Goal: Transaction & Acquisition: Purchase product/service

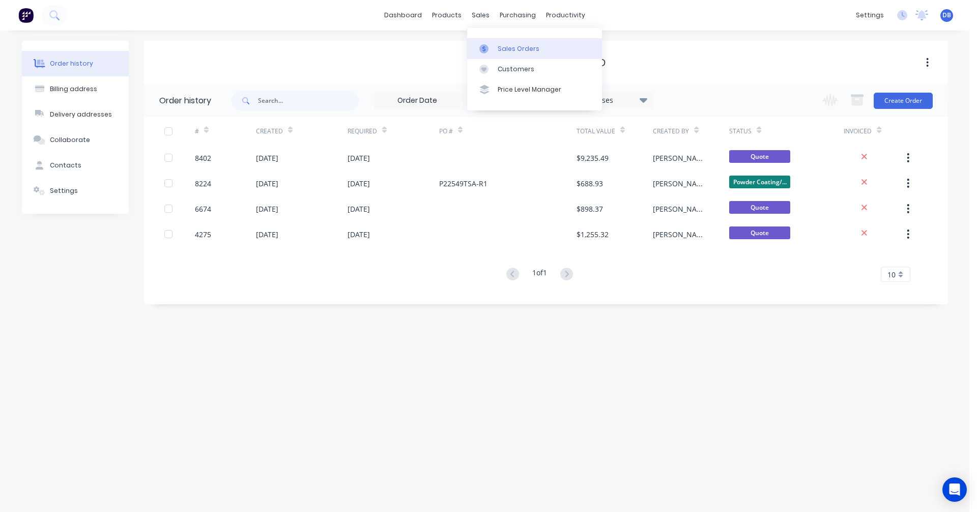
click at [500, 48] on div "Sales Orders" at bounding box center [519, 48] width 42 height 9
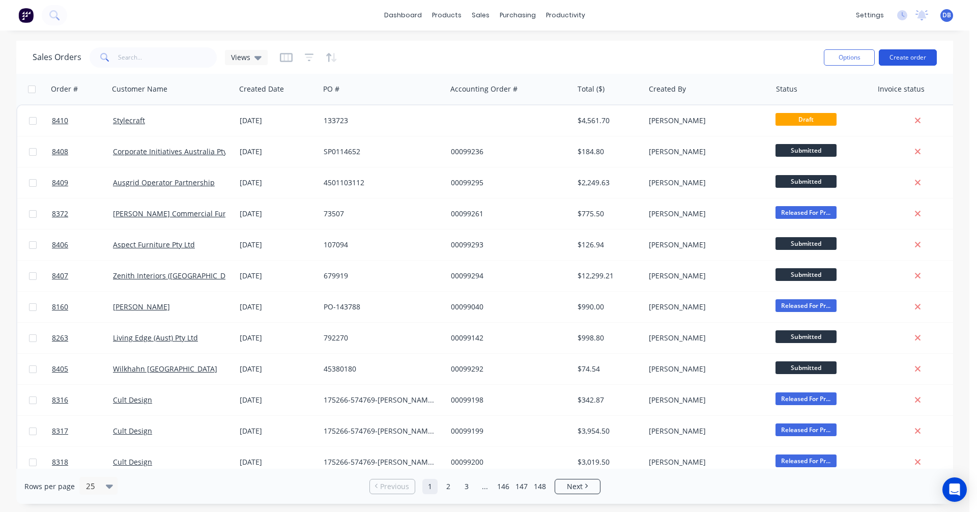
click at [905, 58] on button "Create order" at bounding box center [908, 57] width 58 height 16
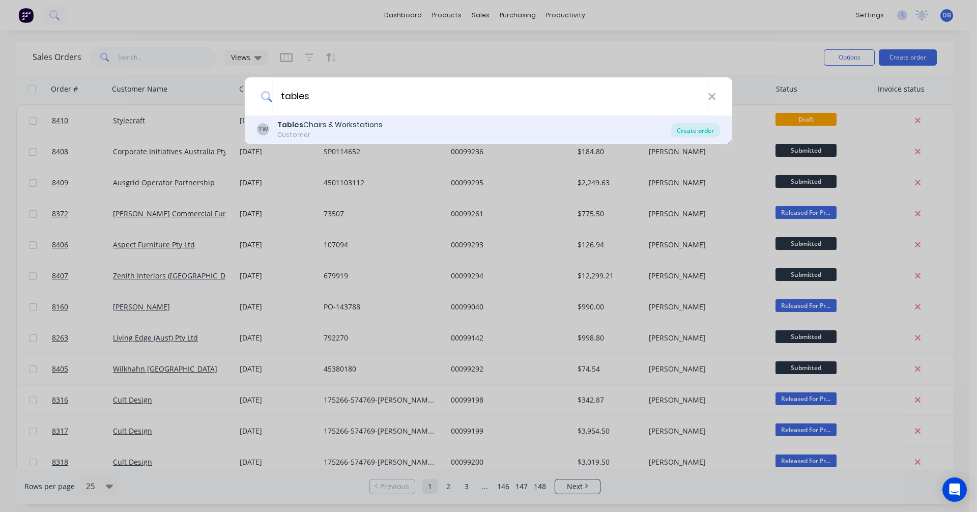
type input "tables"
click at [683, 131] on div "Create order" at bounding box center [695, 130] width 49 height 14
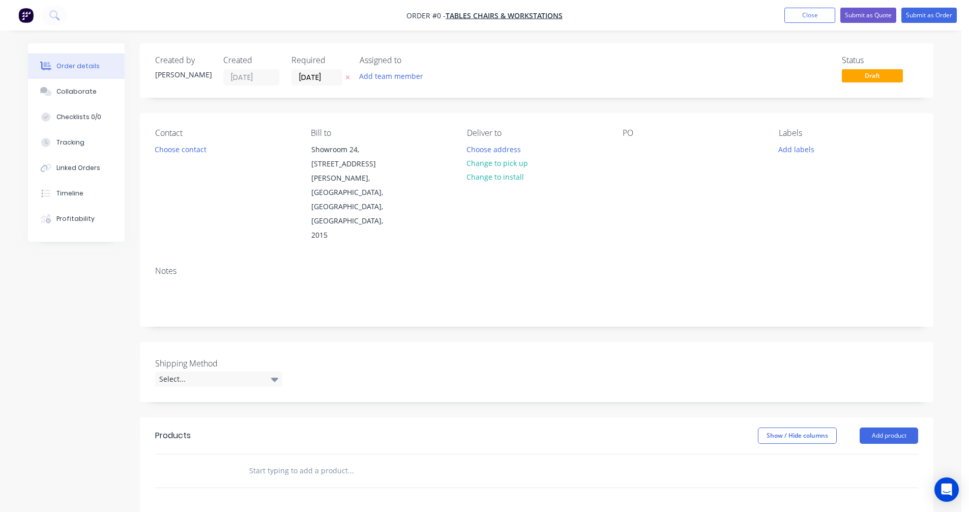
click at [288, 460] on input "text" at bounding box center [351, 470] width 204 height 20
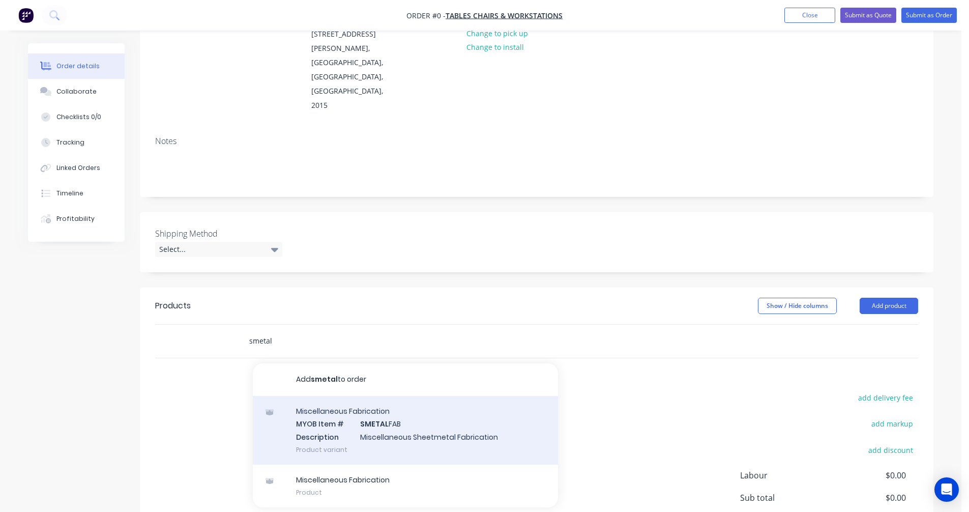
scroll to position [153, 0]
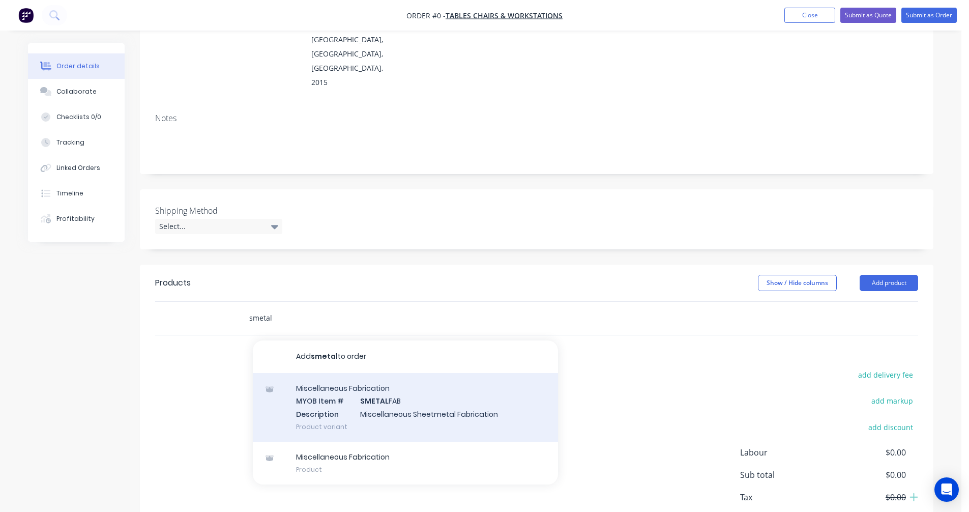
type input "smetal"
click at [378, 373] on div "Miscellaneous Fabrication MYOB Item # SMETAL FAB Description Miscellaneous Shee…" at bounding box center [405, 407] width 305 height 69
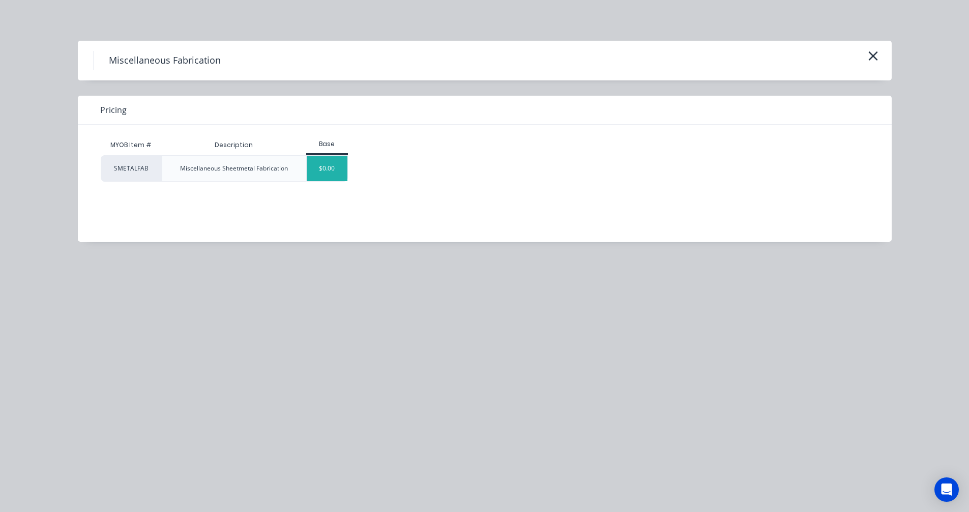
click at [332, 176] on div "$0.00" at bounding box center [327, 168] width 41 height 25
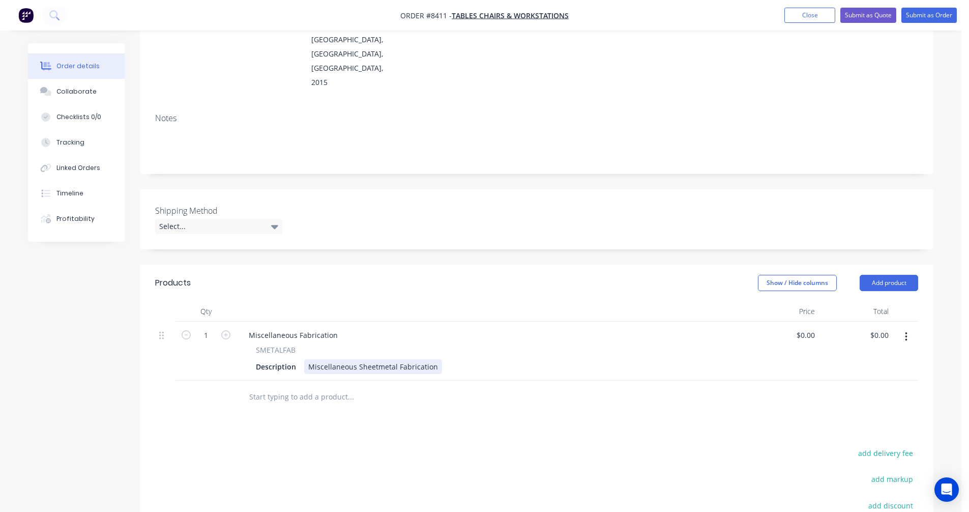
click at [392, 359] on div "Miscellaneous Sheetmetal Fabrication" at bounding box center [373, 366] width 138 height 15
click at [407, 359] on div "Miscellaneous Sheetmetal Fabrication" at bounding box center [373, 366] width 138 height 15
drag, startPoint x: 433, startPoint y: 325, endPoint x: 306, endPoint y: 324, distance: 127.2
click at [306, 359] on div "Miscellaneous Sheetmetal Fabrication" at bounding box center [373, 366] width 138 height 15
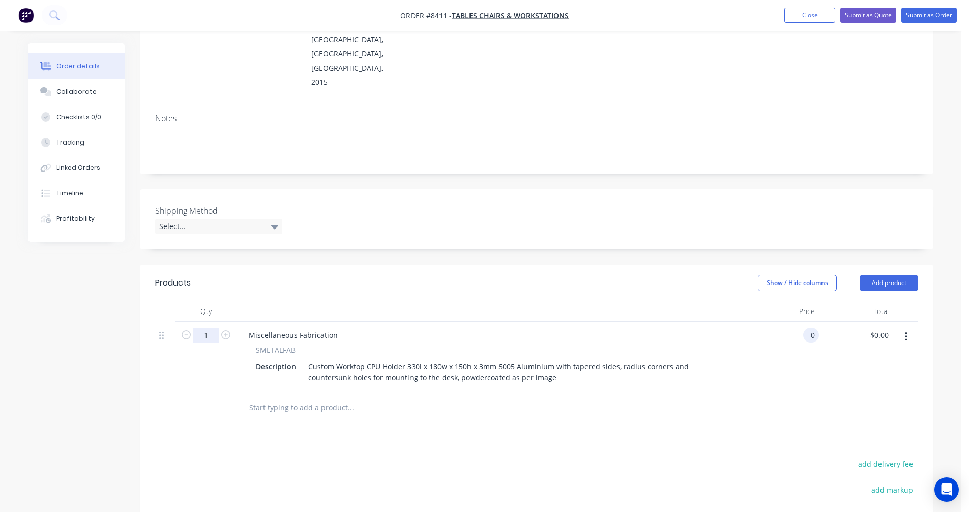
type input "$0.00"
click at [209, 328] on input "1" at bounding box center [206, 335] width 26 height 15
type input "24"
type input "$0.00"
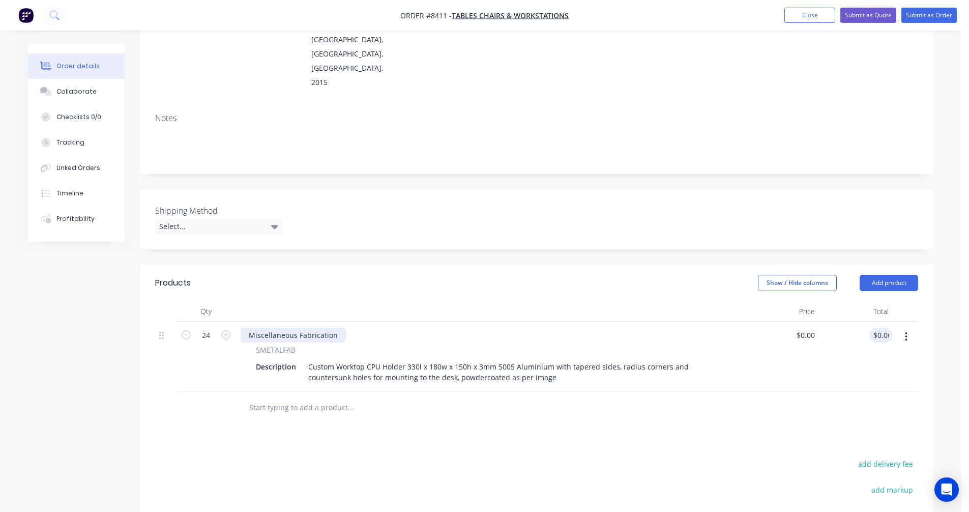
click at [265, 328] on div "Miscellaneous Fabrication" at bounding box center [293, 335] width 105 height 15
click at [298, 328] on div "Miscellaneous Fabrication" at bounding box center [293, 335] width 105 height 15
click at [322, 328] on div "Miscellaneous Fabrication" at bounding box center [293, 335] width 105 height 15
drag, startPoint x: 337, startPoint y: 291, endPoint x: 234, endPoint y: 284, distance: 104.0
click at [234, 322] on div "24 Miscellaneous Fabrication SMETALFAB Description Custom Worktop CPU Holder 33…" at bounding box center [536, 357] width 763 height 70
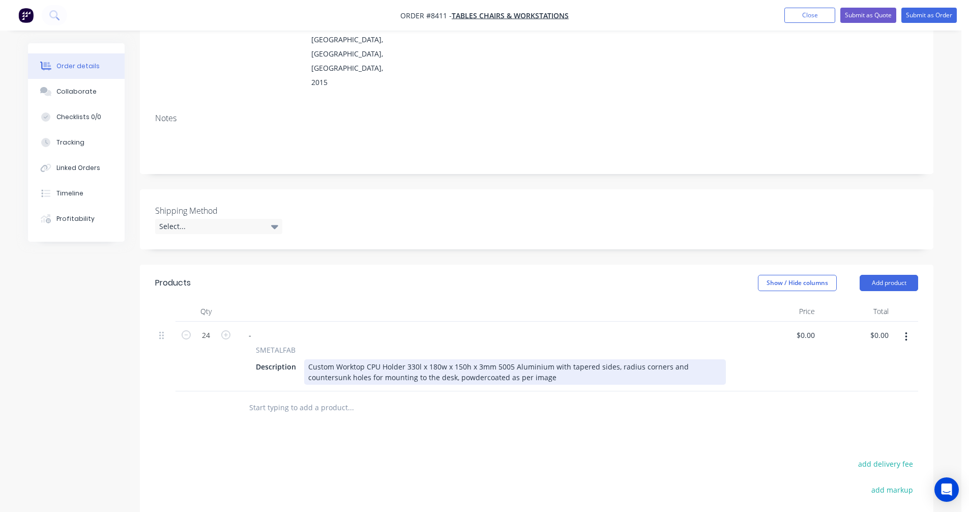
click at [543, 359] on div "Custom Worktop CPU Holder 330l x 180w x 150h x 3mm 5005 Aluminium with tapered …" at bounding box center [515, 371] width 422 height 25
type input "$51.50"
type input "$1,236.00"
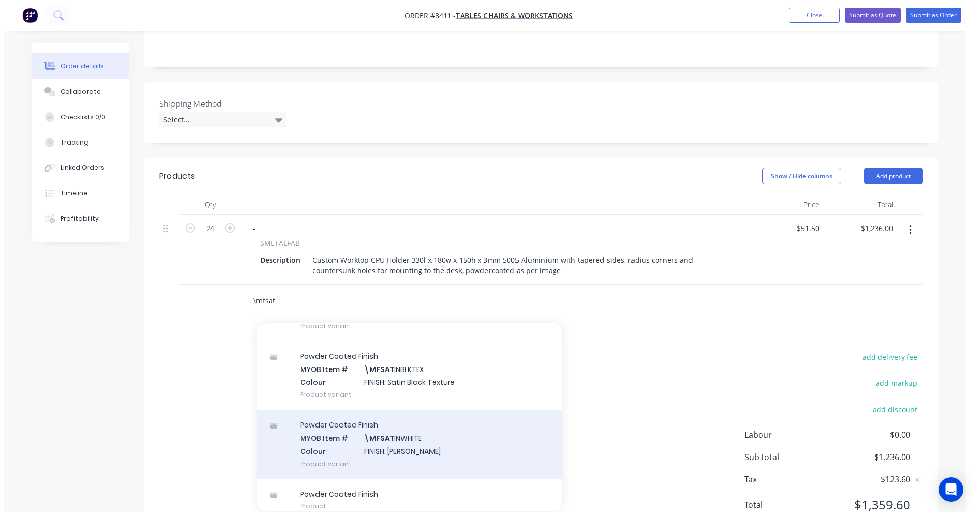
scroll to position [231, 0]
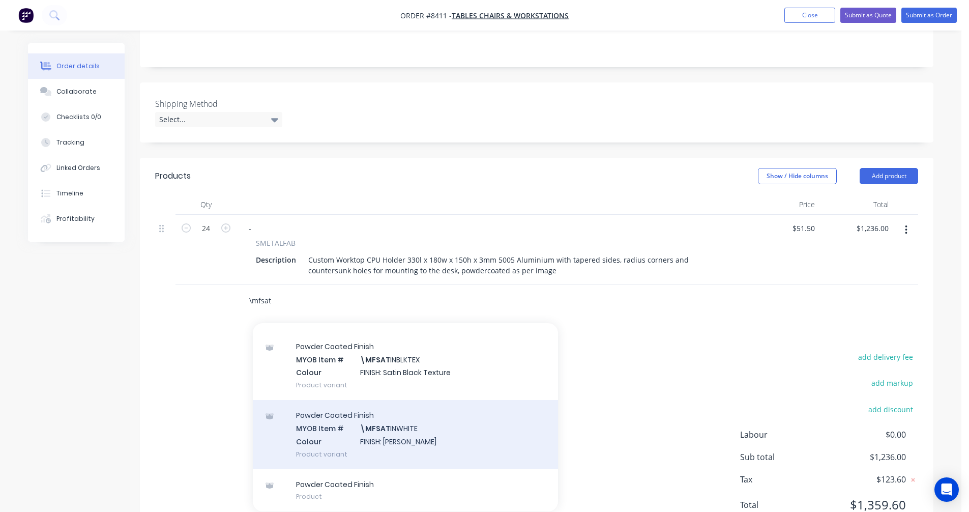
type input "\mfsat"
click at [411, 400] on div "Powder Coated Finish MYOB Item # \MFSAT INWHITE Colour FINISH: Satin White Prod…" at bounding box center [405, 434] width 305 height 69
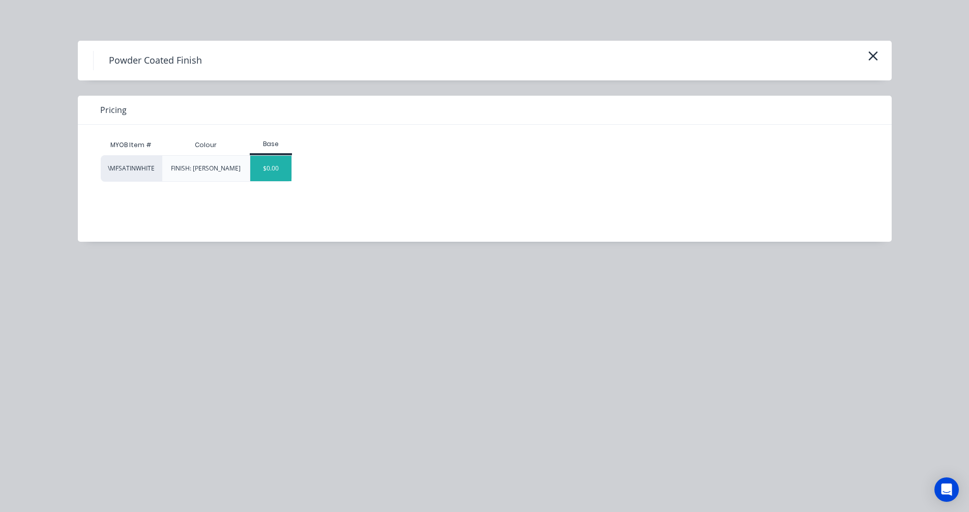
click at [276, 173] on div "$0.00" at bounding box center [270, 168] width 41 height 25
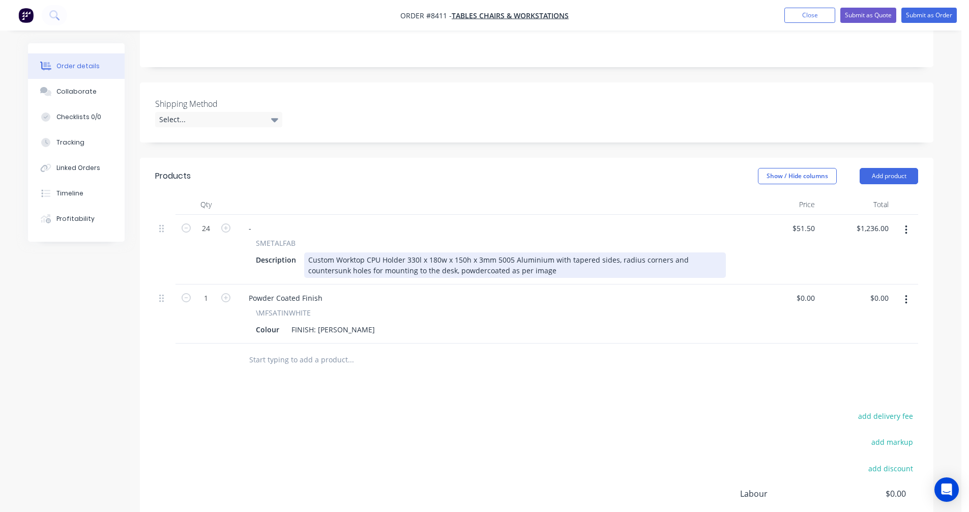
click at [455, 252] on div "Custom Worktop CPU Holder 330l x 180w x 150h x 3mm 5005 Aluminium with tapered …" at bounding box center [515, 264] width 422 height 25
type input "$51.50"
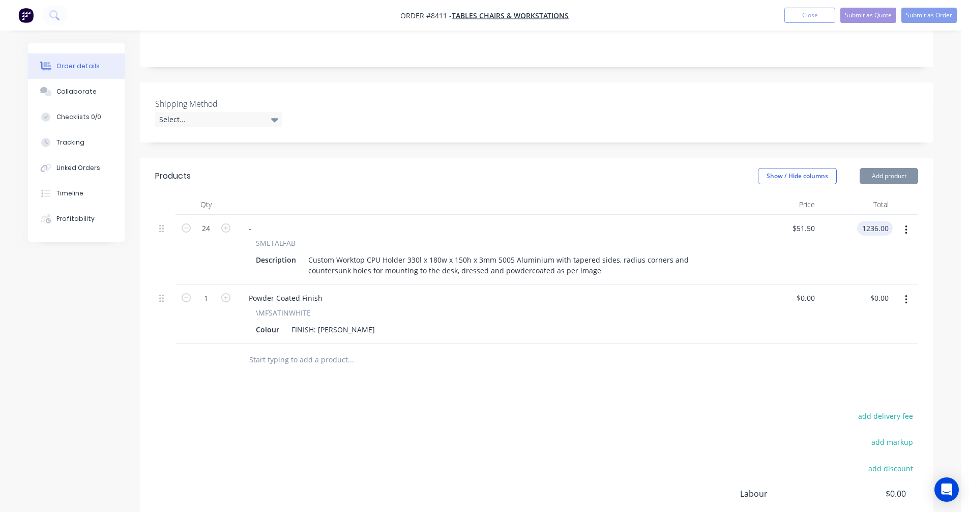
type input "$1,236.00"
click at [863, 12] on button "Submit as Quote" at bounding box center [869, 15] width 56 height 15
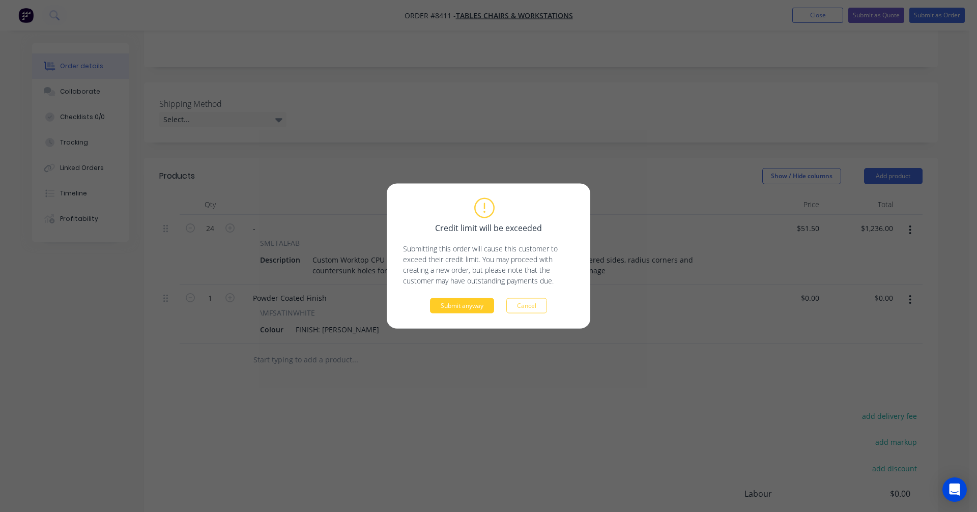
click at [473, 306] on button "Submit anyway" at bounding box center [462, 305] width 64 height 15
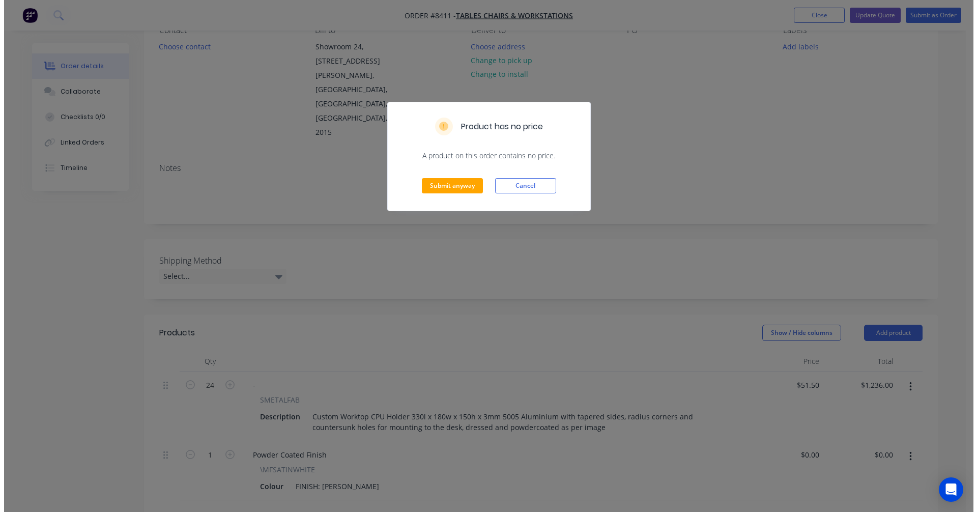
scroll to position [0, 0]
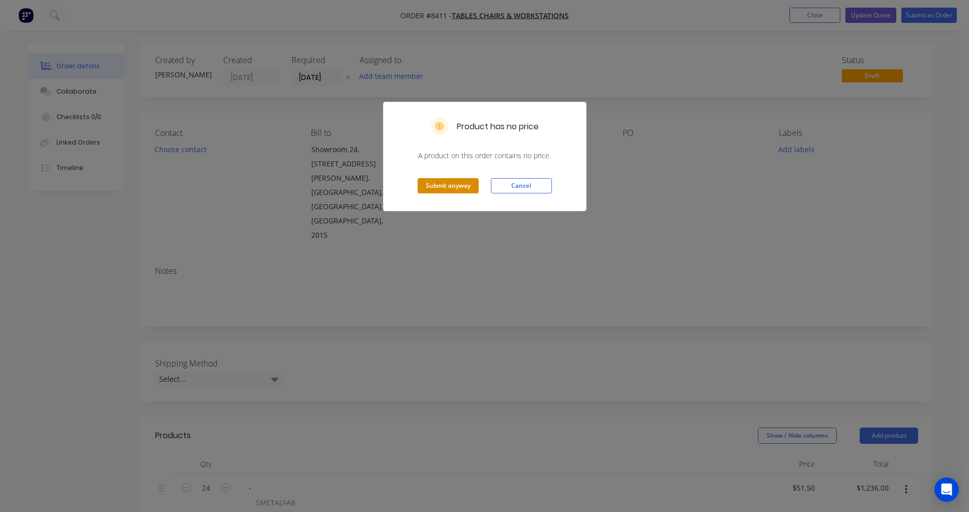
click at [441, 182] on button "Submit anyway" at bounding box center [448, 185] width 61 height 15
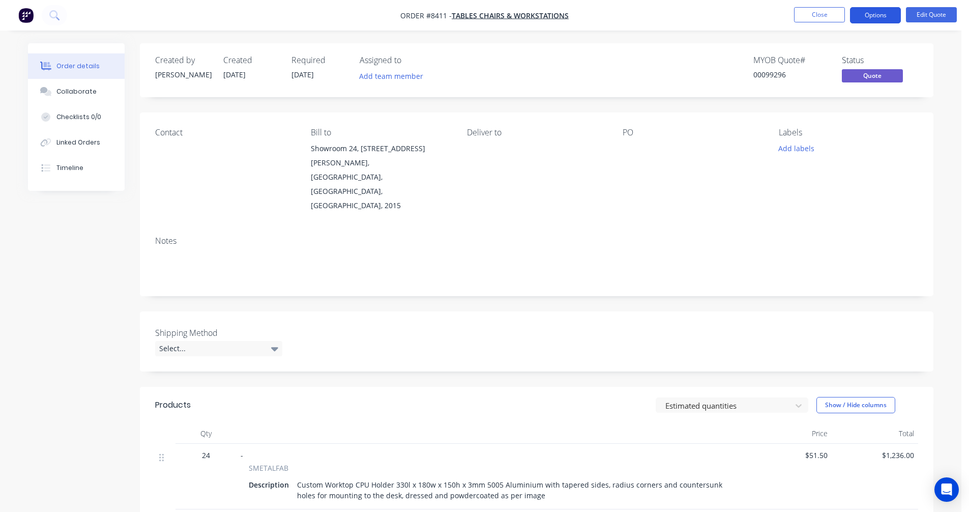
click at [868, 13] on button "Options" at bounding box center [875, 15] width 51 height 16
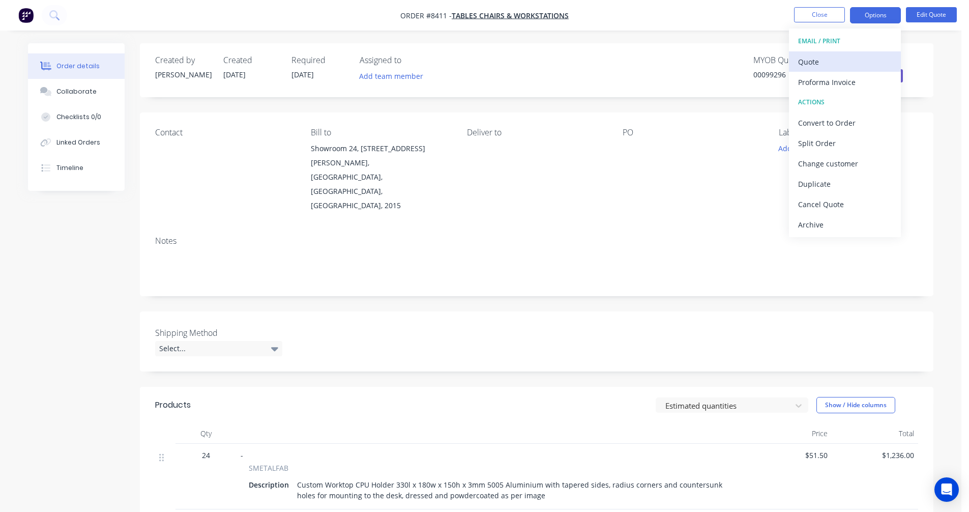
click at [816, 63] on div "Quote" at bounding box center [845, 61] width 94 height 15
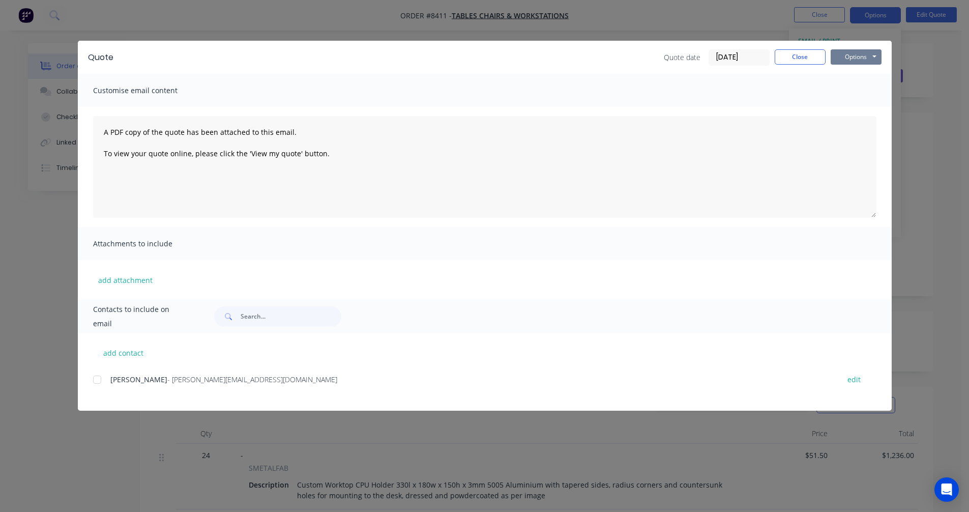
click at [853, 58] on button "Options" at bounding box center [856, 56] width 51 height 15
click at [853, 76] on button "Preview" at bounding box center [863, 75] width 65 height 17
click at [798, 61] on button "Close" at bounding box center [800, 56] width 51 height 15
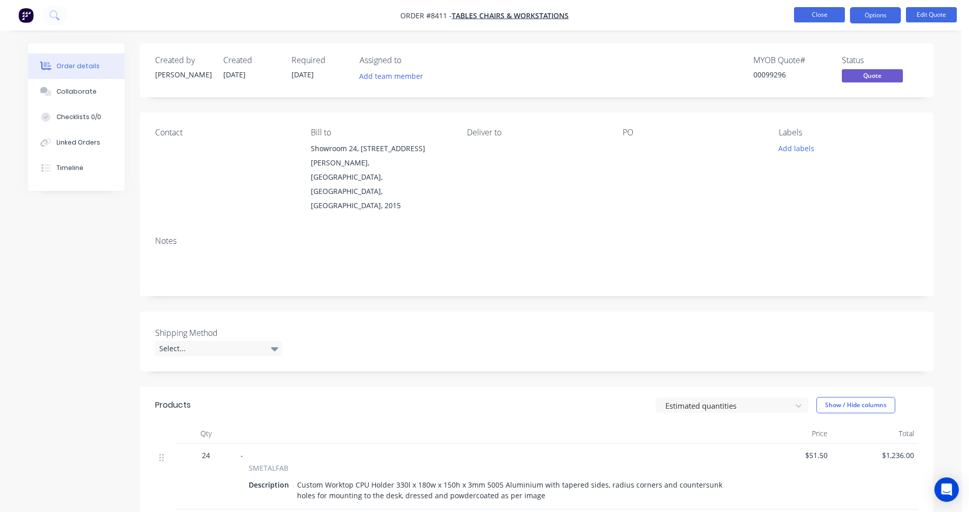
click at [813, 15] on button "Close" at bounding box center [819, 14] width 51 height 15
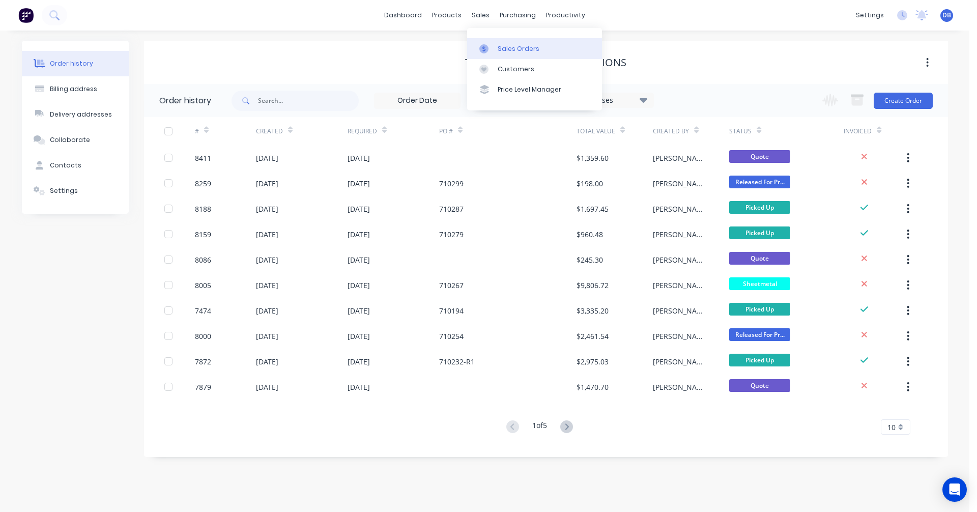
click at [502, 46] on div "Sales Orders" at bounding box center [519, 48] width 42 height 9
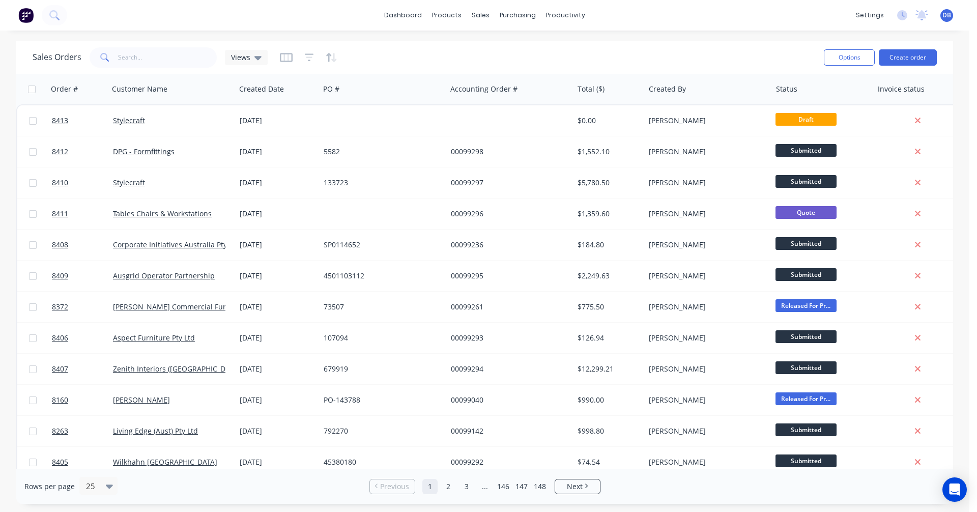
scroll to position [204, 0]
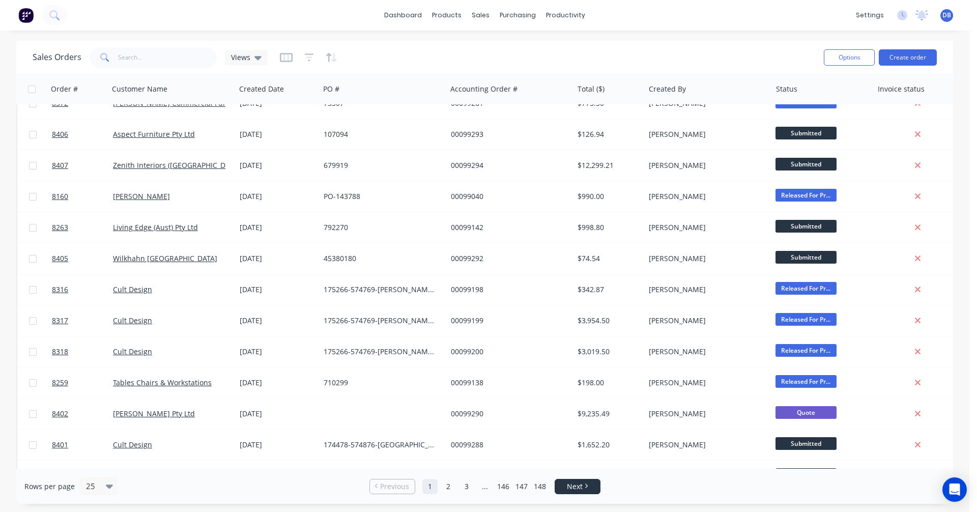
click at [566, 487] on link "Next" at bounding box center [577, 486] width 45 height 10
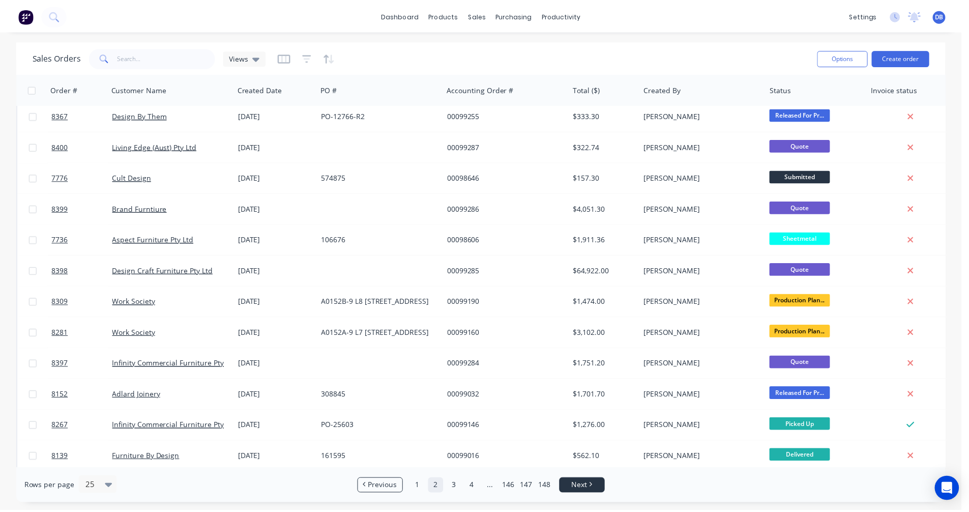
scroll to position [0, 0]
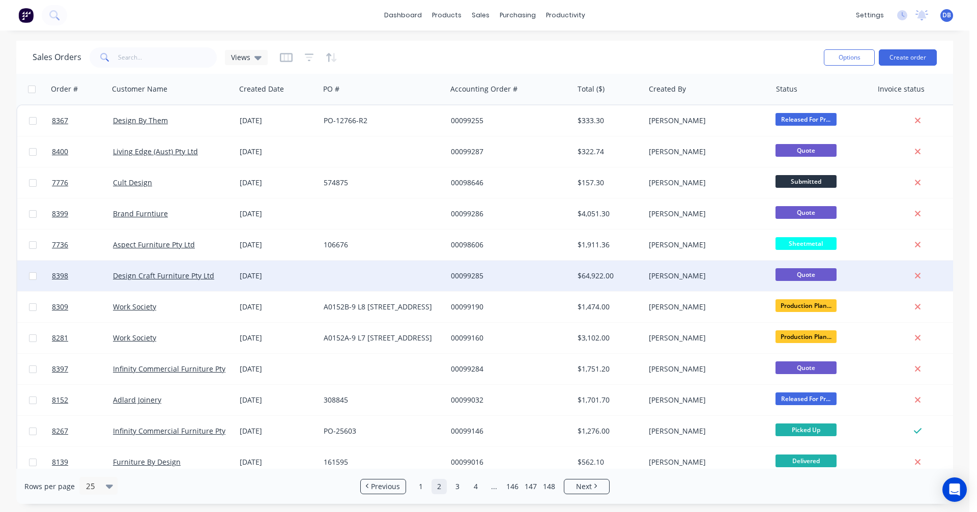
click at [477, 274] on div "00099285" at bounding box center [507, 276] width 113 height 10
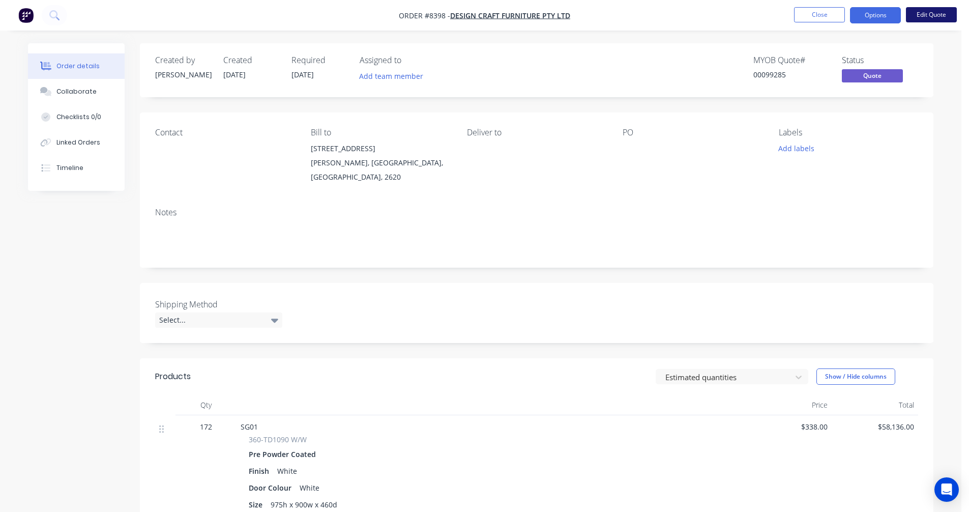
click at [928, 17] on button "Edit Quote" at bounding box center [931, 14] width 51 height 15
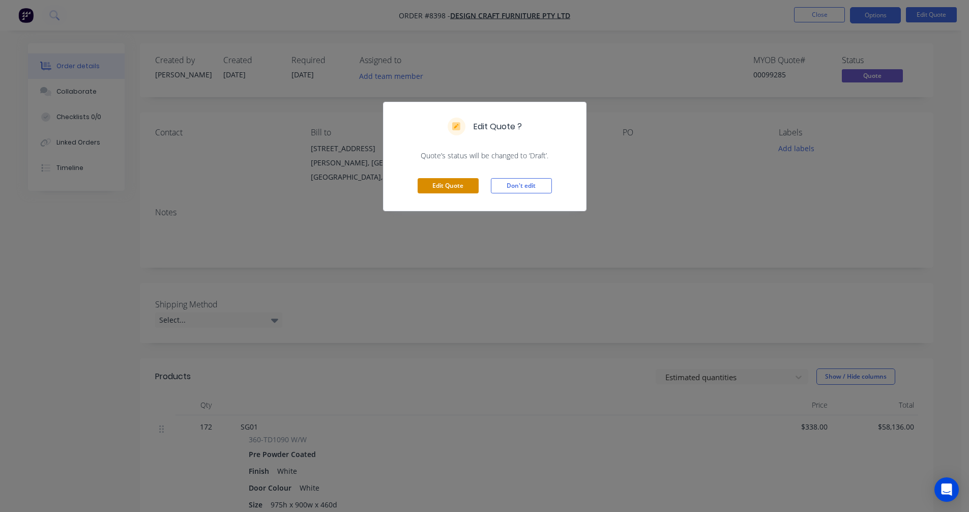
click at [446, 184] on button "Edit Quote" at bounding box center [448, 185] width 61 height 15
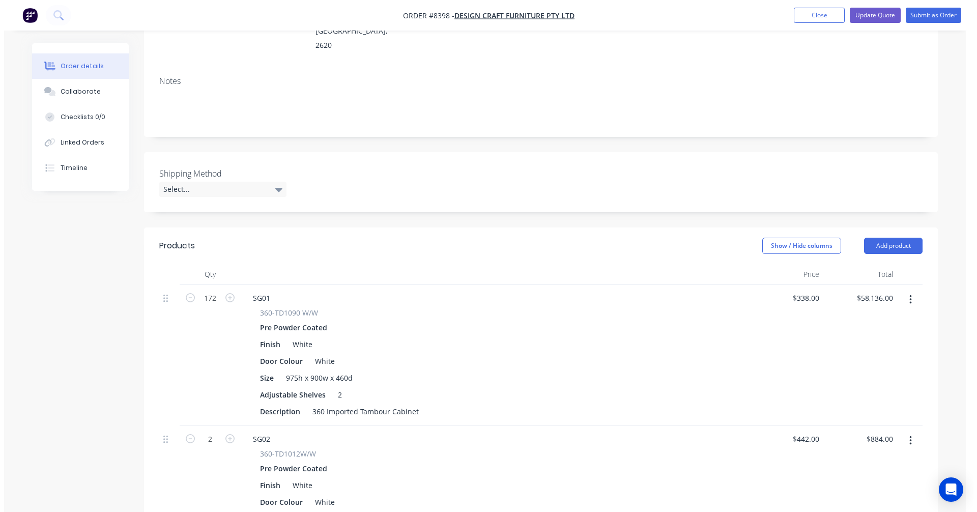
scroll to position [254, 0]
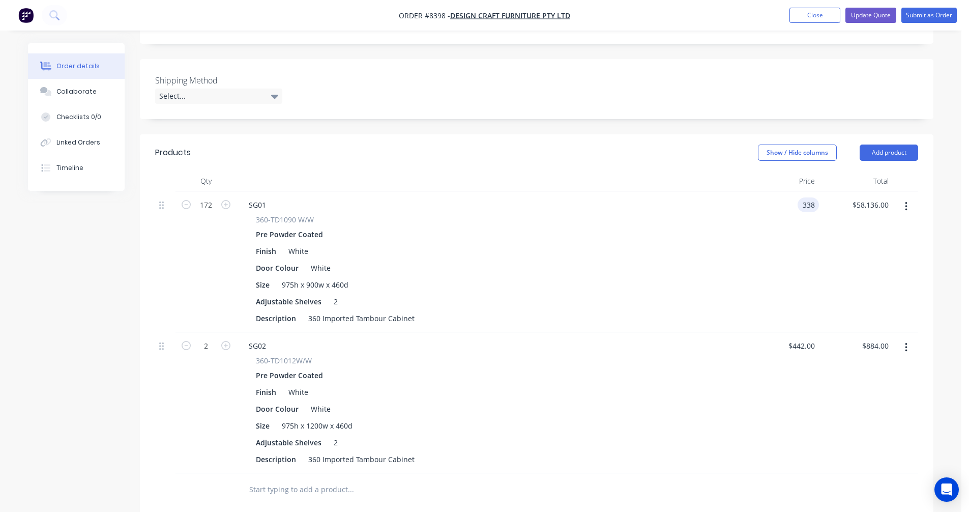
click at [800, 197] on div "338 338" at bounding box center [808, 204] width 21 height 15
type input "$379.00"
type input "$65,188.00"
click at [806, 338] on input "442" at bounding box center [810, 345] width 17 height 15
type input "$495.00"
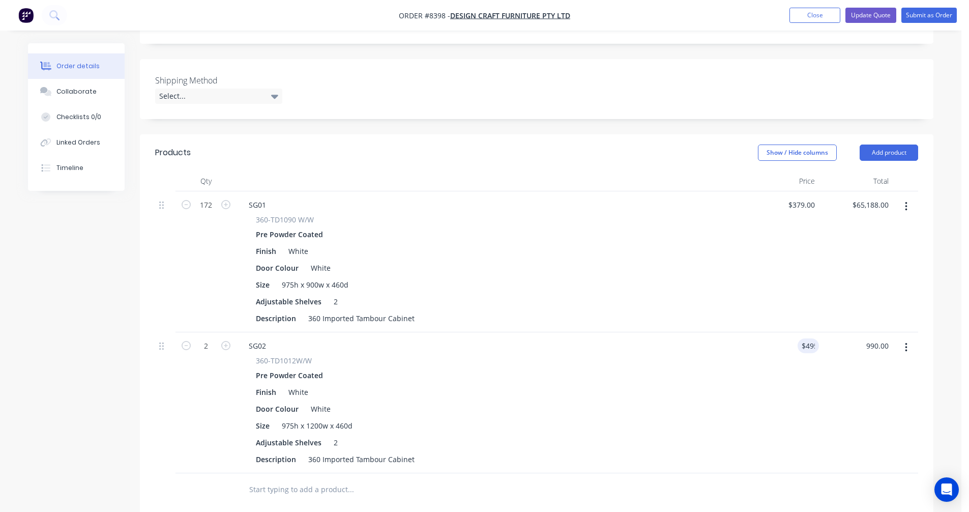
type input "$990.00"
click at [864, 17] on button "Update Quote" at bounding box center [871, 15] width 51 height 15
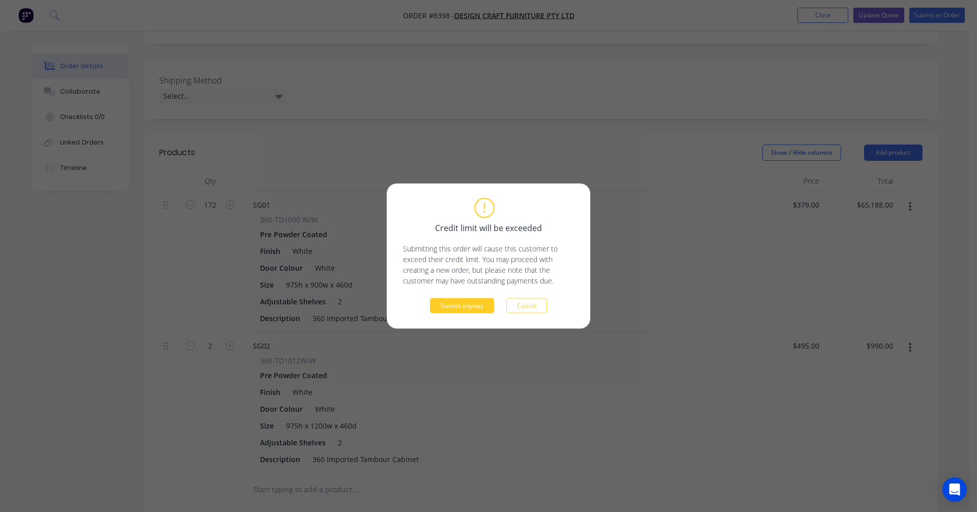
click at [478, 309] on button "Submit anyway" at bounding box center [462, 305] width 64 height 15
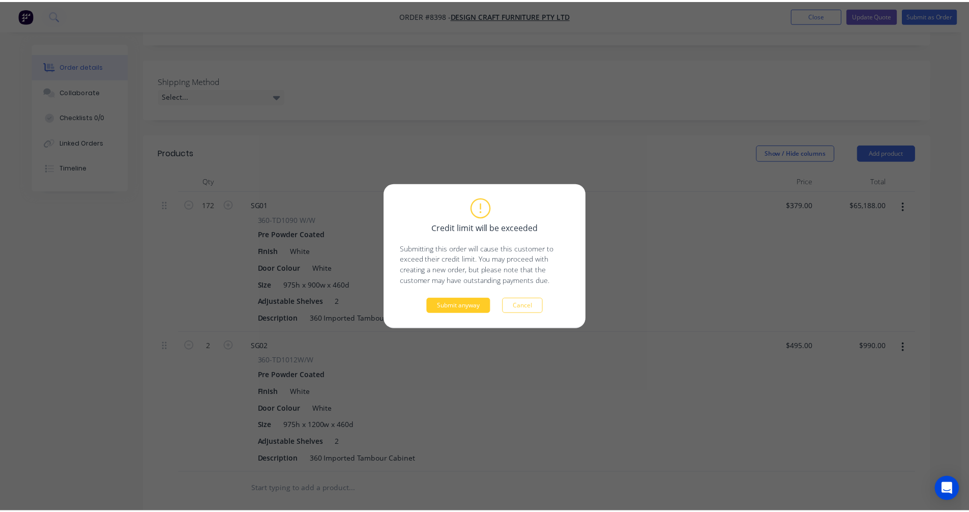
scroll to position [253, 0]
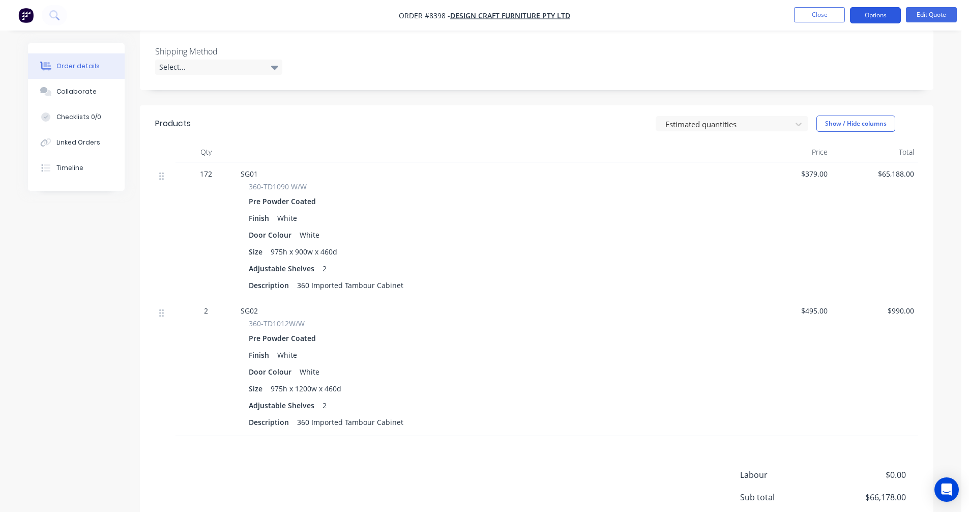
click at [871, 16] on button "Options" at bounding box center [875, 15] width 51 height 16
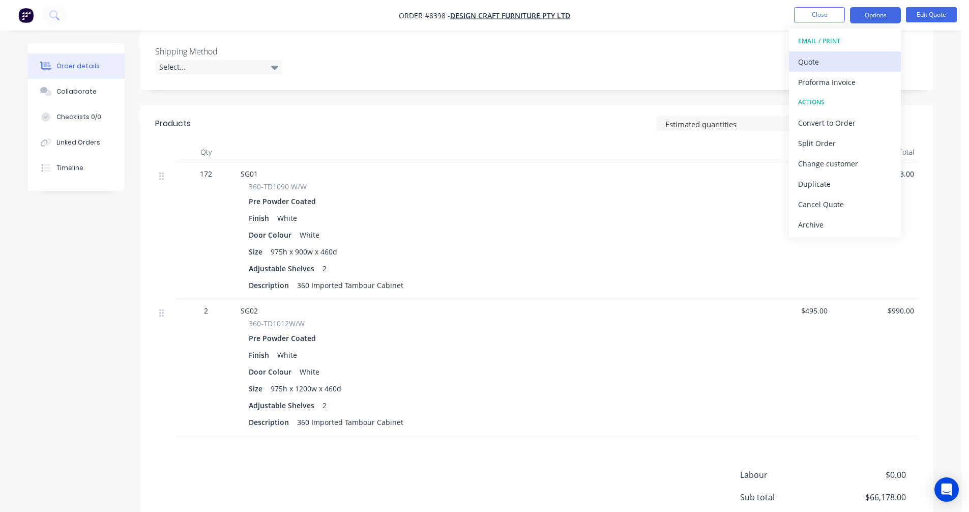
click at [829, 61] on div "Quote" at bounding box center [845, 61] width 94 height 15
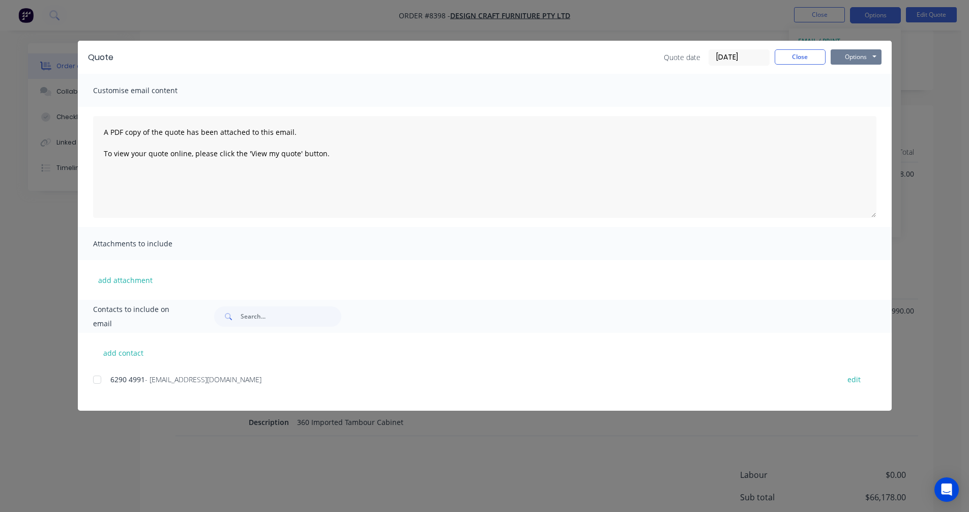
click at [859, 58] on button "Options" at bounding box center [856, 56] width 51 height 15
click at [858, 78] on button "Preview" at bounding box center [863, 75] width 65 height 17
click at [793, 59] on button "Close" at bounding box center [800, 56] width 51 height 15
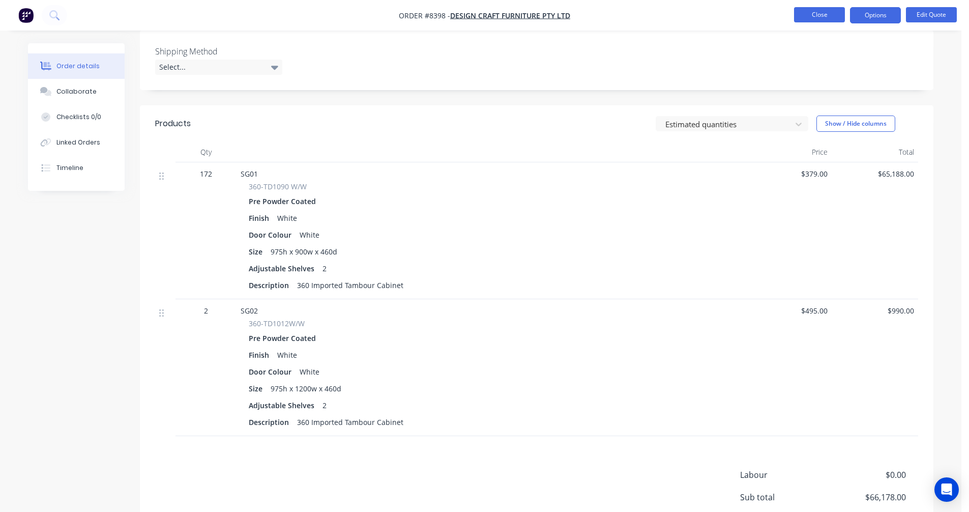
click at [814, 16] on button "Close" at bounding box center [819, 14] width 51 height 15
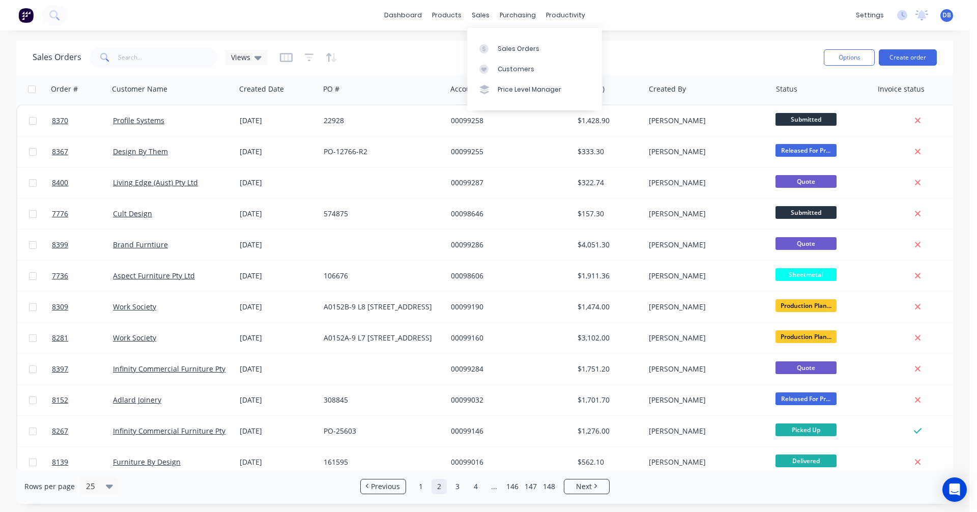
drag, startPoint x: 507, startPoint y: 46, endPoint x: 632, endPoint y: 51, distance: 125.8
click at [507, 46] on div "Sales Orders" at bounding box center [519, 48] width 42 height 9
click at [906, 54] on button "Create order" at bounding box center [908, 57] width 58 height 16
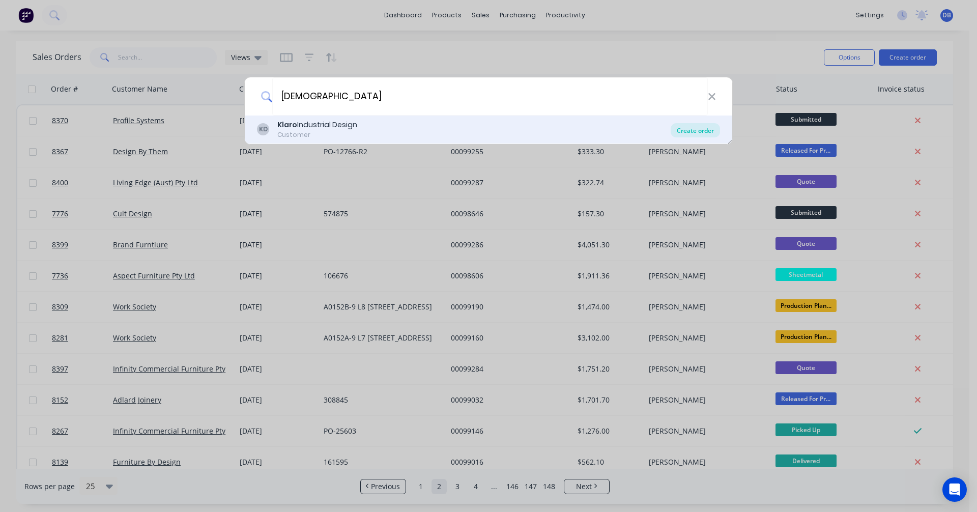
type input "[DEMOGRAPHIC_DATA]"
click at [692, 127] on div "Create order" at bounding box center [695, 130] width 49 height 14
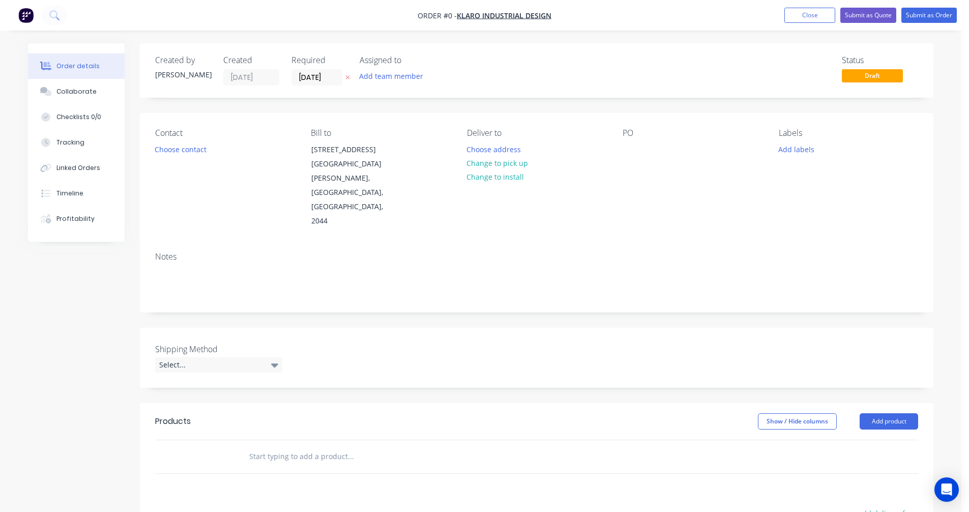
click at [272, 446] on input "text" at bounding box center [351, 456] width 204 height 20
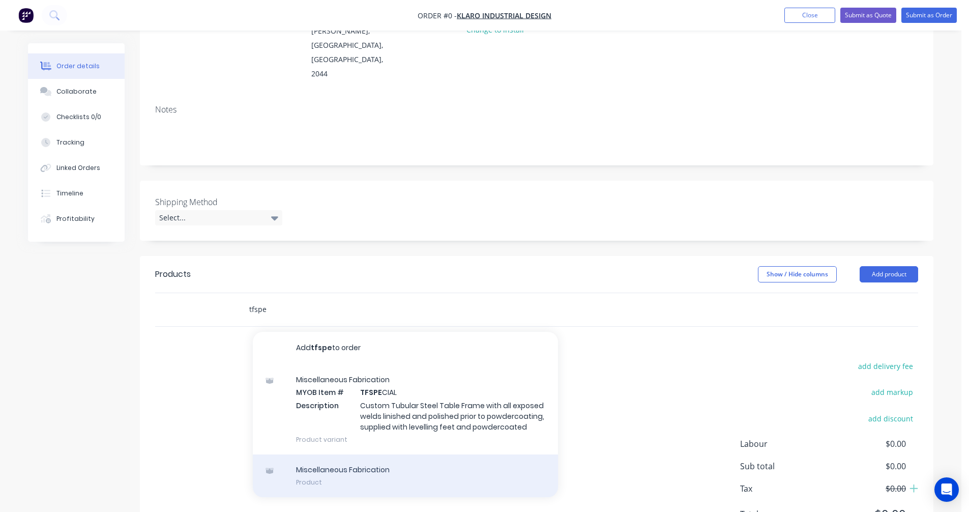
scroll to position [153, 0]
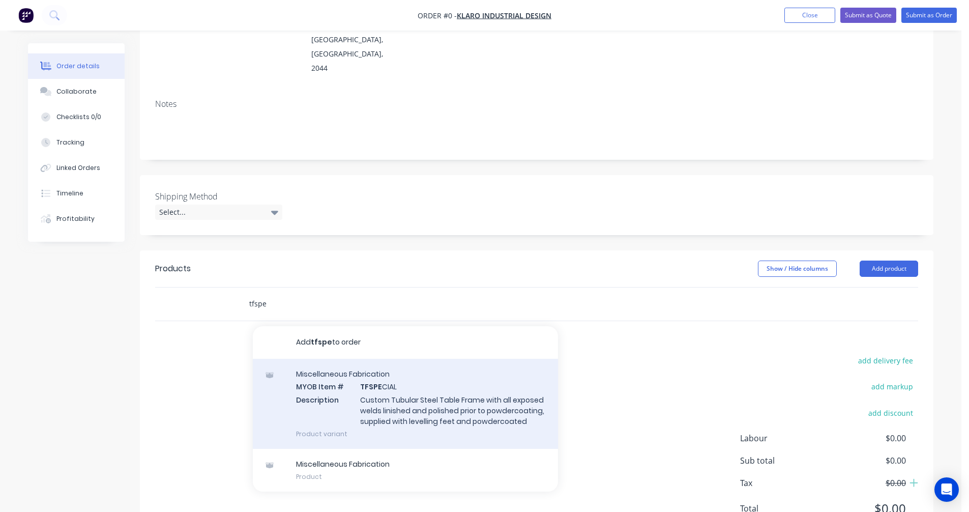
type input "tfspe"
click at [418, 374] on div "Miscellaneous Fabrication MYOB Item # TFSPE CIAL Description Custom Tubular Ste…" at bounding box center [405, 404] width 305 height 90
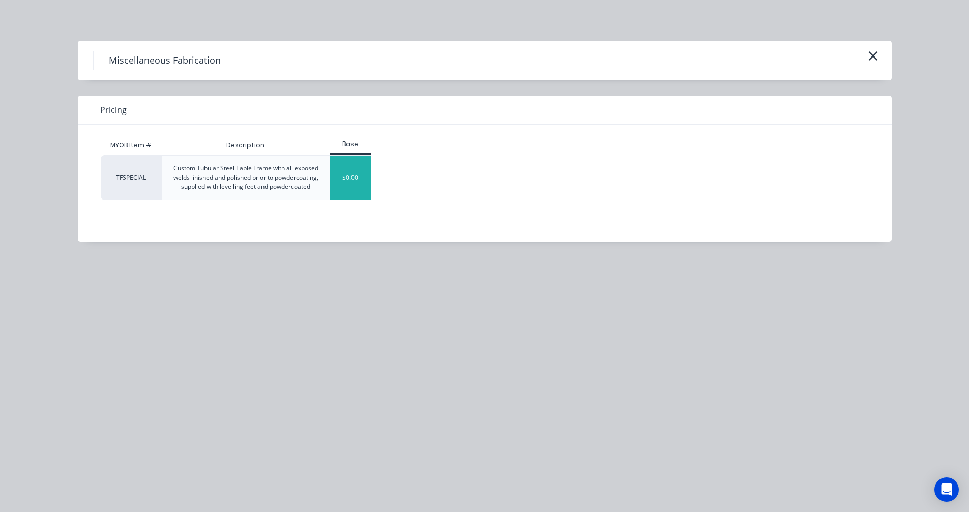
click at [354, 188] on div "$0.00" at bounding box center [350, 178] width 41 height 44
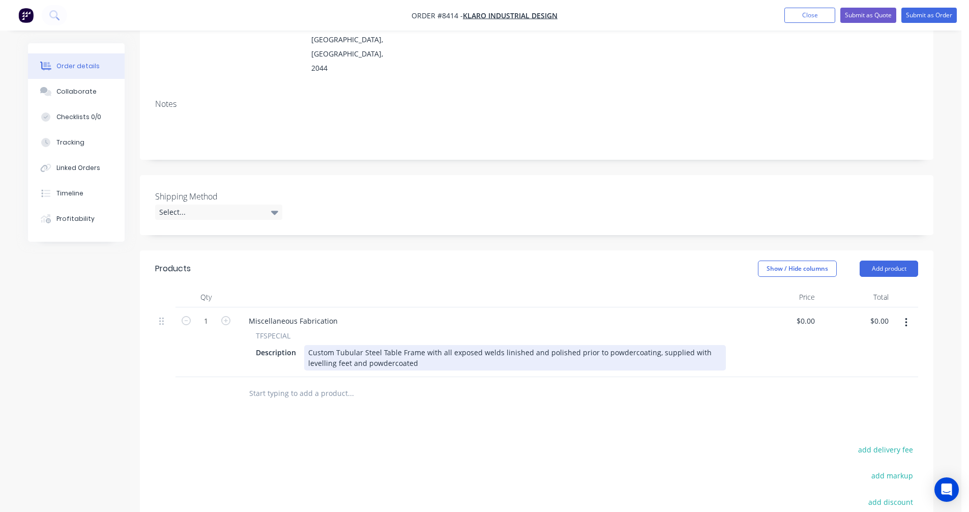
click at [382, 345] on div "Custom Tubular Steel Table Frame with all exposed welds linished and polished p…" at bounding box center [515, 357] width 422 height 25
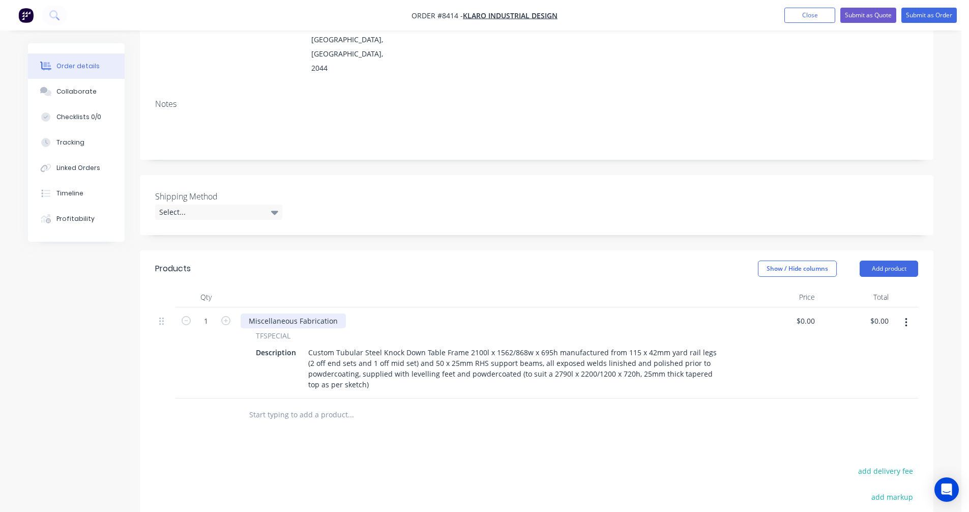
click at [333, 313] on div "Miscellaneous Fabrication" at bounding box center [293, 320] width 105 height 15
click at [336, 313] on div "Miscellaneous Fabrication" at bounding box center [293, 320] width 105 height 15
drag, startPoint x: 335, startPoint y: 278, endPoint x: 246, endPoint y: 280, distance: 89.1
click at [246, 313] on div "Miscellaneous Fabrication" at bounding box center [293, 320] width 105 height 15
type input "$1,222.00"
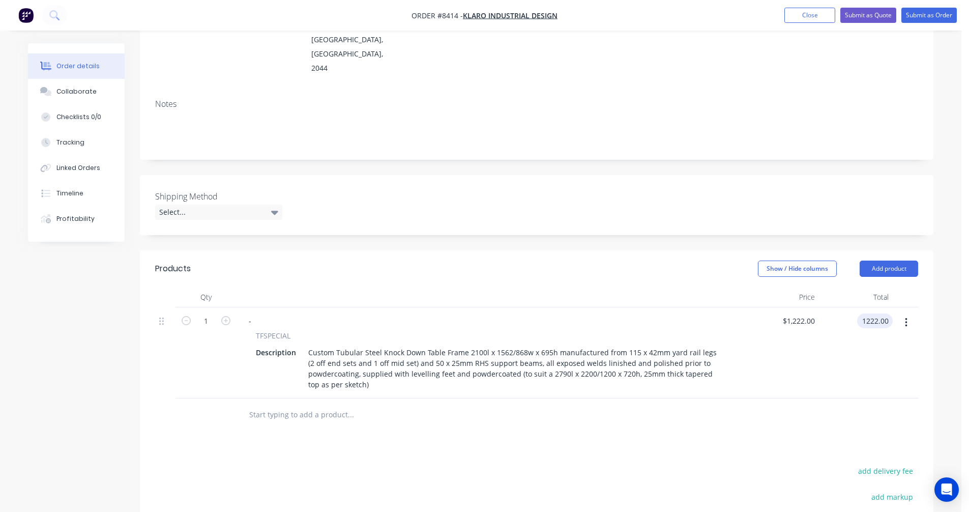
type input "$1,222.00"
click at [283, 404] on input "text" at bounding box center [351, 414] width 204 height 20
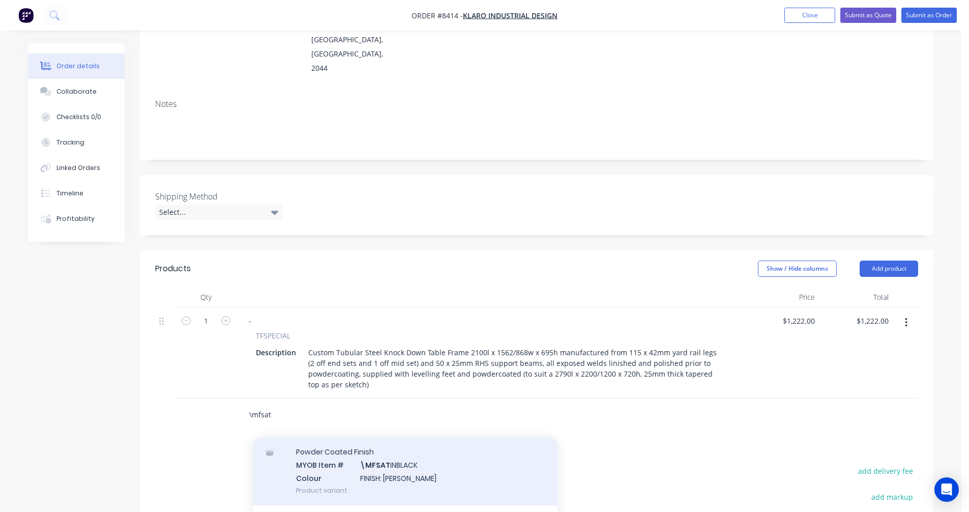
type input "\mfsat"
click at [402, 439] on div "Powder Coated Finish MYOB Item # \MFSAT INBLACK Colour FINISH: Satin Black Prod…" at bounding box center [405, 471] width 305 height 69
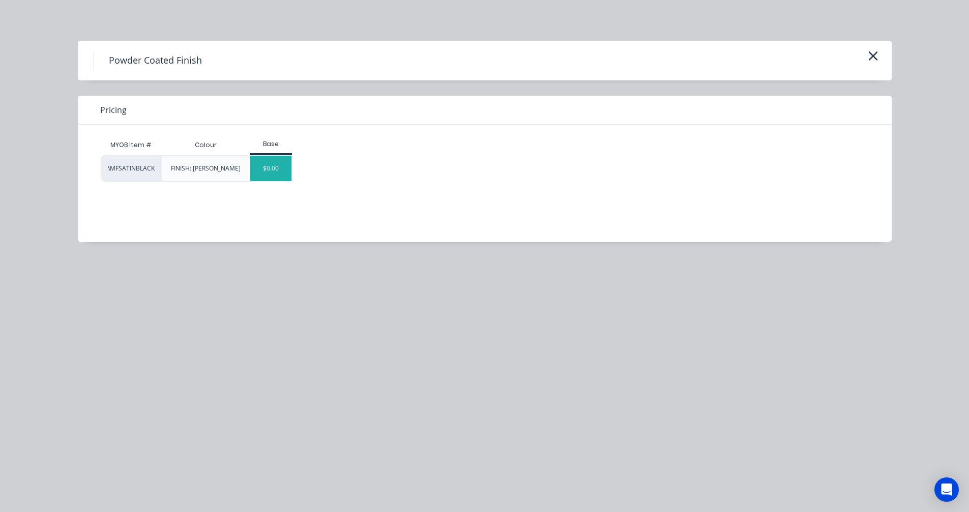
click at [276, 170] on div "$0.00" at bounding box center [270, 168] width 41 height 25
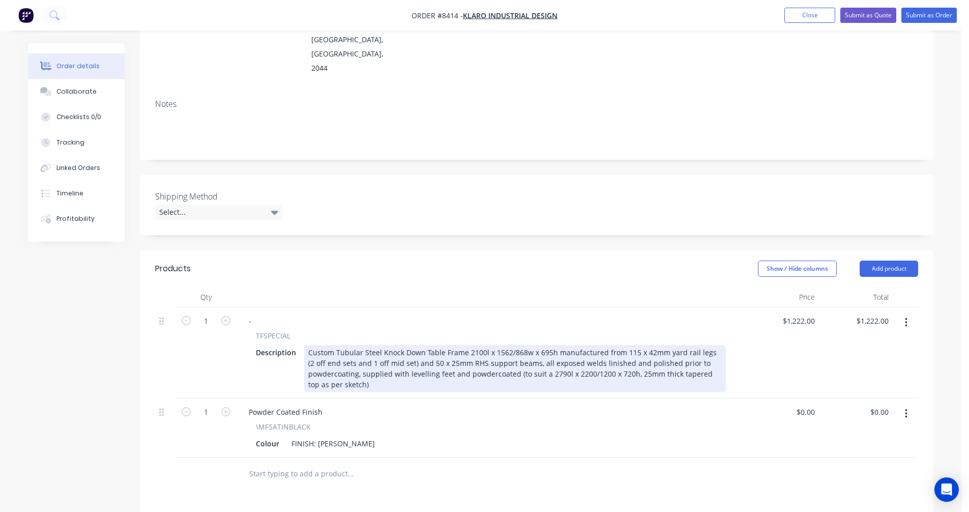
click at [531, 345] on div "Custom Tubular Steel Knock Down Table Frame 2100l x 1562/868w x 695h manufactur…" at bounding box center [515, 368] width 422 height 47
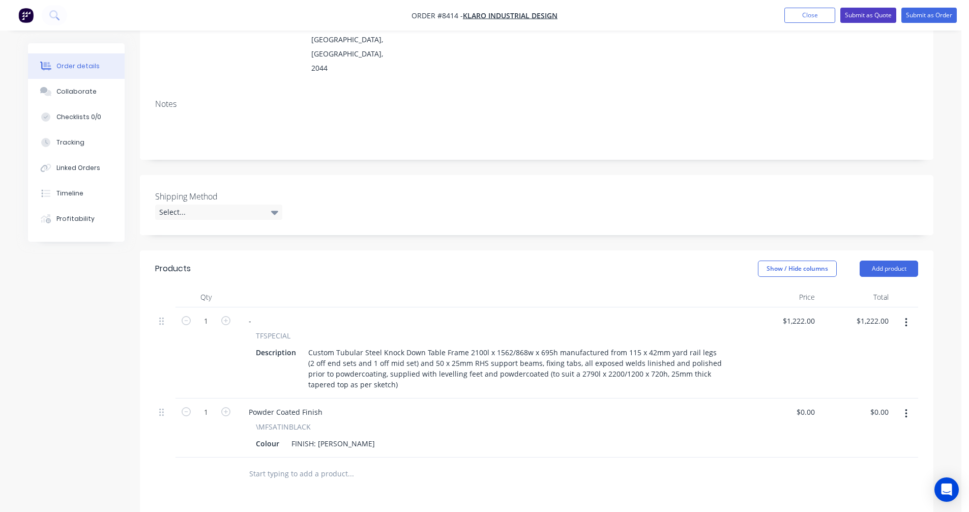
click at [855, 14] on button "Submit as Quote" at bounding box center [869, 15] width 56 height 15
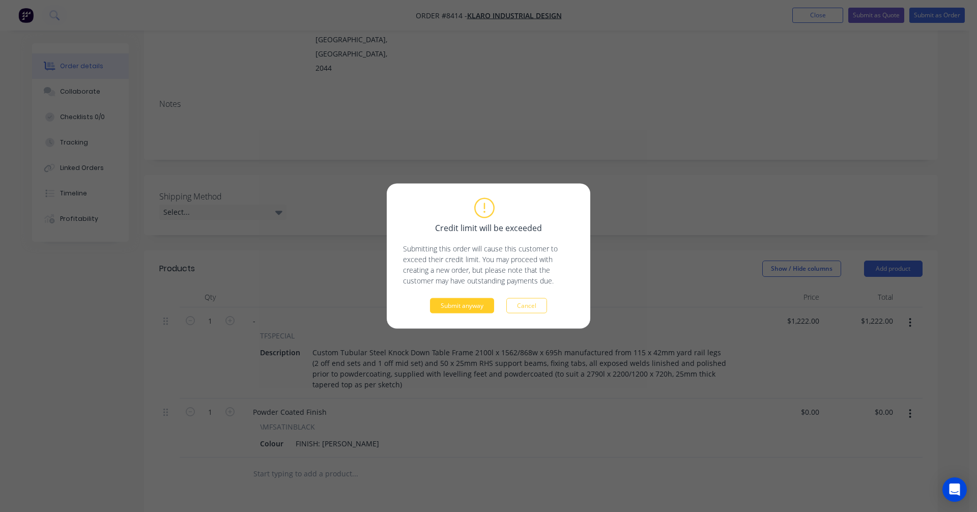
click at [475, 305] on button "Submit anyway" at bounding box center [462, 305] width 64 height 15
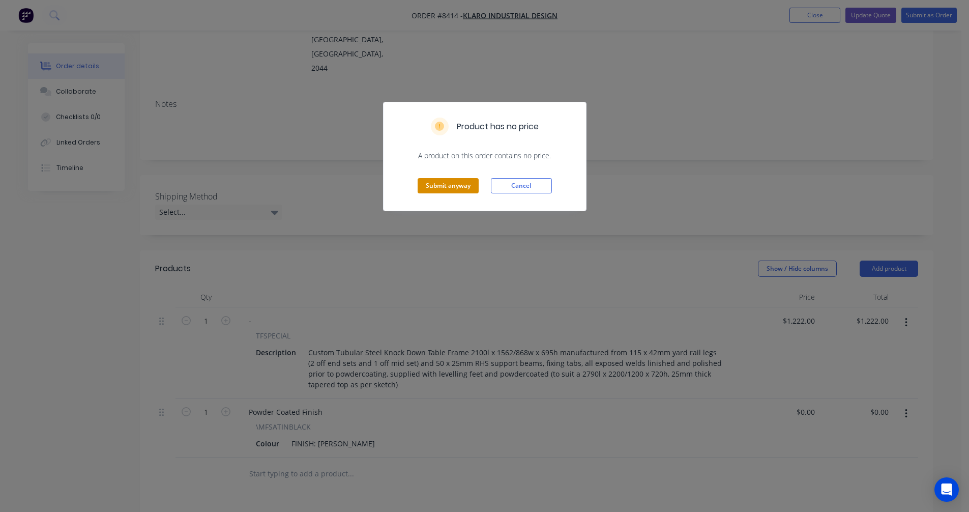
click at [455, 185] on button "Submit anyway" at bounding box center [448, 185] width 61 height 15
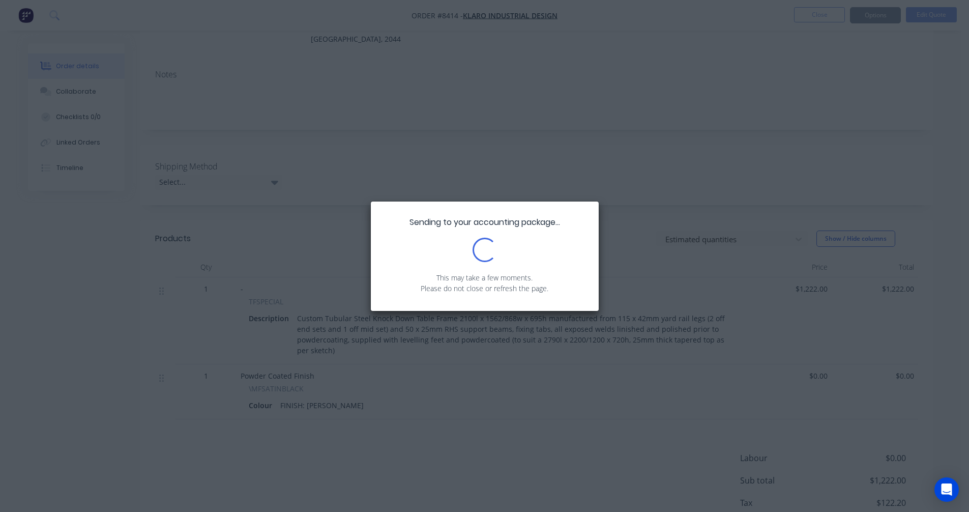
scroll to position [0, 0]
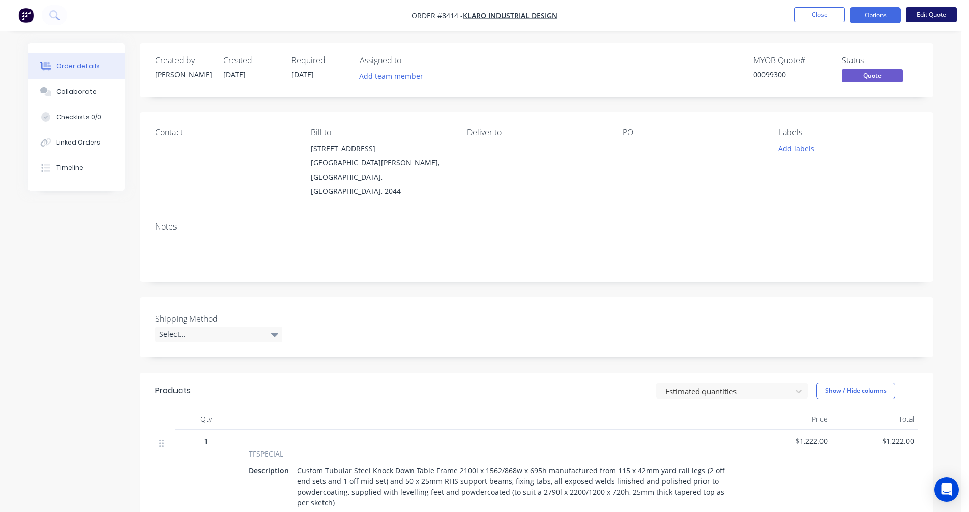
click at [920, 13] on button "Edit Quote" at bounding box center [931, 14] width 51 height 15
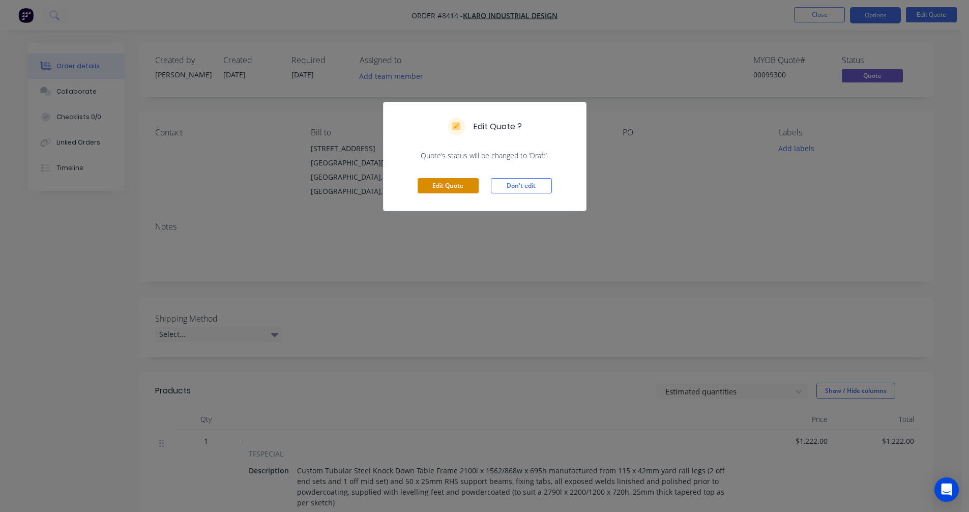
click at [430, 185] on button "Edit Quote" at bounding box center [448, 185] width 61 height 15
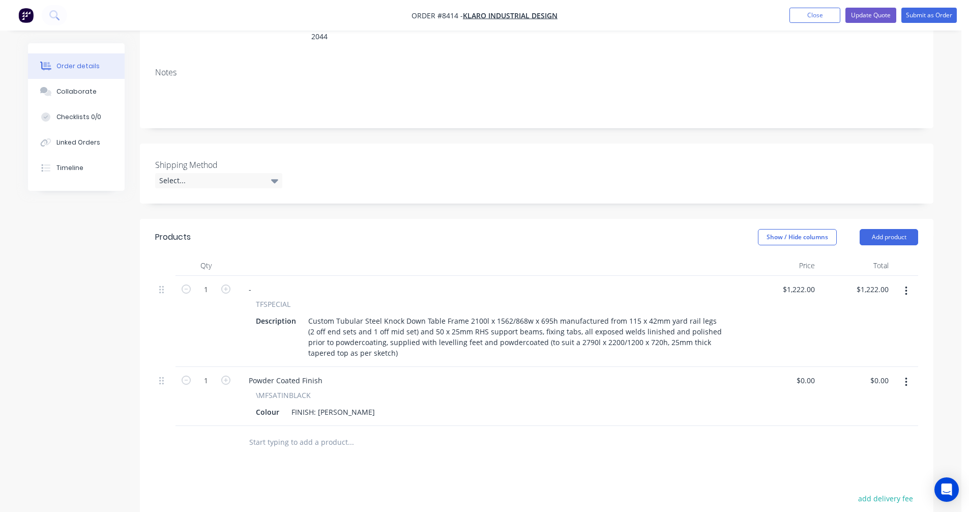
scroll to position [204, 0]
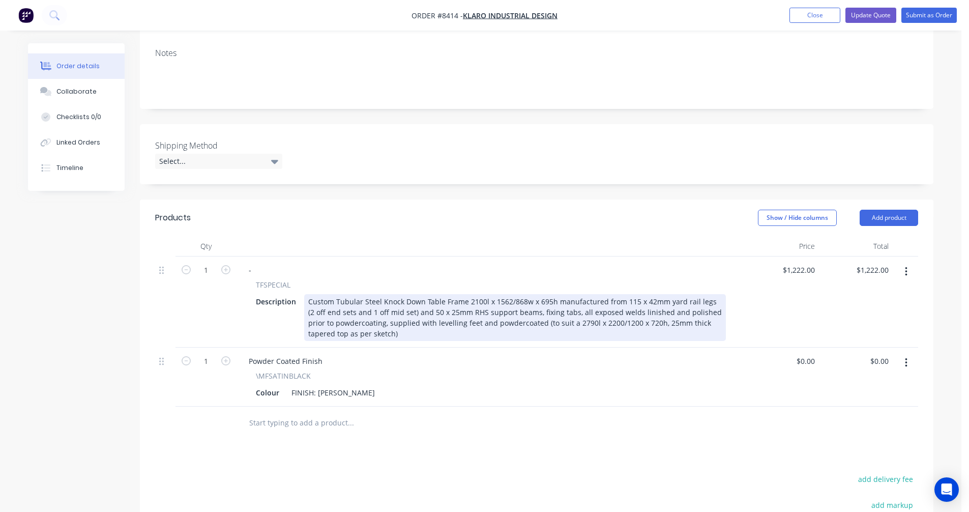
click at [621, 294] on div "Custom Tubular Steel Knock Down Table Frame 2100l x 1562/868w x 695h manufactur…" at bounding box center [515, 317] width 422 height 47
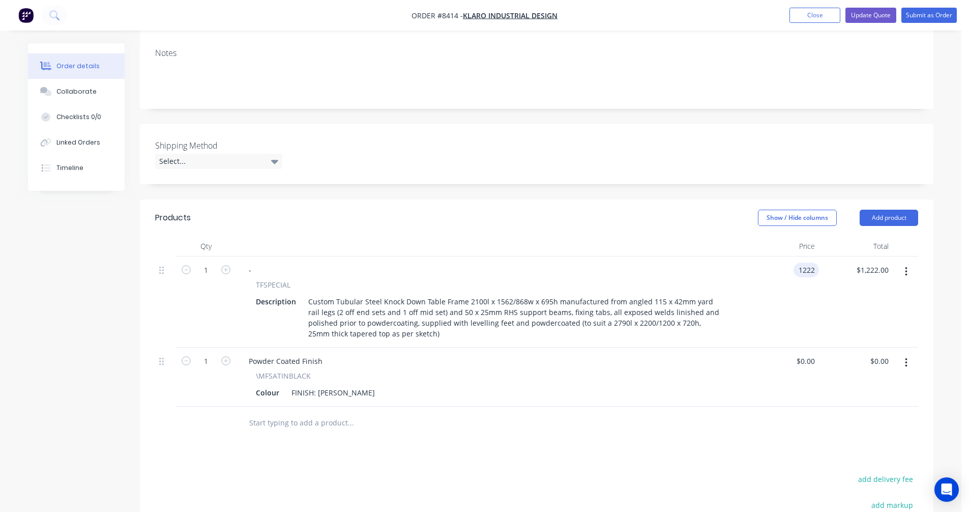
type input "$1,222.00"
click at [869, 24] on nav "Order #8414 - Klaro Industrial Design Add product Close Update Quote Submit as …" at bounding box center [484, 15] width 969 height 31
click at [869, 18] on button "Update Quote" at bounding box center [871, 15] width 51 height 15
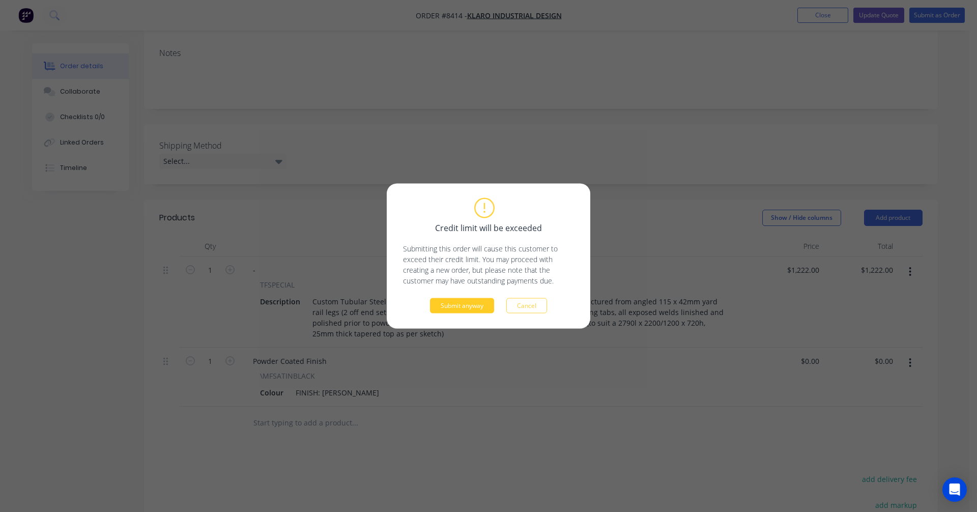
click at [460, 306] on button "Submit anyway" at bounding box center [462, 305] width 64 height 15
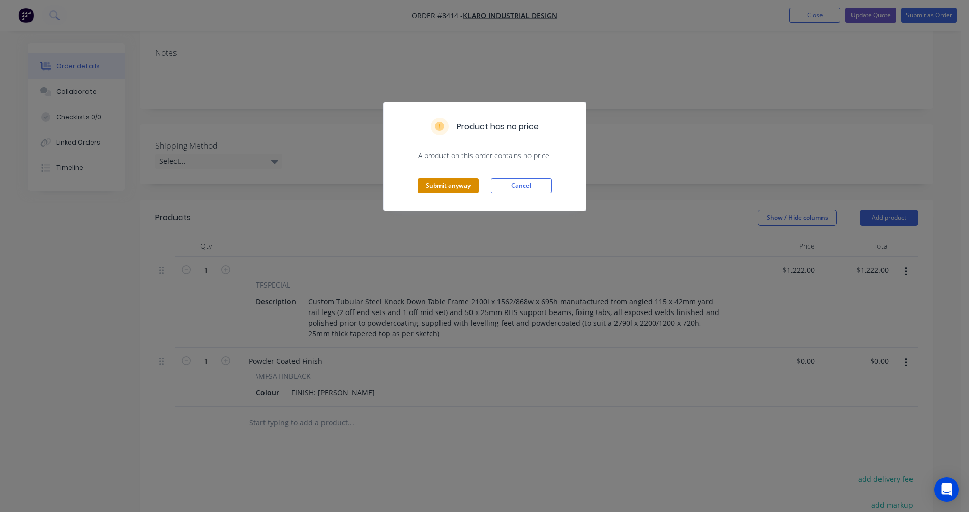
click at [461, 184] on button "Submit anyway" at bounding box center [448, 185] width 61 height 15
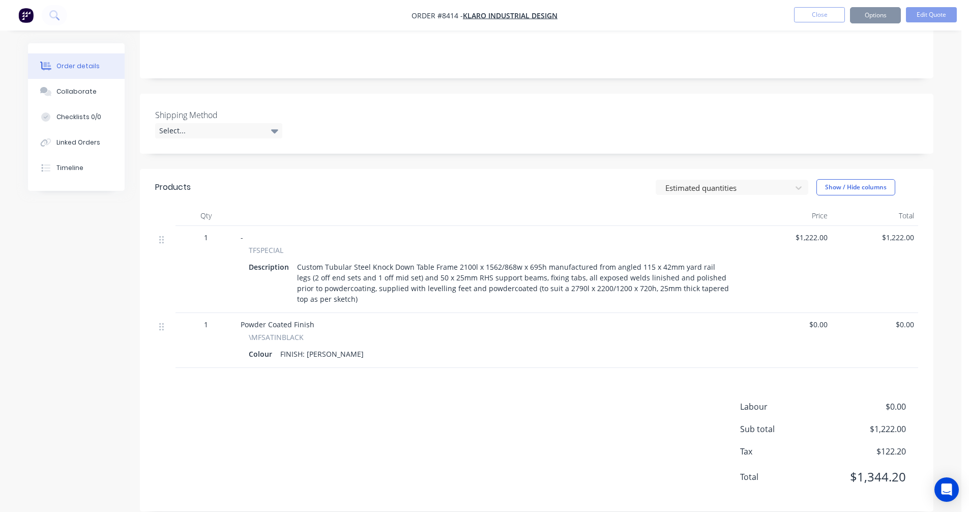
scroll to position [202, 0]
click at [867, 12] on button "Options" at bounding box center [875, 15] width 51 height 16
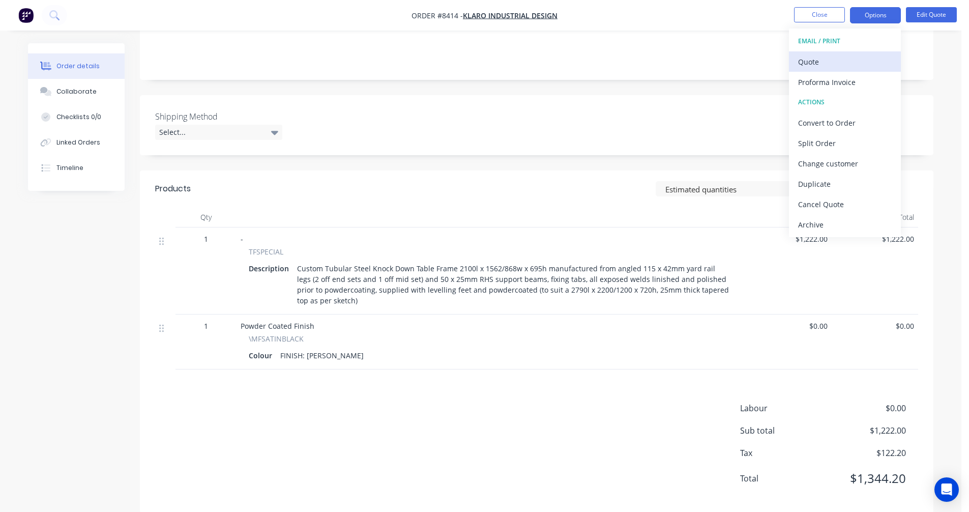
click at [823, 58] on div "Quote" at bounding box center [845, 61] width 94 height 15
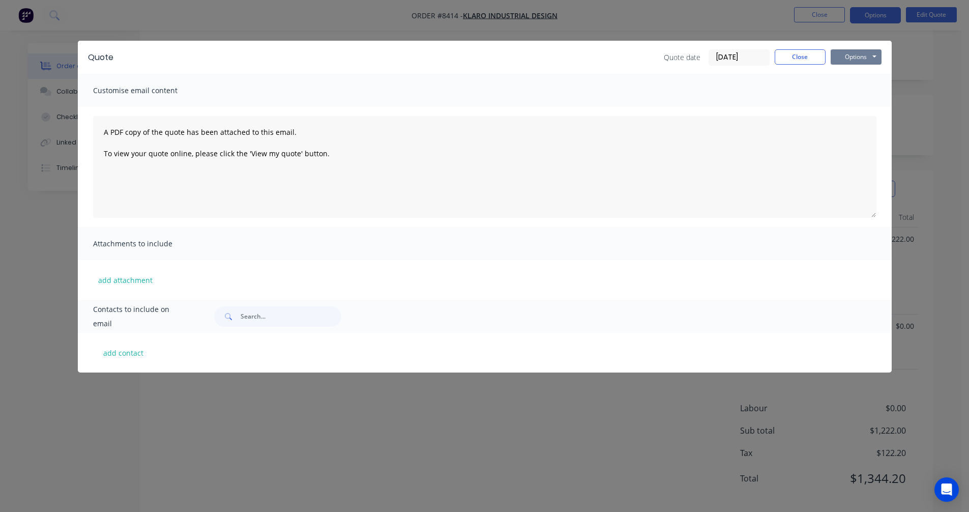
click at [853, 57] on button "Options" at bounding box center [856, 56] width 51 height 15
click at [855, 75] on button "Preview" at bounding box center [863, 75] width 65 height 17
click at [83, 261] on div "add attachment" at bounding box center [485, 280] width 814 height 40
click at [790, 57] on button "Close" at bounding box center [800, 56] width 51 height 15
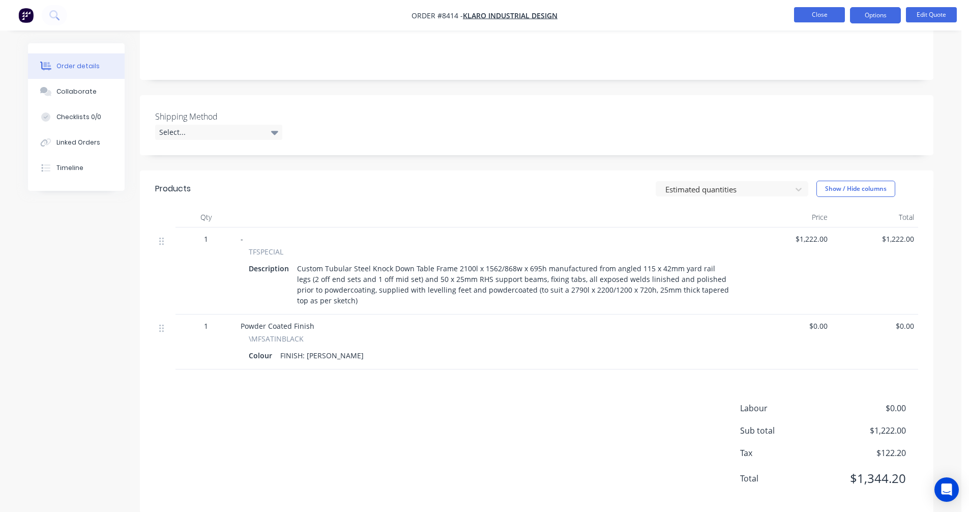
click at [816, 13] on button "Close" at bounding box center [819, 14] width 51 height 15
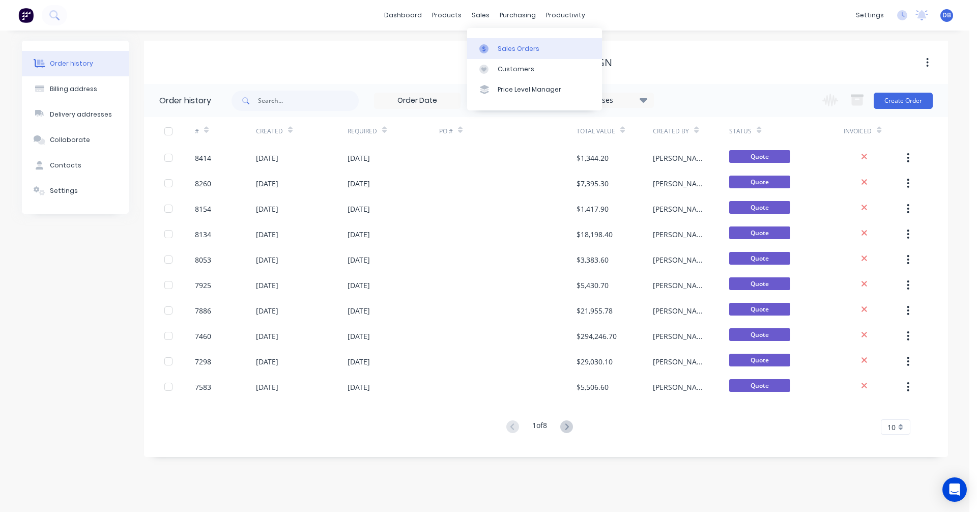
click at [509, 48] on div "Sales Orders" at bounding box center [519, 48] width 42 height 9
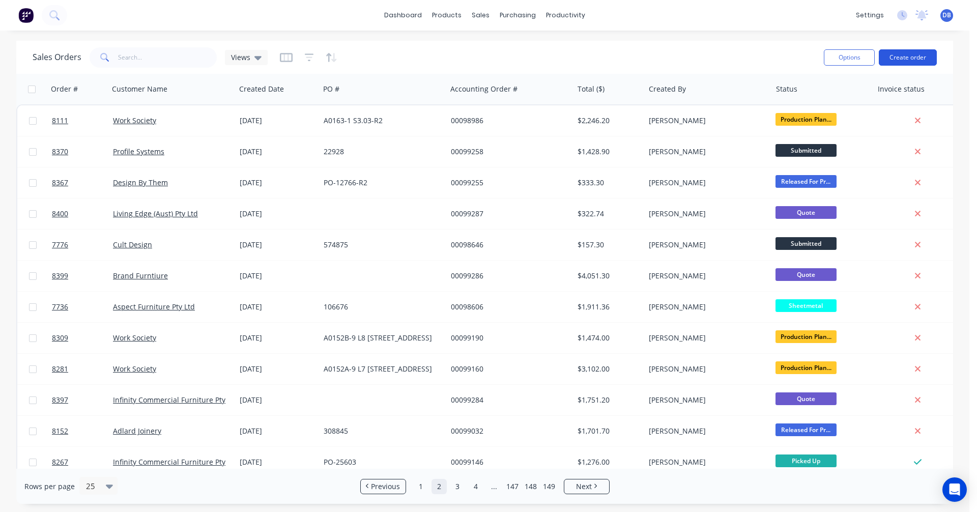
click at [908, 61] on button "Create order" at bounding box center [908, 57] width 58 height 16
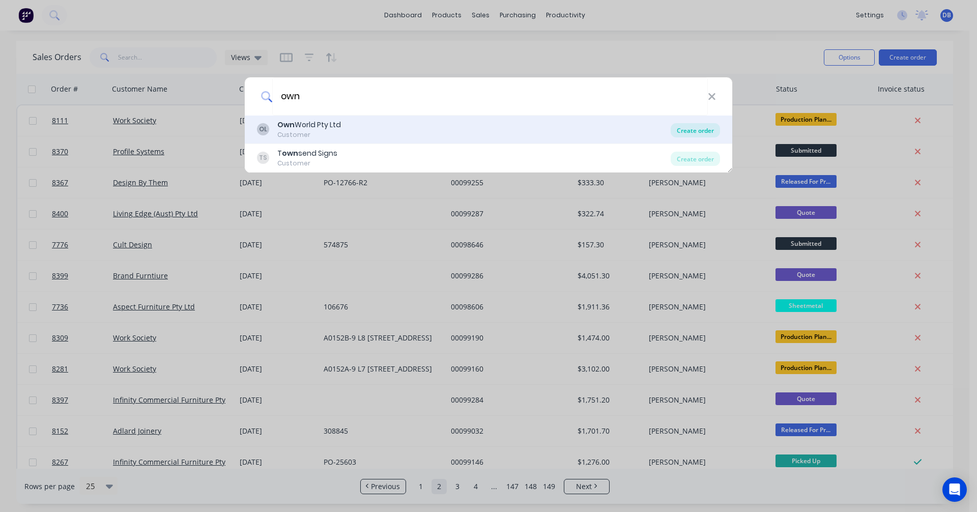
type input "own"
click at [694, 130] on div "Create order" at bounding box center [695, 130] width 49 height 14
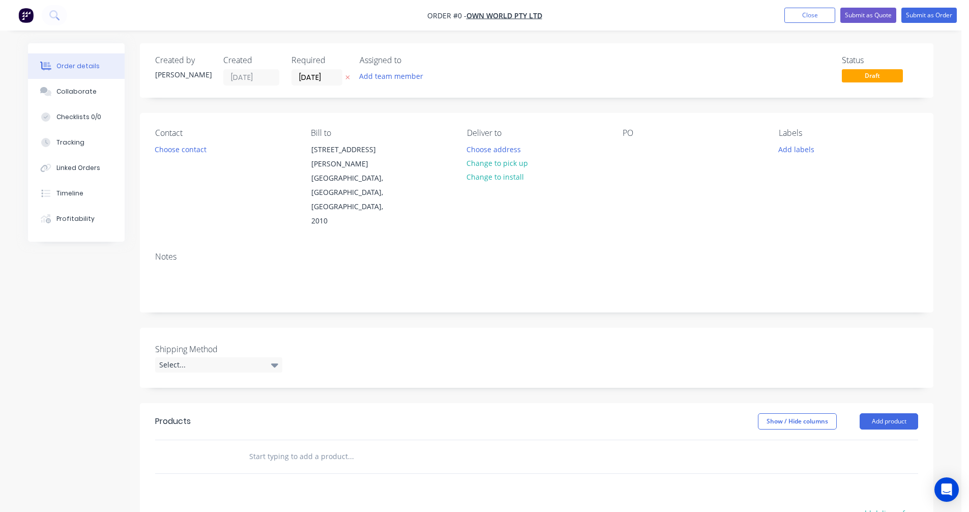
click at [281, 446] on input "text" at bounding box center [351, 456] width 204 height 20
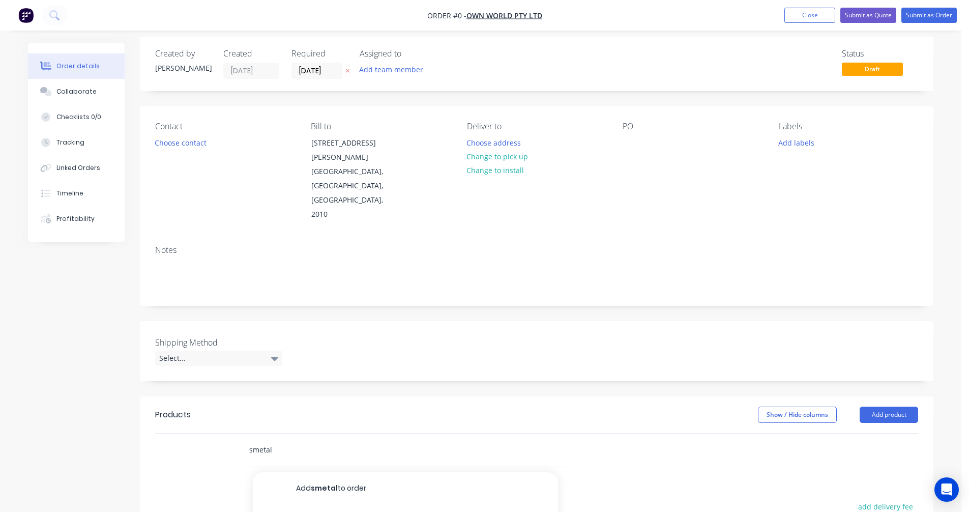
scroll to position [153, 0]
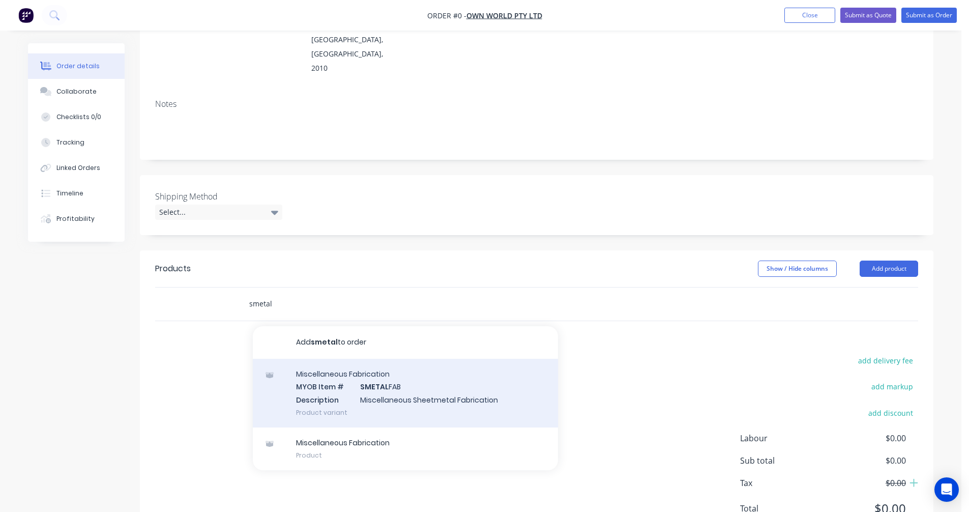
type input "smetal"
click at [383, 359] on div "Miscellaneous Fabrication MYOB Item # SMETAL FAB Description Miscellaneous Shee…" at bounding box center [405, 393] width 305 height 69
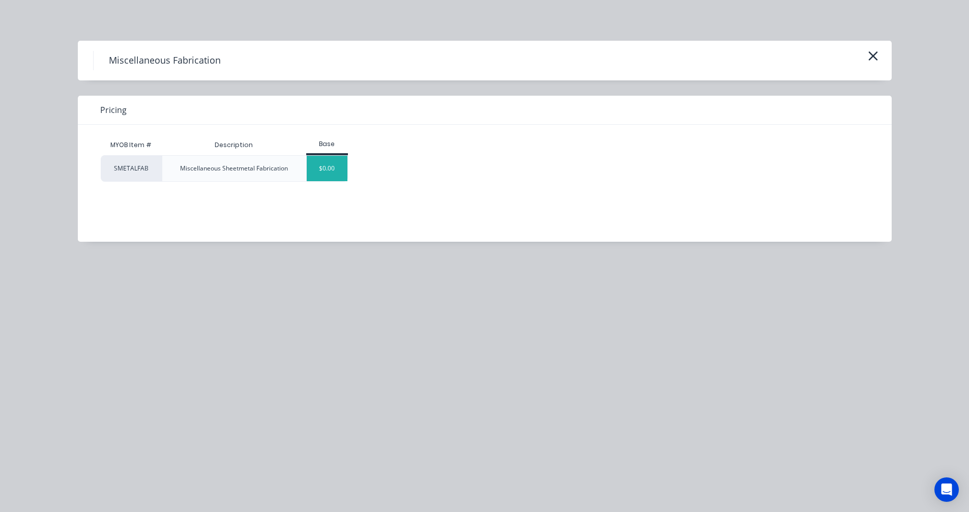
click at [340, 174] on div "$0.00" at bounding box center [327, 168] width 41 height 25
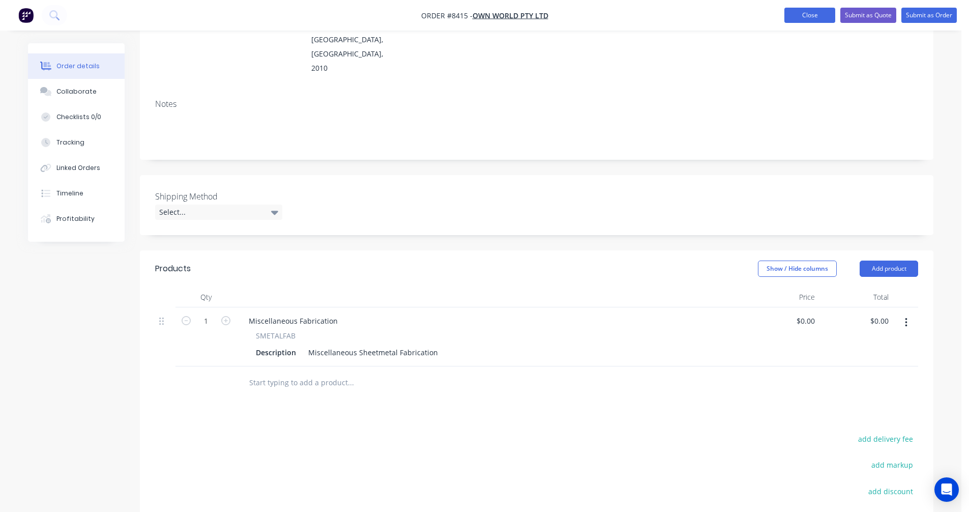
click at [804, 15] on button "Close" at bounding box center [810, 15] width 51 height 15
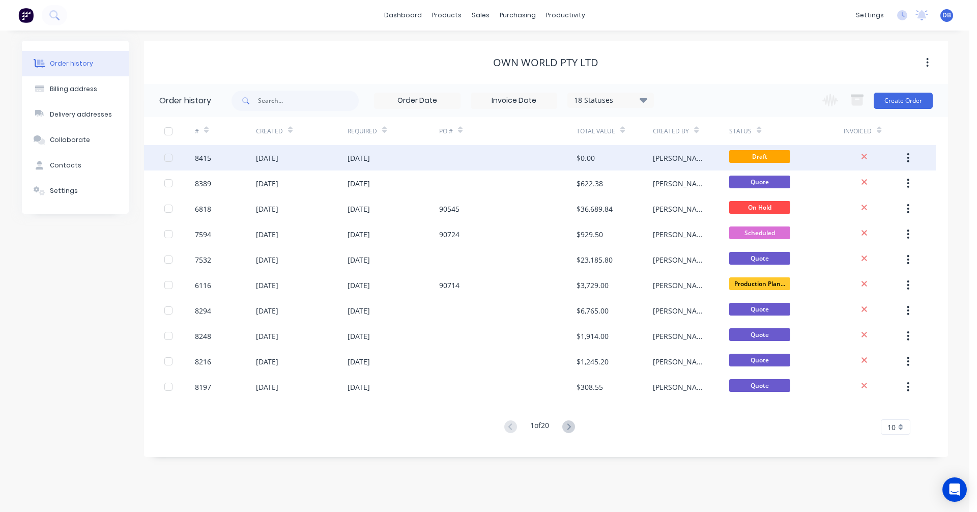
click at [588, 153] on div "$0.00" at bounding box center [585, 158] width 18 height 11
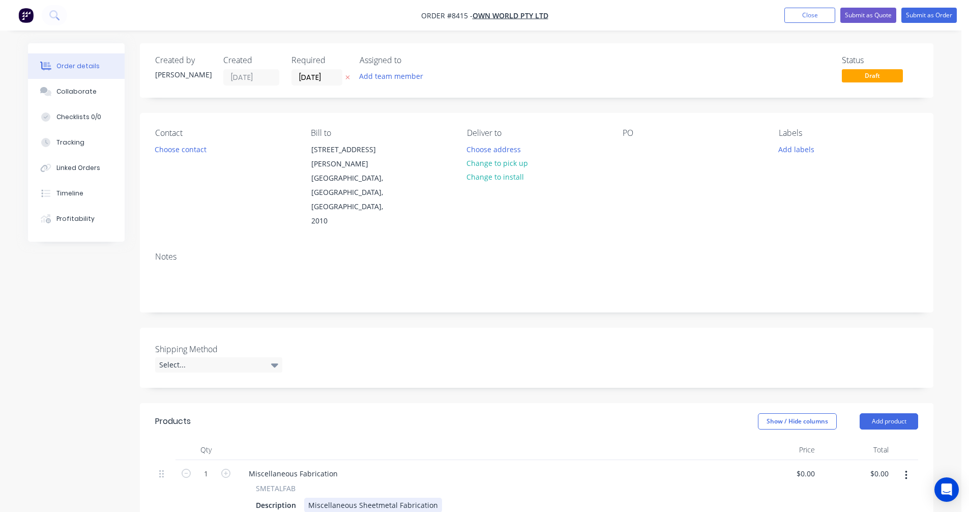
click at [347, 498] on div "Miscellaneous Sheetmetal Fabrication" at bounding box center [373, 505] width 138 height 15
click at [404, 498] on div "Miscellaneous Sheetmetal Fabrication" at bounding box center [373, 505] width 138 height 15
drag, startPoint x: 432, startPoint y: 463, endPoint x: 300, endPoint y: 466, distance: 131.8
click at [300, 498] on div "Description Miscellaneous Sheetmetal Fabrication" at bounding box center [489, 505] width 474 height 15
paste div
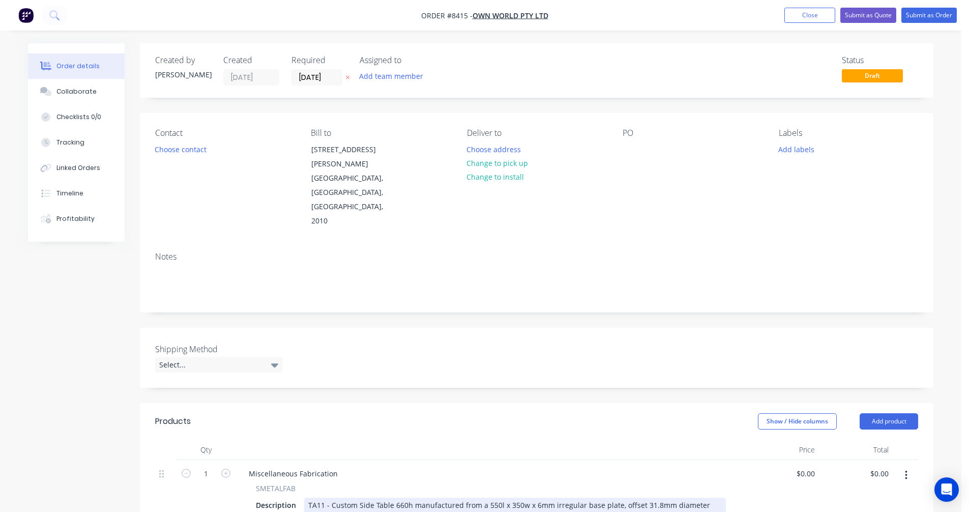
click at [332, 498] on div "TA11 - Custom Side Table 660h manufactured from a 550l x 350w x 6mm irregular b…" at bounding box center [515, 516] width 422 height 36
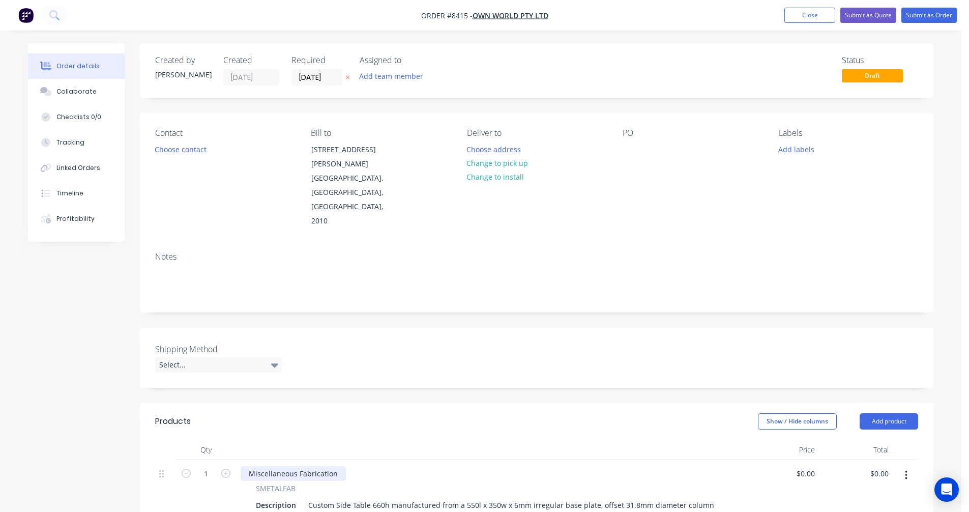
click at [302, 466] on div "Miscellaneous Fabrication" at bounding box center [293, 473] width 105 height 15
drag, startPoint x: 338, startPoint y: 429, endPoint x: 262, endPoint y: 426, distance: 75.9
click at [258, 466] on div "Miscellaneous Fabrication" at bounding box center [293, 473] width 105 height 15
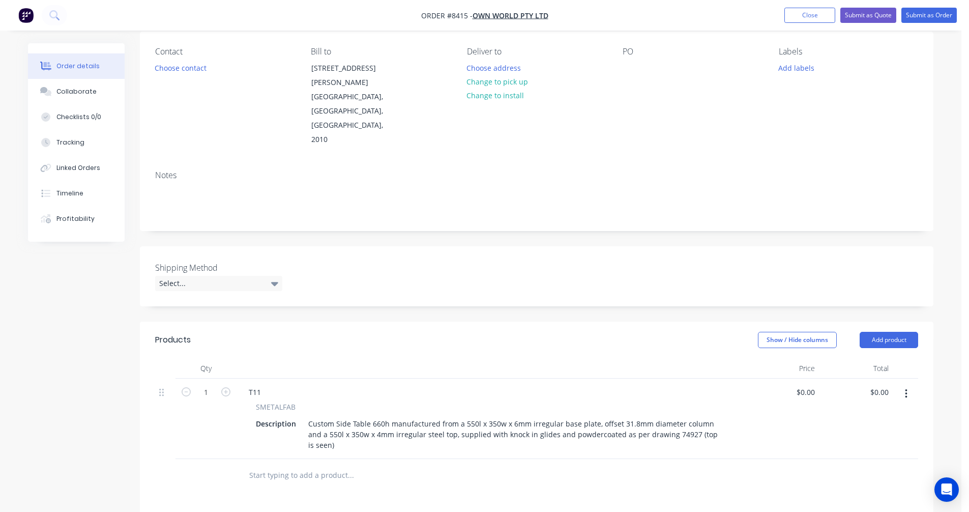
scroll to position [102, 0]
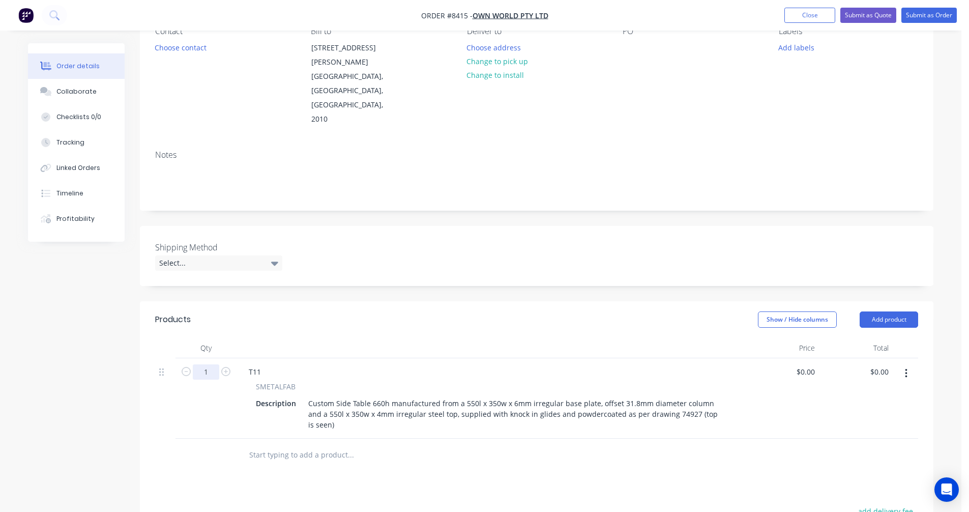
click at [202, 364] on input "1" at bounding box center [206, 371] width 26 height 15
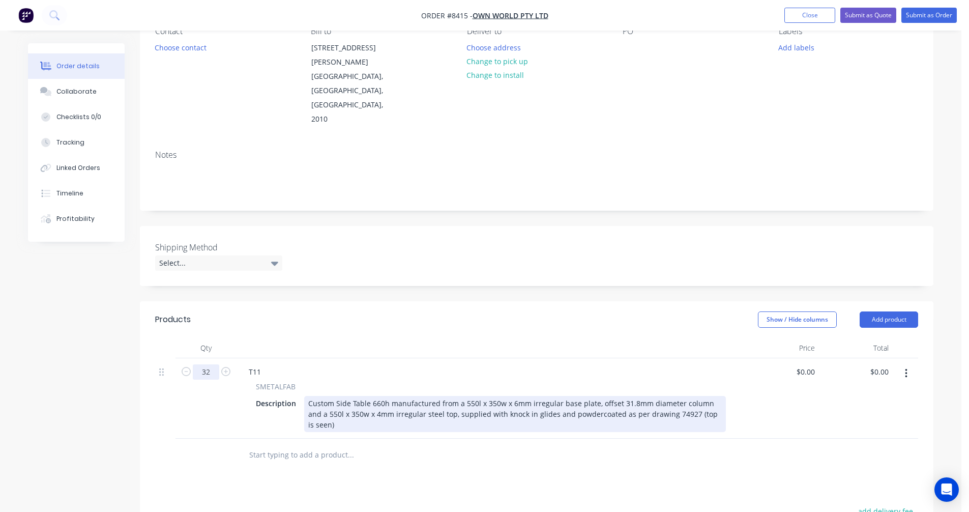
type input "32"
click at [603, 396] on div "Custom Side Table 660h manufactured from a 550l x 350w x 6mm irregular base pla…" at bounding box center [515, 414] width 422 height 36
drag, startPoint x: 673, startPoint y: 371, endPoint x: 627, endPoint y: 371, distance: 45.8
click at [627, 396] on div "Custom Side Table 660h manufactured from a 550l x 350w x 6mm irregular base pla…" at bounding box center [515, 414] width 422 height 36
click at [645, 396] on div "Custom Side Table 660h manufactured from a 550l x 350w x 6mm irregular base pla…" at bounding box center [515, 408] width 422 height 25
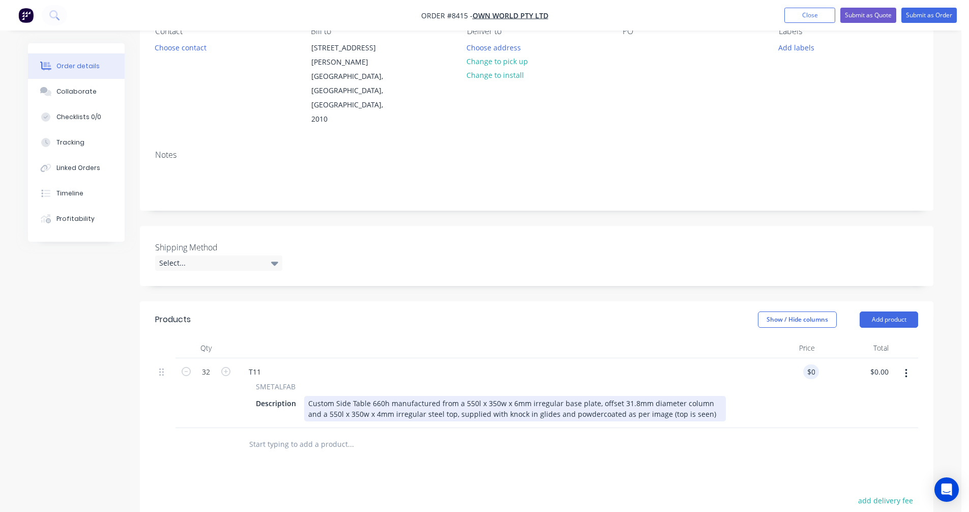
click at [669, 396] on div "Custom Side Table 660h manufactured from a 550l x 350w x 6mm irregular base pla…" at bounding box center [515, 408] width 422 height 25
type input "$225.00"
type input "$7,200.00"
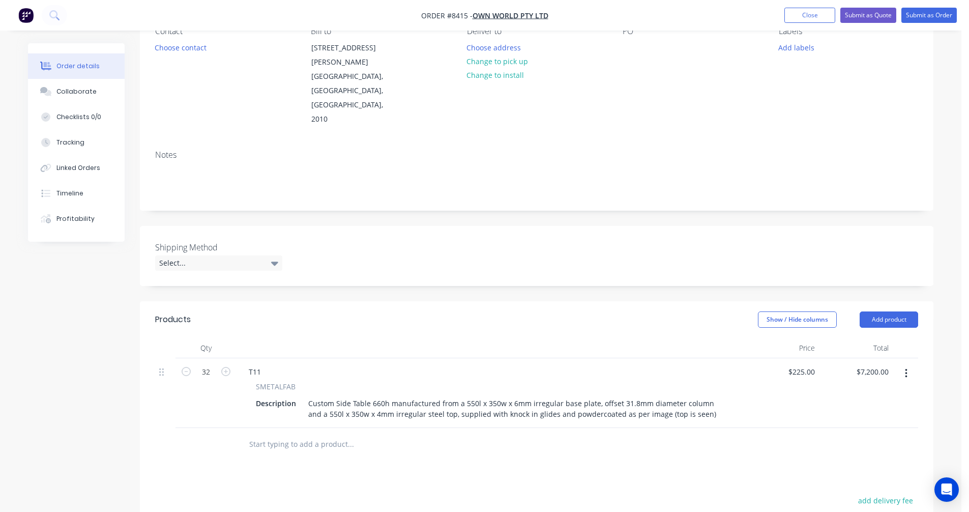
click at [262, 434] on input "text" at bounding box center [351, 444] width 204 height 20
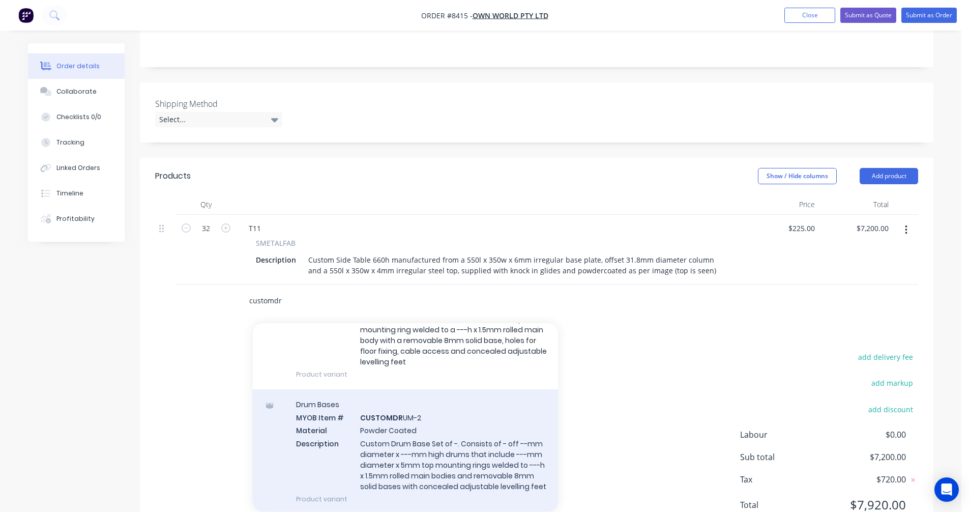
type input "customdr"
click at [417, 403] on div "Drum Bases MYOB Item # CUSTOMDR UM-2 Material Powder Coated Description Custom …" at bounding box center [405, 451] width 305 height 125
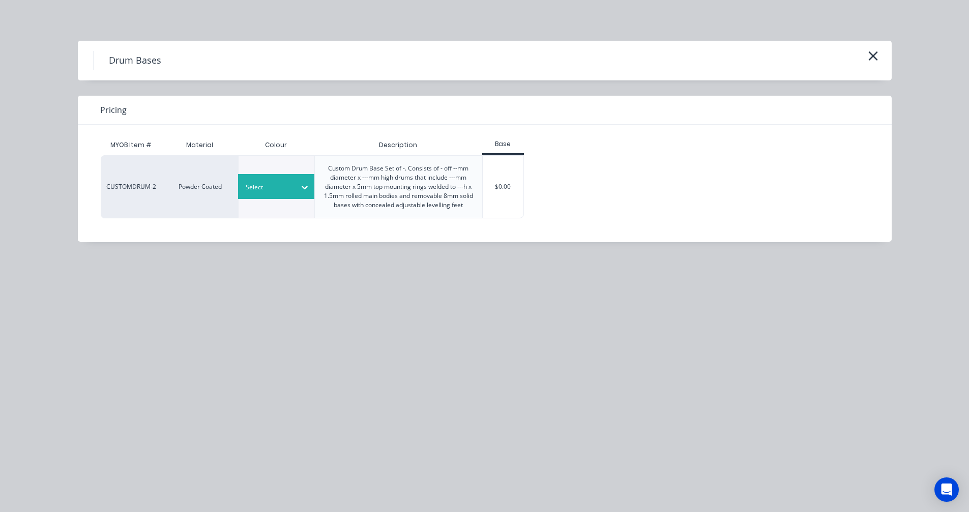
click at [302, 187] on icon at bounding box center [305, 188] width 6 height 4
type input "blac"
click at [127, 346] on div "Satin Black" at bounding box center [63, 355] width 127 height 19
click at [505, 186] on div "$0.00" at bounding box center [503, 187] width 41 height 62
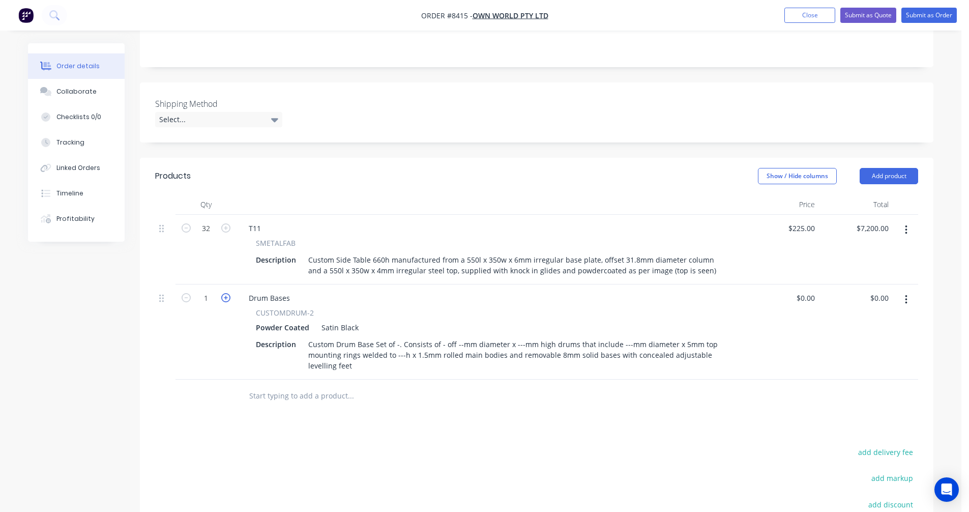
click at [224, 293] on icon "button" at bounding box center [225, 297] width 9 height 9
type input "3"
click at [247, 291] on div "Drum Bases" at bounding box center [269, 298] width 57 height 15
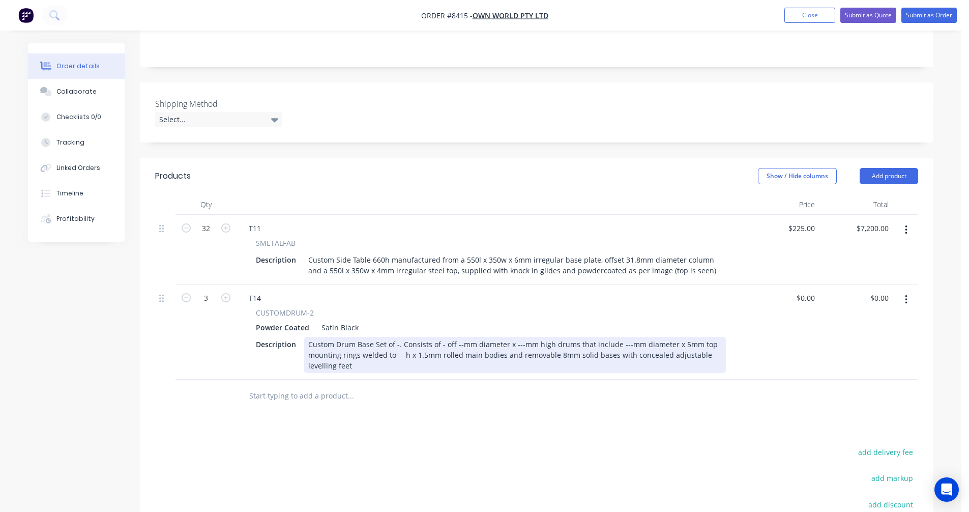
click at [396, 337] on div "Custom Drum Base Set of -. Consists of - off --mm diameter x ---mm high drums t…" at bounding box center [515, 355] width 422 height 36
click at [397, 337] on div "Custom Drum Base Set of -. Consists of - off --mm diameter x ---mm high drums t…" at bounding box center [515, 355] width 422 height 36
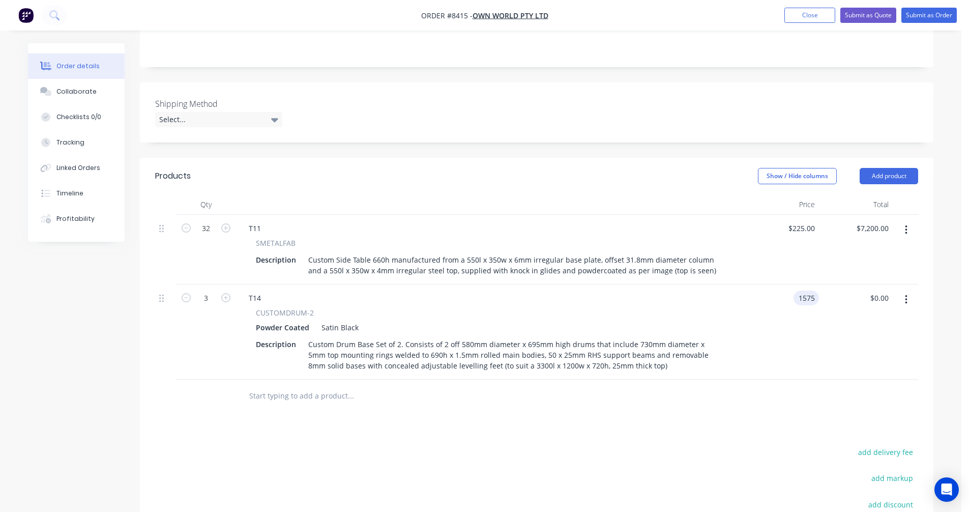
type input "$1,575.00"
type input "$4,725.00"
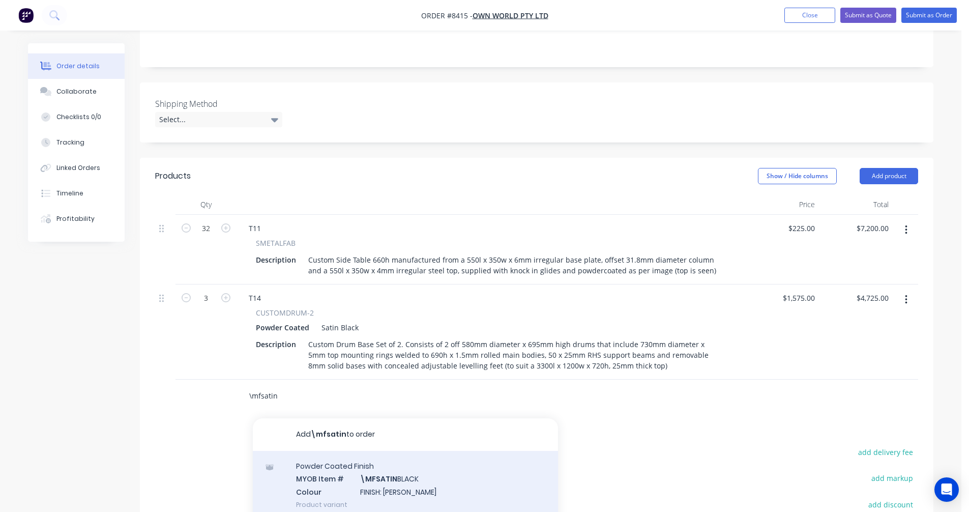
type input "\mfsatin"
click at [394, 451] on div "Powder Coated Finish MYOB Item # \MFSATIN BLACK Colour FINISH: Satin Black Prod…" at bounding box center [405, 485] width 305 height 69
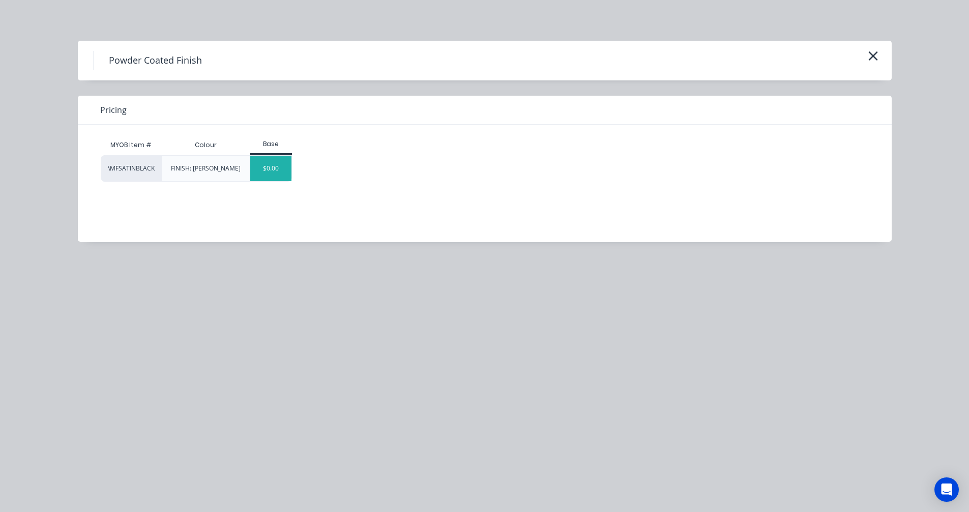
click at [268, 169] on div "$0.00" at bounding box center [270, 168] width 41 height 25
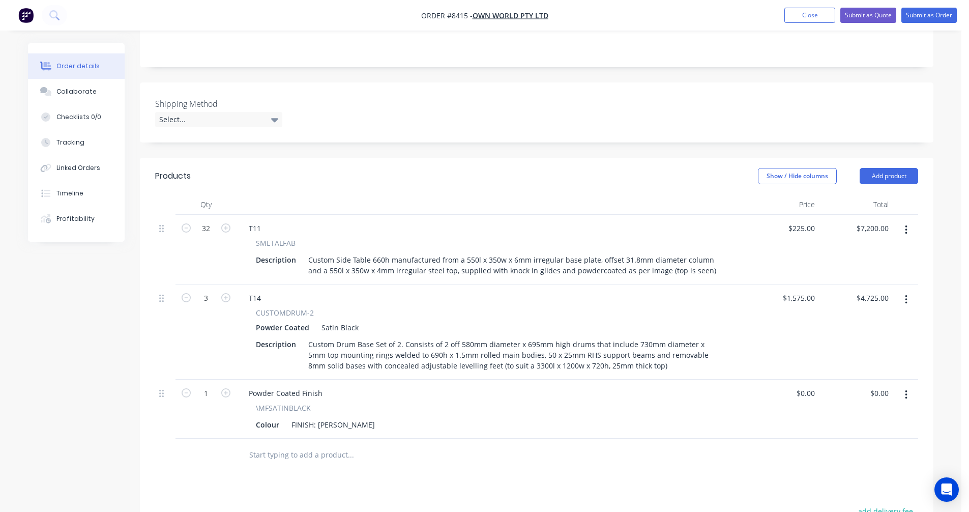
click at [258, 445] on input "text" at bounding box center [351, 455] width 204 height 20
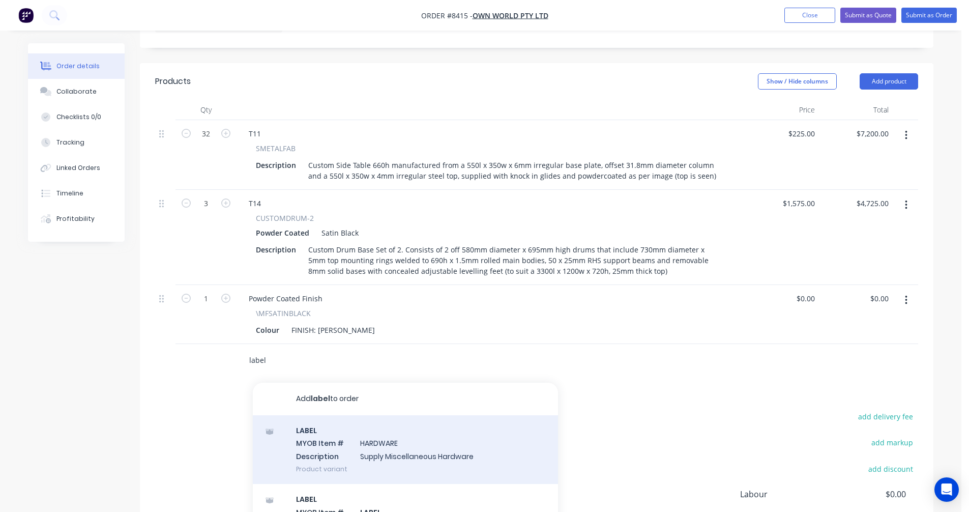
scroll to position [347, 0]
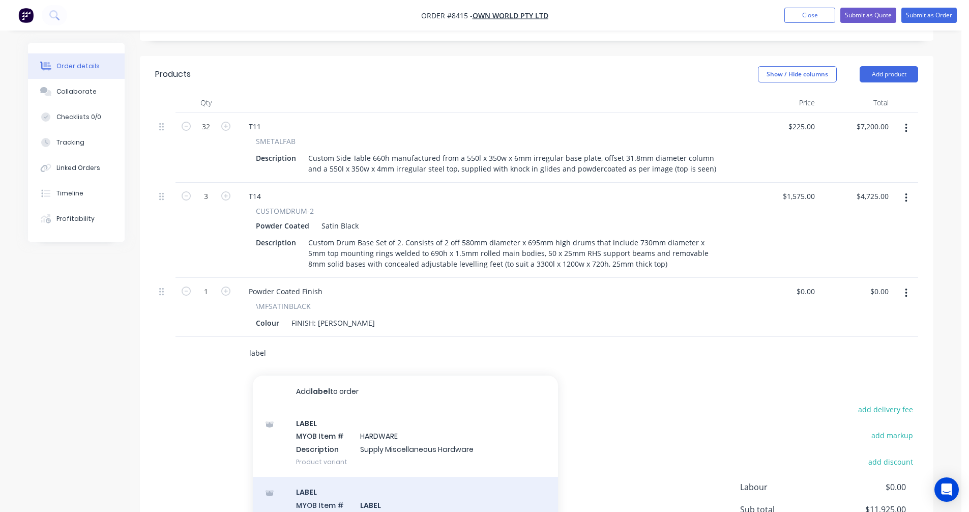
type input "label"
click at [367, 477] on div "LABEL MYOB Item # LABEL Description LABEL As Product variant" at bounding box center [405, 511] width 305 height 69
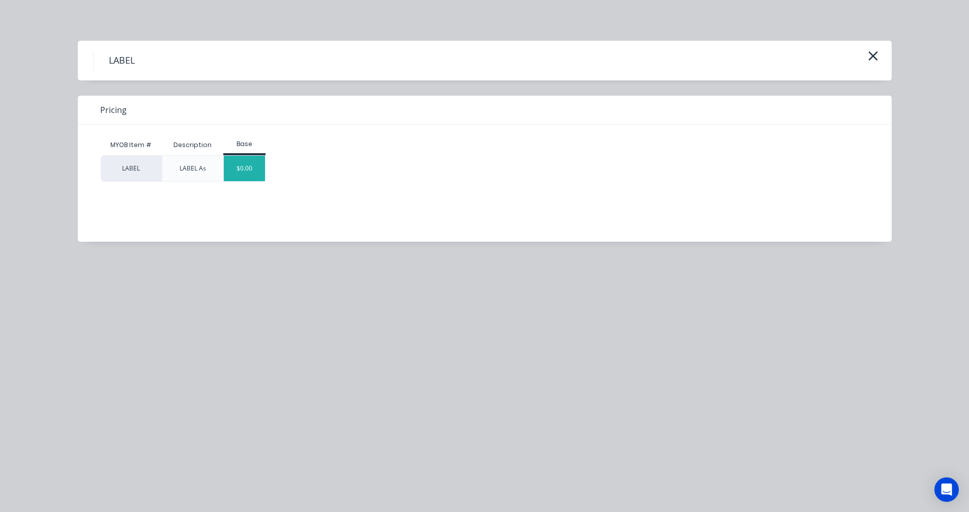
click at [248, 174] on div "$0.00" at bounding box center [244, 168] width 41 height 25
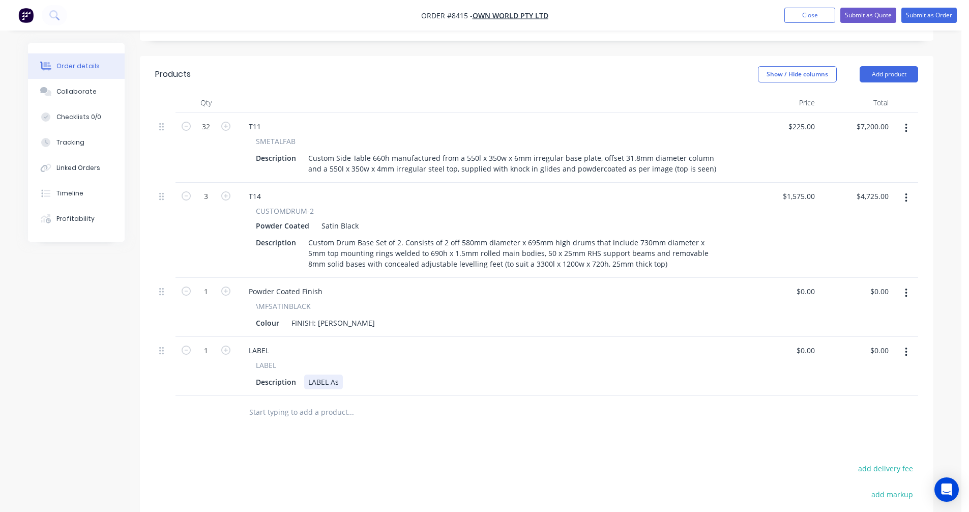
click at [338, 374] on div "LABEL As" at bounding box center [323, 381] width 39 height 15
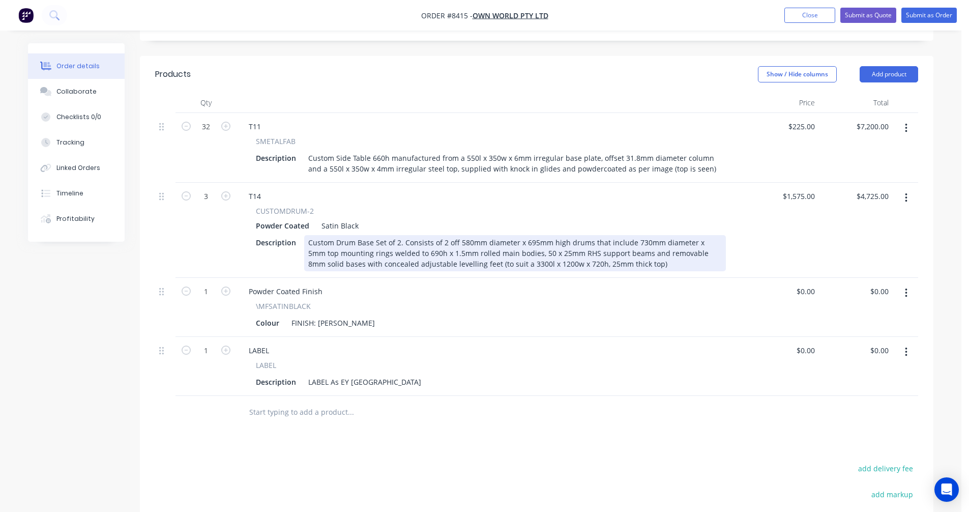
click at [439, 235] on div "Custom Drum Base Set of 2. Consists of 2 off 580mm diameter x 695mm high drums …" at bounding box center [515, 253] width 422 height 36
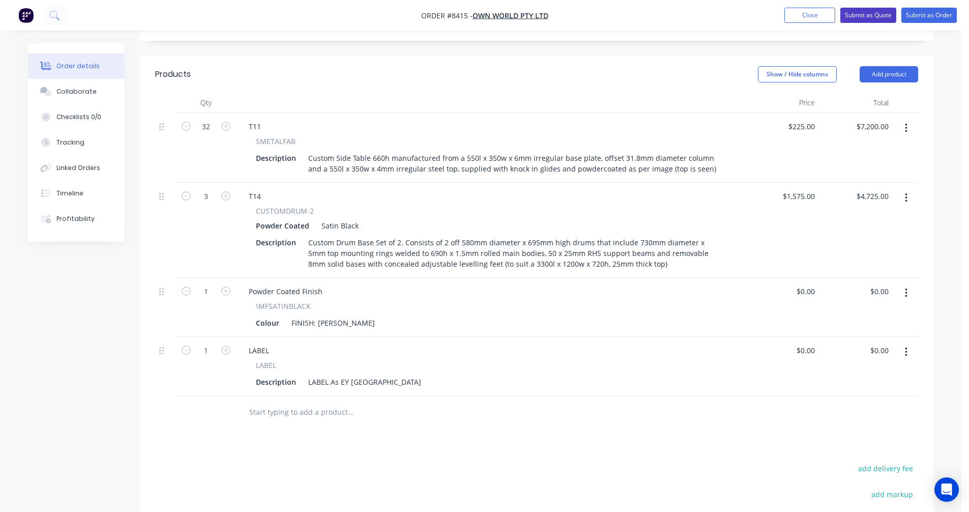
click at [869, 14] on button "Submit as Quote" at bounding box center [869, 15] width 56 height 15
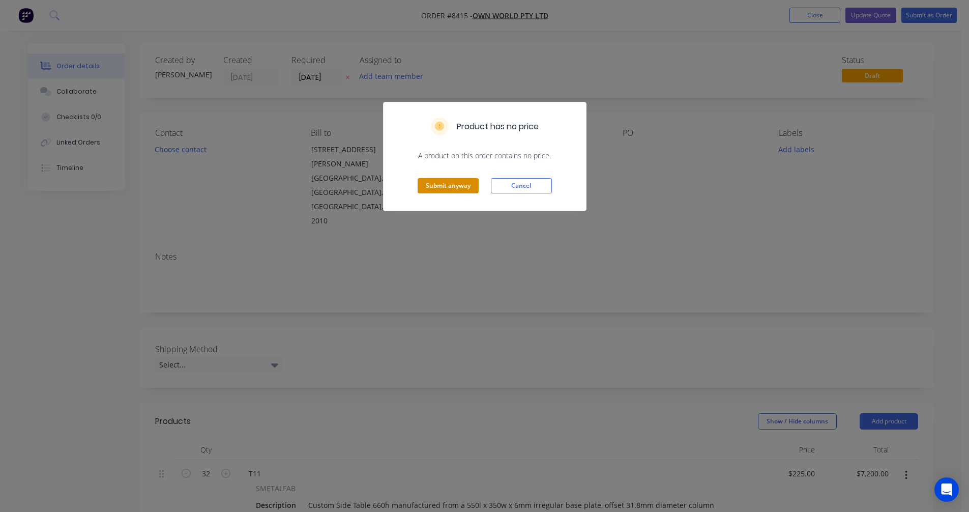
click at [456, 185] on button "Submit anyway" at bounding box center [448, 185] width 61 height 15
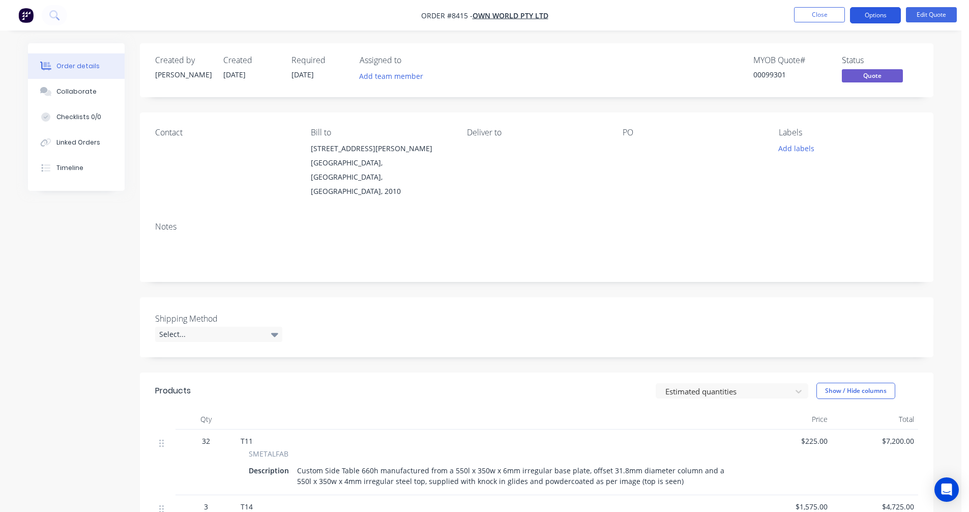
click at [874, 13] on button "Options" at bounding box center [875, 15] width 51 height 16
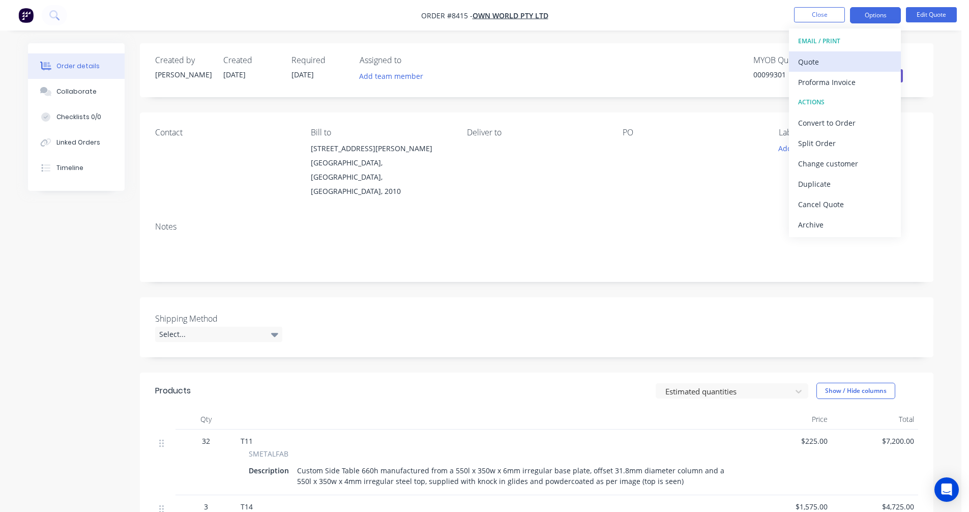
click at [827, 55] on div "Quote" at bounding box center [845, 61] width 94 height 15
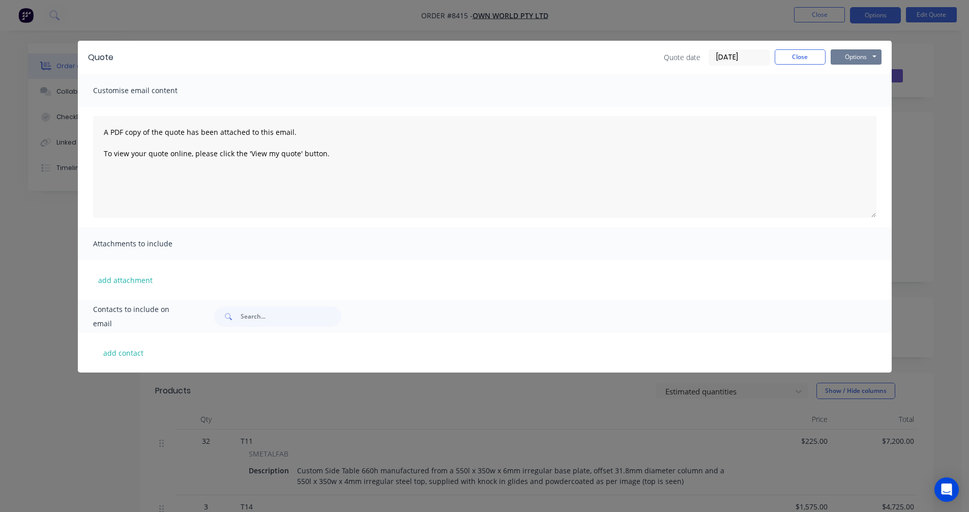
click at [861, 56] on button "Options" at bounding box center [856, 56] width 51 height 15
click at [874, 76] on button "Preview" at bounding box center [863, 75] width 65 height 17
click at [798, 56] on button "Close" at bounding box center [800, 56] width 51 height 15
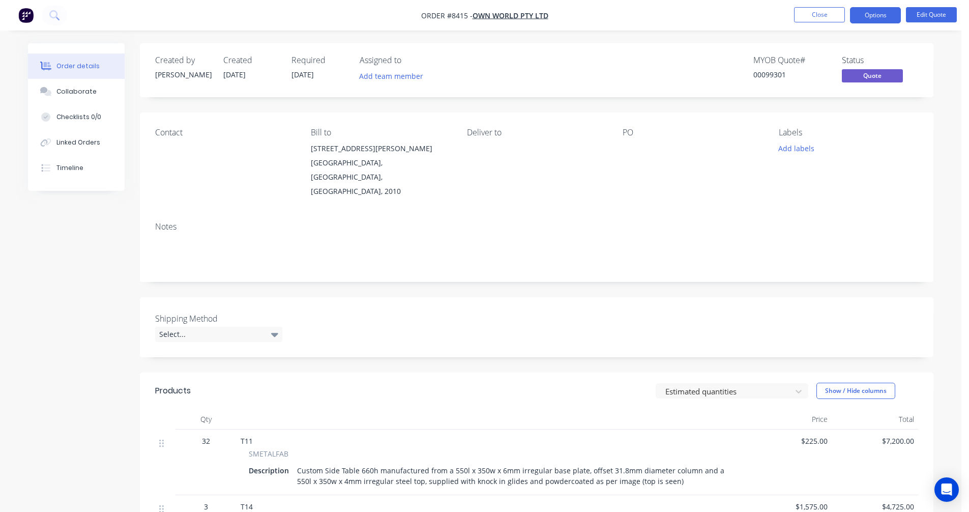
click at [827, 10] on button "Close" at bounding box center [819, 14] width 51 height 15
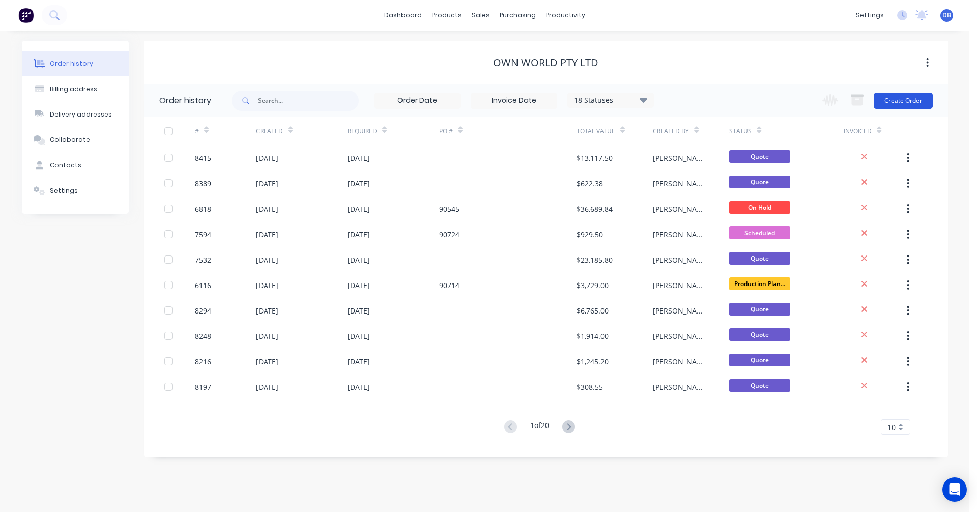
click at [909, 101] on button "Create Order" at bounding box center [903, 101] width 59 height 16
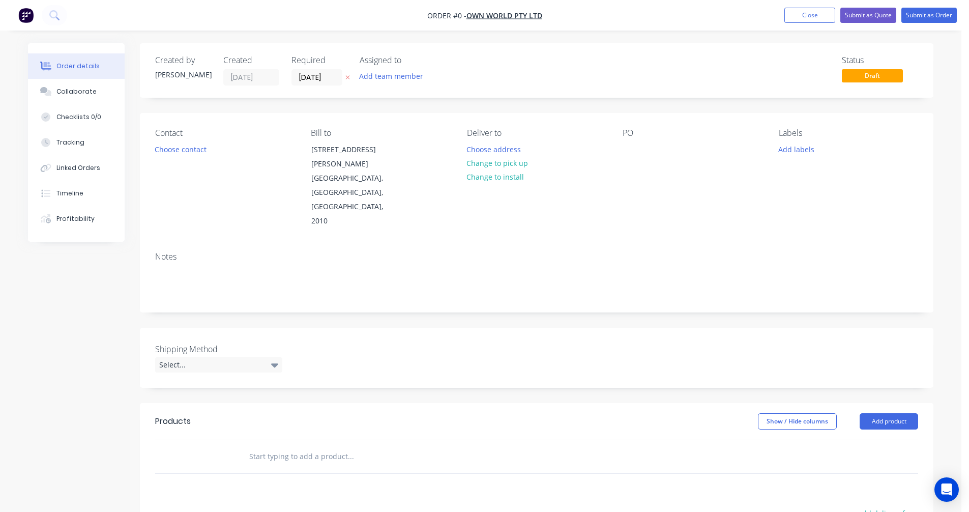
click at [283, 446] on input "text" at bounding box center [351, 456] width 204 height 20
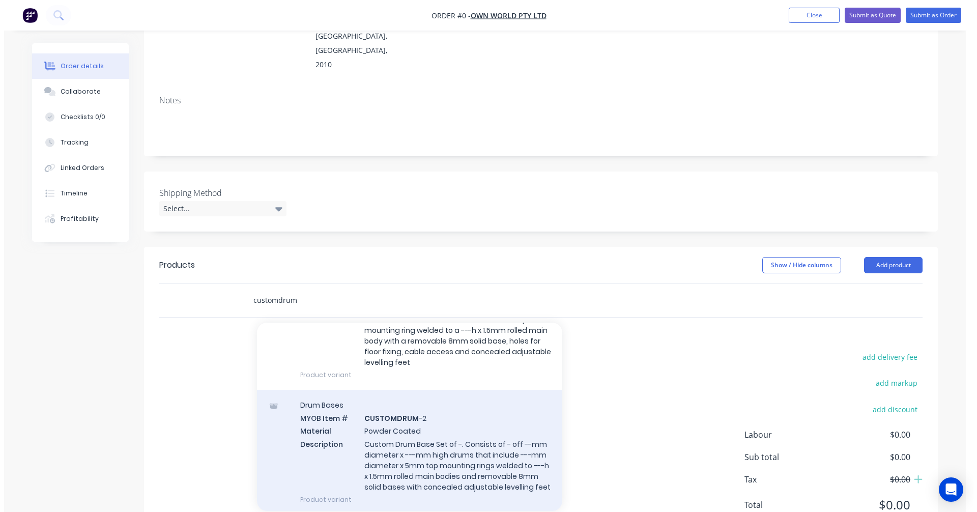
scroll to position [102, 0]
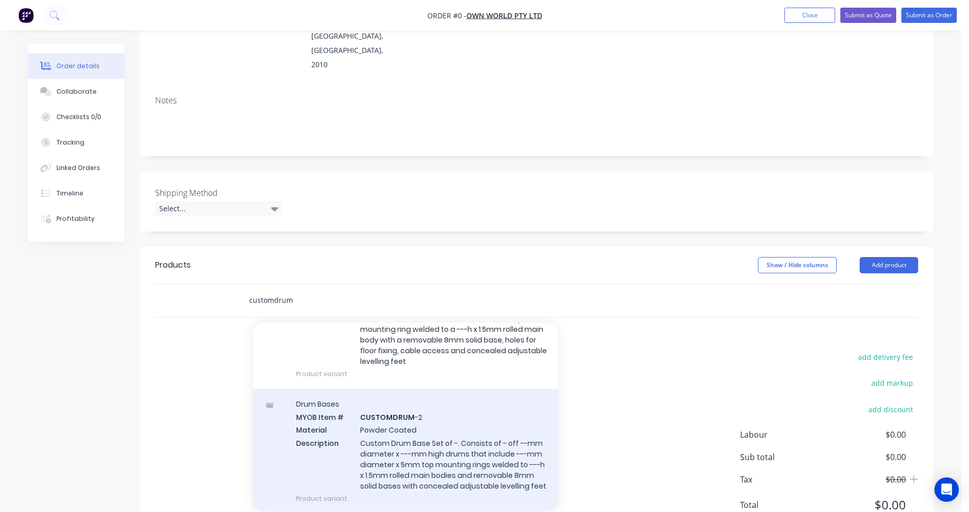
type input "customdrum"
click at [411, 411] on div "Drum Bases MYOB Item # CUSTOMDRUM -2 Material Powder Coated Description Custom …" at bounding box center [405, 451] width 305 height 125
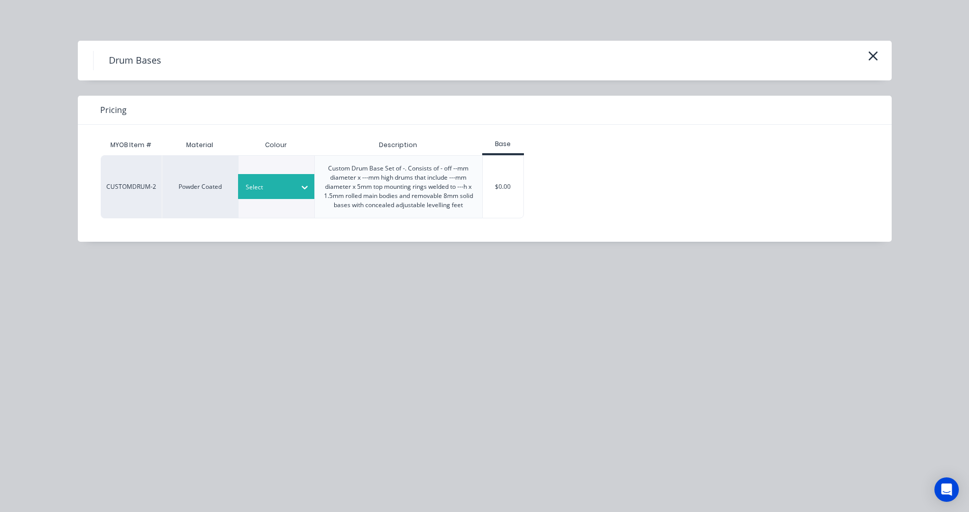
click at [284, 188] on div at bounding box center [269, 187] width 46 height 11
type input "can"
click at [876, 56] on icon "button" at bounding box center [873, 56] width 11 height 14
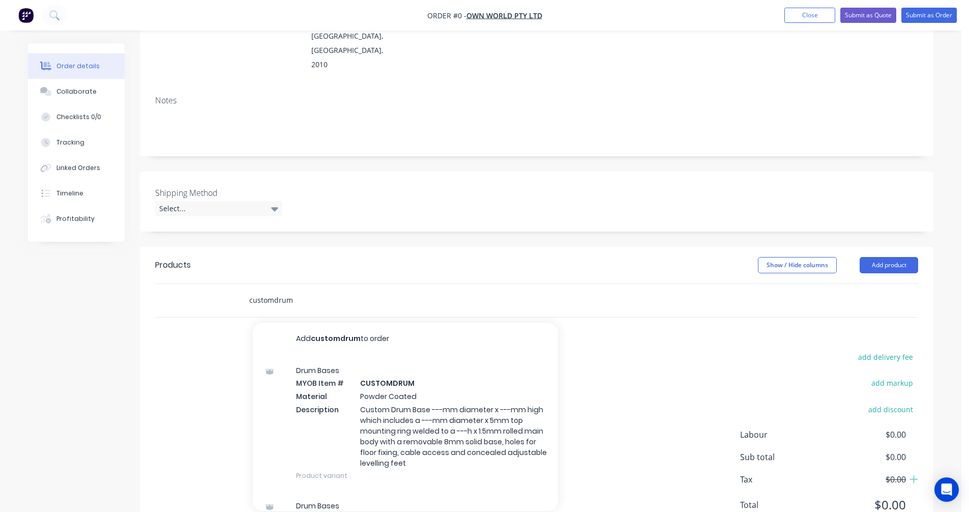
drag, startPoint x: 301, startPoint y: 258, endPoint x: 229, endPoint y: 261, distance: 72.3
click at [228, 284] on div "customdrum Add customdrum to order Drum Bases MYOB Item # CUSTOMDRUM Material P…" at bounding box center [536, 300] width 763 height 33
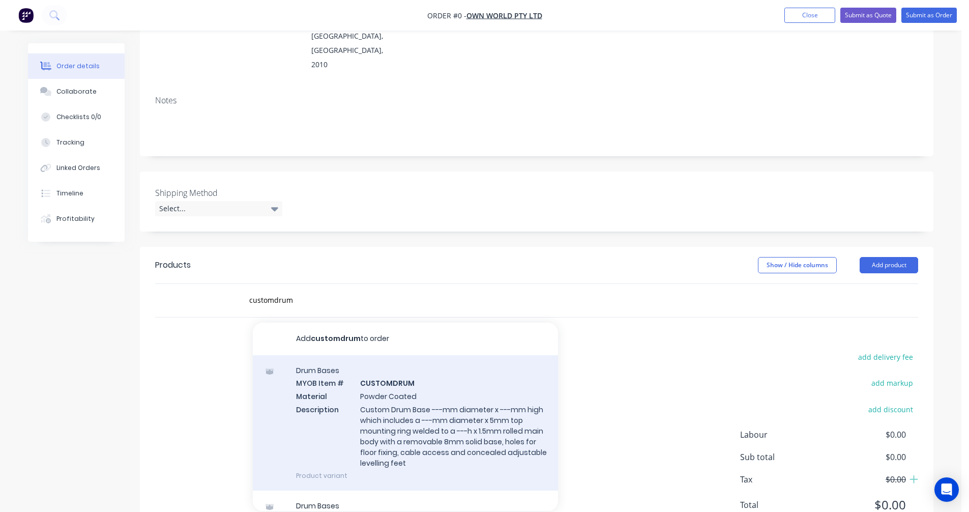
click at [426, 387] on div "Drum Bases MYOB Item # CUSTOMDRUM Material Powder Coated Description Custom Dru…" at bounding box center [405, 422] width 305 height 135
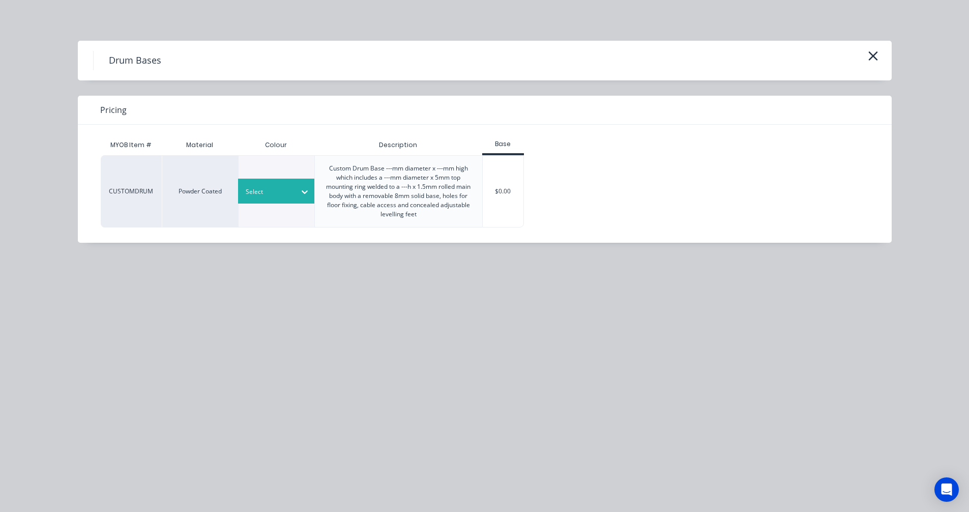
click at [292, 191] on div "Select" at bounding box center [267, 191] width 57 height 13
click at [127, 399] on div "APO Grey Satin" at bounding box center [63, 408] width 127 height 19
click at [493, 192] on div "$0.00" at bounding box center [503, 191] width 41 height 71
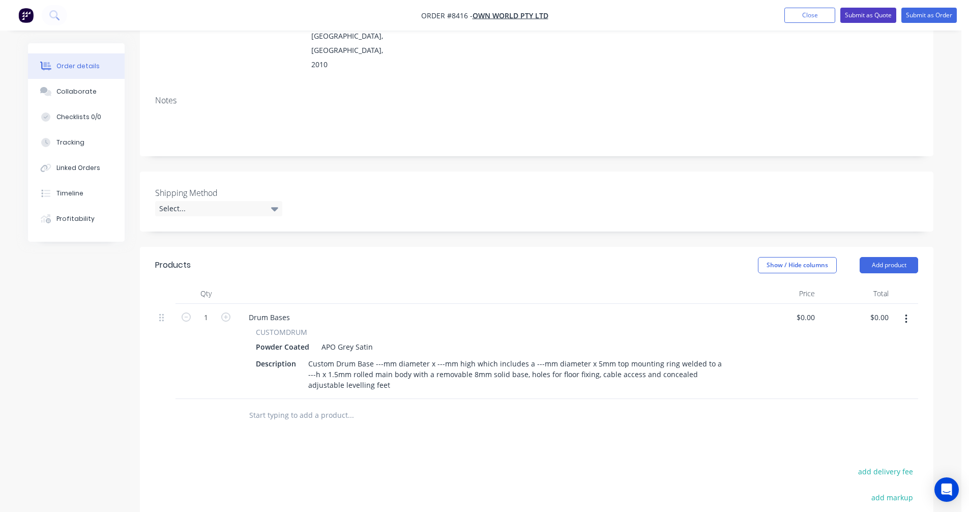
click at [871, 12] on button "Submit as Quote" at bounding box center [869, 15] width 56 height 15
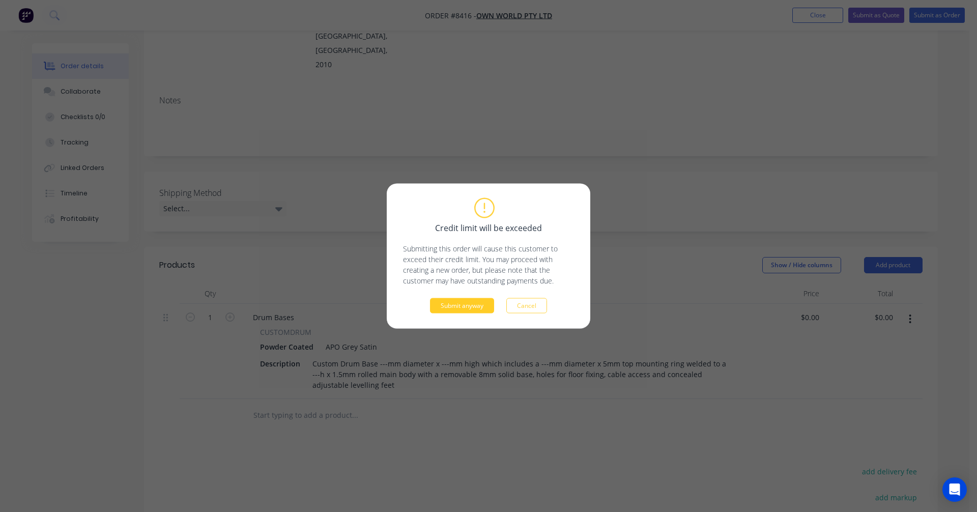
click at [470, 307] on button "Submit anyway" at bounding box center [462, 305] width 64 height 15
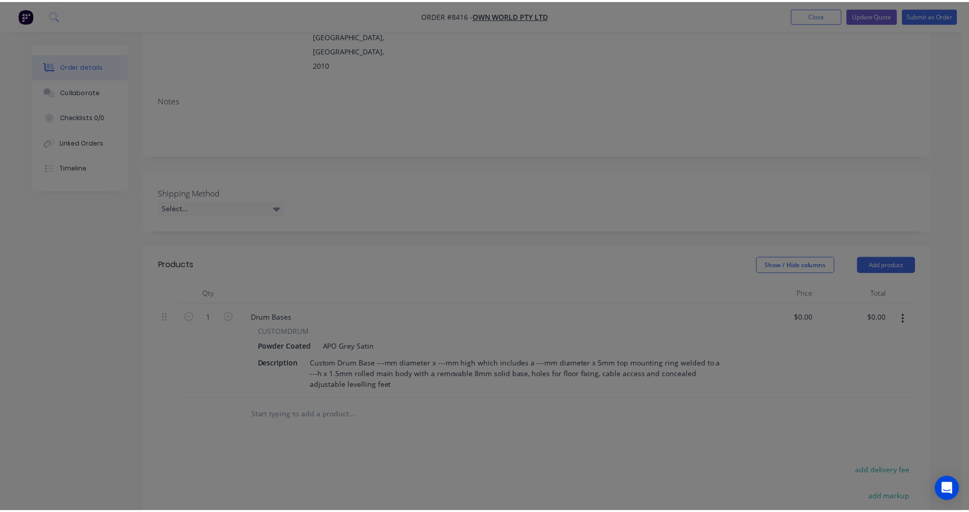
scroll to position [154, 0]
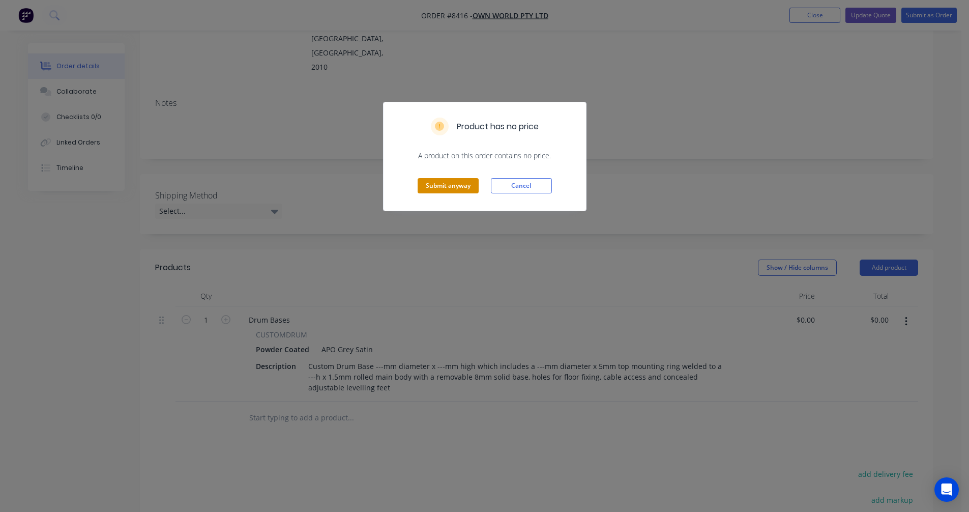
click at [449, 190] on button "Submit anyway" at bounding box center [448, 185] width 61 height 15
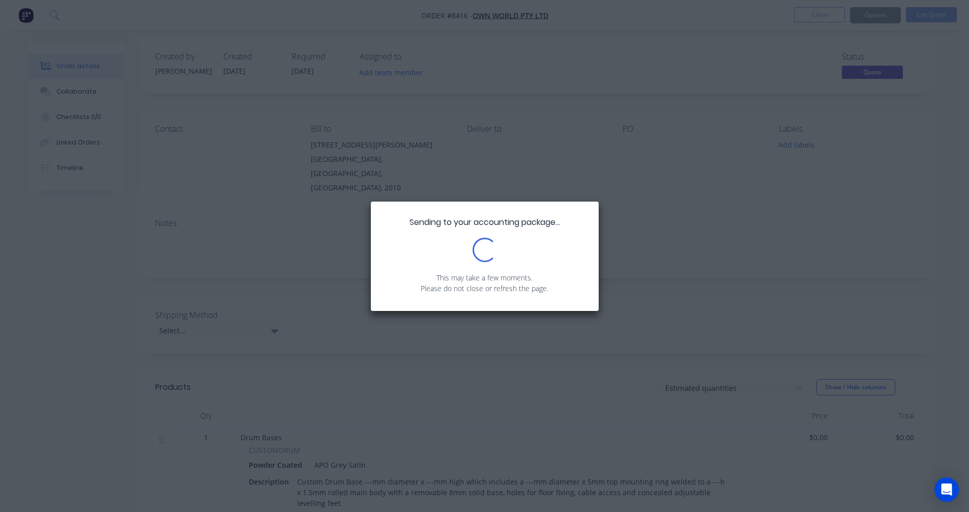
scroll to position [0, 0]
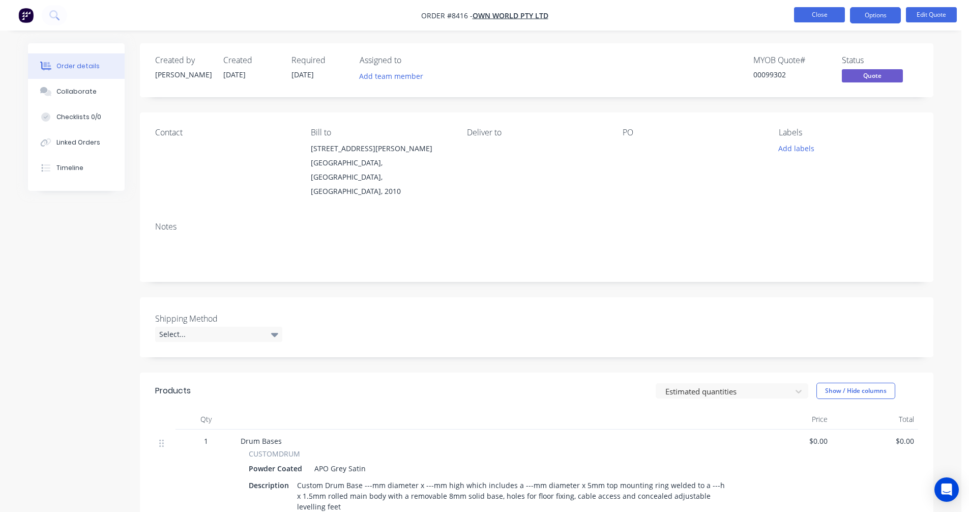
click at [814, 15] on button "Close" at bounding box center [819, 14] width 51 height 15
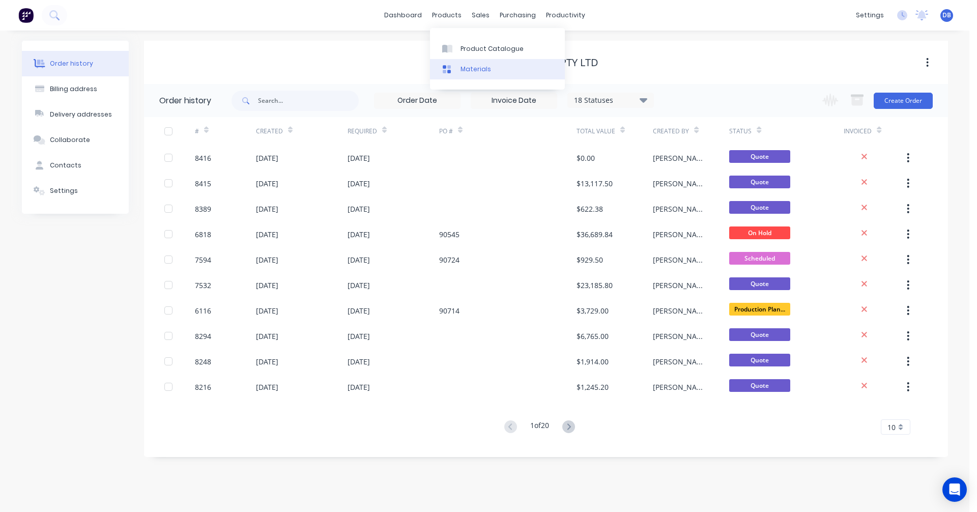
click at [476, 69] on div "Materials" at bounding box center [475, 69] width 31 height 9
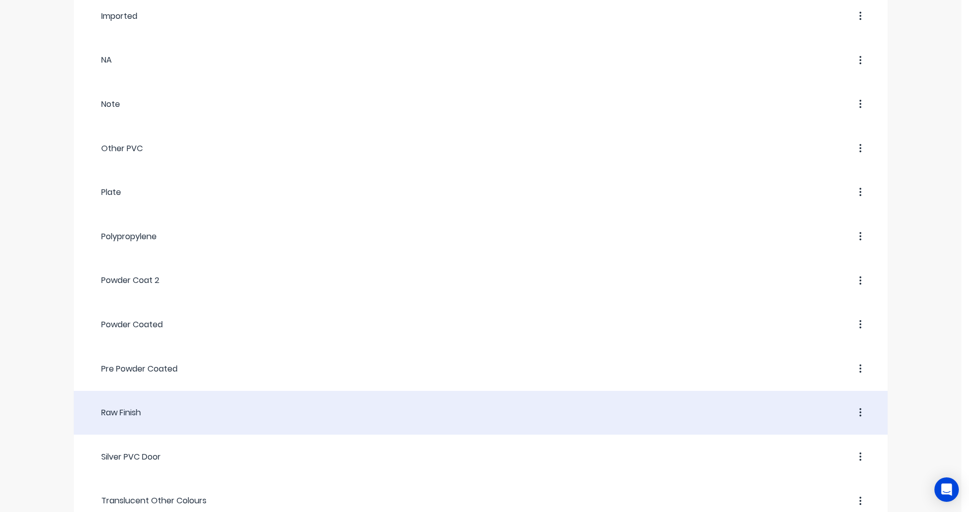
scroll to position [814, 0]
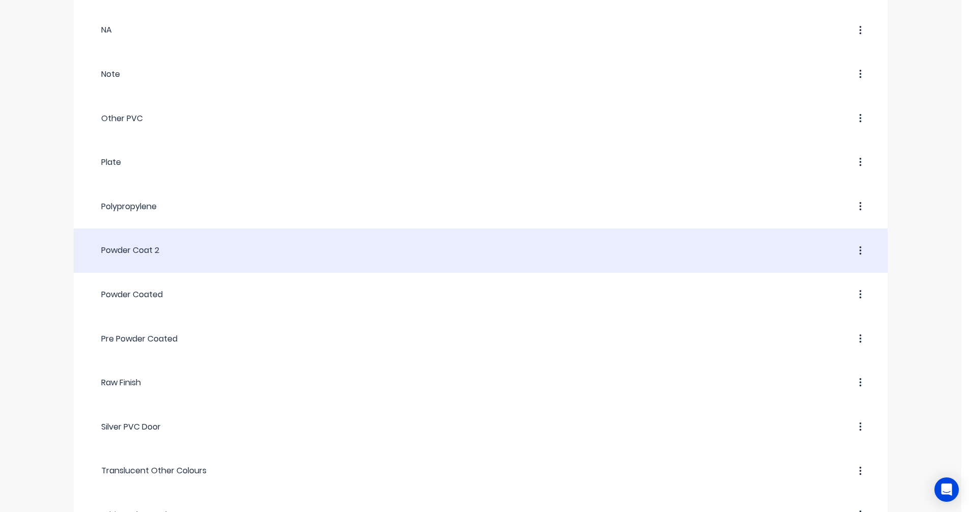
click at [134, 250] on div "Powder Coat 2" at bounding box center [124, 250] width 70 height 12
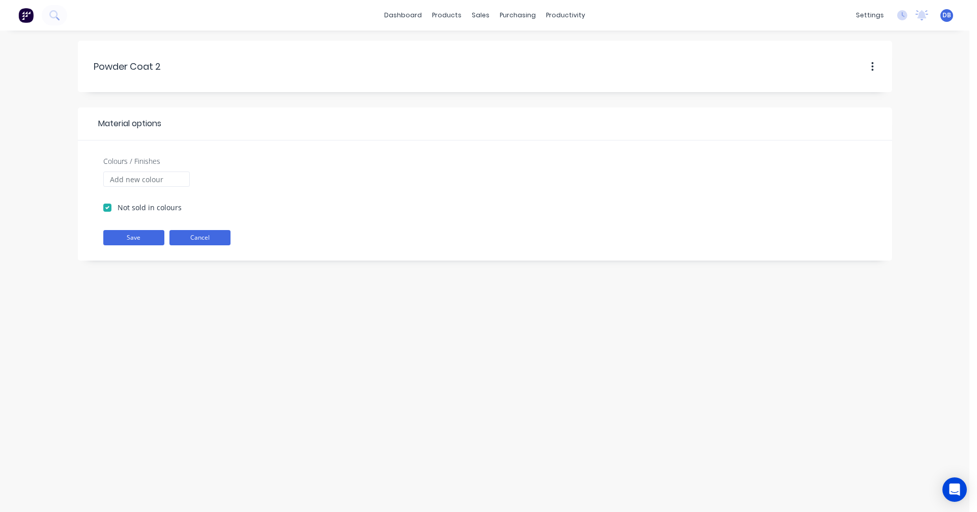
click at [219, 236] on button "Cancel" at bounding box center [199, 237] width 61 height 15
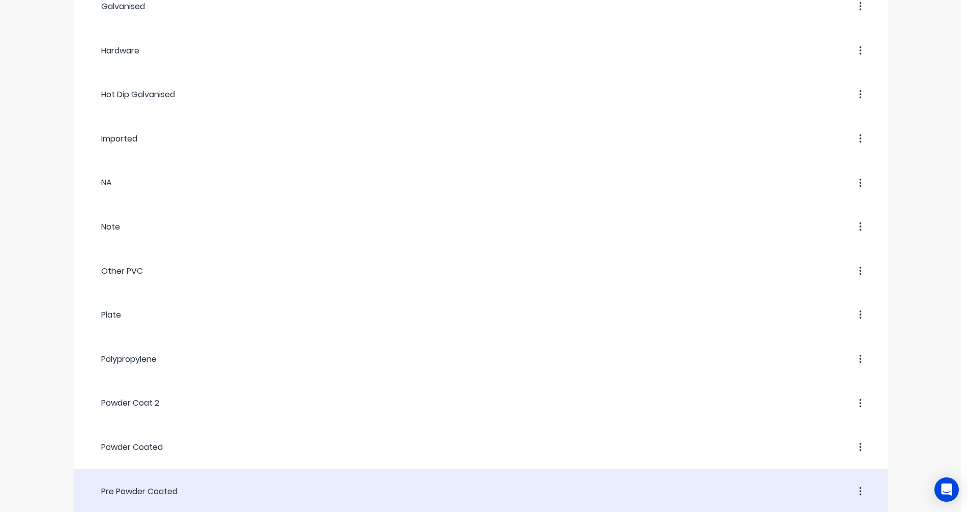
scroll to position [763, 0]
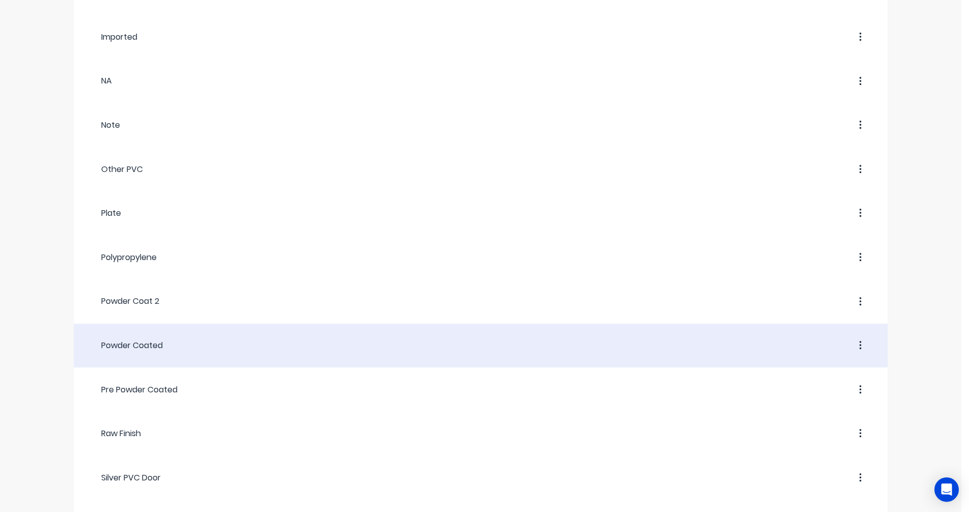
click at [143, 348] on div "Powder Coated" at bounding box center [126, 345] width 74 height 12
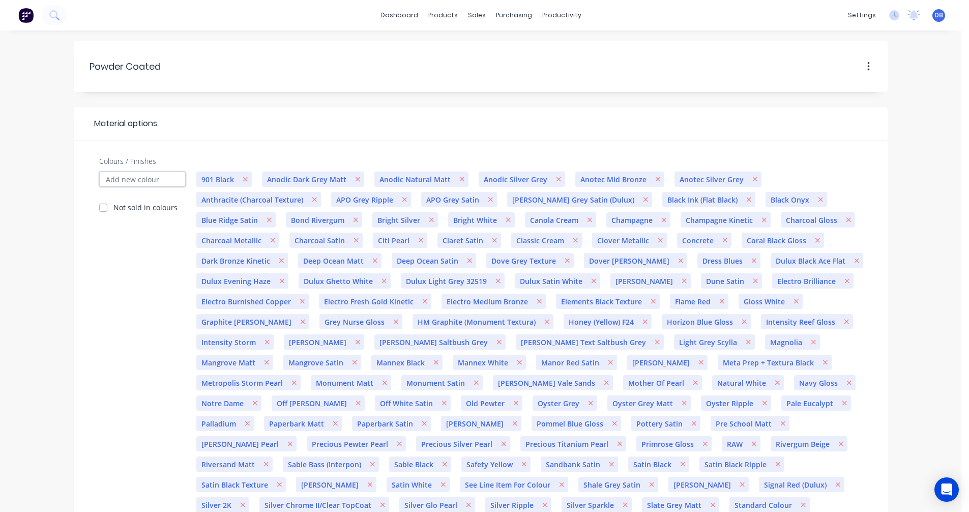
click at [133, 183] on input "Colours / Finishes" at bounding box center [142, 178] width 86 height 15
type input "Canvas Cloth"
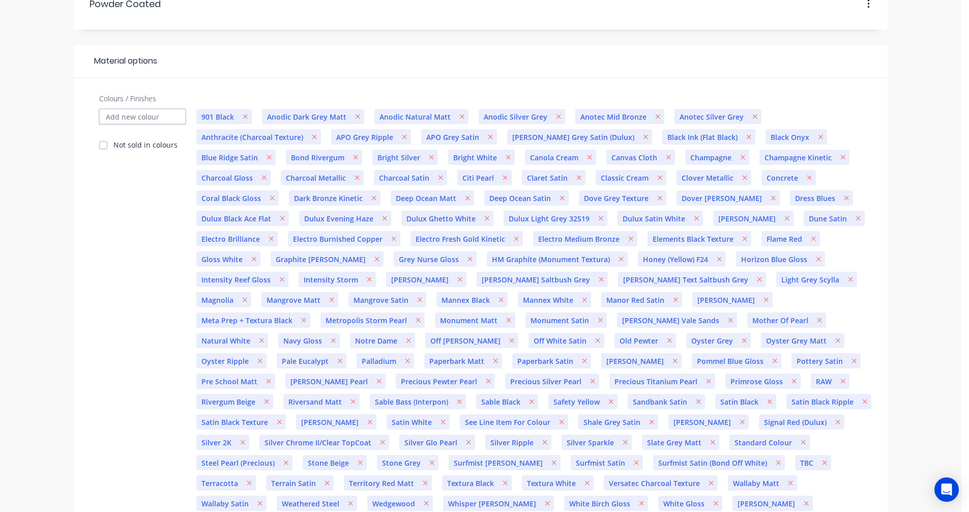
scroll to position [125, 0]
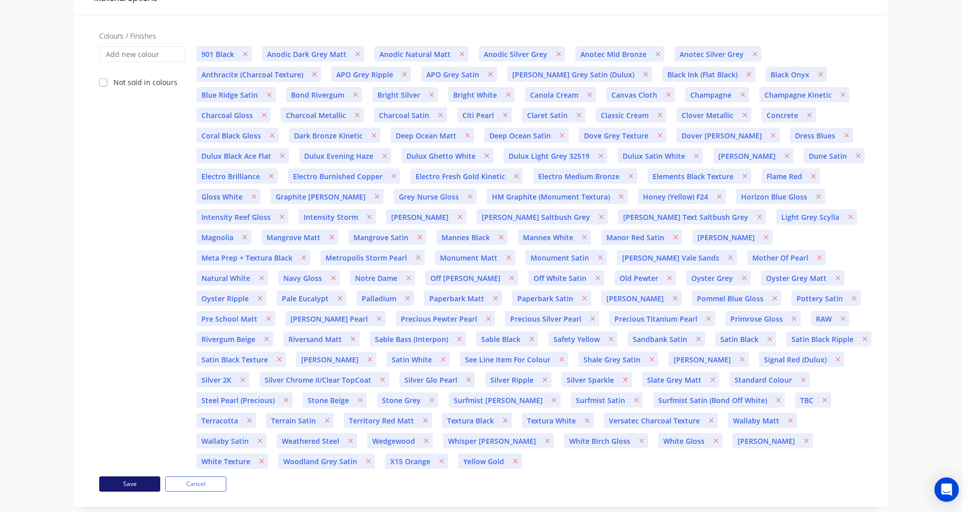
click at [135, 476] on button "Save" at bounding box center [129, 483] width 61 height 15
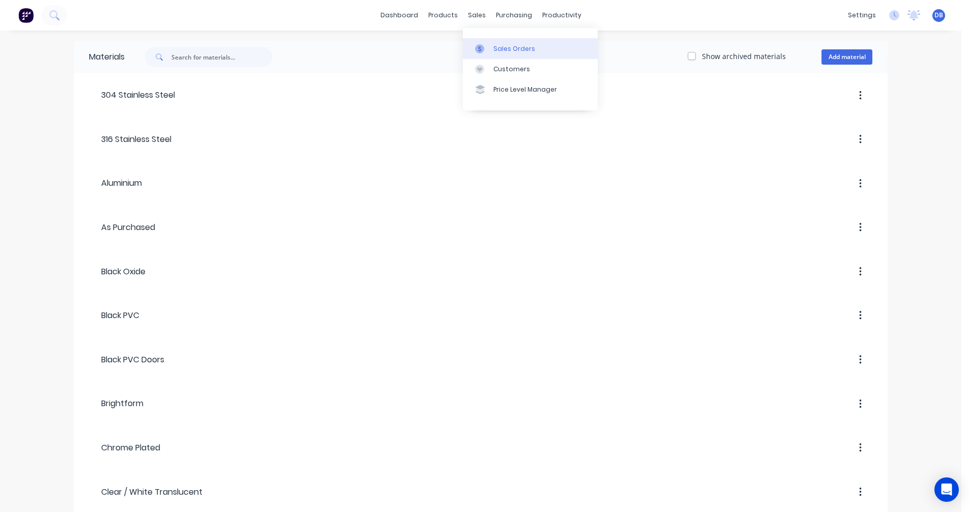
click at [500, 51] on div "Sales Orders" at bounding box center [515, 48] width 42 height 9
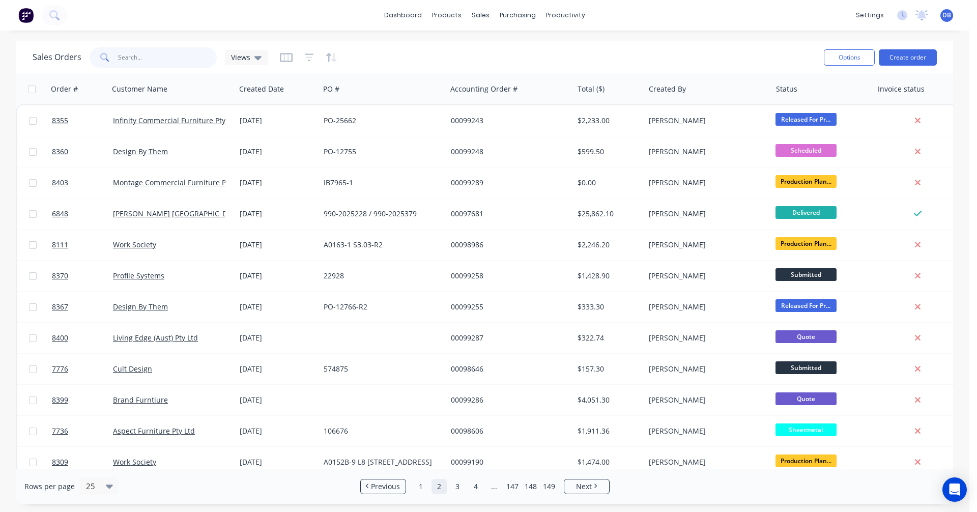
click at [143, 59] on input "text" at bounding box center [167, 57] width 99 height 20
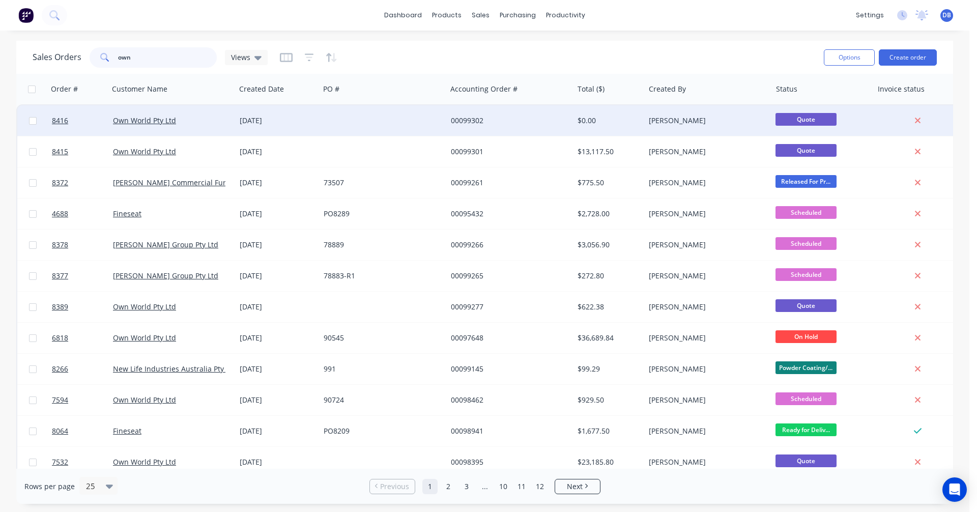
type input "own"
click at [471, 121] on div "00099302" at bounding box center [507, 120] width 113 height 10
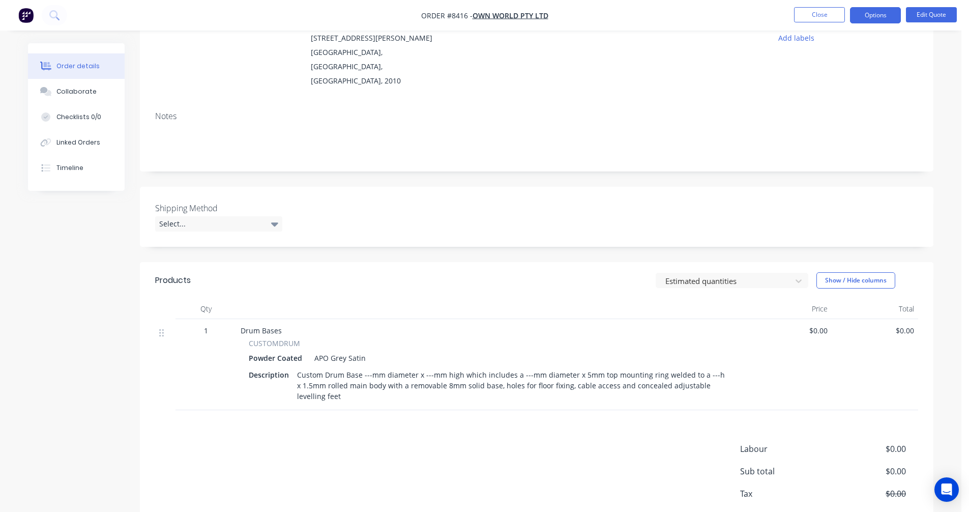
scroll to position [153, 0]
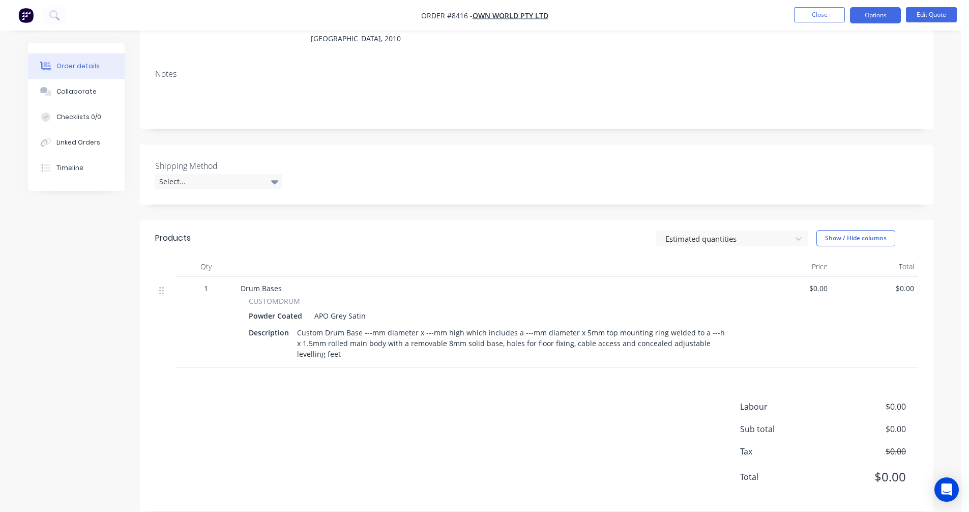
click at [369, 325] on div "Custom Drum Base ---mm diameter x ---mm high which includes a ---mm diameter x …" at bounding box center [513, 343] width 440 height 36
click at [368, 325] on div "Custom Drum Base ---mm diameter x ---mm high which includes a ---mm diameter x …" at bounding box center [513, 343] width 440 height 36
click at [367, 325] on div "Custom Drum Base ---mm diameter x ---mm high which includes a ---mm diameter x …" at bounding box center [513, 343] width 440 height 36
click at [935, 16] on button "Edit Quote" at bounding box center [931, 14] width 51 height 15
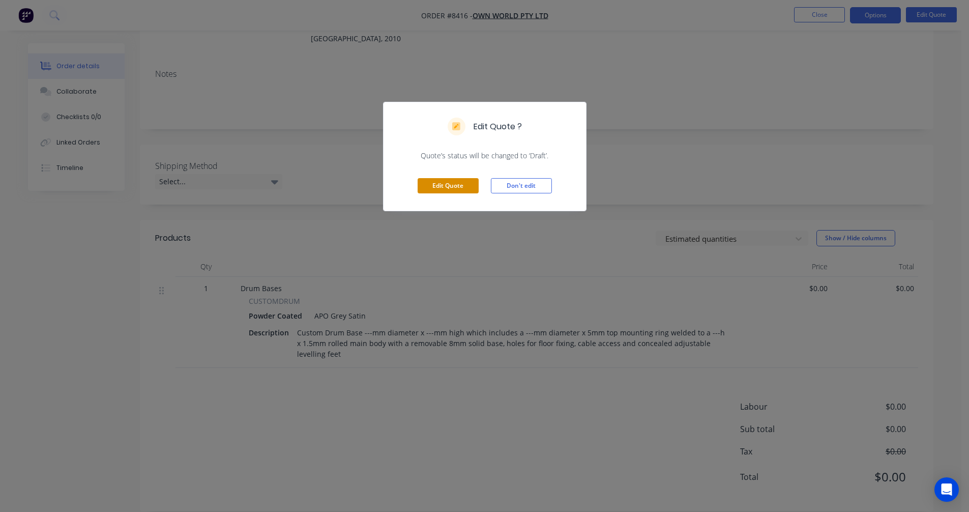
click at [451, 186] on button "Edit Quote" at bounding box center [448, 185] width 61 height 15
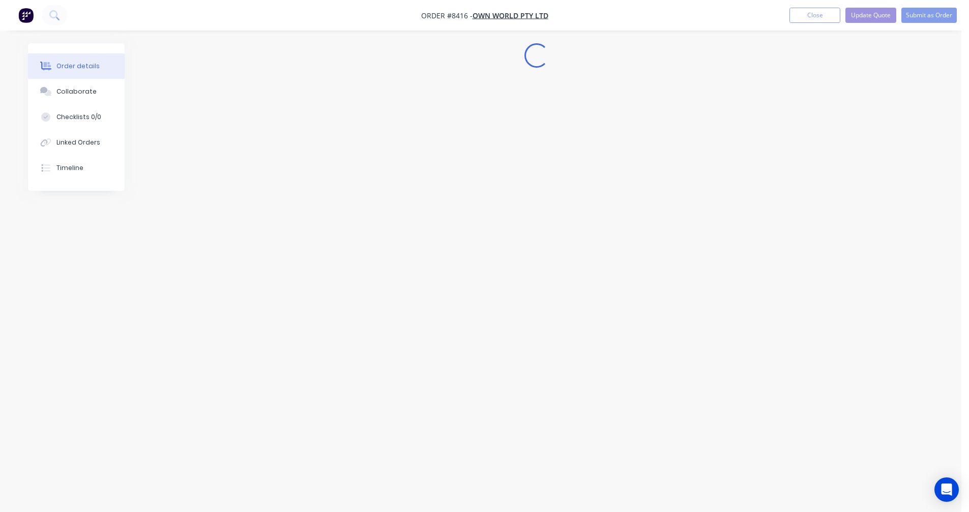
scroll to position [0, 0]
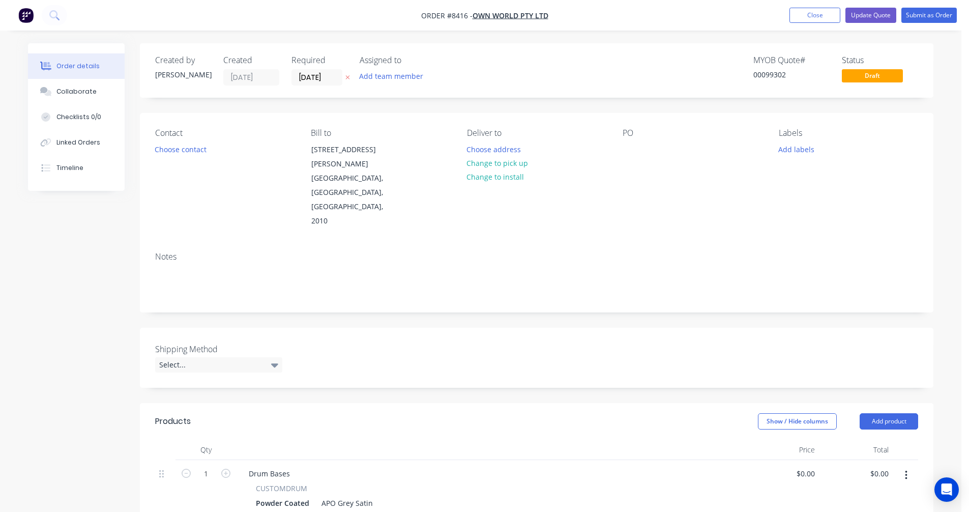
type input "$0.00"
click at [280, 466] on div "Drum Bases" at bounding box center [269, 473] width 57 height 15
click at [292, 466] on div "Drum Bases" at bounding box center [269, 473] width 57 height 15
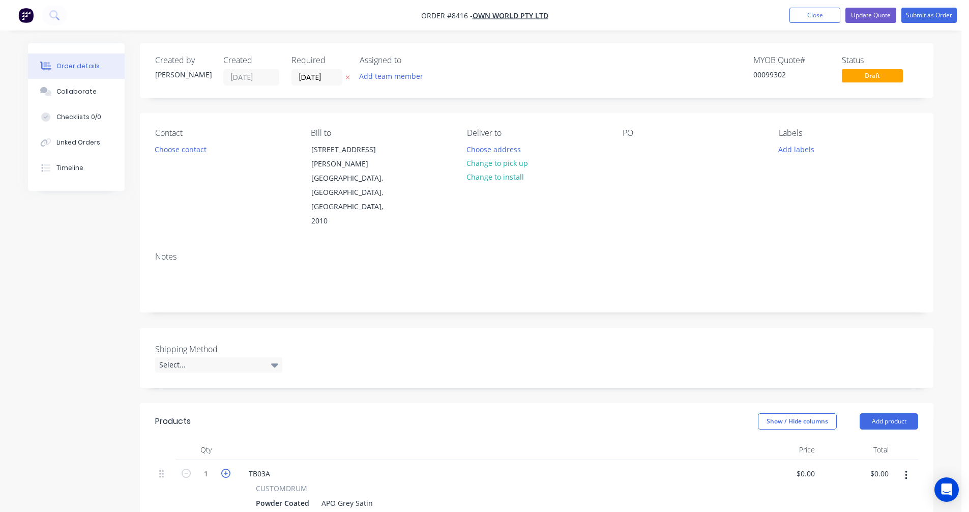
click at [226, 469] on icon "button" at bounding box center [225, 473] width 9 height 9
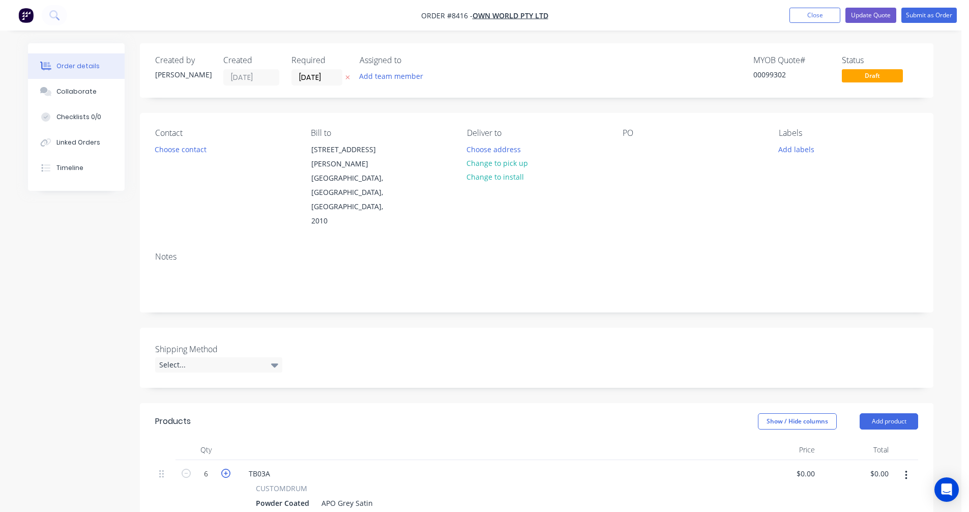
click at [226, 469] on icon "button" at bounding box center [225, 473] width 9 height 9
type input "9"
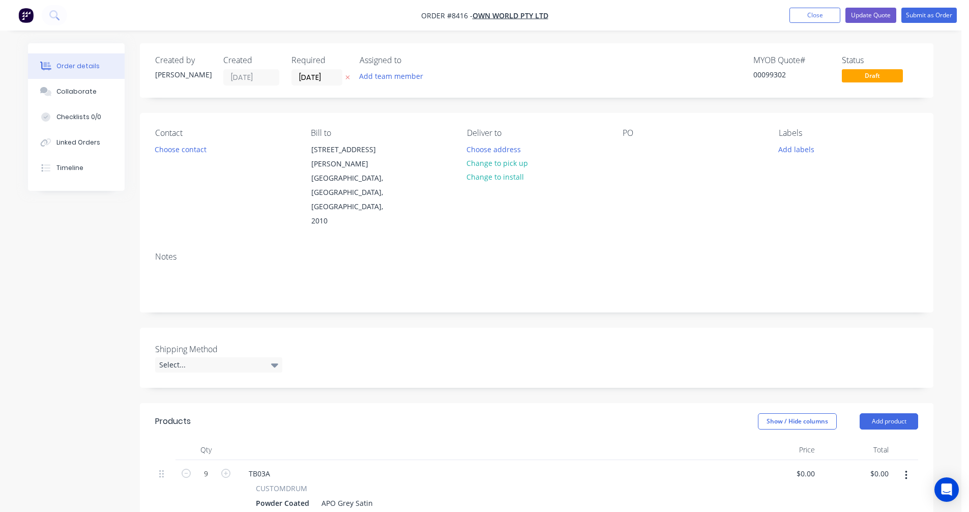
type input "$630.00"
type input "$5,670.00"
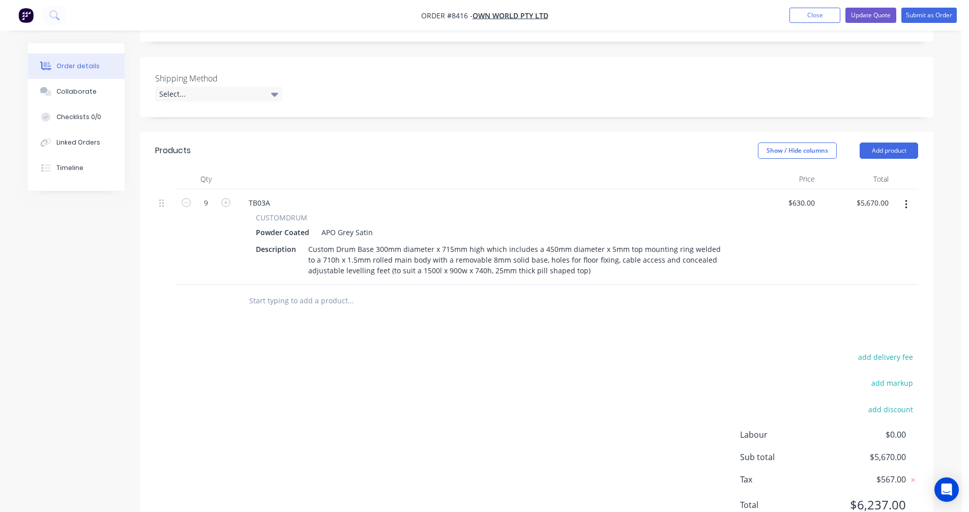
click at [906, 199] on icon "button" at bounding box center [906, 204] width 3 height 11
click at [852, 244] on div "Duplicate" at bounding box center [870, 251] width 78 height 15
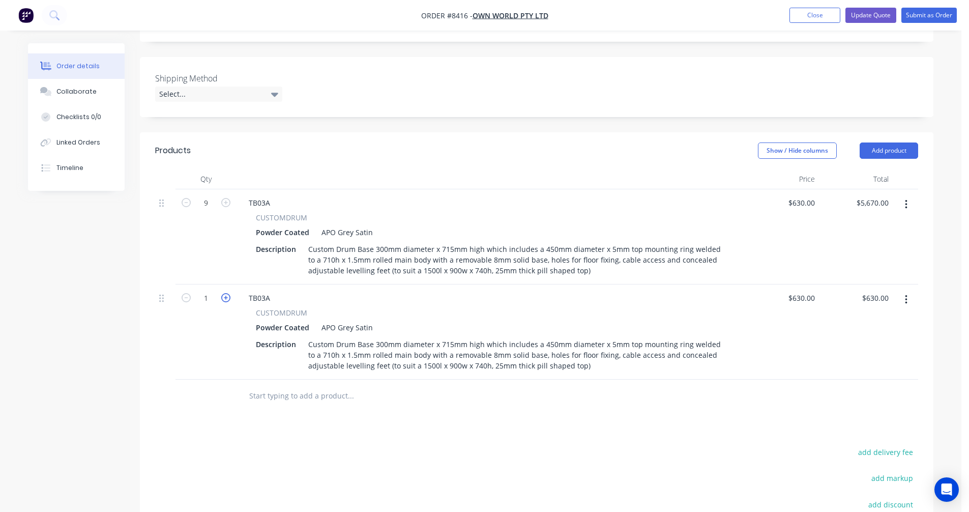
click at [230, 293] on icon "button" at bounding box center [225, 297] width 9 height 9
type input "2"
type input "$1,260.00"
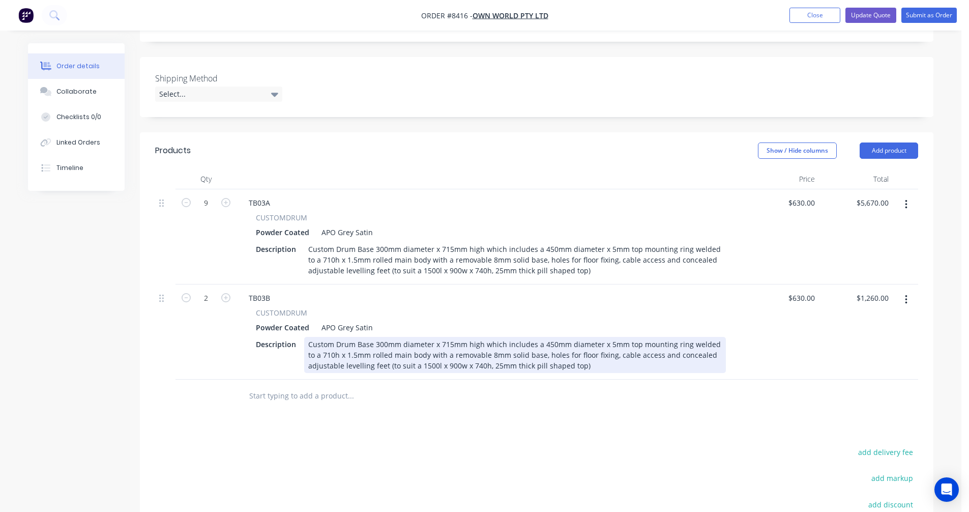
click at [378, 337] on div "Custom Drum Base 300mm diameter x 715mm high which includes a 450mm diameter x …" at bounding box center [515, 355] width 422 height 36
click at [379, 337] on div "Custom Drum Base 300mm diameter x 715mm high which includes a 450mm diameter x …" at bounding box center [515, 355] width 422 height 36
click at [533, 337] on div "Custom Drum Base 400mm diameter x 715mm high which includes a 550mm diameter x …" at bounding box center [515, 355] width 422 height 36
click at [434, 337] on div "Custom Drum Base 400mm diameter x 715mm high which includes a 550mm diameter x …" at bounding box center [515, 355] width 422 height 36
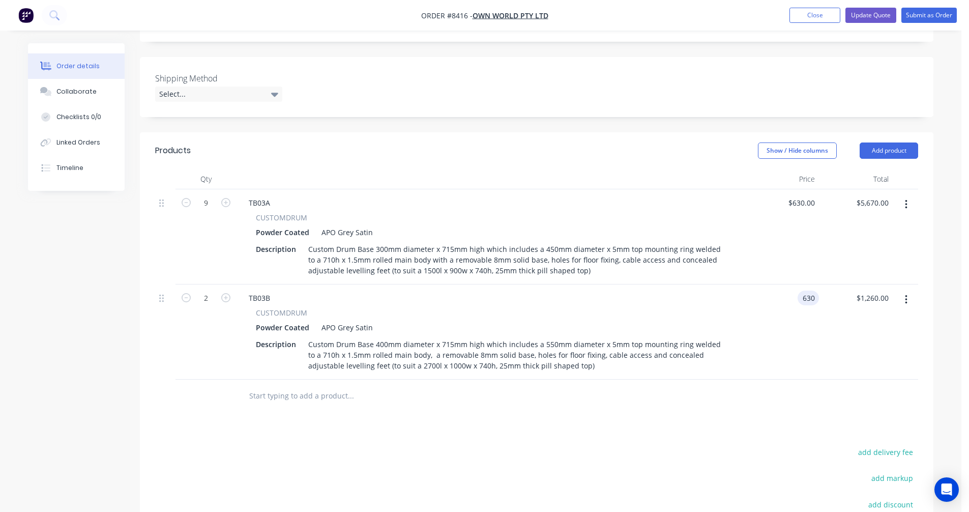
type input "$630.00"
click at [323, 386] on input "text" at bounding box center [351, 396] width 204 height 20
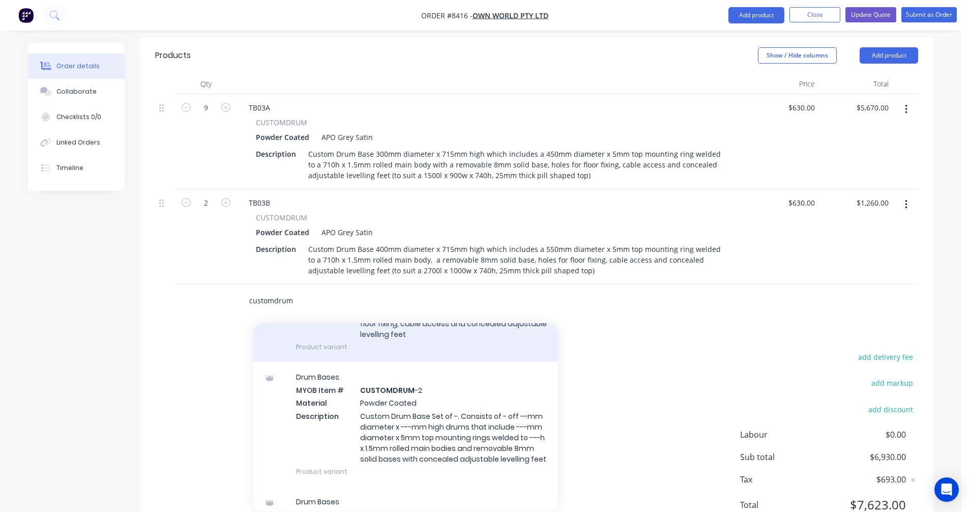
scroll to position [153, 0]
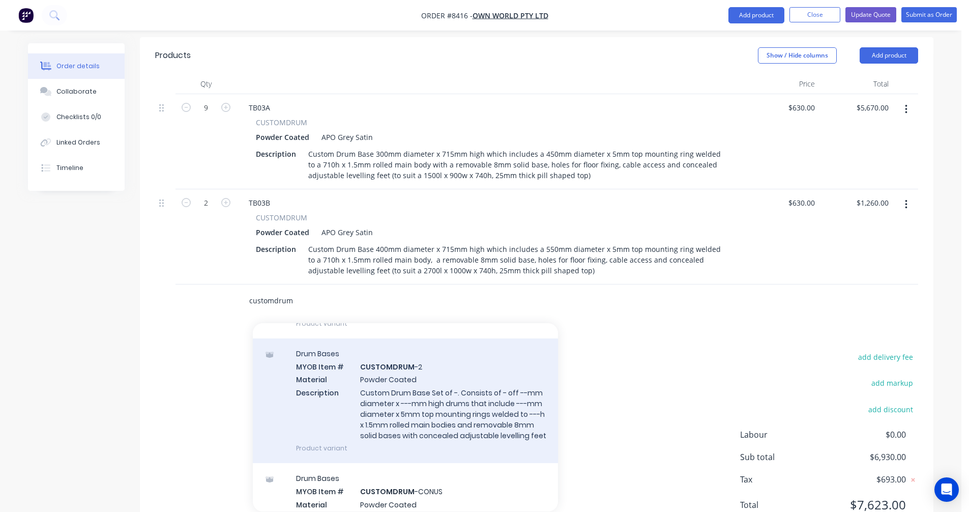
type input "customdrum"
click at [442, 383] on div "Drum Bases MYOB Item # CUSTOMDRUM -2 Material Powder Coated Description Custom …" at bounding box center [405, 400] width 305 height 125
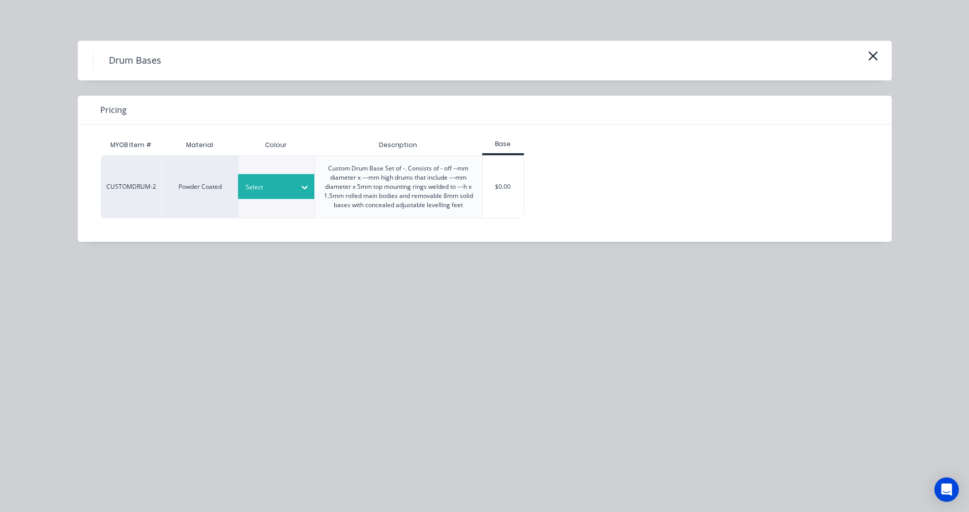
click at [296, 188] on div at bounding box center [305, 187] width 18 height 16
type input "can"
drag, startPoint x: 284, startPoint y: 238, endPoint x: 439, endPoint y: 213, distance: 156.1
click at [127, 190] on div "Canvas Cloth" at bounding box center [63, 180] width 127 height 19
click at [498, 194] on div "$0.00" at bounding box center [503, 187] width 41 height 62
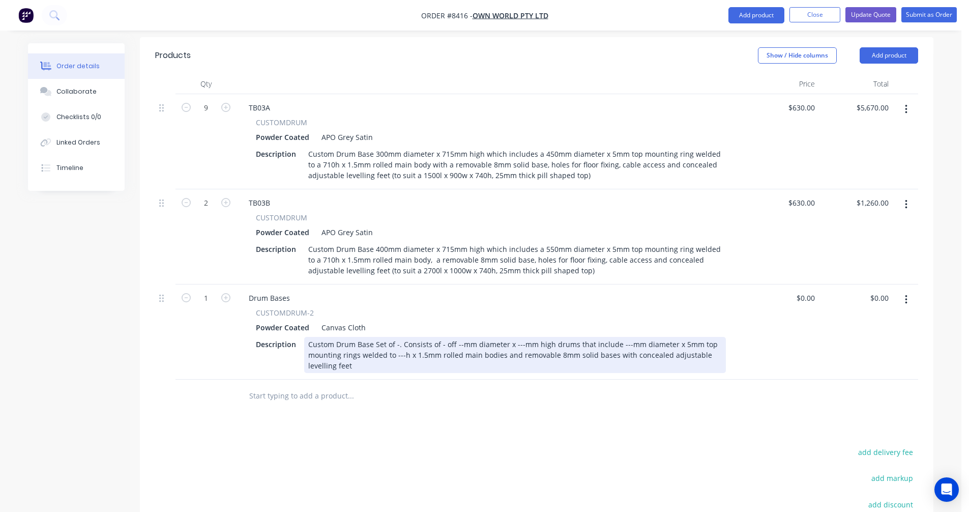
click at [396, 337] on div "Custom Drum Base Set of -. Consists of - off --mm diameter x ---mm high drums t…" at bounding box center [515, 355] width 422 height 36
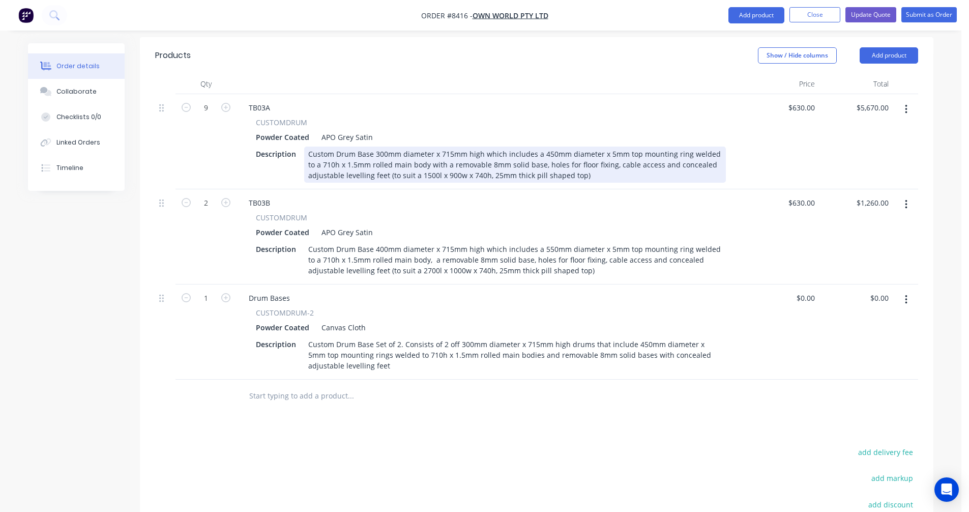
click at [546, 147] on div "Custom Drum Base 300mm diameter x 715mm high which includes a 450mm diameter x …" at bounding box center [515, 165] width 422 height 36
drag, startPoint x: 584, startPoint y: 134, endPoint x: 387, endPoint y: 136, distance: 196.9
click at [387, 147] on div "Custom Drum Base 300mm diameter x 715mm high which includes a 450mm diameter x …" at bounding box center [515, 165] width 422 height 36
copy div "(to suit a 1500l x 900w x 740h, 25mm thick pill shaped top)"
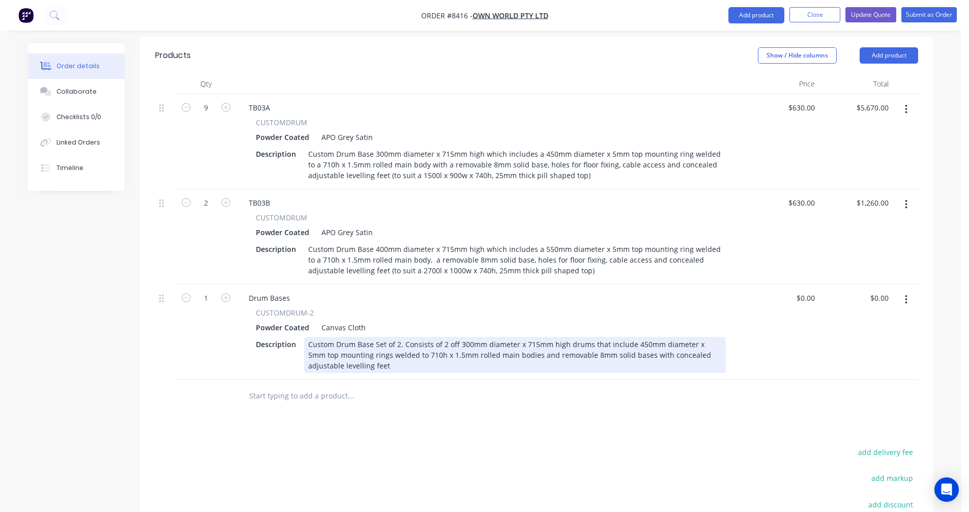
click at [356, 337] on div "Custom Drum Base Set of 2. Consists of 2 off 300mm diameter x 715mm high drums …" at bounding box center [515, 355] width 422 height 36
type input "$630.00"
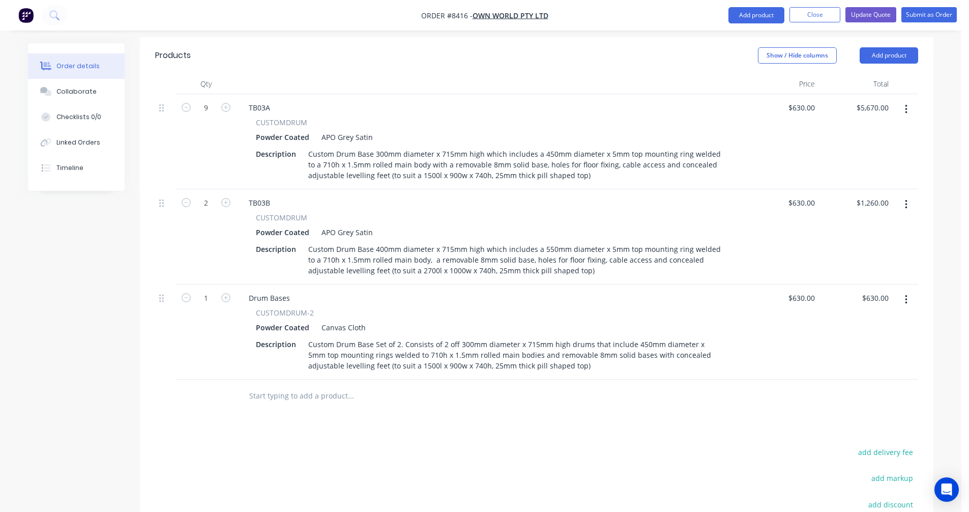
click at [905, 104] on icon "button" at bounding box center [906, 109] width 3 height 11
click at [857, 190] on div "Delete" at bounding box center [870, 197] width 78 height 15
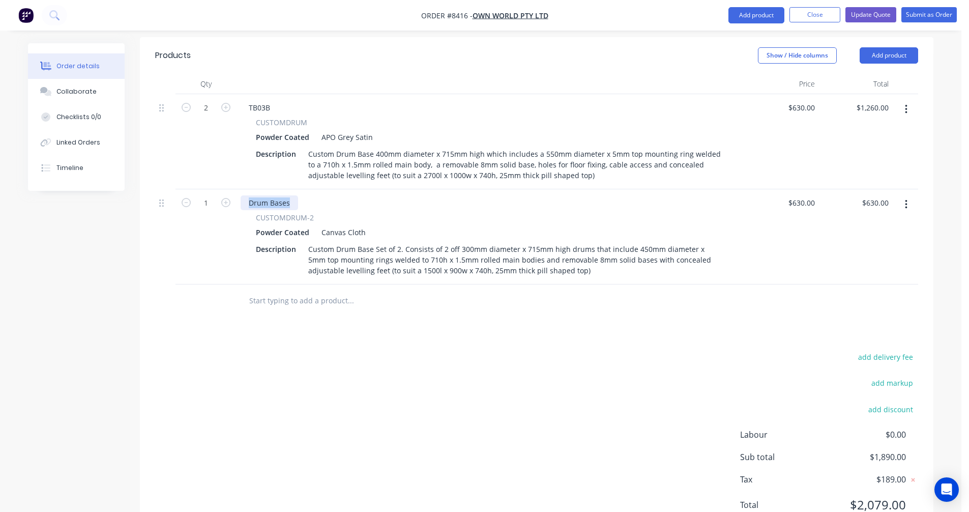
drag, startPoint x: 290, startPoint y: 160, endPoint x: 239, endPoint y: 160, distance: 51.4
click at [238, 189] on div "Drum Bases CUSTOMDRUM-2 Powder Coated Canvas Cloth Description Custom Drum Base…" at bounding box center [491, 236] width 509 height 95
click at [225, 198] on icon "button" at bounding box center [225, 202] width 9 height 9
type input "2"
type input "$1,260.00"
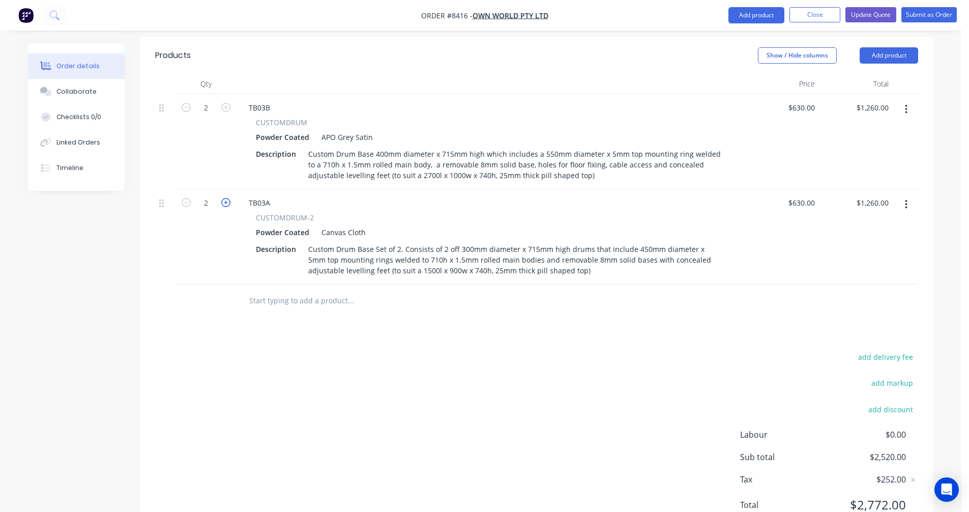
click at [225, 198] on icon "button" at bounding box center [225, 202] width 9 height 9
type input "3"
type input "$1,890.00"
click at [225, 198] on icon "button" at bounding box center [225, 202] width 9 height 9
type input "4"
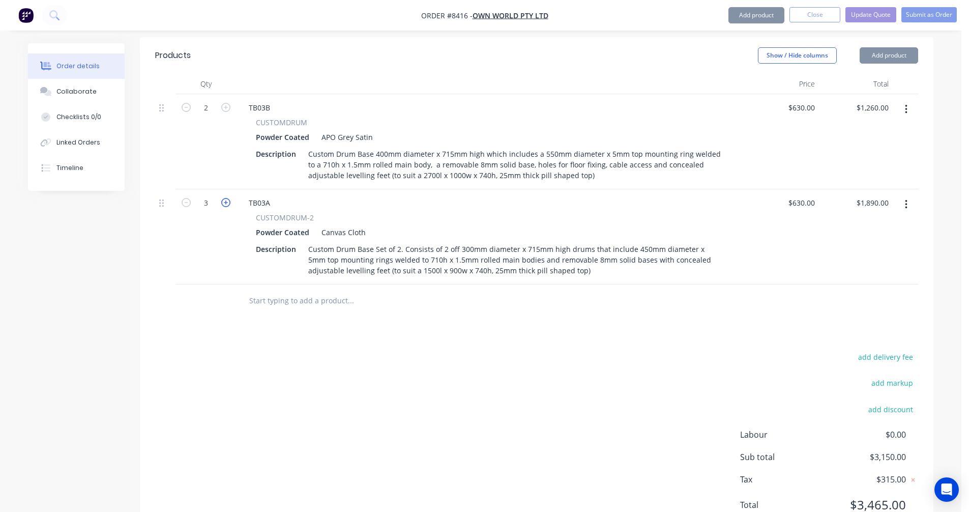
type input "$2,520.00"
click at [225, 198] on icon "button" at bounding box center [225, 202] width 9 height 9
type input "5"
type input "$3,150.00"
click at [225, 198] on icon "button" at bounding box center [225, 202] width 9 height 9
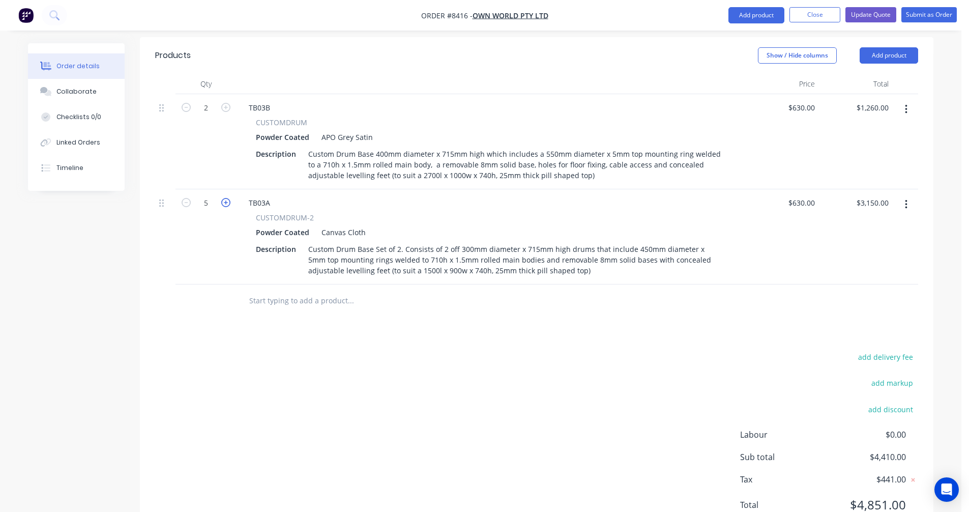
type input "6"
type input "$3,780.00"
click at [225, 198] on icon "button" at bounding box center [225, 202] width 9 height 9
type input "7"
type input "$4,410.00"
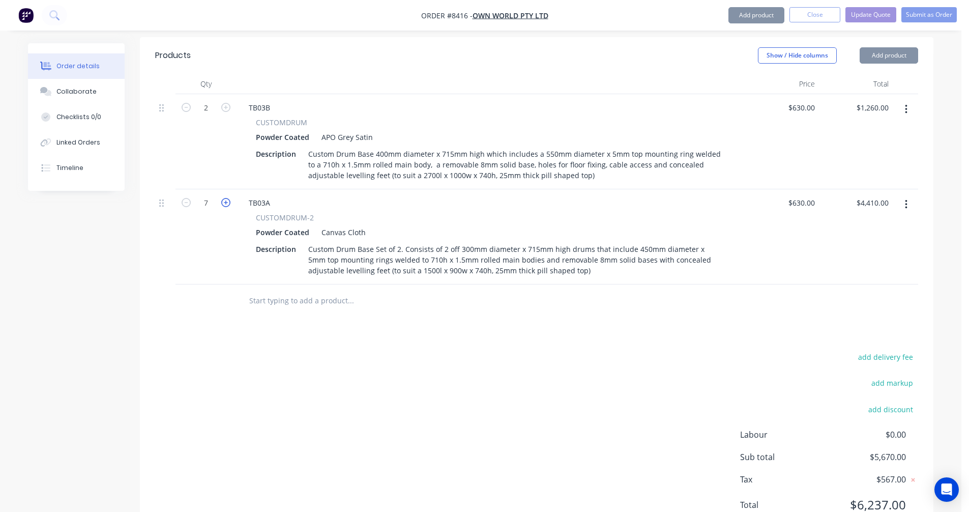
click at [225, 198] on icon "button" at bounding box center [225, 202] width 9 height 9
type input "8"
type input "$5,040.00"
click at [225, 198] on icon "button" at bounding box center [225, 202] width 9 height 9
type input "9"
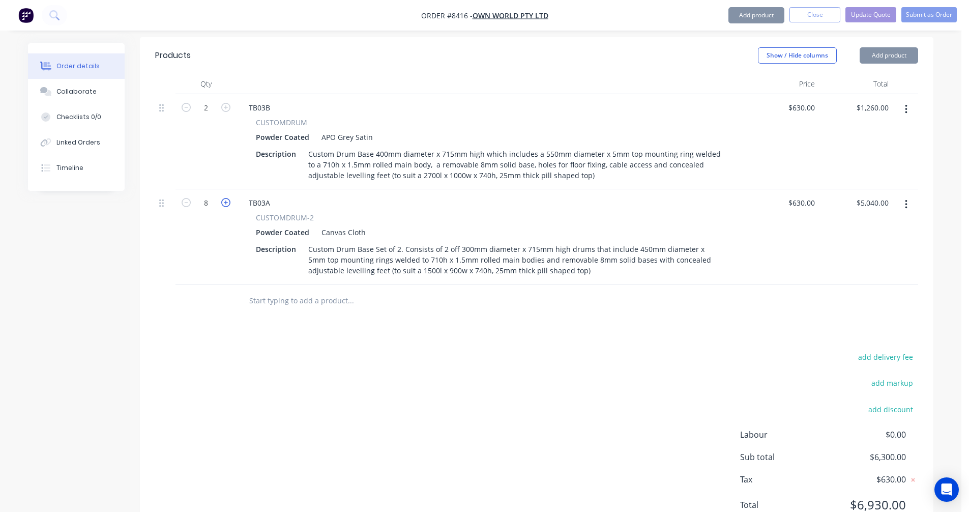
type input "$5,670.00"
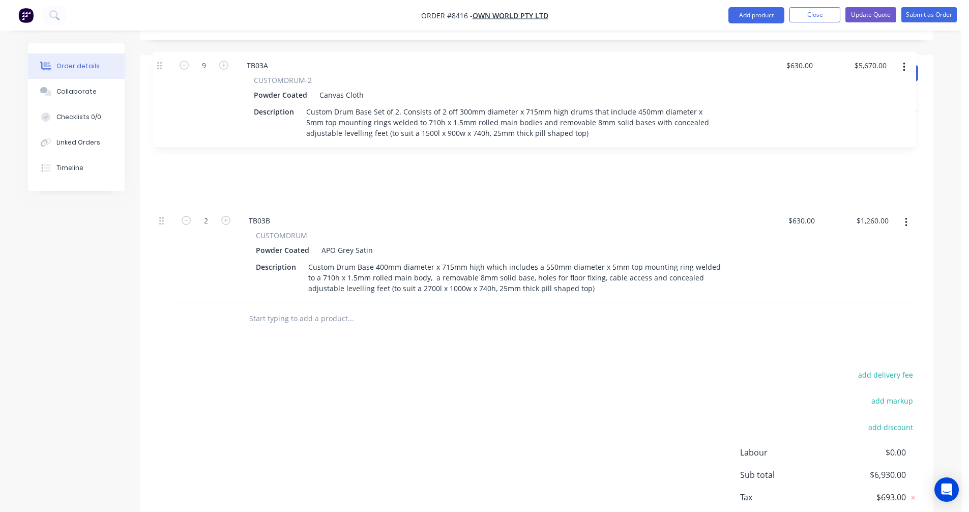
drag, startPoint x: 162, startPoint y: 162, endPoint x: 160, endPoint y: 62, distance: 100.8
click at [160, 92] on div "Qty Price Total 2 TB03B CUSTOMDRUM Powder Coated APO Grey Satin Description Cus…" at bounding box center [536, 197] width 763 height 211
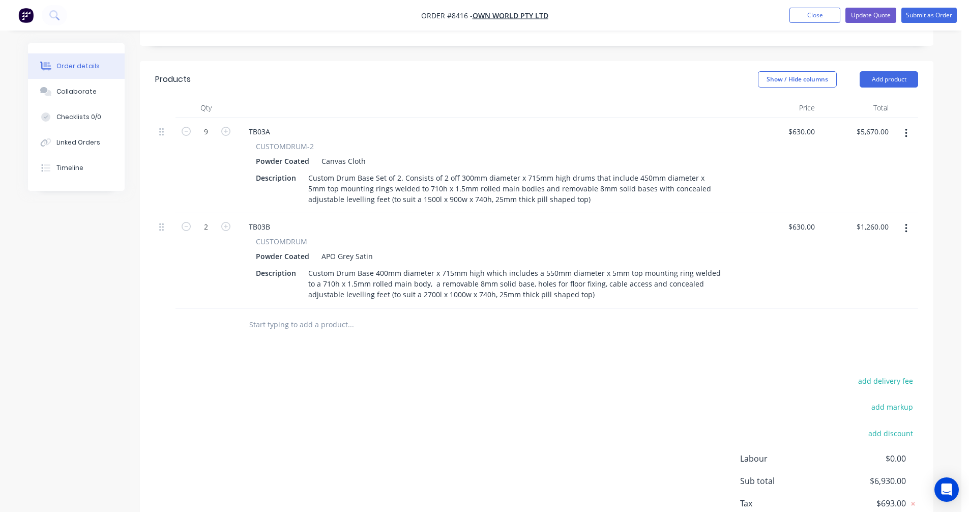
click at [909, 124] on button "button" at bounding box center [906, 133] width 24 height 18
click at [859, 173] on div "Duplicate" at bounding box center [870, 180] width 78 height 15
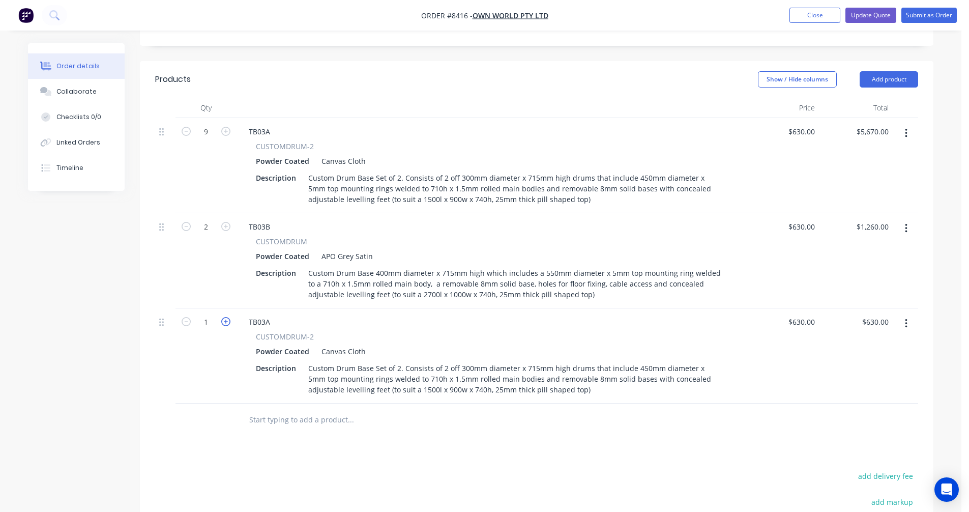
click at [225, 317] on icon "button" at bounding box center [225, 321] width 9 height 9
type input "2"
type input "$1,260.00"
click at [270, 314] on div "TB03A" at bounding box center [260, 321] width 38 height 15
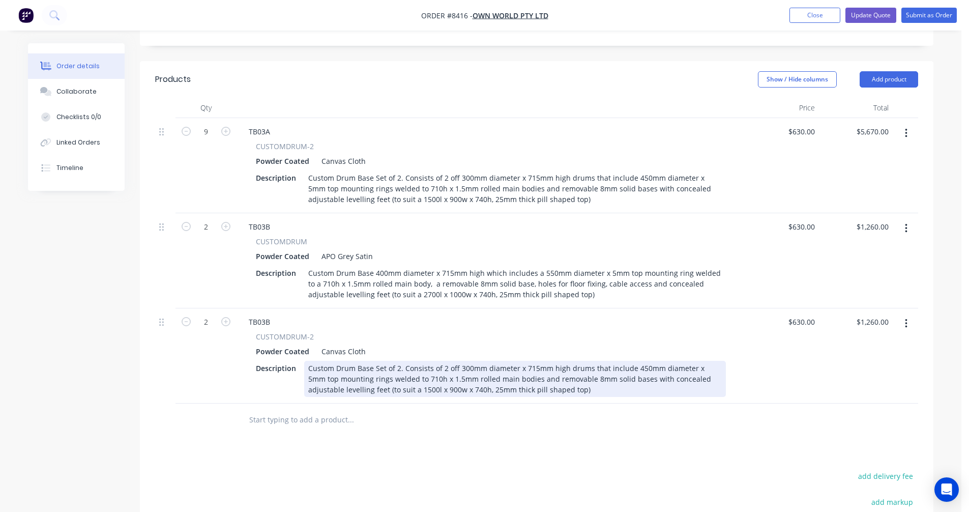
click at [464, 361] on div "Custom Drum Base Set of 2. Consists of 2 off 300mm diameter x 715mm high drums …" at bounding box center [515, 379] width 422 height 36
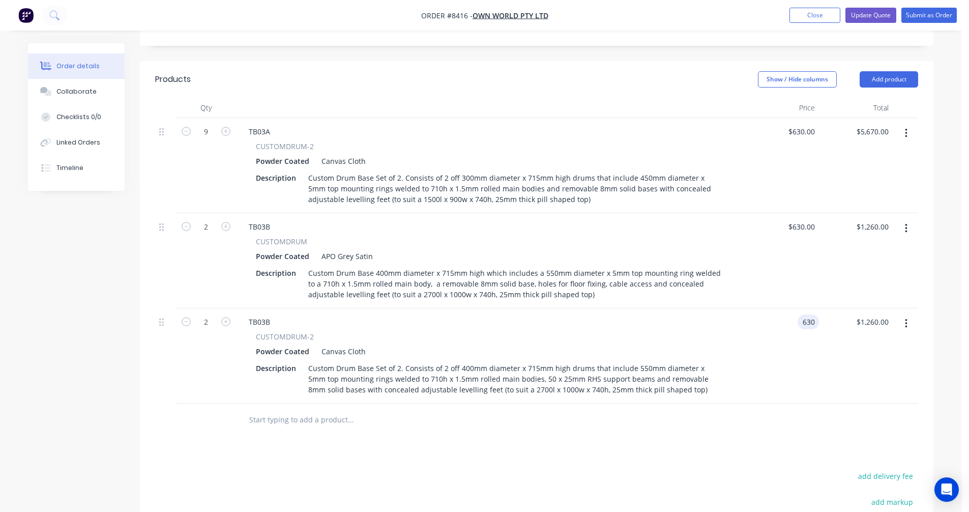
type input "$630.00"
type input "$1,260.00"
click at [907, 223] on icon "button" at bounding box center [906, 228] width 3 height 11
click at [860, 309] on div "Delete" at bounding box center [870, 316] width 78 height 15
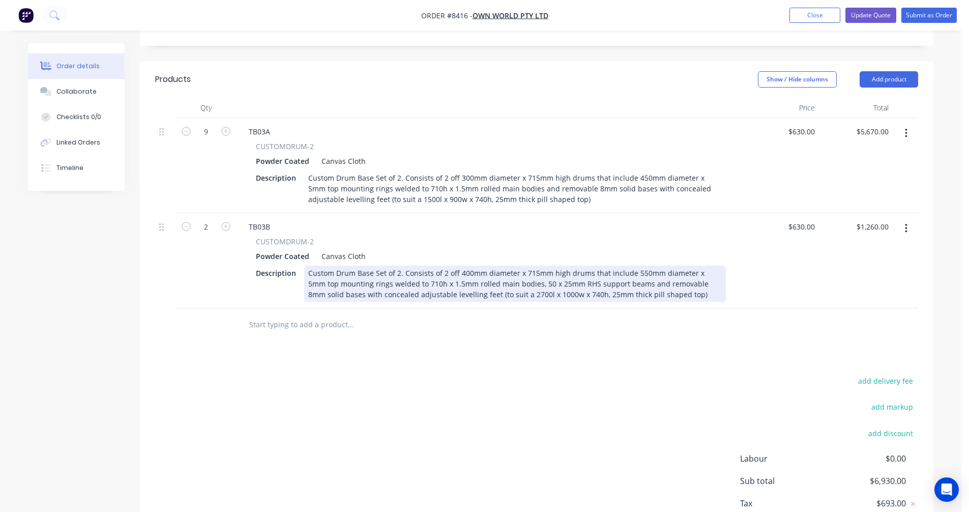
click at [623, 266] on div "Custom Drum Base Set of 2. Consists of 2 off 400mm diameter x 715mm high drums …" at bounding box center [515, 284] width 422 height 36
type input "$1,163.00"
type input "$2,326.00"
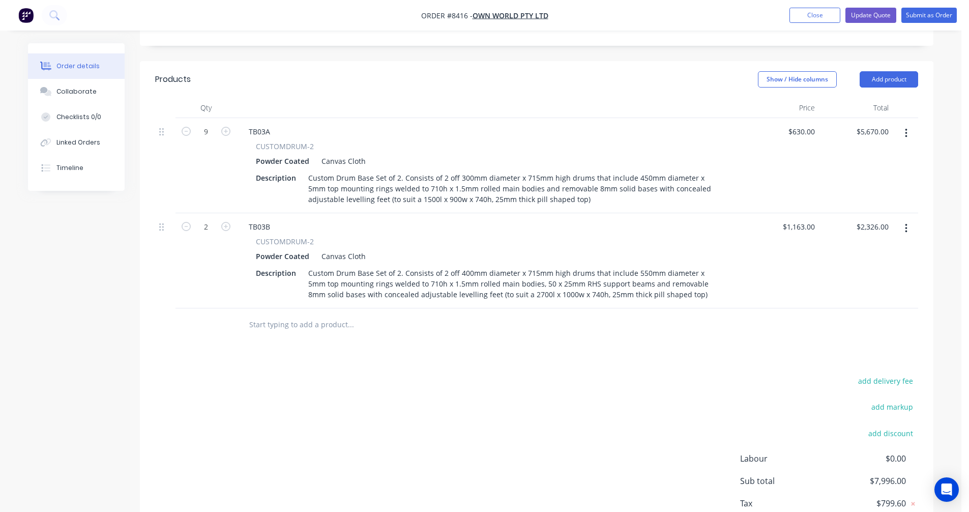
click at [905, 128] on icon "button" at bounding box center [906, 133] width 3 height 11
click at [858, 173] on div "Duplicate" at bounding box center [870, 180] width 78 height 15
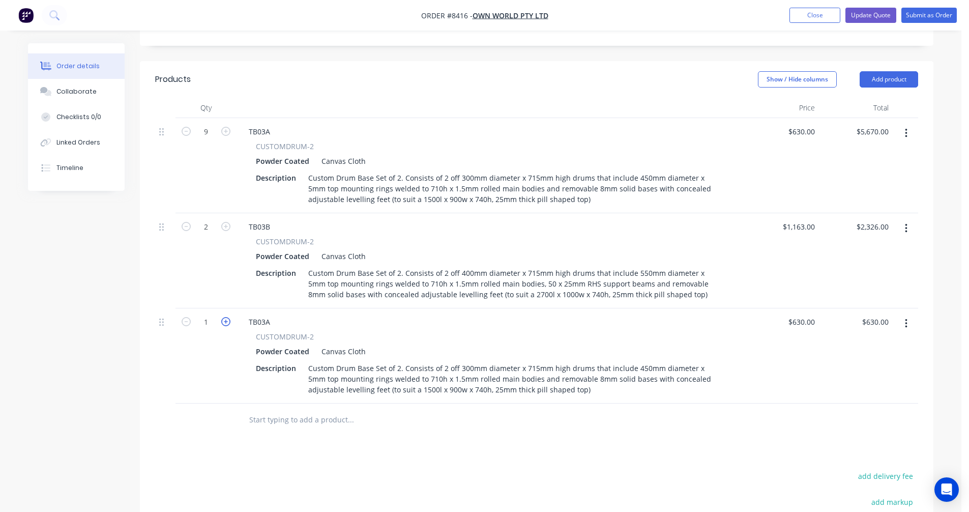
click at [226, 317] on icon "button" at bounding box center [225, 321] width 9 height 9
type input "2"
type input "$1,260.00"
click at [270, 314] on div "TB03A" at bounding box center [260, 321] width 38 height 15
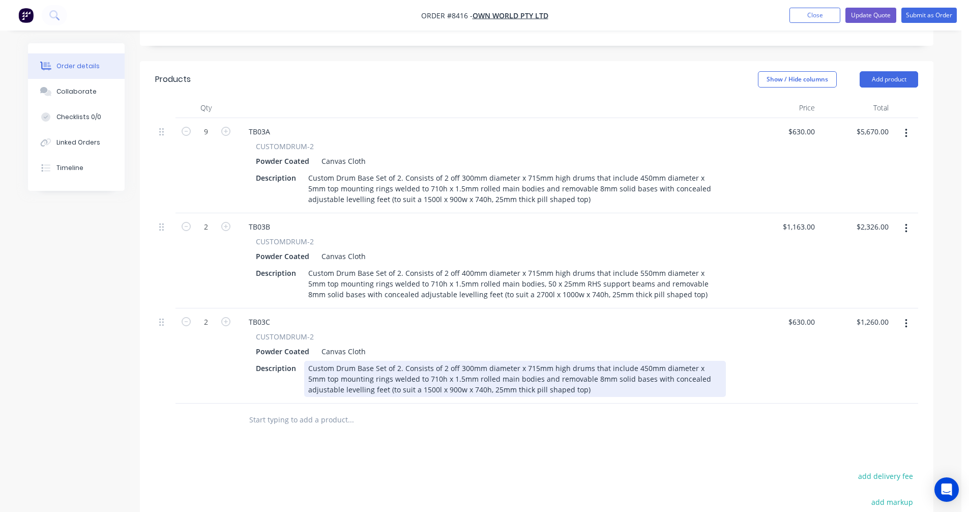
click at [474, 361] on div "Custom Drum Base Set of 2. Consists of 2 off 300mm diameter x 715mm high drums …" at bounding box center [515, 379] width 422 height 36
click at [389, 361] on div "Custom Drum Base Set of 2. Consists of 2 off 300mm diameter x 715mm high drums …" at bounding box center [515, 379] width 422 height 36
type input "$630.00"
type input "$1,260.00"
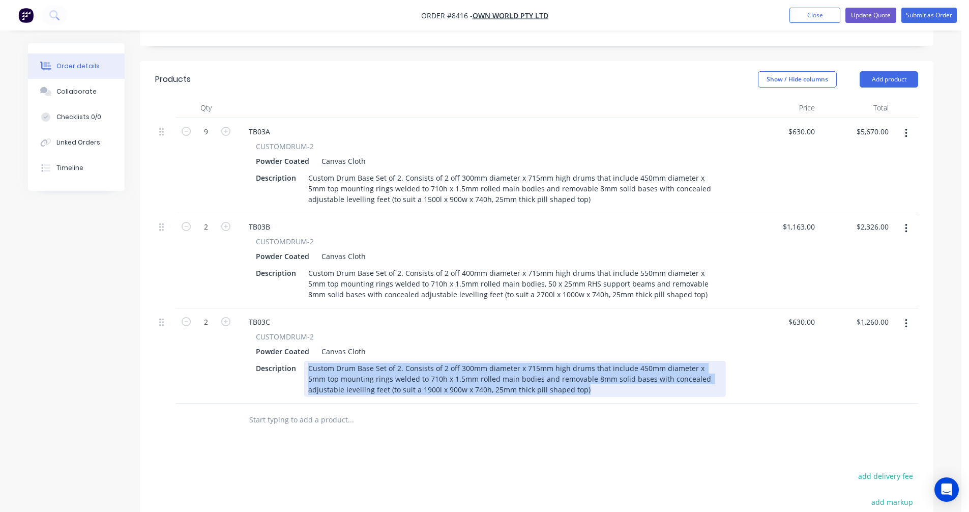
drag, startPoint x: 552, startPoint y: 349, endPoint x: 305, endPoint y: 325, distance: 247.9
click at [305, 361] on div "Custom Drum Base Set of 2. Consists of 2 off 300mm diameter x 715mm high drums …" at bounding box center [515, 379] width 422 height 36
copy div "Custom Drum Base Set of 2. Consists of 2 off 300mm diameter x 715mm high drums …"
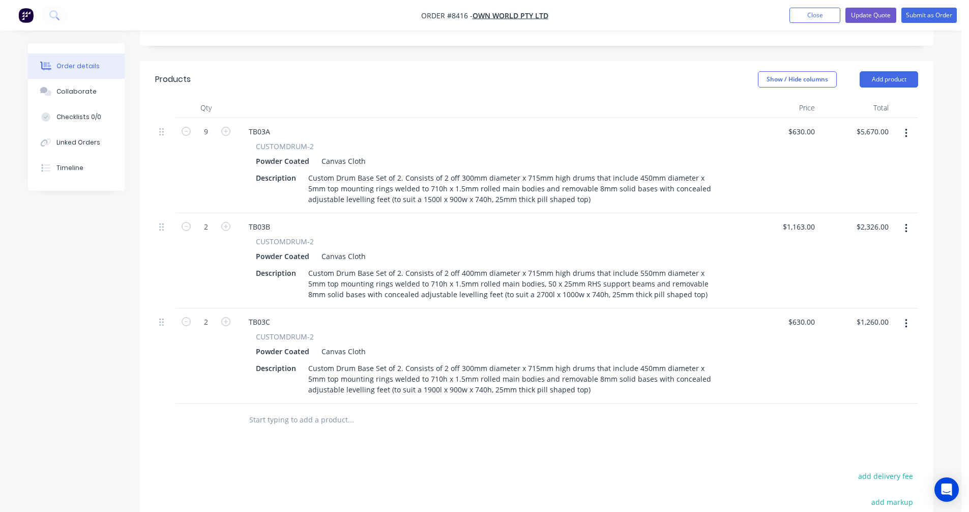
click at [259, 410] on input "text" at bounding box center [351, 420] width 204 height 20
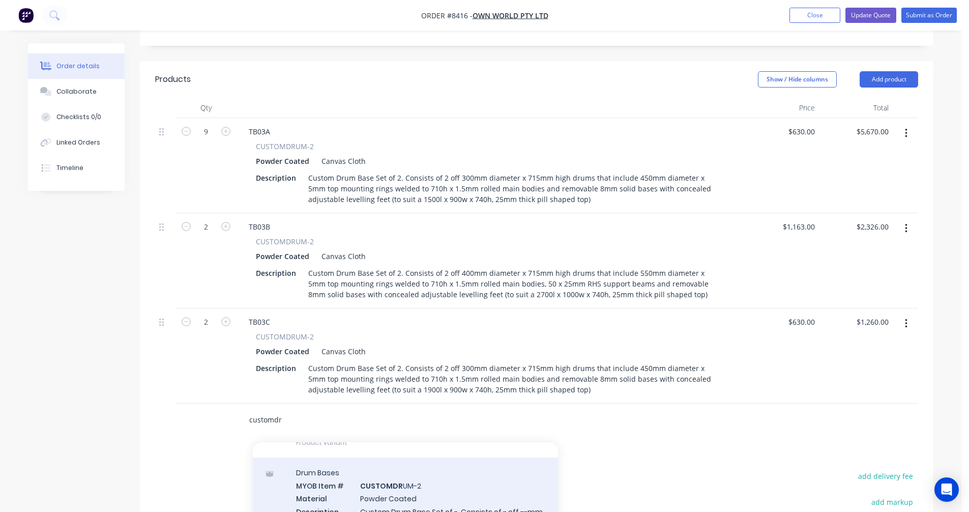
type input "customdr"
click at [423, 465] on div "Drum Bases MYOB Item # CUSTOMDR UM-2 Material Powder Coated Description Custom …" at bounding box center [405, 519] width 305 height 125
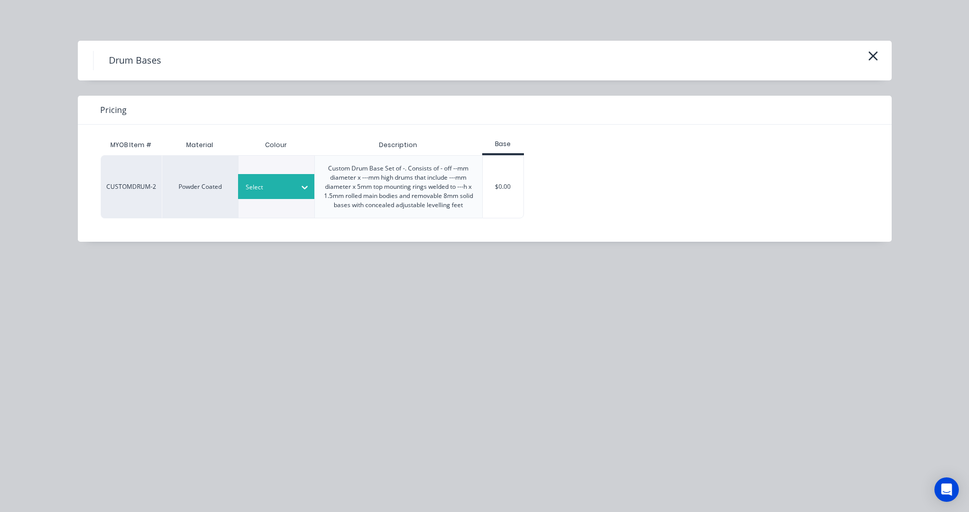
click at [290, 178] on div "Select" at bounding box center [276, 186] width 76 height 25
type input "cl"
click at [127, 214] on div "Claret Satin" at bounding box center [63, 204] width 127 height 19
click at [509, 191] on div "$0.00" at bounding box center [503, 187] width 41 height 62
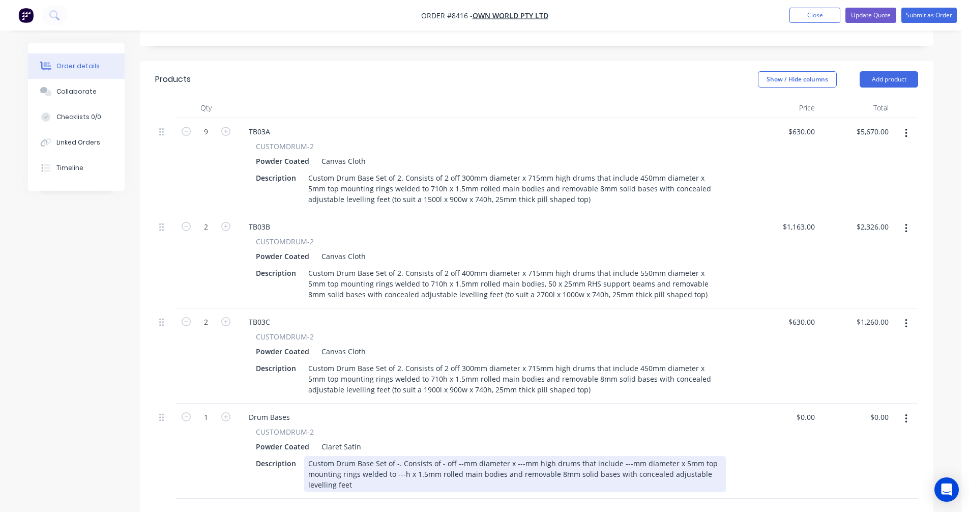
click at [357, 456] on div "Custom Drum Base Set of -. Consists of - off --mm diameter x ---mm high drums t…" at bounding box center [515, 474] width 422 height 36
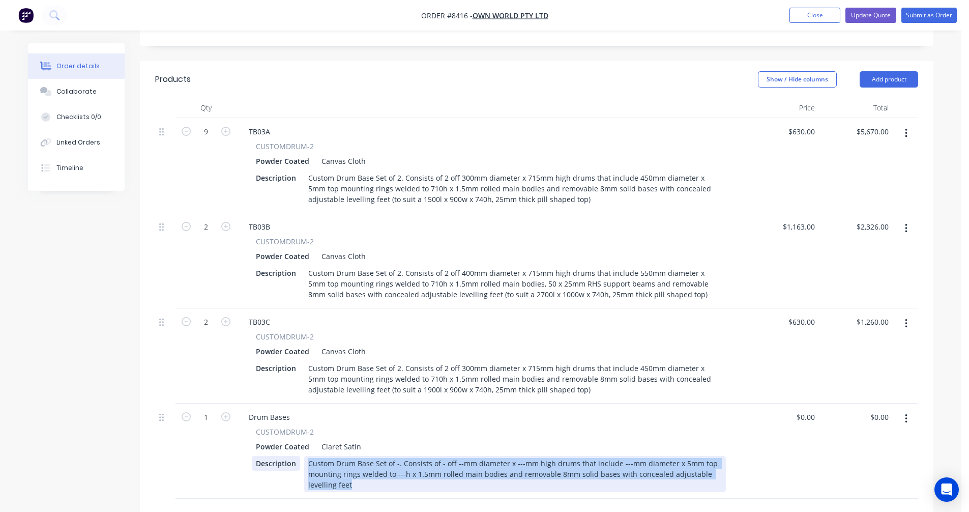
drag, startPoint x: 357, startPoint y: 444, endPoint x: 299, endPoint y: 419, distance: 63.1
click at [299, 456] on div "Description Custom Drum Base Set of -. Consists of - off --mm diameter x ---mm …" at bounding box center [489, 474] width 474 height 36
paste div
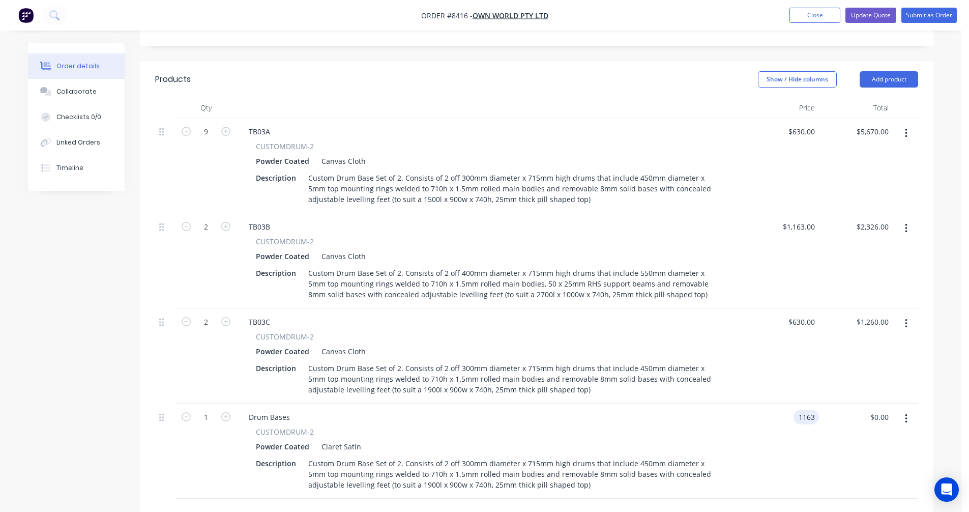
type input "$1,163.00"
click at [797, 410] on div "1163 1163" at bounding box center [806, 417] width 25 height 15
type input "$630.00"
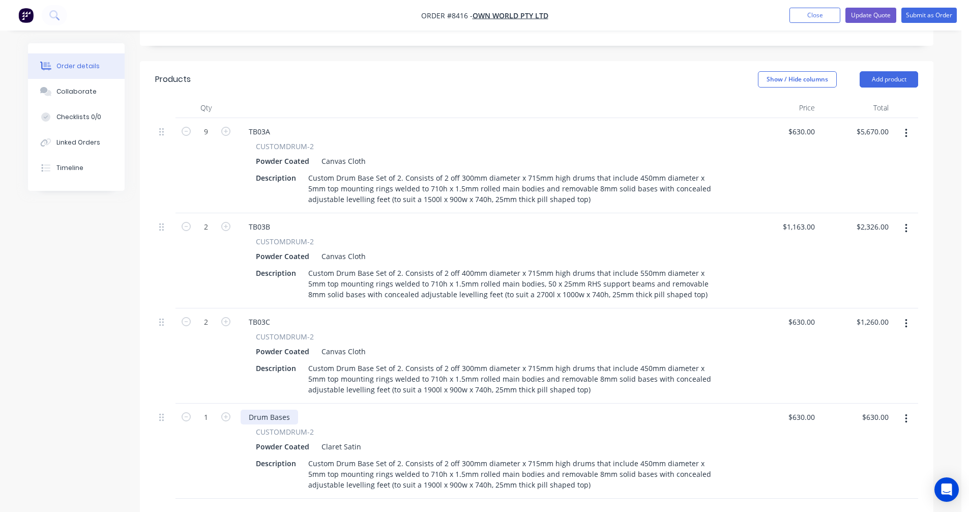
click at [288, 410] on div "Drum Bases" at bounding box center [269, 417] width 57 height 15
click at [292, 410] on div "Drum Bases" at bounding box center [269, 417] width 57 height 15
drag, startPoint x: 292, startPoint y: 373, endPoint x: 214, endPoint y: 384, distance: 78.1
click at [243, 410] on div "Drum Bases" at bounding box center [269, 417] width 57 height 15
click at [226, 411] on button "button" at bounding box center [225, 416] width 13 height 11
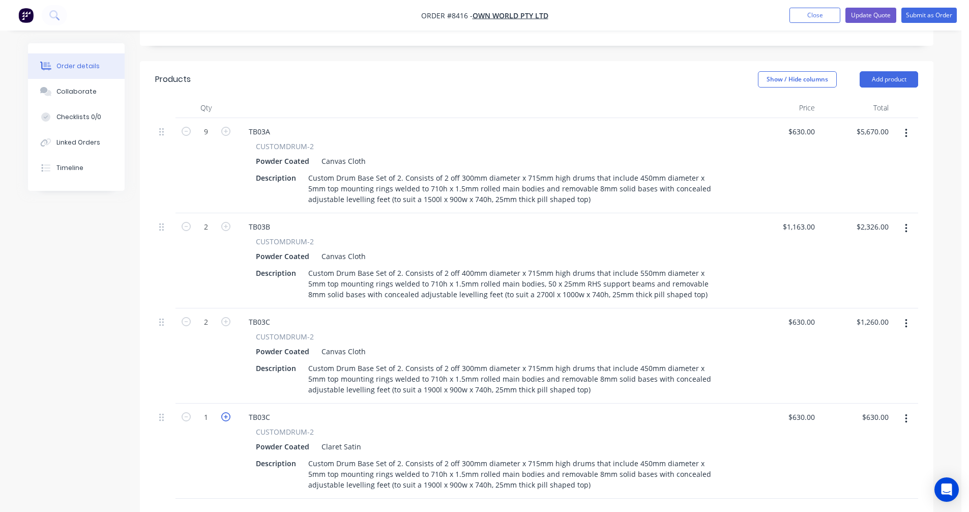
type input "2"
type input "$1,260.00"
type input "$630.00"
type input "$1,260.00"
click at [909, 314] on button "button" at bounding box center [906, 323] width 24 height 18
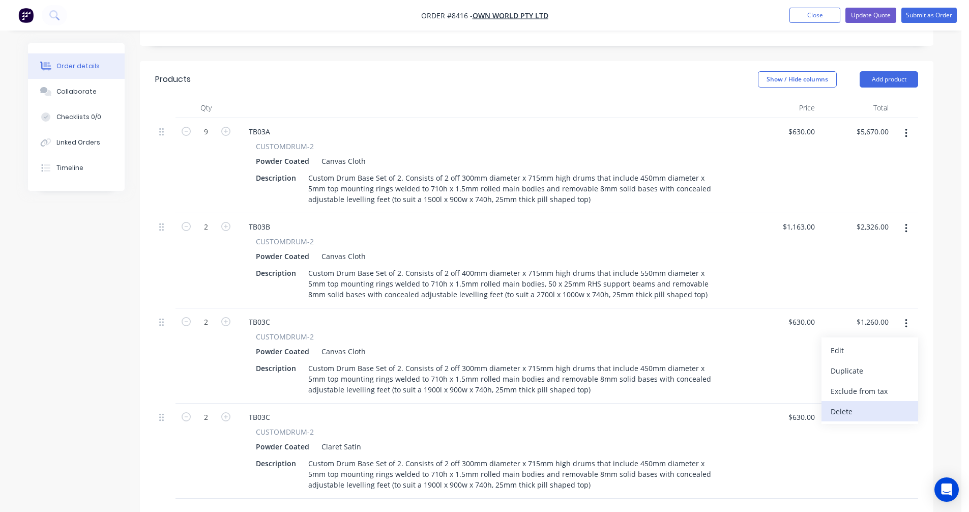
click at [860, 404] on div "Delete" at bounding box center [870, 411] width 78 height 15
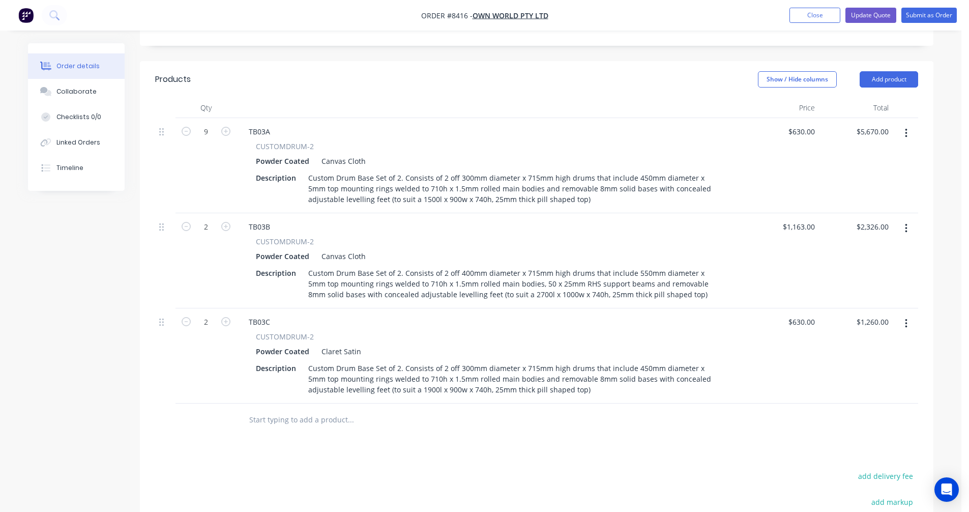
click at [301, 410] on input "text" at bounding box center [351, 420] width 204 height 20
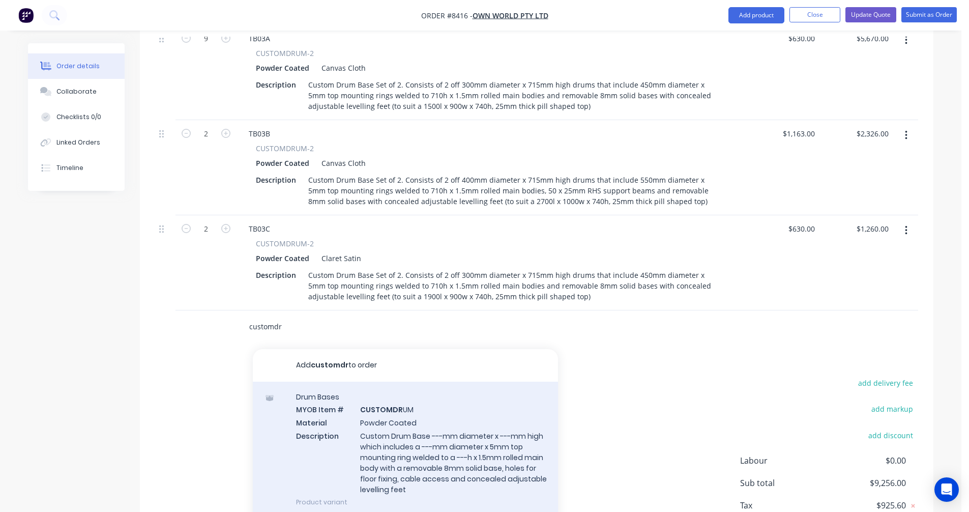
scroll to position [444, 0]
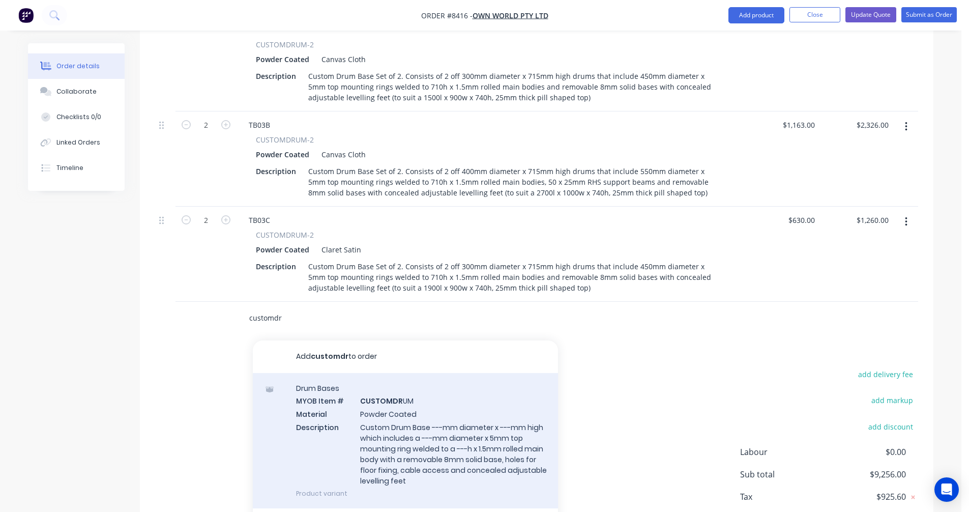
type input "customdr"
click at [416, 417] on div "Drum Bases MYOB Item # CUSTOMDR UM Material Powder Coated Description Custom Dr…" at bounding box center [405, 440] width 305 height 135
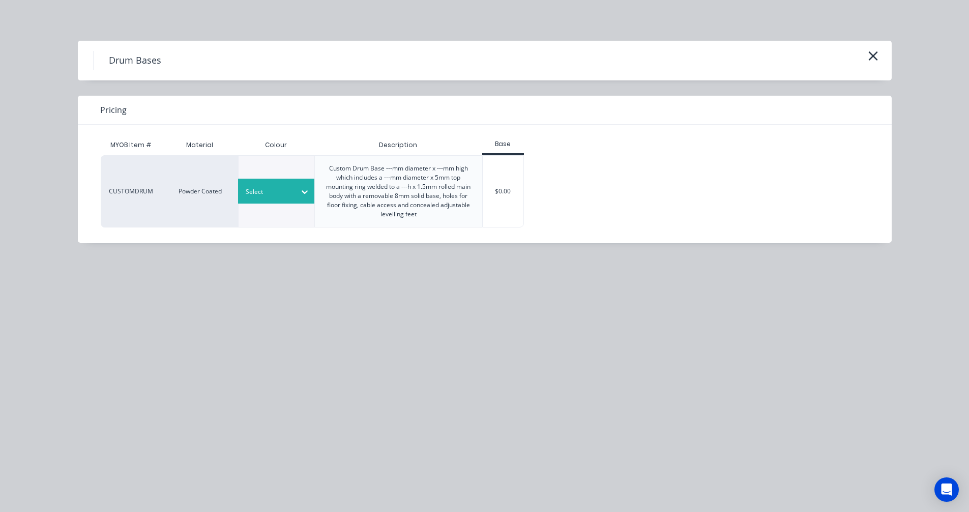
click at [287, 189] on div at bounding box center [269, 191] width 46 height 11
type input "can"
click at [127, 112] on div "Canvas Cloth" at bounding box center [63, 102] width 127 height 19
click at [507, 205] on div "$0.00" at bounding box center [503, 191] width 41 height 71
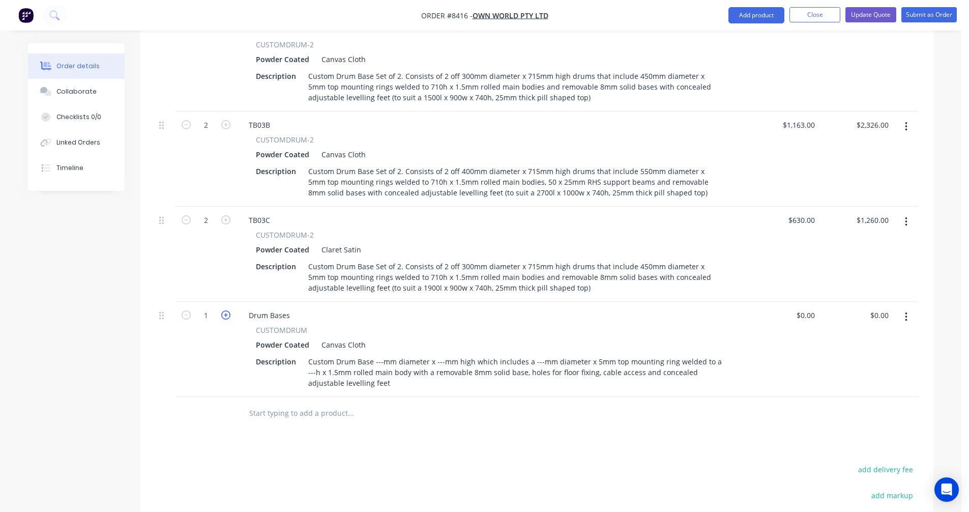
click at [228, 310] on icon "button" at bounding box center [225, 314] width 9 height 9
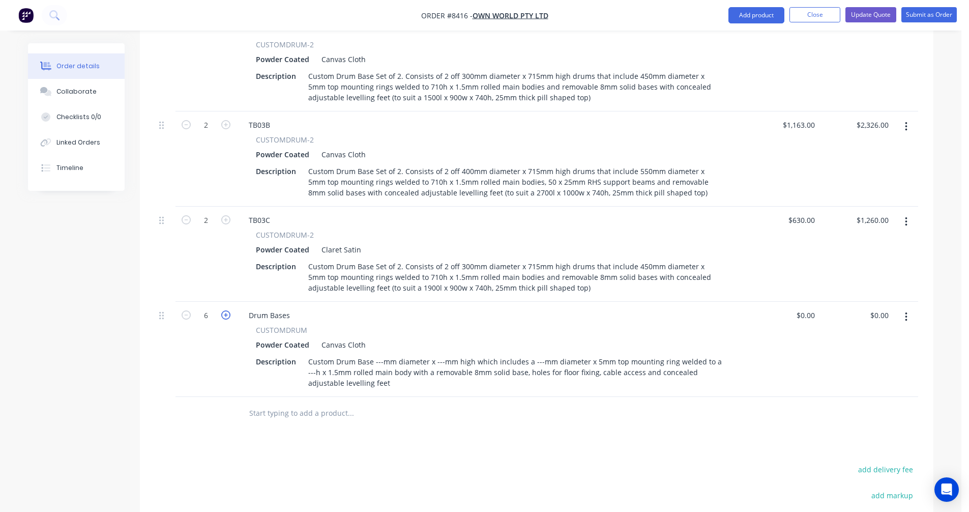
click at [228, 310] on icon "button" at bounding box center [225, 314] width 9 height 9
type input "8"
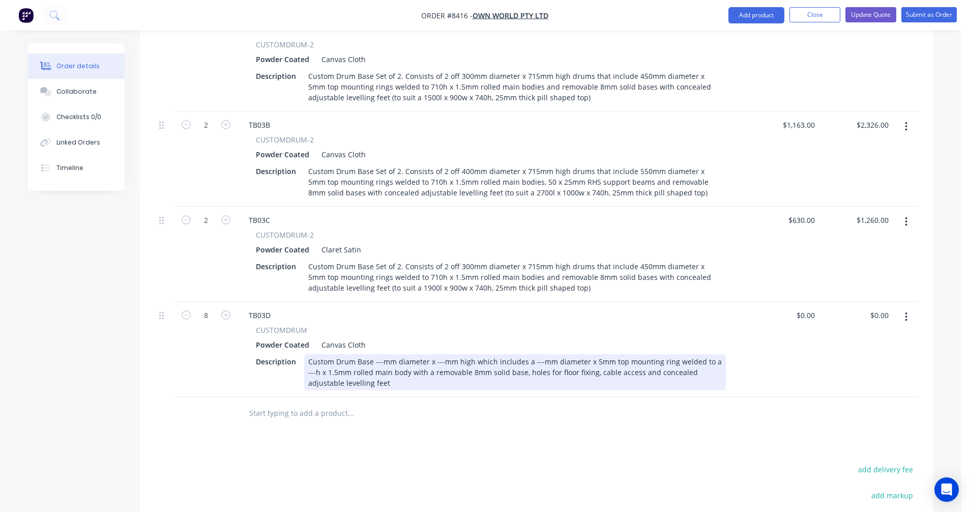
click at [383, 354] on div "Custom Drum Base ---mm diameter x ---mm high which includes a ---mm diameter x …" at bounding box center [515, 372] width 422 height 36
type input "$0.00"
click at [622, 354] on div "Custom Drum Base 300mm diameter x 715mm high which includes a 450mm diameter x …" at bounding box center [515, 372] width 422 height 36
click at [646, 354] on div "Custom Drum Base 300mm diameter x 715mm high which includes a 450mm diameter x …" at bounding box center [515, 372] width 422 height 36
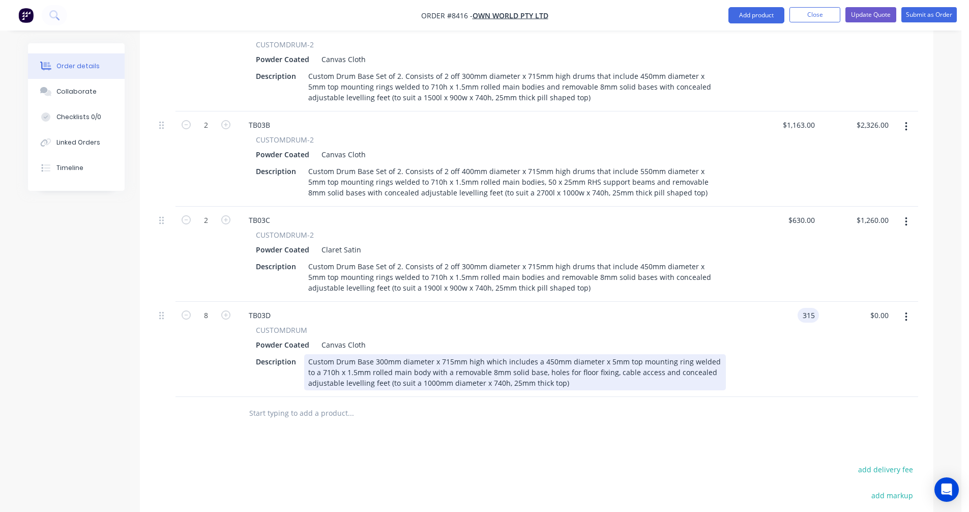
type input "$315.00"
type input "$2,520.00"
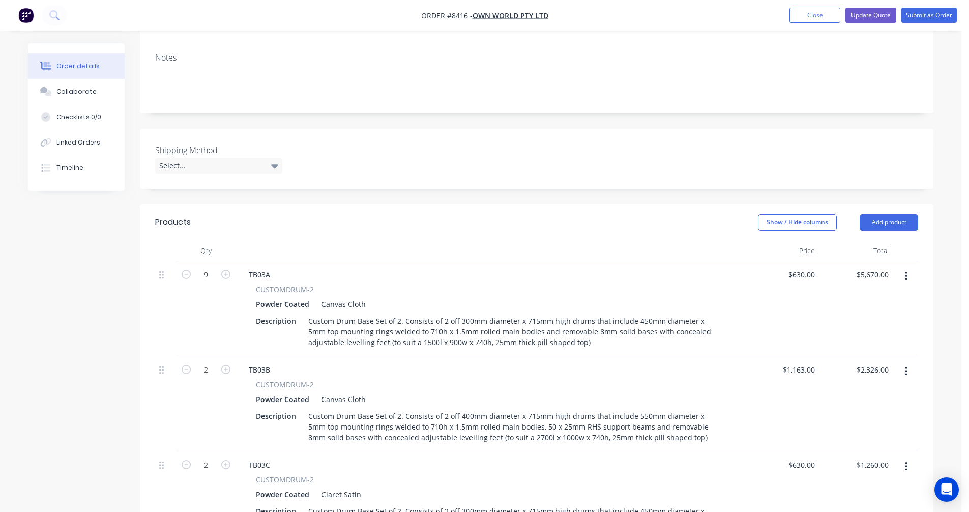
scroll to position [189, 0]
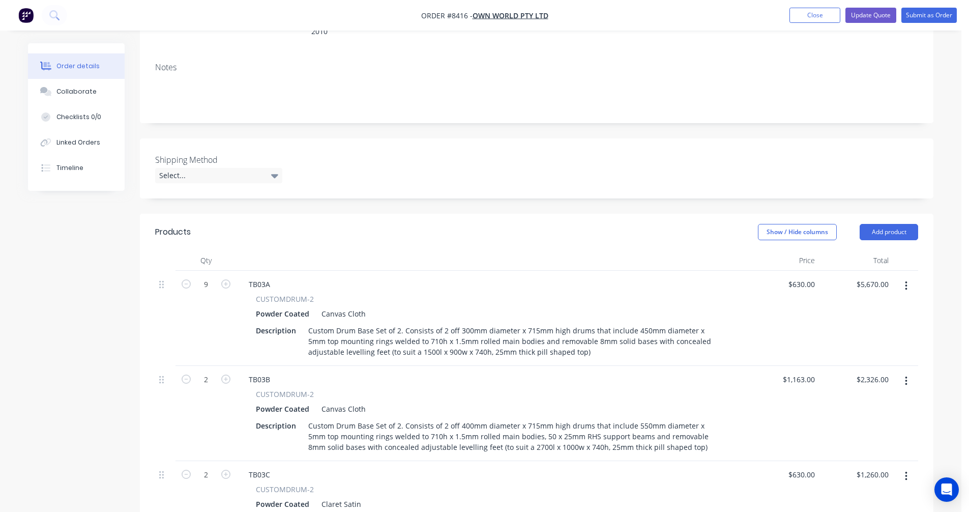
click at [908, 277] on button "button" at bounding box center [906, 286] width 24 height 18
click at [863, 326] on div "Duplicate" at bounding box center [870, 333] width 78 height 15
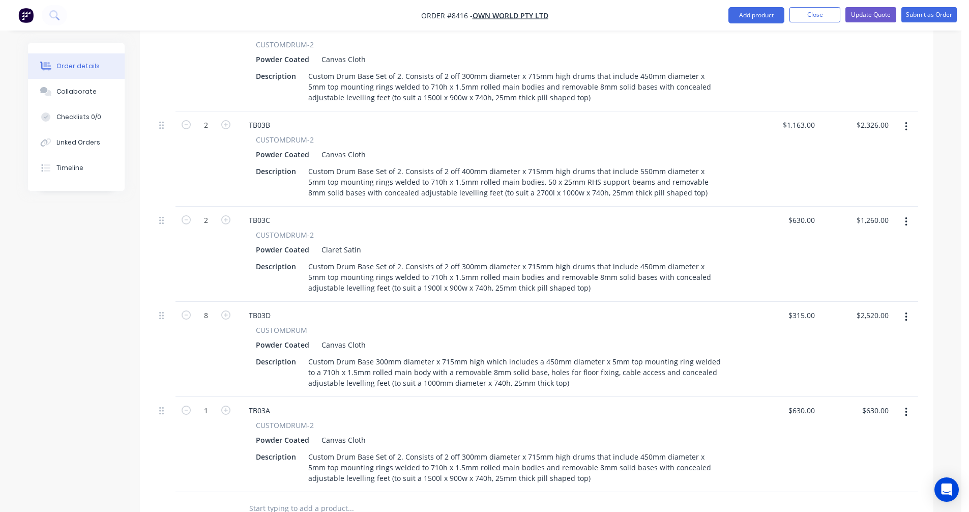
scroll to position [647, 0]
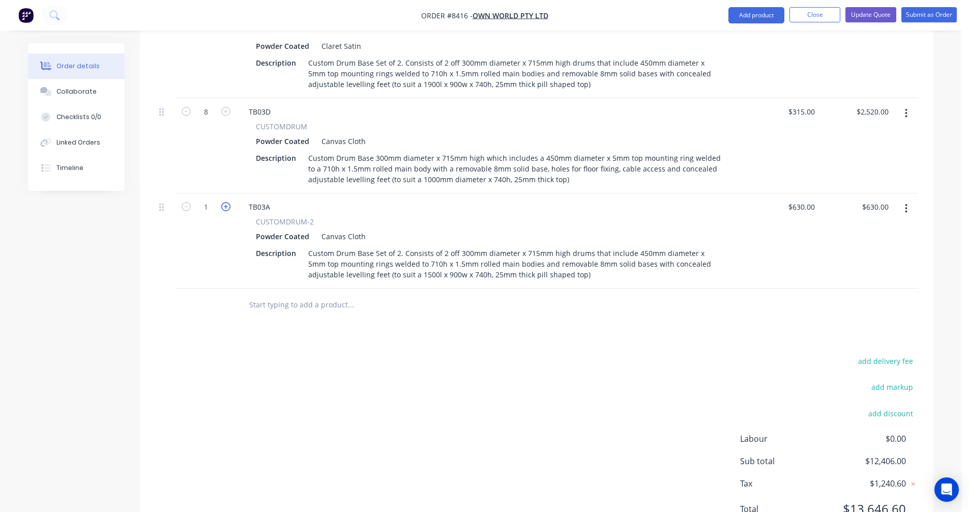
click at [225, 202] on icon "button" at bounding box center [225, 206] width 9 height 9
type input "2"
type input "$1,260.00"
click at [225, 202] on icon "button" at bounding box center [225, 206] width 9 height 9
type input "3"
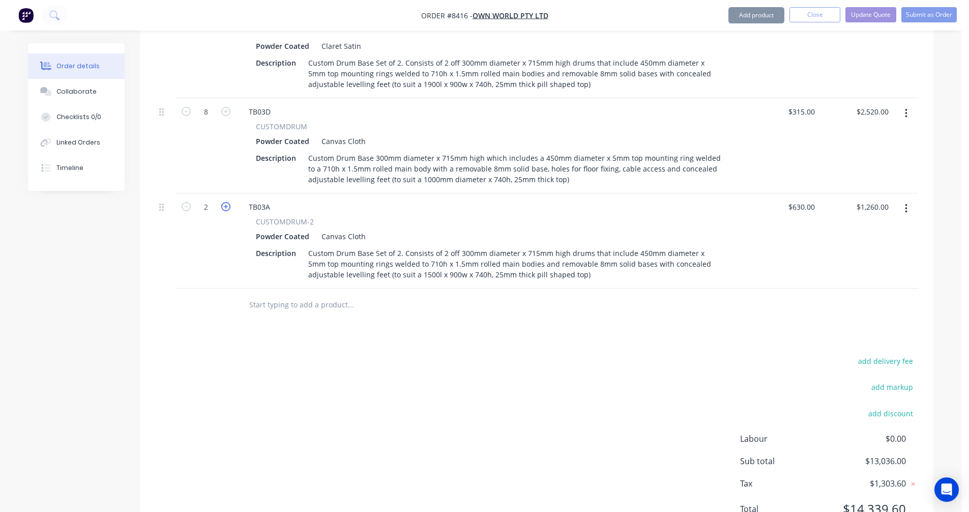
type input "$1,890.00"
click at [225, 202] on icon "button" at bounding box center [225, 206] width 9 height 9
type input "4"
type input "$2,520.00"
click at [225, 202] on icon "button" at bounding box center [225, 206] width 9 height 9
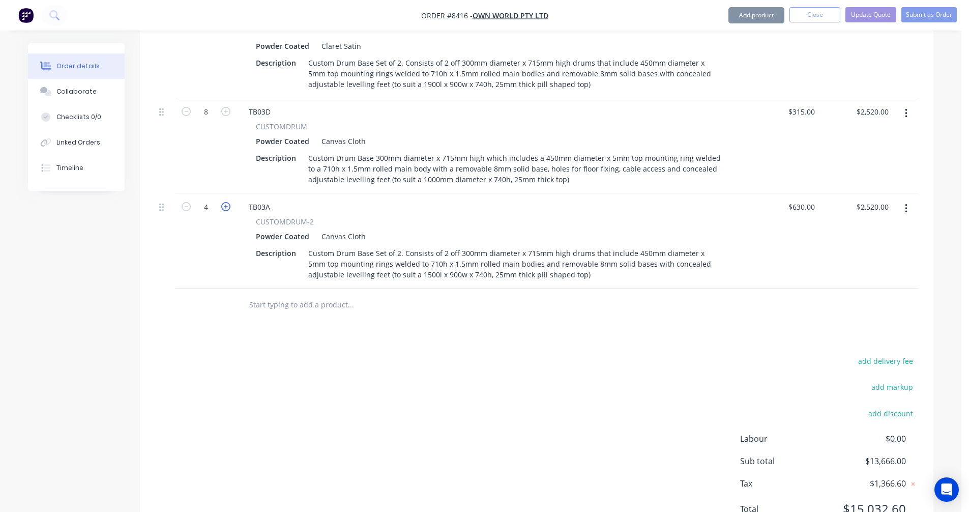
type input "5"
type input "$3,150.00"
click at [225, 202] on icon "button" at bounding box center [225, 206] width 9 height 9
type input "6"
type input "$3,780.00"
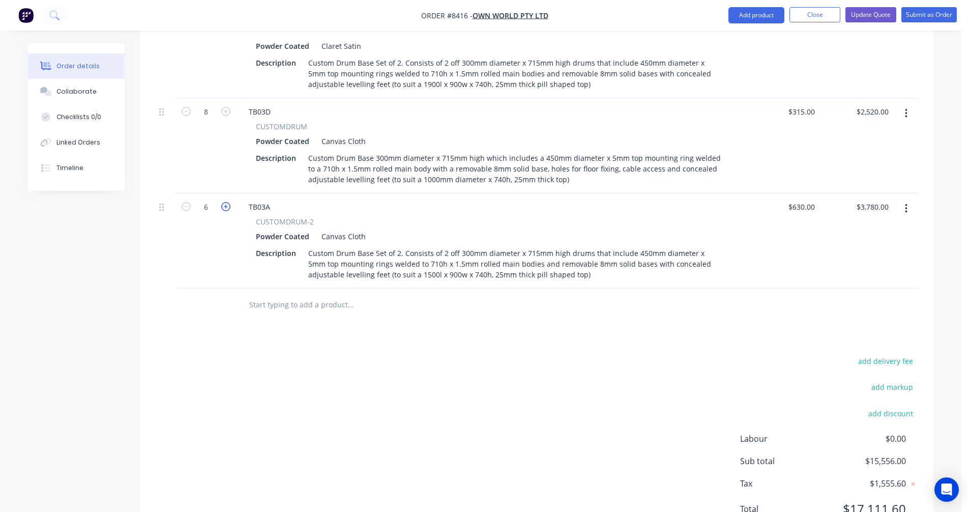
click at [225, 202] on icon "button" at bounding box center [225, 206] width 9 height 9
type input "7"
type input "$4,410.00"
click at [270, 199] on div "TB03A" at bounding box center [260, 206] width 38 height 15
type input "$630.00"
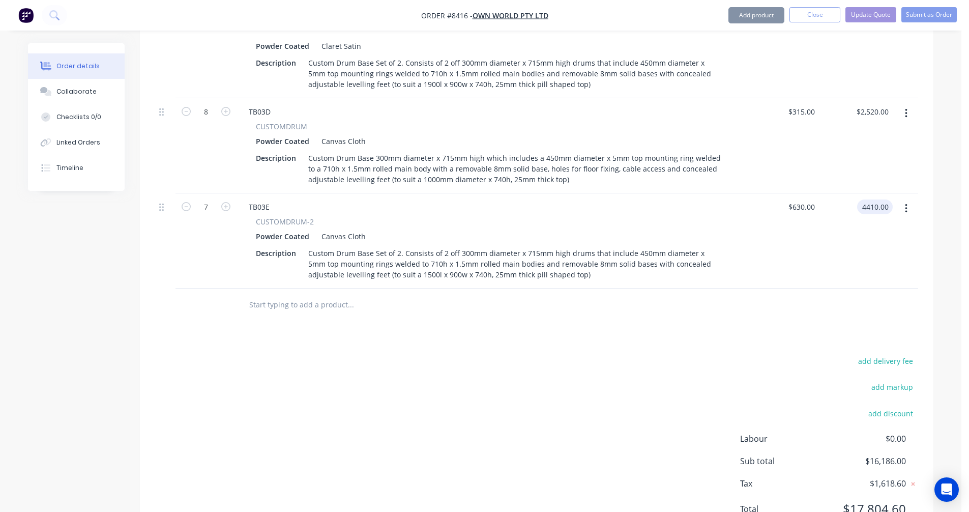
type input "$4,410.00"
click at [905, 203] on icon "button" at bounding box center [906, 208] width 3 height 11
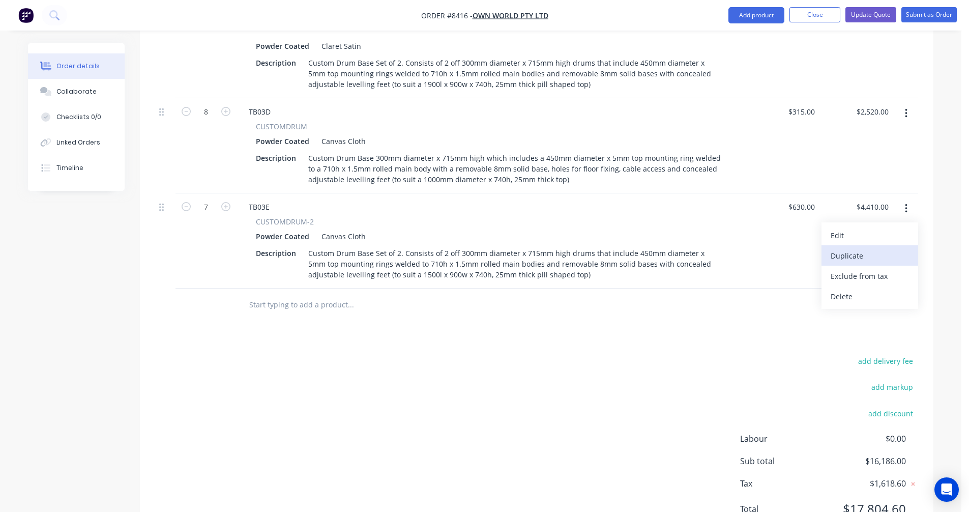
click at [857, 248] on div "Duplicate" at bounding box center [870, 255] width 78 height 15
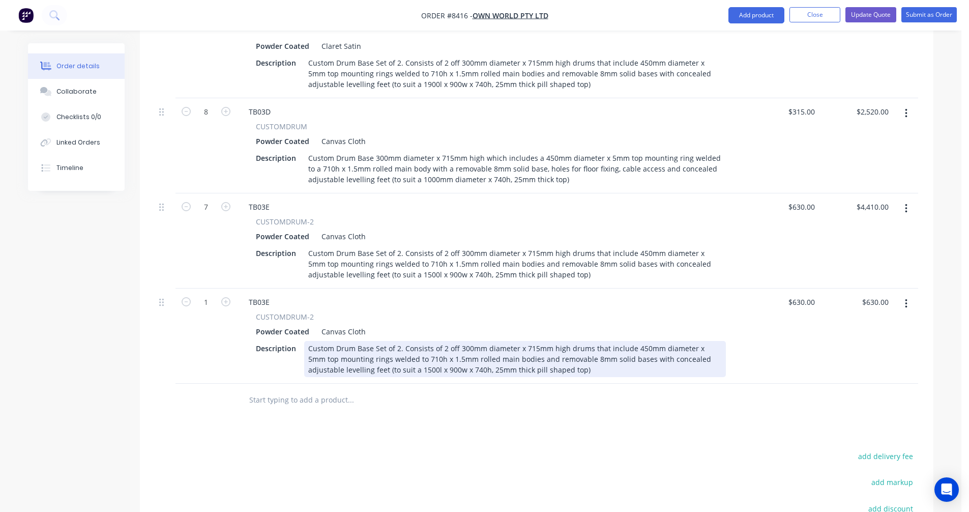
click at [518, 341] on div "Custom Drum Base Set of 2. Consists of 2 off 300mm diameter x 715mm high drums …" at bounding box center [515, 359] width 422 height 36
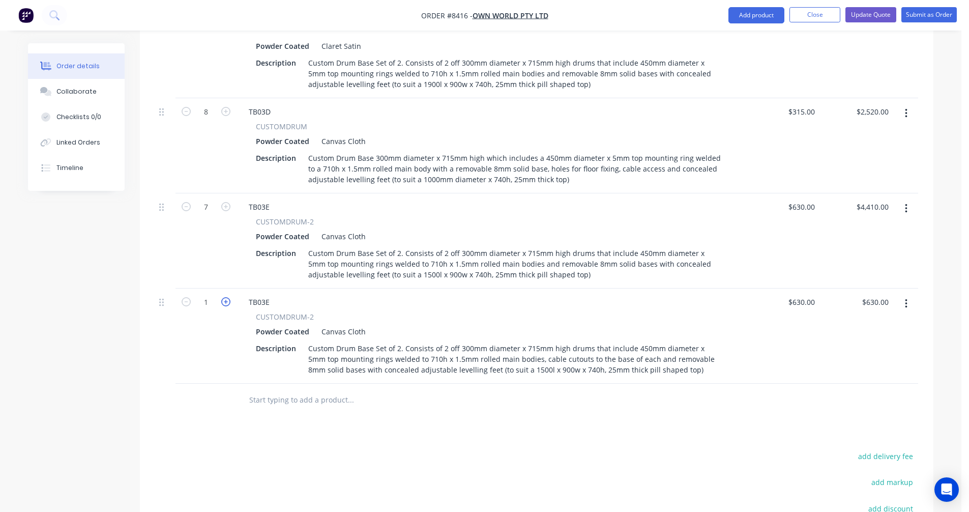
click at [226, 297] on icon "button" at bounding box center [225, 301] width 9 height 9
type input "2"
type input "$1,260.00"
click at [184, 202] on icon "button" at bounding box center [186, 206] width 9 height 9
type input "6"
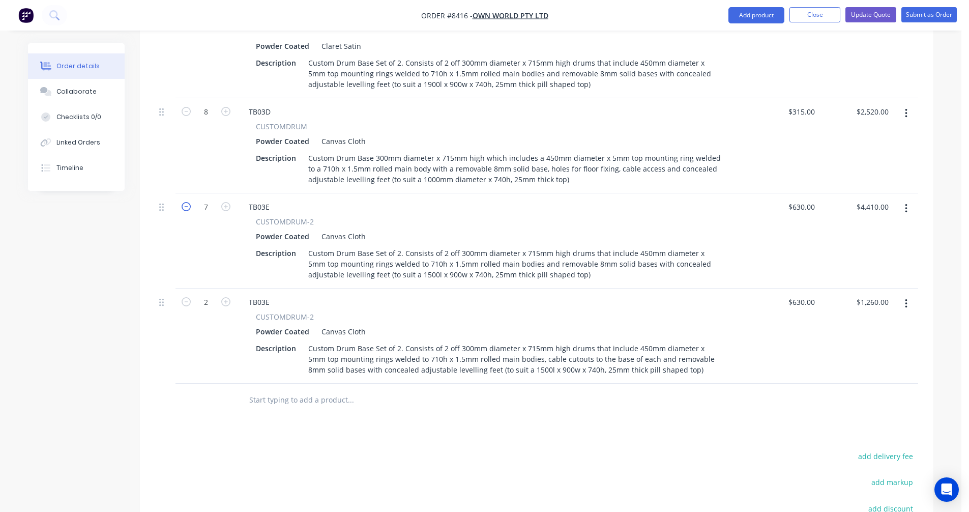
type input "$3,780.00"
click at [184, 202] on icon "button" at bounding box center [186, 206] width 9 height 9
type input "5"
type input "$3,150.00"
click at [184, 202] on icon "button" at bounding box center [186, 206] width 9 height 9
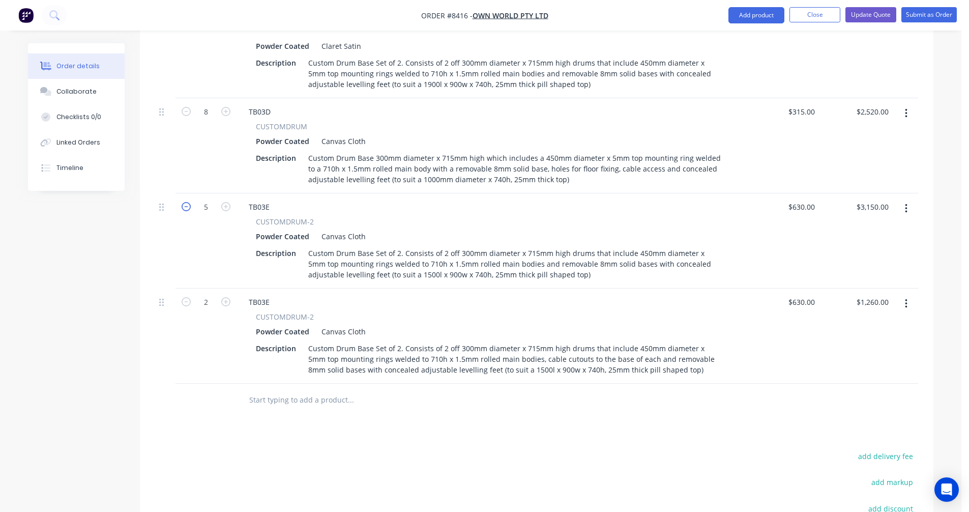
type input "4"
type input "$2,520.00"
click at [227, 202] on icon "button" at bounding box center [225, 206] width 9 height 9
type input "5"
type input "$3,150.00"
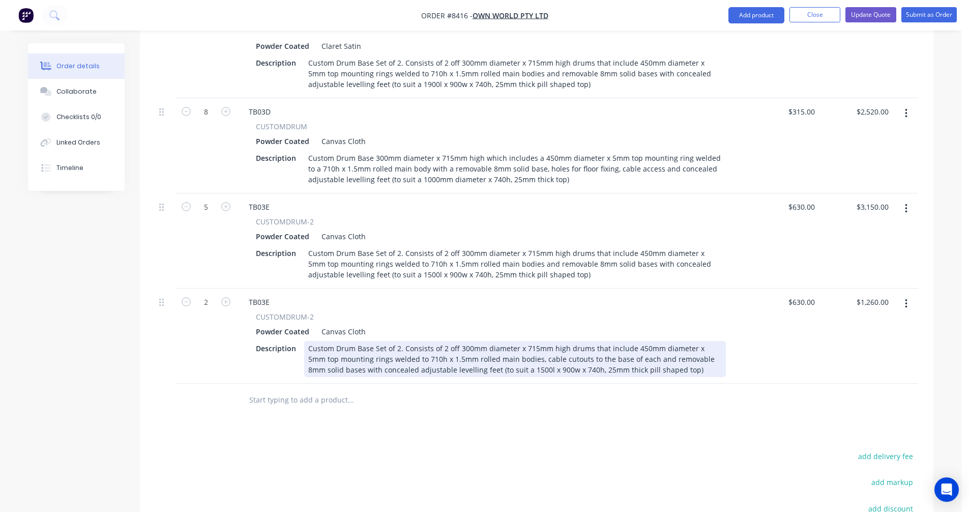
click at [567, 341] on div "Custom Drum Base Set of 2. Consists of 2 off 300mm diameter x 715mm high drums …" at bounding box center [515, 359] width 422 height 36
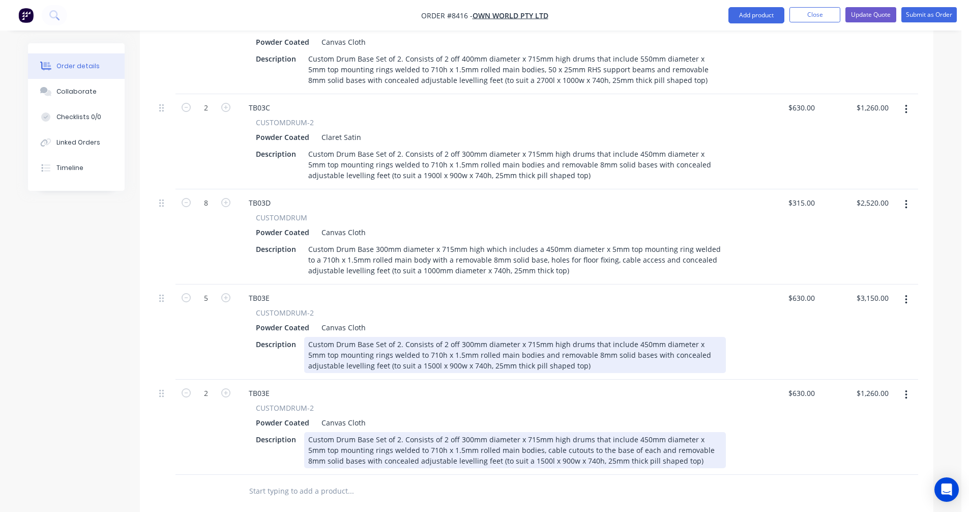
scroll to position [545, 0]
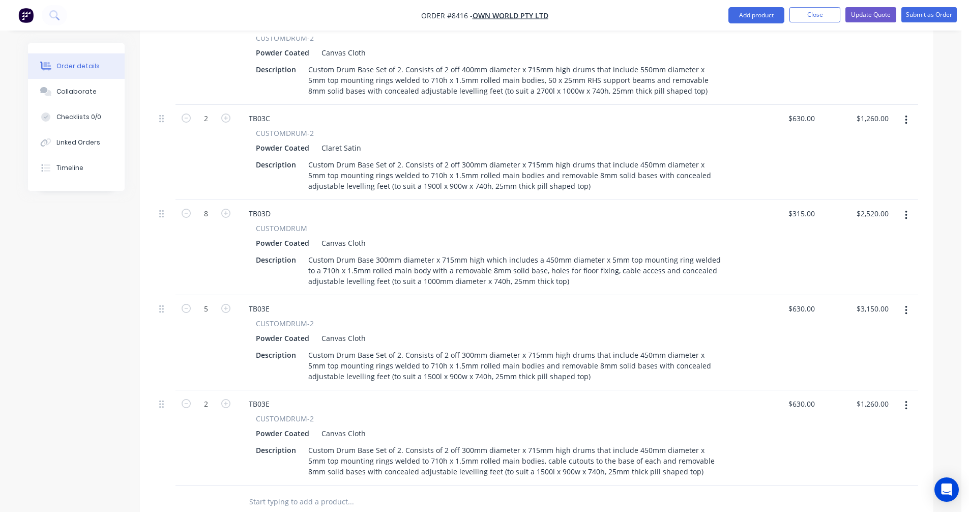
click at [908, 111] on button "button" at bounding box center [906, 120] width 24 height 18
click at [867, 160] on div "Duplicate" at bounding box center [870, 167] width 78 height 15
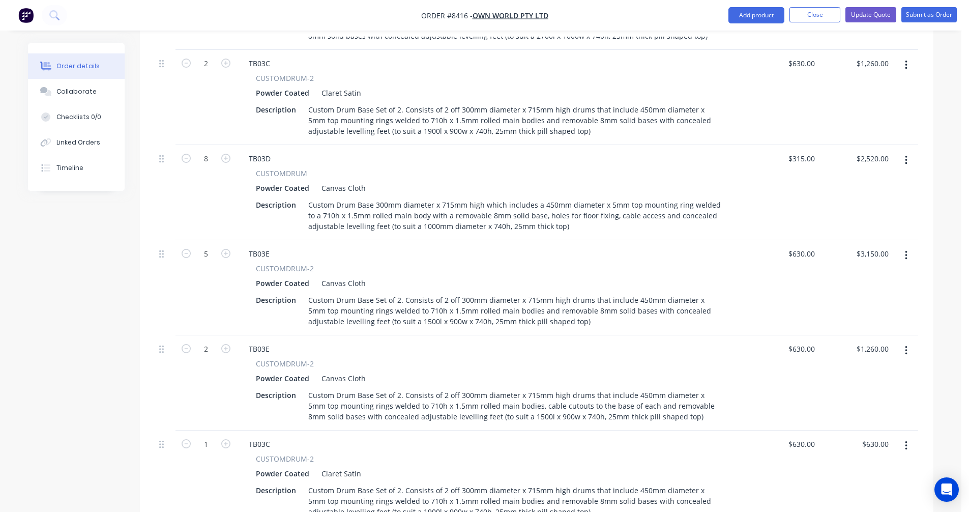
scroll to position [698, 0]
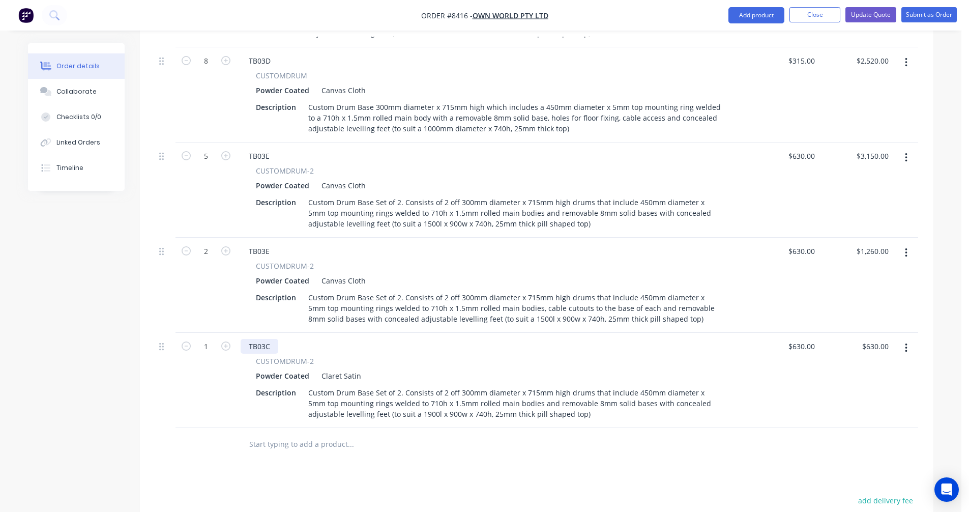
click at [271, 339] on div "TB03C" at bounding box center [260, 346] width 38 height 15
type input "$630.00"
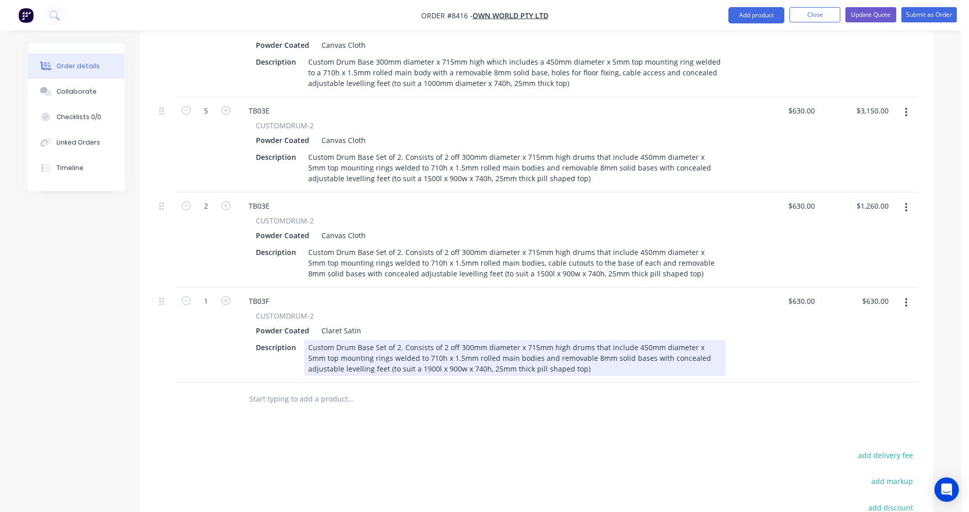
scroll to position [842, 0]
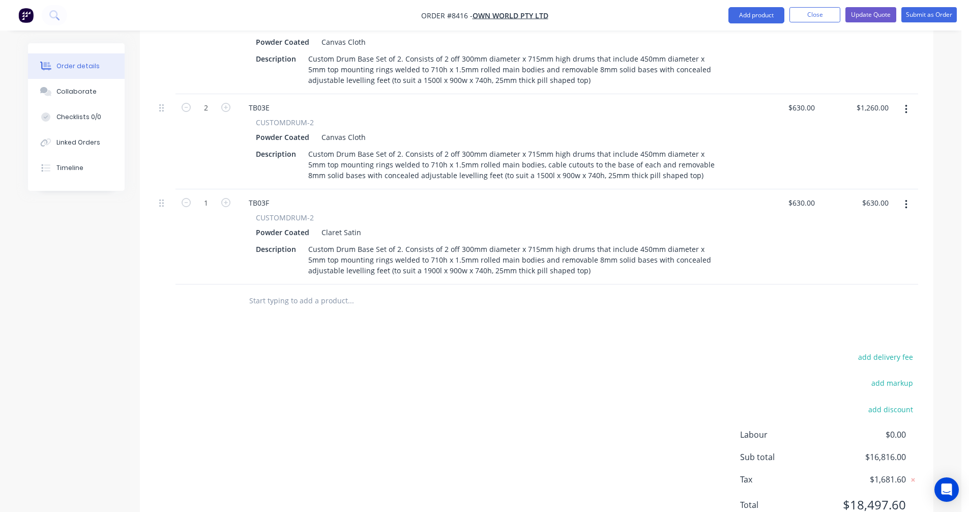
click at [269, 291] on input "text" at bounding box center [351, 301] width 204 height 20
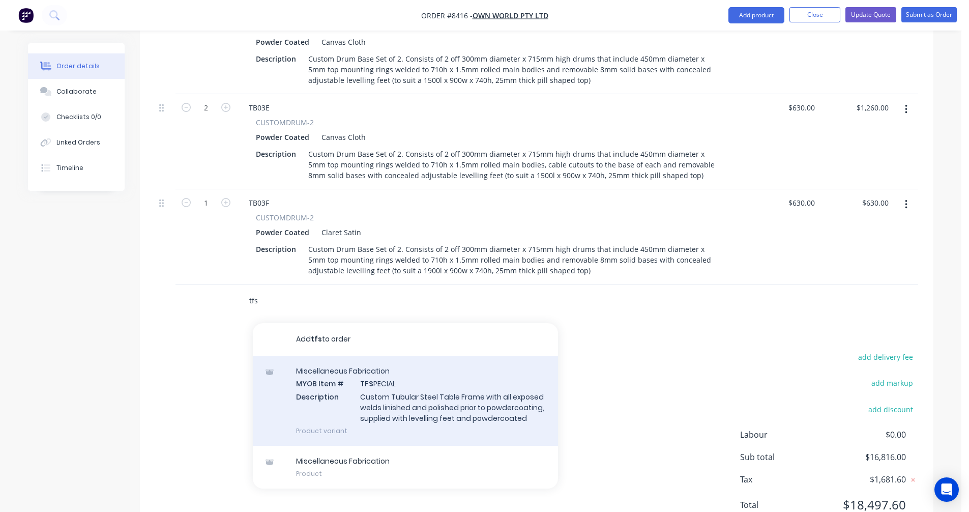
type input "tfs"
click at [378, 356] on div "Miscellaneous Fabrication MYOB Item # TFS PECIAL Description Custom Tubular Ste…" at bounding box center [405, 401] width 305 height 90
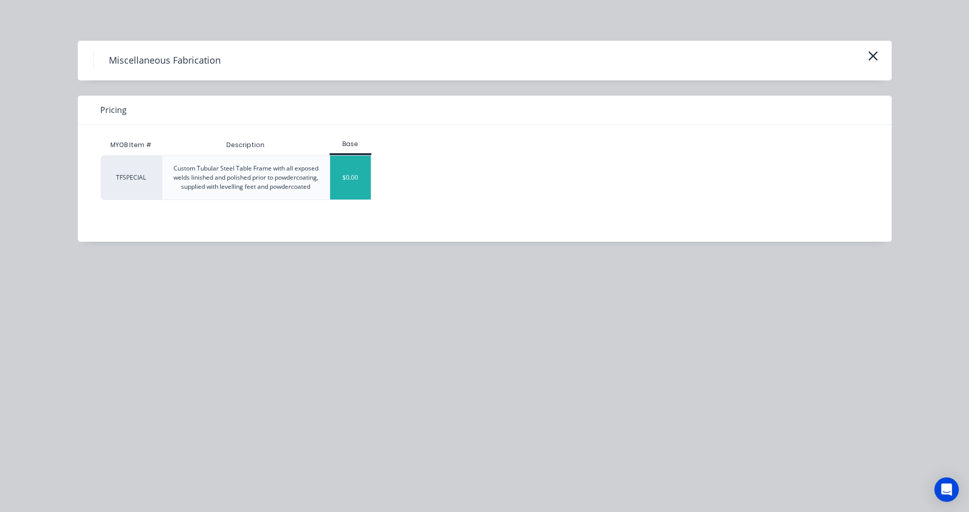
click at [352, 177] on div "$0.00" at bounding box center [350, 178] width 41 height 44
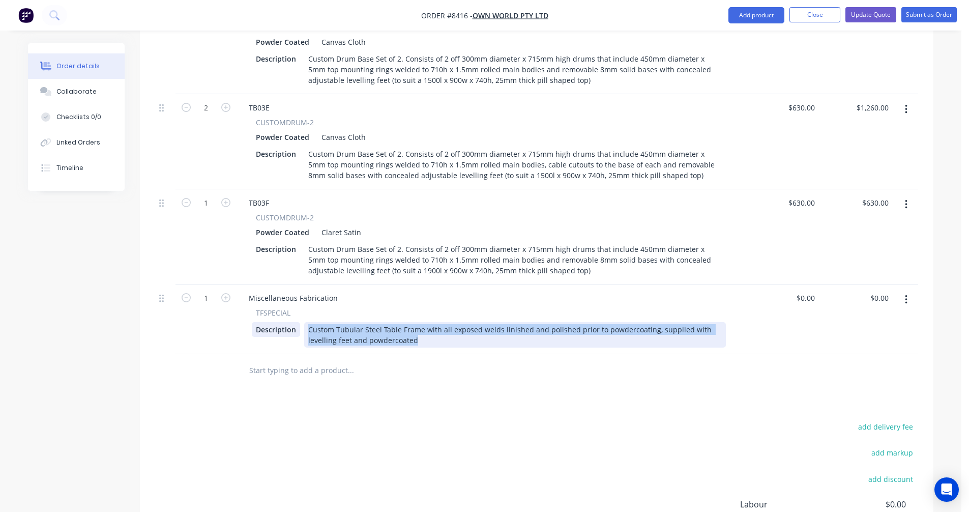
drag, startPoint x: 418, startPoint y: 297, endPoint x: 299, endPoint y: 284, distance: 119.2
click at [301, 322] on div "Description Custom Tubular Steel Table Frame with all exposed welds linished an…" at bounding box center [489, 334] width 474 height 25
paste div
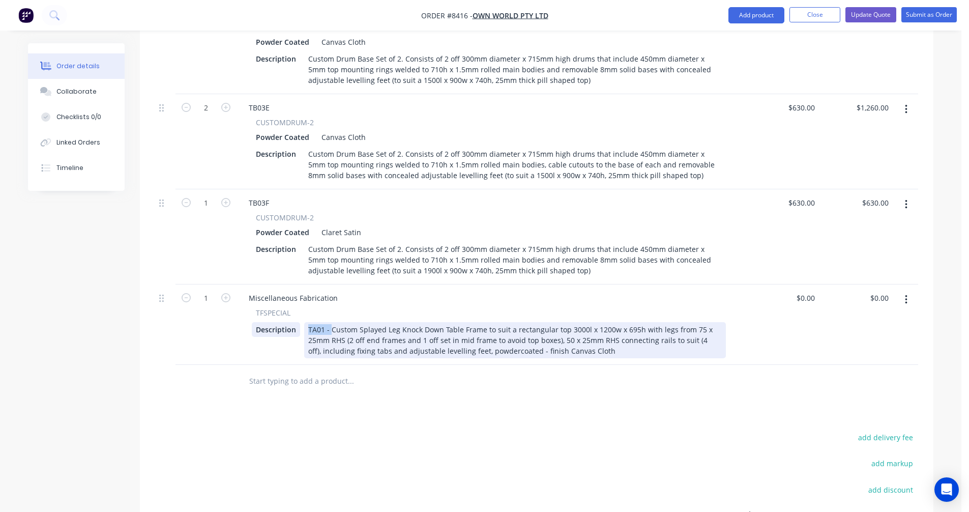
drag, startPoint x: 331, startPoint y: 287, endPoint x: 298, endPoint y: 285, distance: 33.1
click at [298, 322] on div "Description TA01 - Custom Splayed Leg Knock Down Table Frame to suit a rectangu…" at bounding box center [489, 340] width 474 height 36
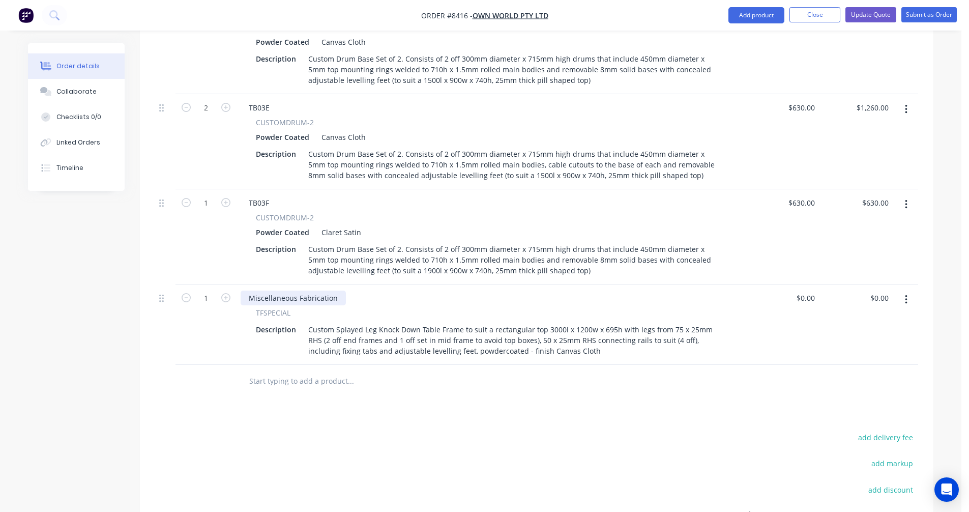
click at [286, 291] on div "Miscellaneous Fabrication" at bounding box center [293, 298] width 105 height 15
drag, startPoint x: 338, startPoint y: 254, endPoint x: 240, endPoint y: 259, distance: 97.8
click at [240, 284] on div "Miscellaneous Fabrication TFSPECIAL Description Custom Splayed Leg Knock Down T…" at bounding box center [491, 324] width 509 height 80
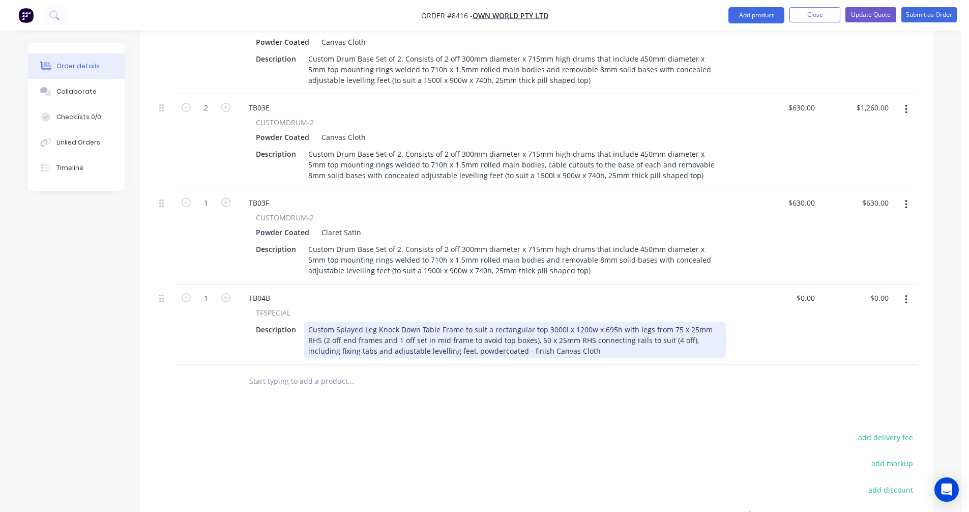
click at [605, 322] on div "Custom Splayed Leg Knock Down Table Frame to suit a rectangular top 3000l x 120…" at bounding box center [515, 340] width 422 height 36
click at [335, 322] on div "Custom Splayed Leg Knock Down Table Frame to suit a rectangular top 3000l x 120…" at bounding box center [515, 340] width 422 height 36
click at [509, 322] on div "Custom 725h Splayed Leg Knock Down Table Frame to suit a rectangular top 3000l …" at bounding box center [515, 340] width 422 height 36
click at [606, 322] on div "Custom 725h Splayed Leg Knock Down Table Frame to suit a rectangular top 3000l …" at bounding box center [515, 340] width 422 height 36
type input "$1,078.00"
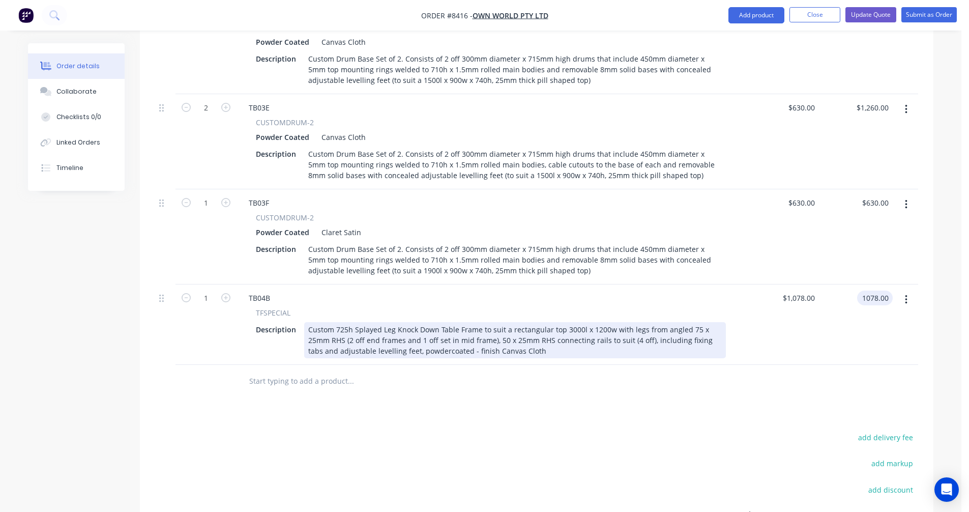
type input "$1,078.00"
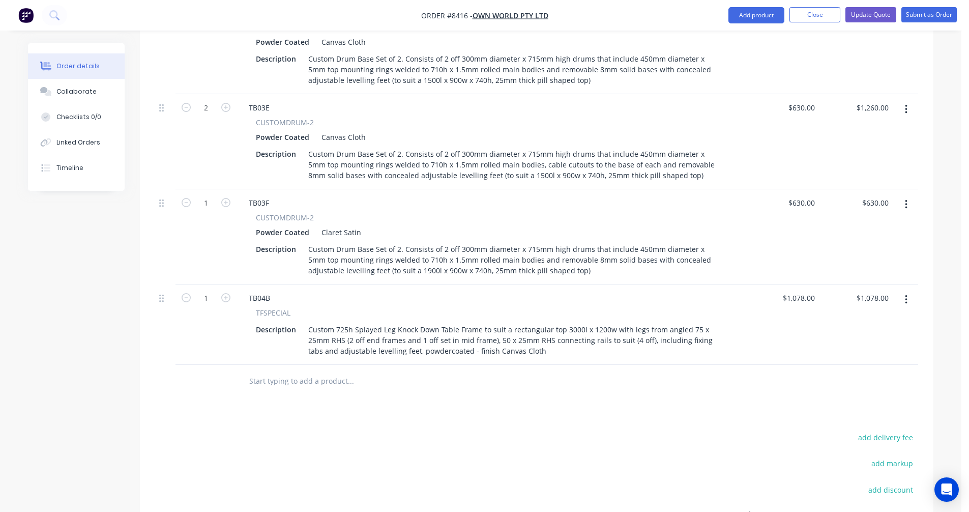
click at [903, 291] on button "button" at bounding box center [906, 300] width 24 height 18
click at [865, 339] on div "Duplicate" at bounding box center [870, 346] width 78 height 15
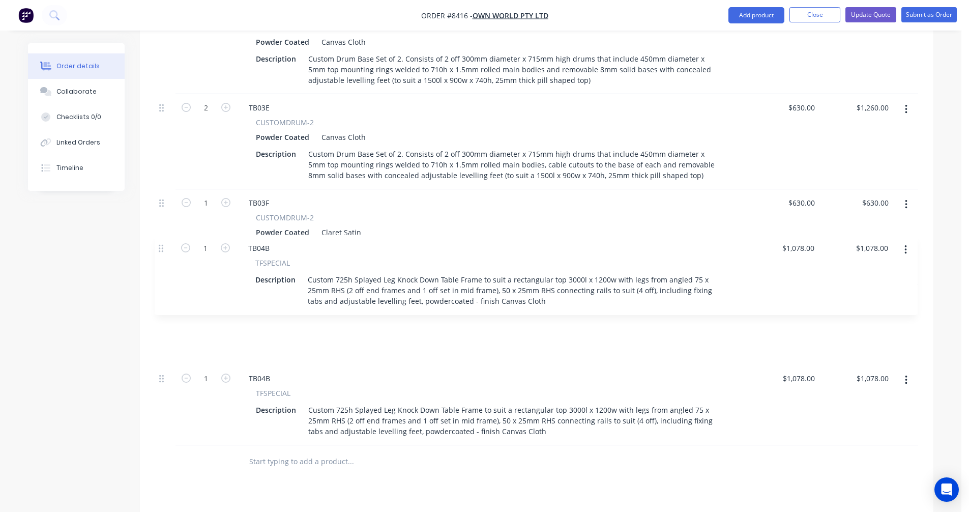
drag, startPoint x: 165, startPoint y: 337, endPoint x: 165, endPoint y: 247, distance: 90.1
click at [165, 247] on div "9 TB03A CUSTOMDRUM-2 Powder Coated Canvas Cloth Description Custom Drum Base Se…" at bounding box center [536, 31] width 763 height 827
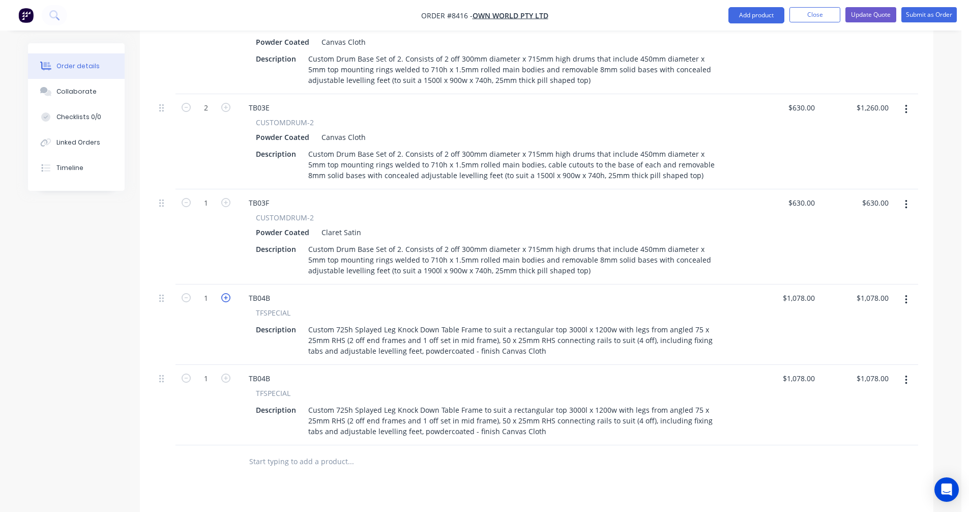
click at [223, 293] on icon "button" at bounding box center [225, 297] width 9 height 9
type input "2"
type input "$2,156.00"
click at [273, 291] on div "TB04B" at bounding box center [260, 298] width 38 height 15
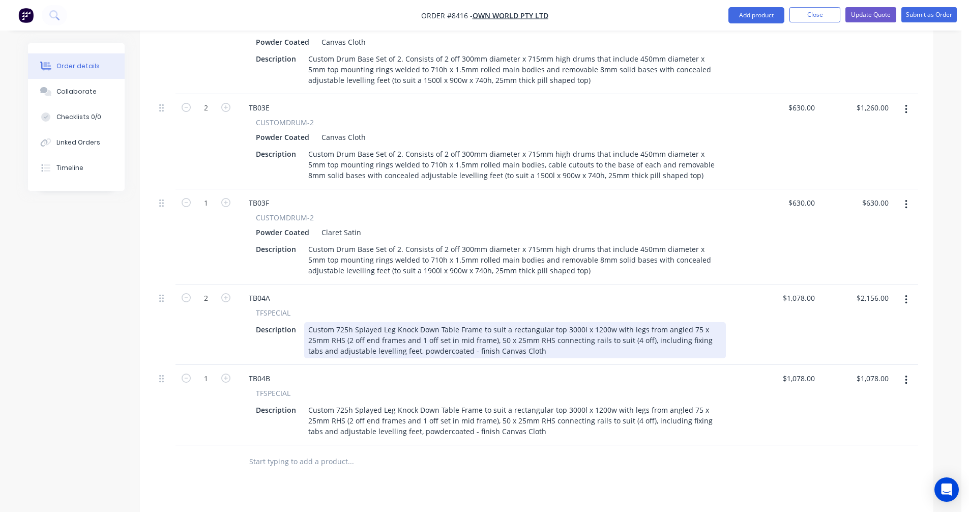
click at [570, 322] on div "Custom 725h Splayed Leg Knock Down Table Frame to suit a rectangular top 3000l …" at bounding box center [515, 340] width 422 height 36
click at [569, 322] on div "Custom 725h Splayed Leg Knock Down Table Frame to suit a rectangular top 3000l …" at bounding box center [515, 340] width 422 height 36
drag, startPoint x: 528, startPoint y: 306, endPoint x: 469, endPoint y: 306, distance: 58.5
click at [469, 322] on div "Custom 725h Splayed Leg Knock Down Table Frame to suit a rectangular top 3500l …" at bounding box center [515, 340] width 422 height 36
type input "$1,078.00"
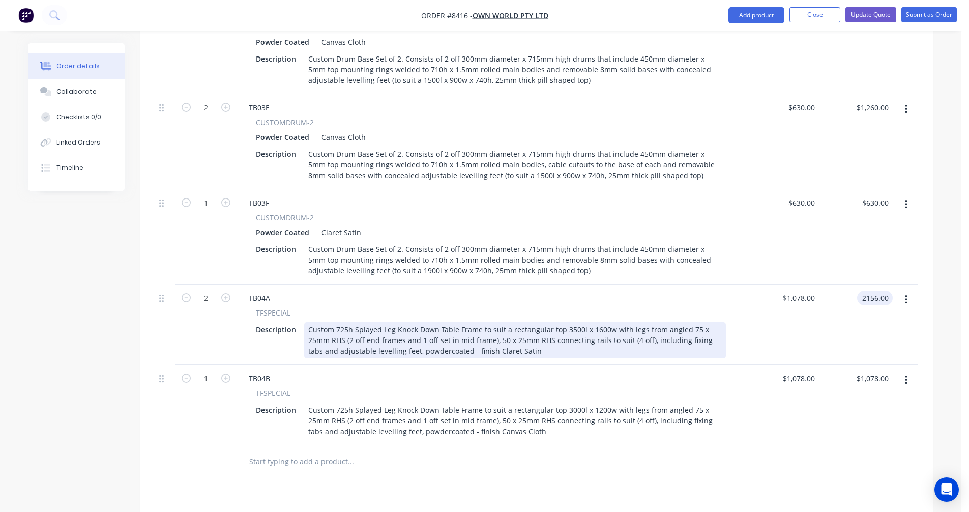
type input "$2,156.00"
click at [541, 322] on div "Custom 725h Splayed Leg Knock Down Table Frame to suit a rectangular top 3500l …" at bounding box center [515, 340] width 422 height 36
click at [551, 322] on div "Custom 725h Splayed Leg Knock Down Table Frame to suit a rectangular top 3500l …" at bounding box center [515, 340] width 422 height 36
type input "$1,060.00"
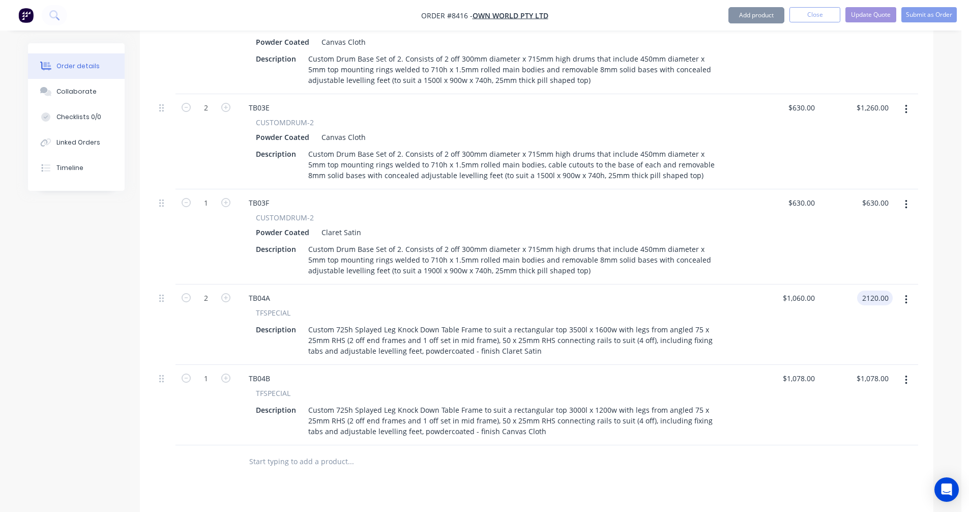
type input "$2,120.00"
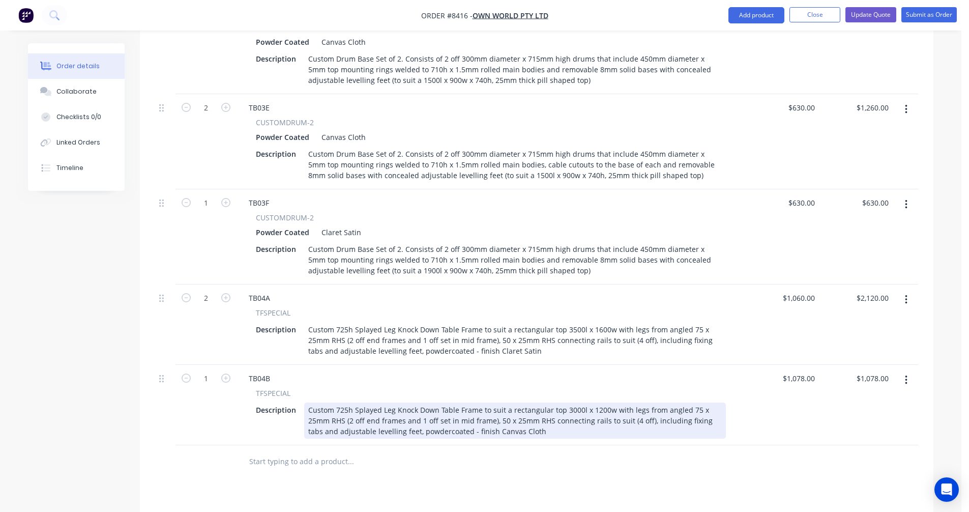
click at [380, 402] on div "Custom 725h Splayed Leg Knock Down Table Frame to suit a rectangular top 3000l …" at bounding box center [515, 420] width 422 height 36
type input "$966.00"
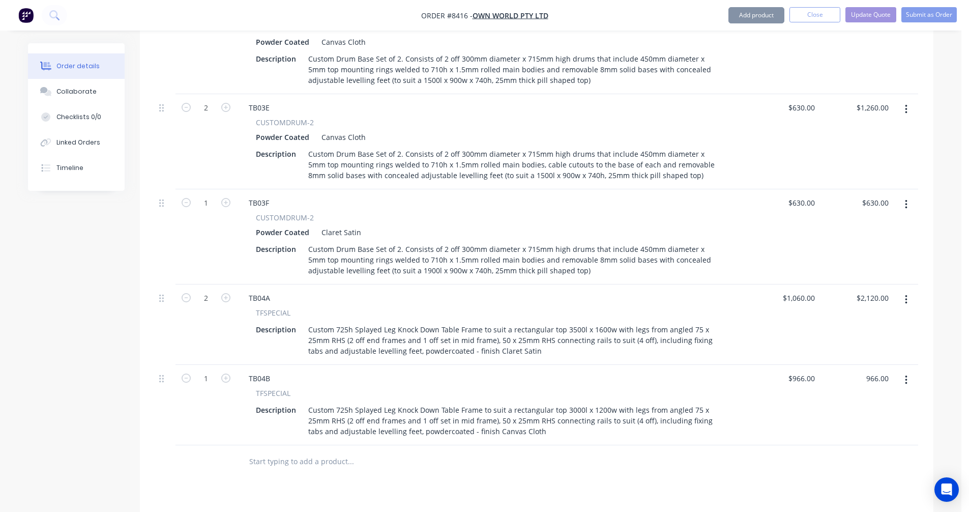
type input "$966.00"
click at [905, 294] on icon "button" at bounding box center [906, 299] width 3 height 11
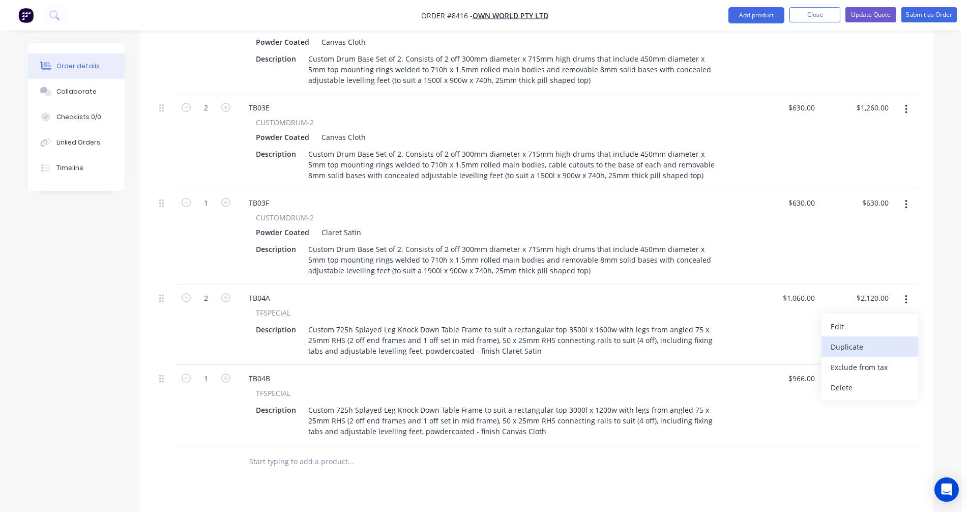
click at [881, 339] on div "Duplicate" at bounding box center [870, 346] width 78 height 15
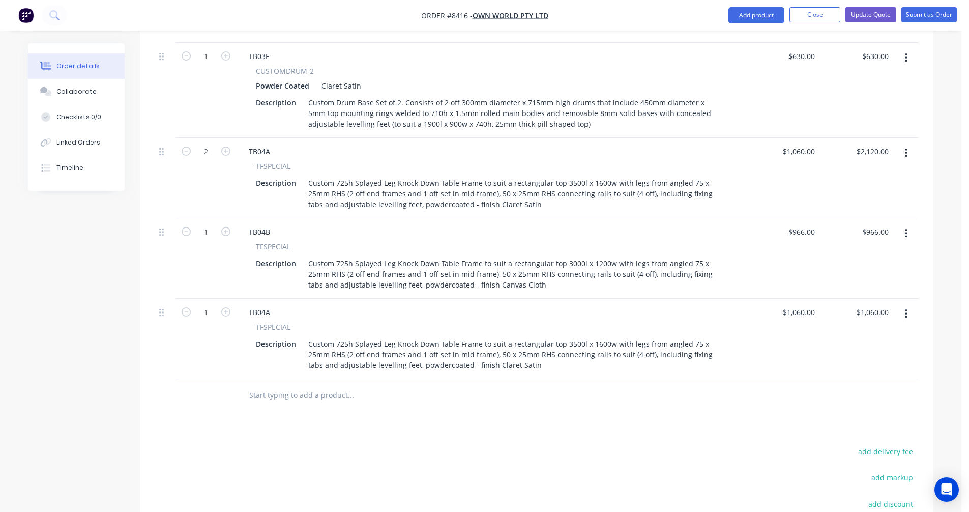
scroll to position [994, 0]
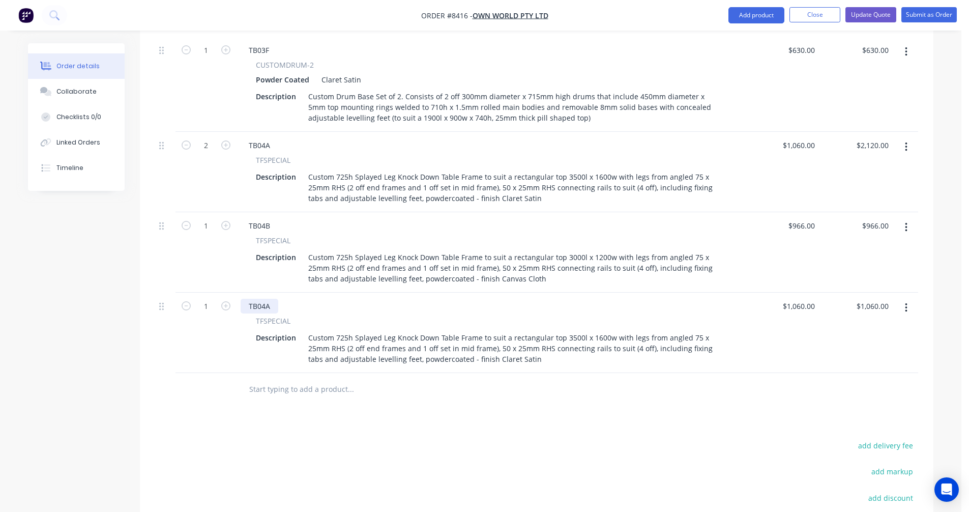
click at [272, 299] on div "TB04A" at bounding box center [260, 306] width 38 height 15
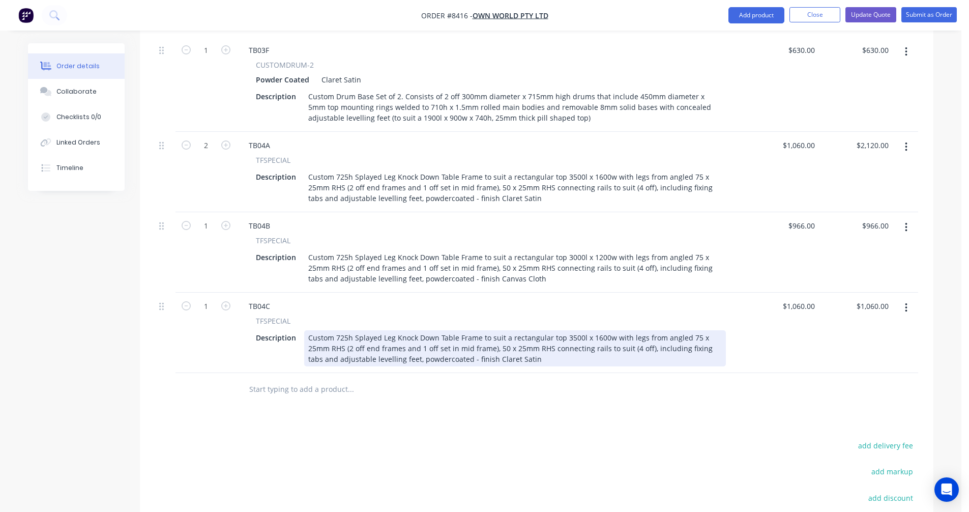
click at [538, 330] on div "Custom 725h Splayed Leg Knock Down Table Frame to suit a rectangular top 3500l …" at bounding box center [515, 348] width 422 height 36
click at [517, 330] on div "Custom 725h Splayed Leg Knock Down Table Frame to suit a rectangular top 3500l …" at bounding box center [515, 348] width 422 height 36
click at [570, 330] on div "Custom 725h Splayed Leg Knock Down Table Frame to suit a rectangular top 3500l …" at bounding box center [515, 348] width 422 height 36
click at [561, 330] on div "Custom 725h Splayed Leg Knock Down Table Frame to suit a rectangular top 3800l …" at bounding box center [515, 348] width 422 height 36
type input "$1,076.00"
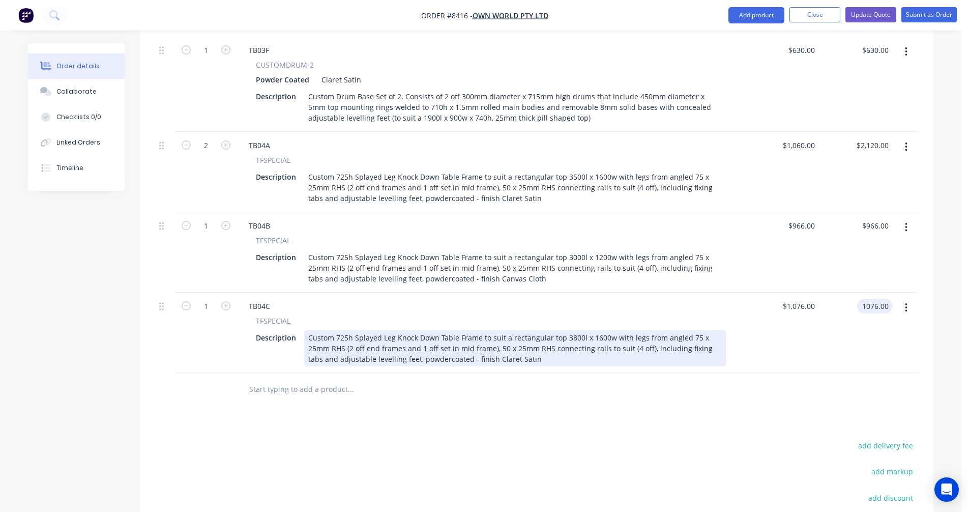
type input "$1,076.00"
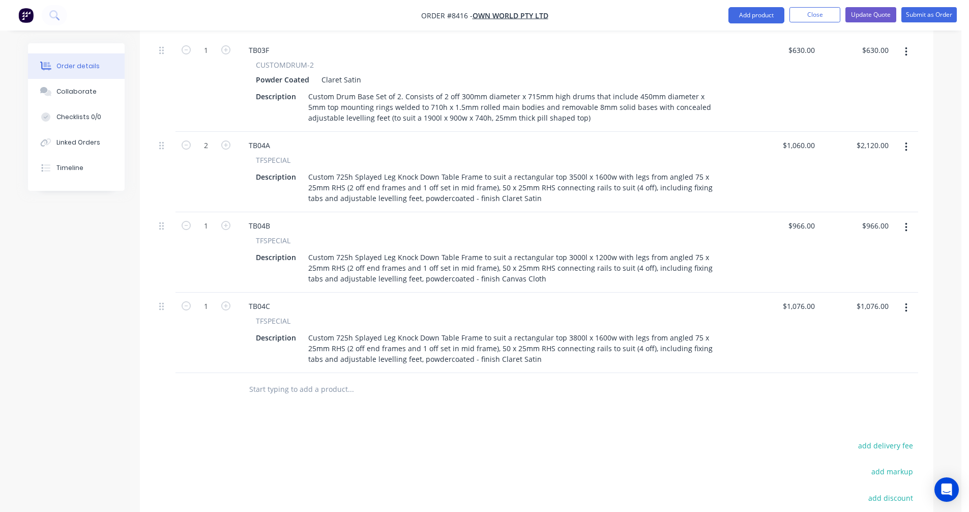
click at [908, 218] on button "button" at bounding box center [906, 227] width 24 height 18
click at [860, 267] on div "Duplicate" at bounding box center [870, 274] width 78 height 15
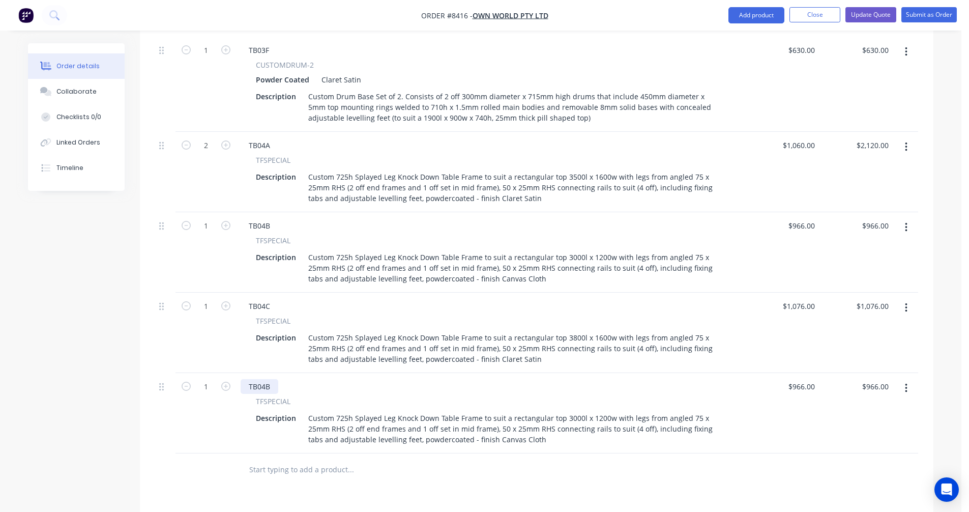
click at [274, 379] on div "TB04B" at bounding box center [260, 386] width 38 height 15
click at [225, 382] on icon "button" at bounding box center [225, 386] width 9 height 9
type input "2"
click at [273, 379] on div "TB04B" at bounding box center [260, 386] width 38 height 15
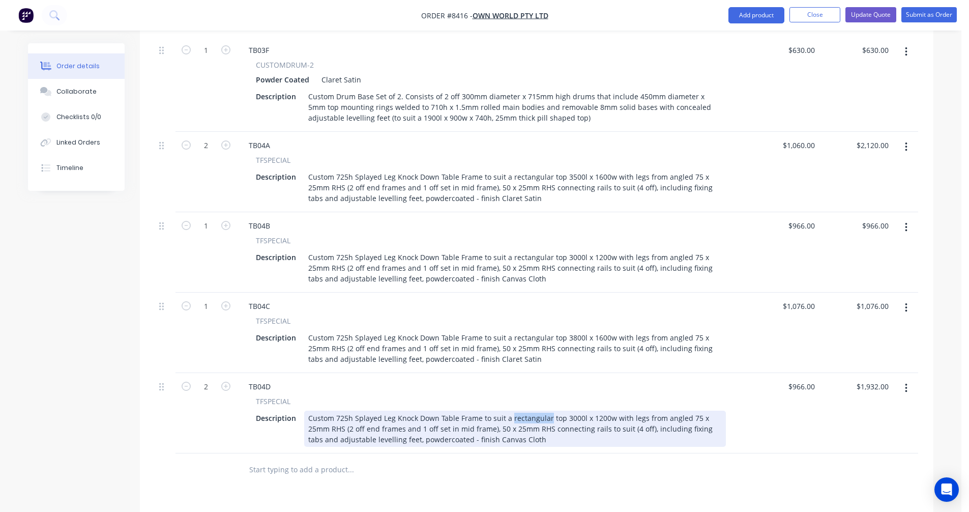
drag, startPoint x: 546, startPoint y: 375, endPoint x: 508, endPoint y: 373, distance: 38.2
click at [508, 411] on div "Custom 725h Splayed Leg Knock Down Table Frame to suit a rectangular top 3000l …" at bounding box center [515, 429] width 422 height 36
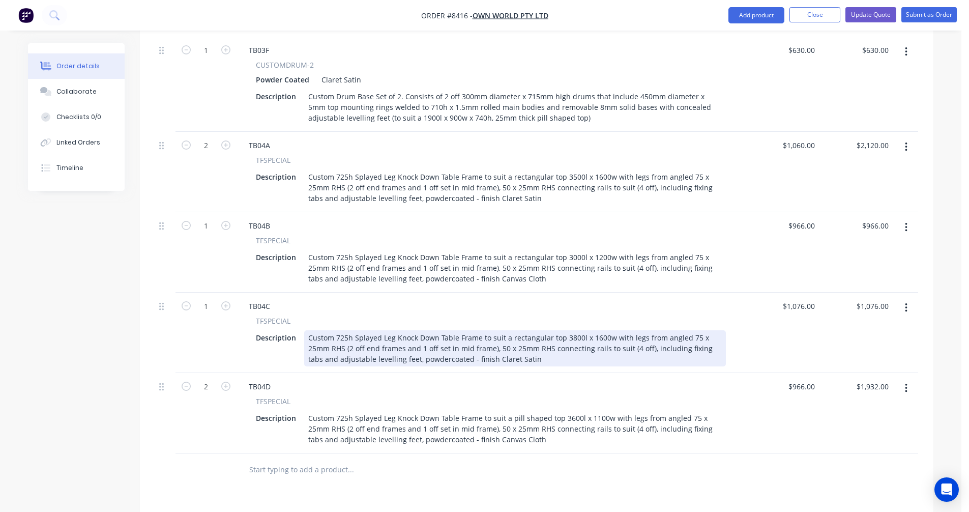
click at [508, 330] on div "Custom 725h Splayed Leg Knock Down Table Frame to suit a rectangular top 3800l …" at bounding box center [515, 348] width 422 height 36
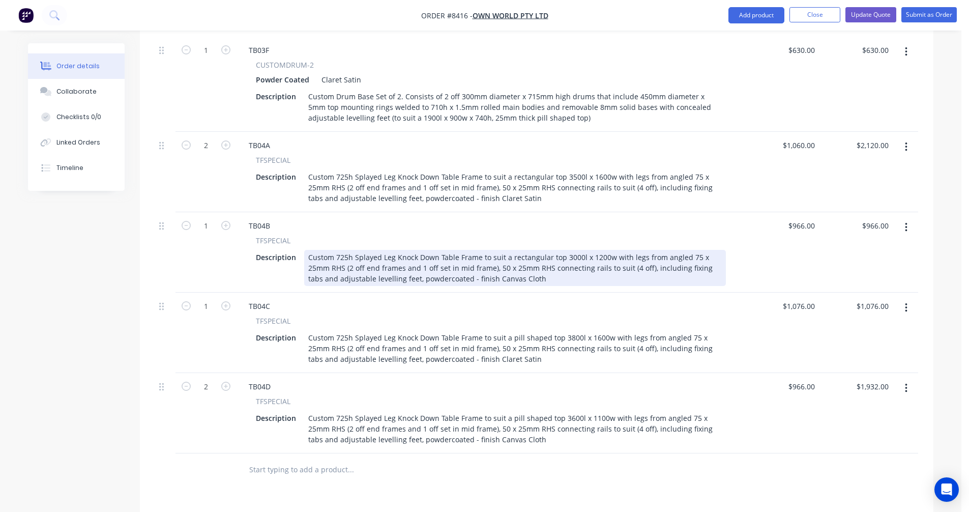
drag, startPoint x: 508, startPoint y: 214, endPoint x: 513, endPoint y: 214, distance: 5.1
click at [512, 250] on div "Custom 725h Splayed Leg Knock Down Table Frame to suit a rectangular top 3000l …" at bounding box center [515, 268] width 422 height 36
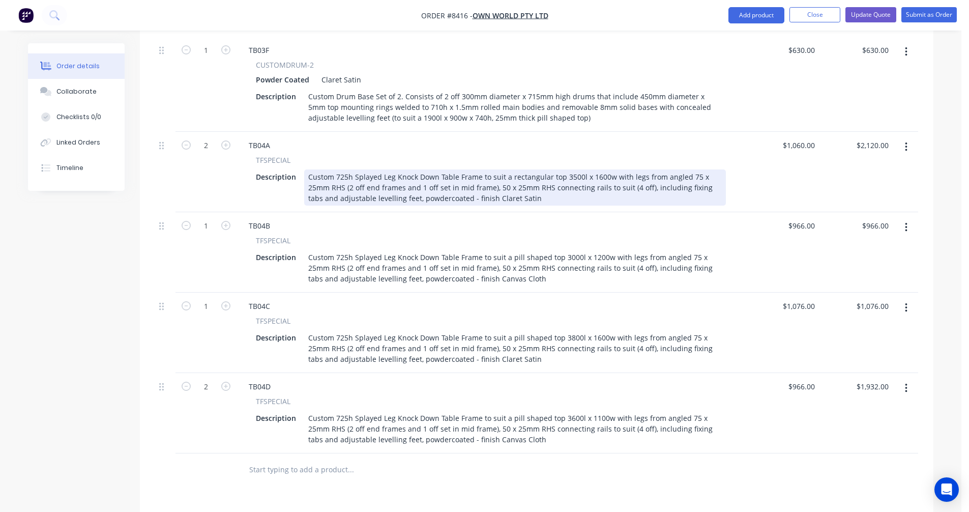
click at [509, 169] on div "Custom 725h Splayed Leg Knock Down Table Frame to suit a rectangular top 3500l …" at bounding box center [515, 187] width 422 height 36
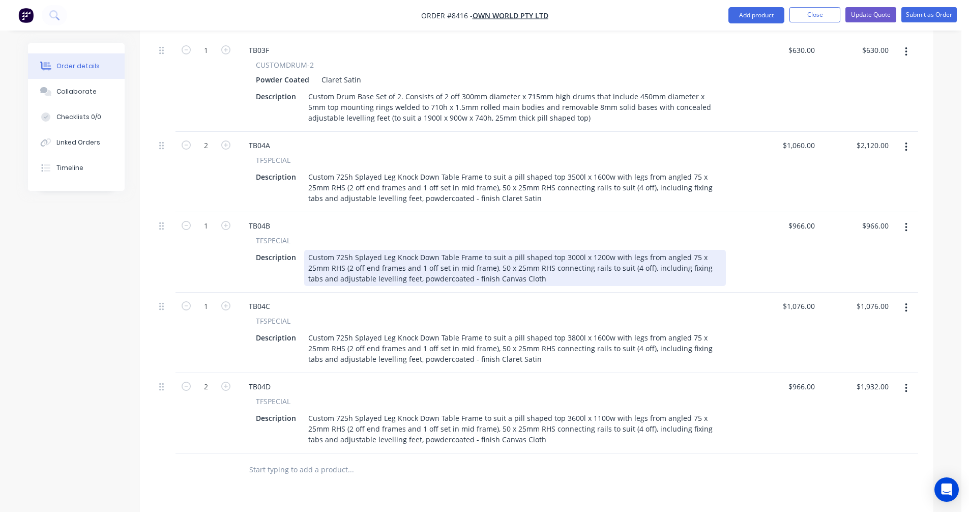
click at [512, 250] on div "Custom 725h Splayed Leg Knock Down Table Frame to suit a pill shaped top 3000l …" at bounding box center [515, 268] width 422 height 36
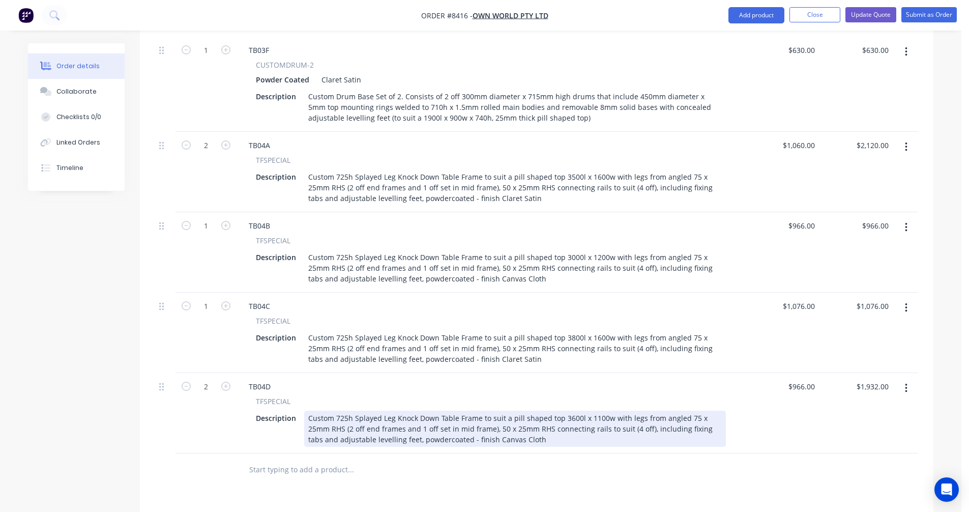
click at [510, 411] on div "Custom 725h Splayed Leg Knock Down Table Frame to suit a pill shaped top 3600l …" at bounding box center [515, 429] width 422 height 36
click at [542, 411] on div "Custom 725h Splayed Leg Knock Down Table Frame to suit a pill shaped top 3600l …" at bounding box center [515, 429] width 422 height 36
click at [518, 411] on div "Custom 725h Splayed Leg Knock Down Table Frame to suit a pill shaped top 3600l …" at bounding box center [515, 429] width 422 height 36
click at [480, 411] on div "Custom 725h Splayed Leg Knock Down Table Frame to suit a pill shaped top 3600l …" at bounding box center [515, 429] width 422 height 36
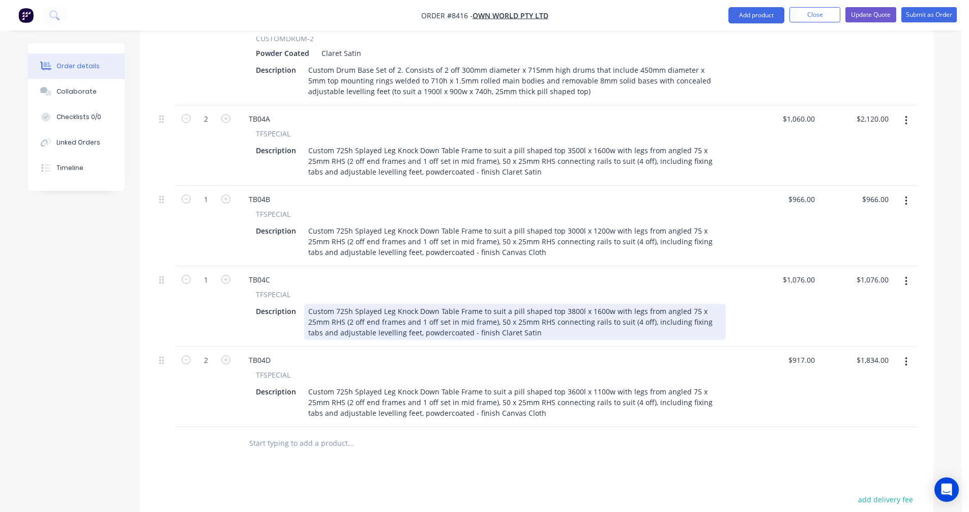
scroll to position [1045, 0]
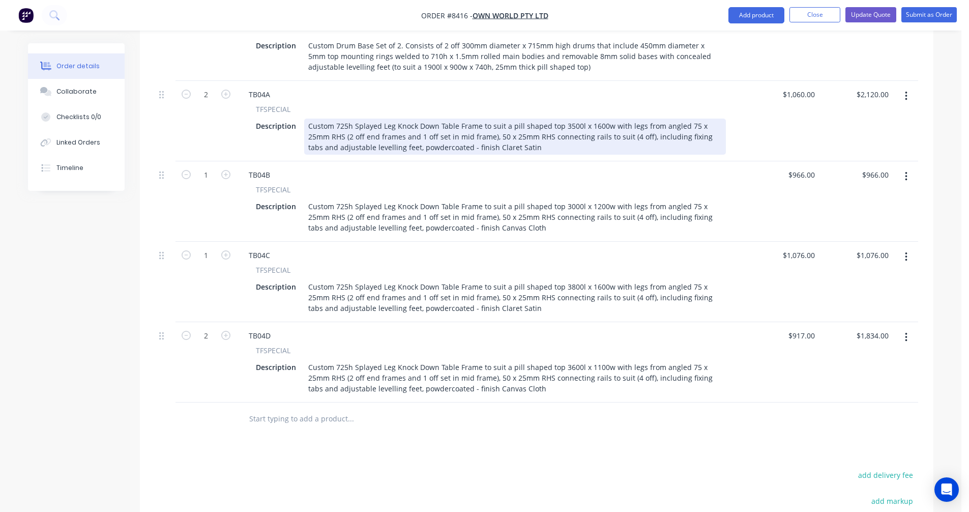
click at [596, 119] on div "Custom 725h Splayed Leg Knock Down Table Frame to suit a pill shaped top 3500l …" at bounding box center [515, 137] width 422 height 36
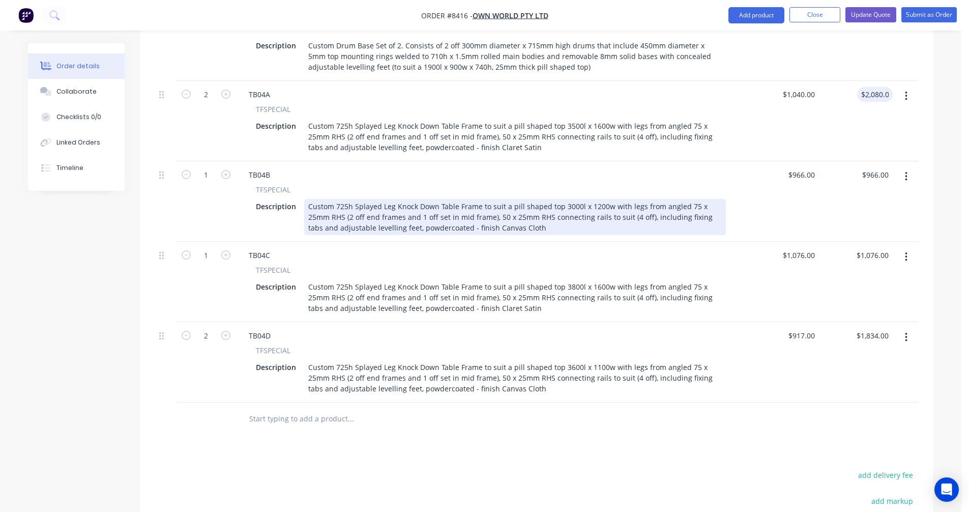
click at [642, 199] on div "Custom 725h Splayed Leg Knock Down Table Frame to suit a pill shaped top 3000l …" at bounding box center [515, 217] width 422 height 36
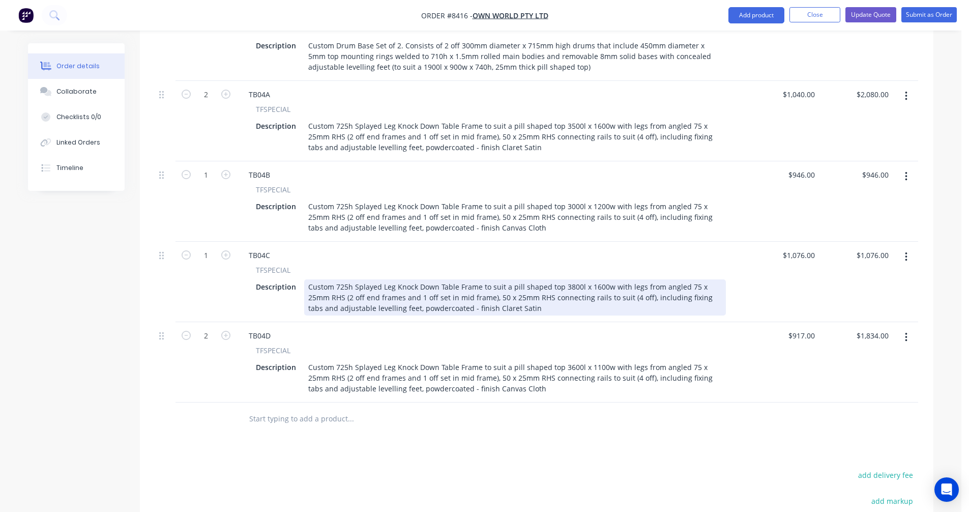
click at [656, 279] on div "Custom 725h Splayed Leg Knock Down Table Frame to suit a pill shaped top 3800l …" at bounding box center [515, 297] width 422 height 36
click at [661, 279] on div "Custom 725h Splayed Leg Knock Down Table Frame to suit a pill shaped top 3800l …" at bounding box center [515, 297] width 422 height 36
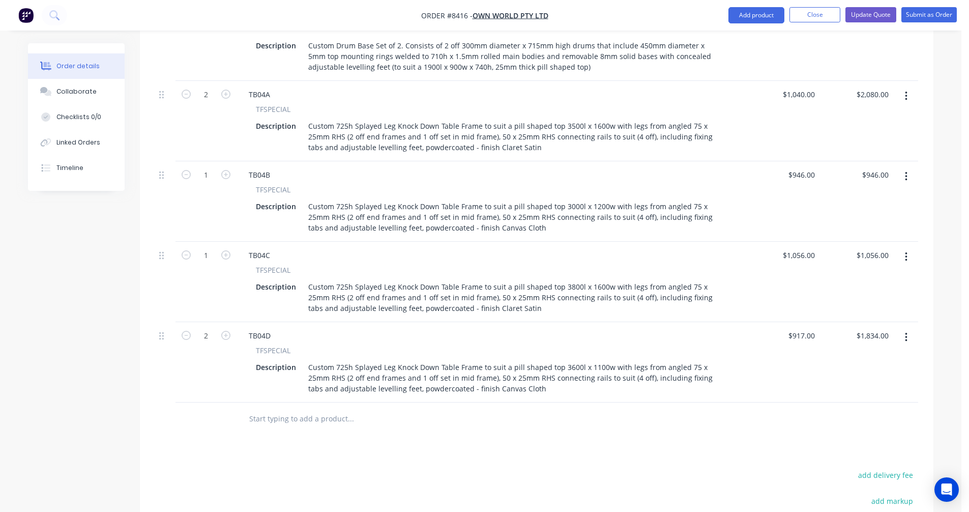
click at [905, 251] on icon "button" at bounding box center [906, 256] width 3 height 11
click at [861, 297] on div "Duplicate" at bounding box center [870, 304] width 78 height 15
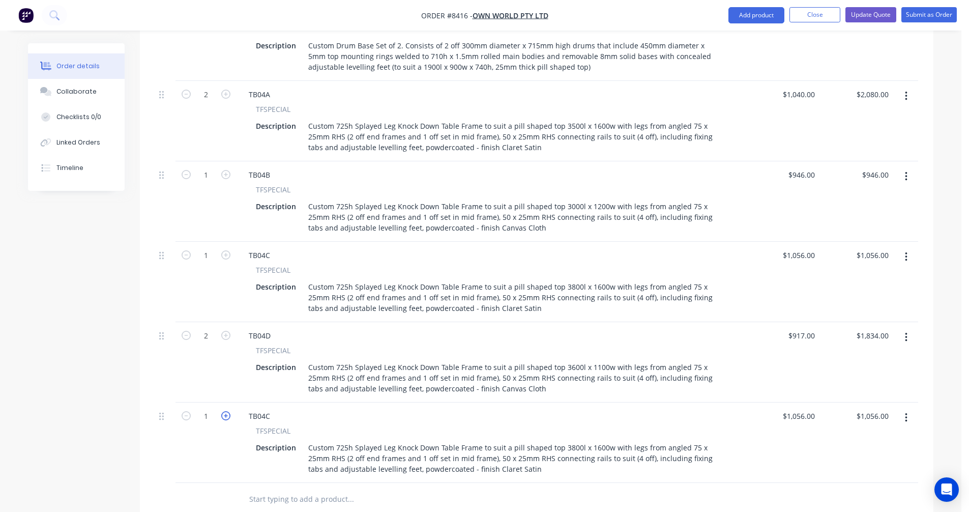
click at [225, 411] on icon "button" at bounding box center [225, 415] width 9 height 9
click at [273, 409] on div "TB04C" at bounding box center [260, 416] width 38 height 15
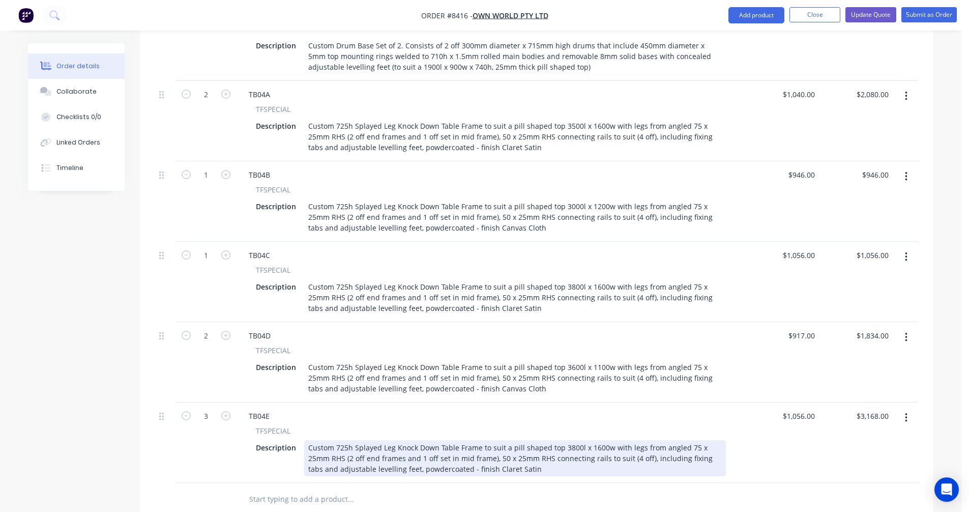
click at [570, 440] on div "Custom 725h Splayed Leg Knock Down Table Frame to suit a pill shaped top 3800l …" at bounding box center [515, 458] width 422 height 36
click at [568, 440] on div "Custom 725h Splayed Leg Knock Down Table Frame to suit a pill shaped top 3800l …" at bounding box center [515, 458] width 422 height 36
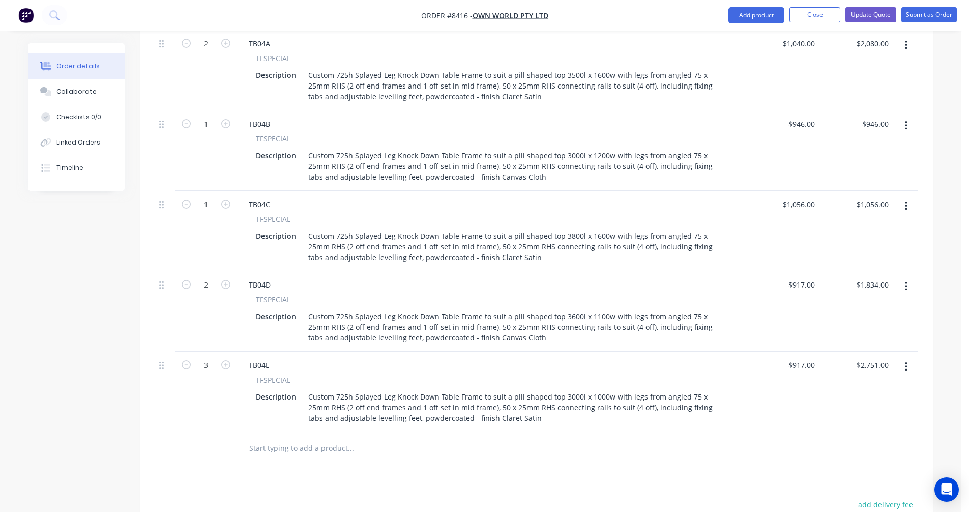
click at [903, 277] on button "button" at bounding box center [906, 286] width 24 height 18
click at [867, 326] on div "Duplicate" at bounding box center [870, 333] width 78 height 15
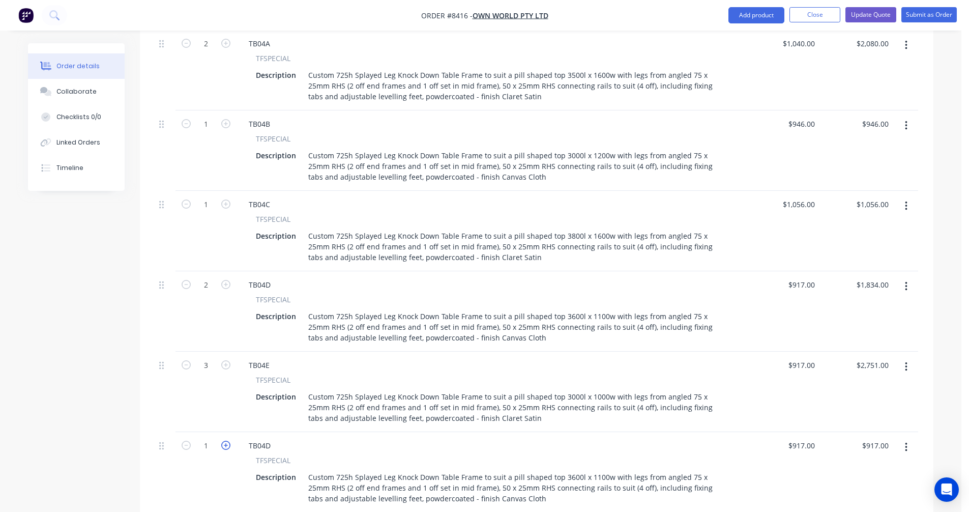
click at [226, 441] on icon "button" at bounding box center [225, 445] width 9 height 9
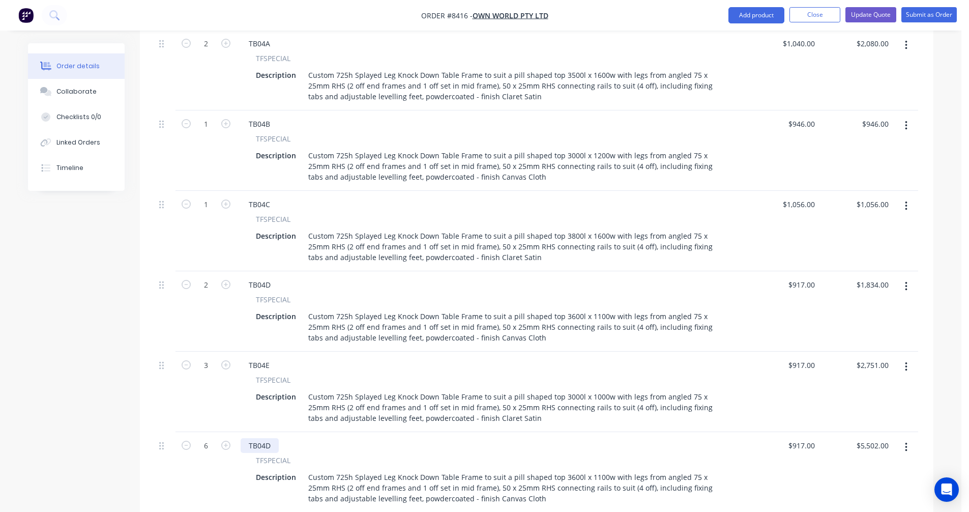
click at [271, 438] on div "TB04D" at bounding box center [260, 445] width 38 height 15
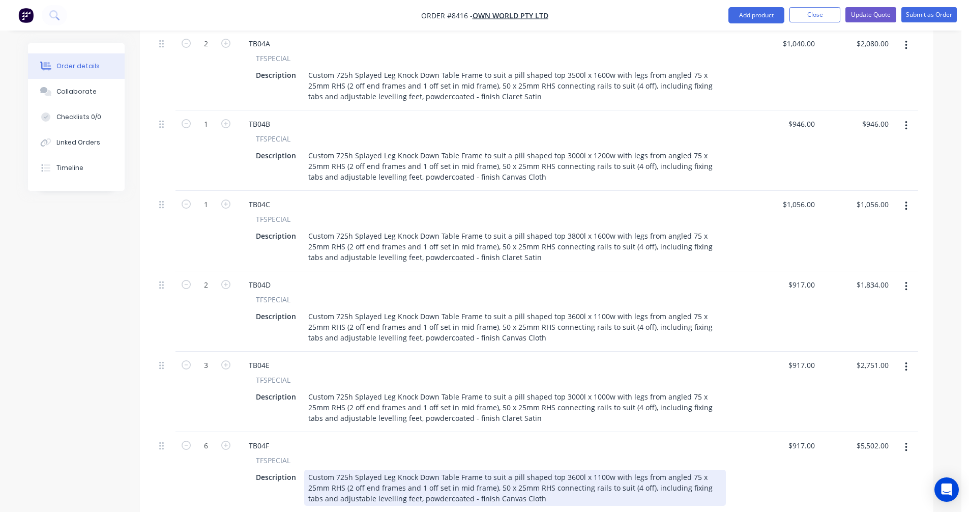
drag, startPoint x: 377, startPoint y: 445, endPoint x: 382, endPoint y: 445, distance: 5.1
click at [378, 470] on div "Custom 725h Splayed Leg Knock Down Table Frame to suit a pill shaped top 3600l …" at bounding box center [515, 488] width 422 height 36
drag, startPoint x: 379, startPoint y: 444, endPoint x: 384, endPoint y: 444, distance: 5.6
click at [380, 470] on div "Custom 725h Splayed Leg Knock Down Table Frame to suit a pill shaped top 3600l …" at bounding box center [515, 488] width 422 height 36
click at [522, 470] on div "Custom 725h Splayed Leg Knock Down Table Frame to suit a pill shaped top 3600l …" at bounding box center [515, 488] width 422 height 36
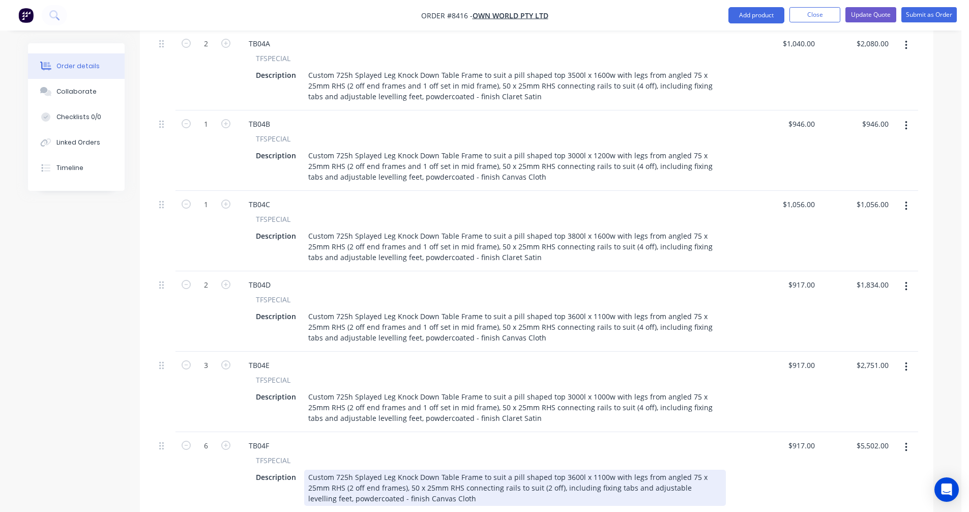
click at [443, 470] on div "Custom 725h Splayed Leg Knock Down Table Frame to suit a pill shaped top 3600l …" at bounding box center [515, 488] width 422 height 36
click at [485, 470] on div "Custom 725h Splayed Leg Knock Down Table Frame to suit a pill shaped top 3600l …" at bounding box center [515, 488] width 422 height 36
click at [491, 470] on div "Custom 725h Splayed Leg Knock Down Table Frame to suit a pill shaped top 3600l …" at bounding box center [515, 488] width 422 height 36
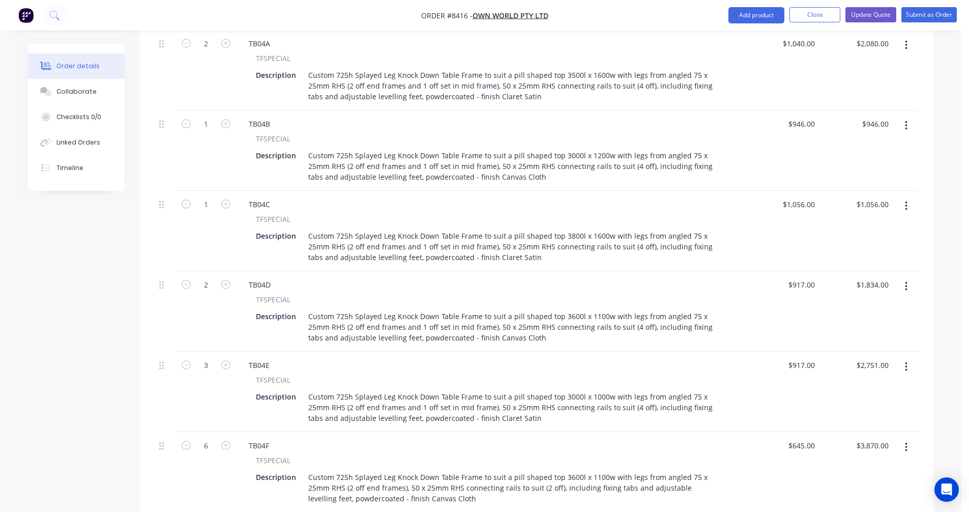
click at [909, 438] on button "button" at bounding box center [906, 447] width 24 height 18
click at [867, 487] on div "Duplicate" at bounding box center [870, 494] width 78 height 15
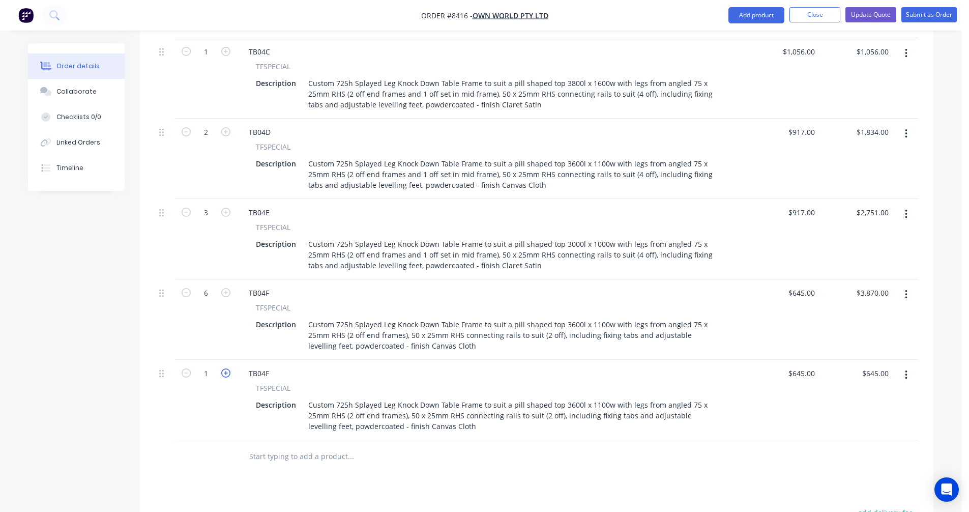
click at [227, 368] on icon "button" at bounding box center [225, 372] width 9 height 9
click at [270, 366] on div "TB04F" at bounding box center [259, 373] width 37 height 15
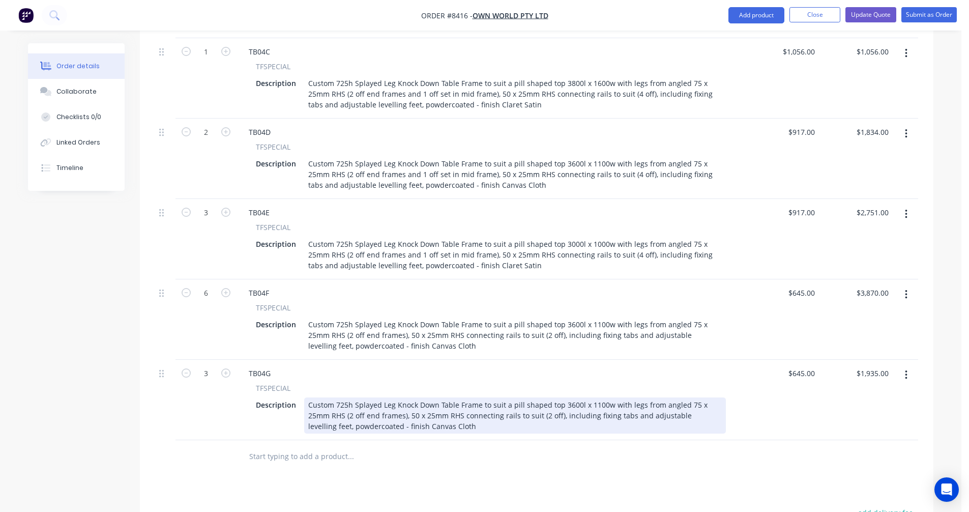
click at [553, 397] on div "Custom 725h Splayed Leg Knock Down Table Frame to suit a pill shaped top 3600l …" at bounding box center [515, 415] width 422 height 36
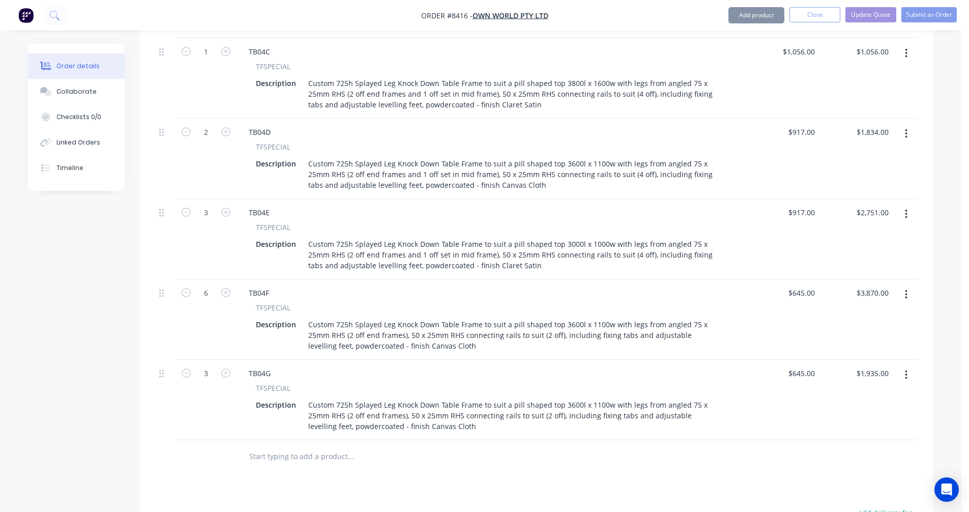
click at [563, 397] on div "Custom 725h Splayed Leg Knock Down Table Frame to suit a pill shaped top 3600l …" at bounding box center [515, 415] width 422 height 36
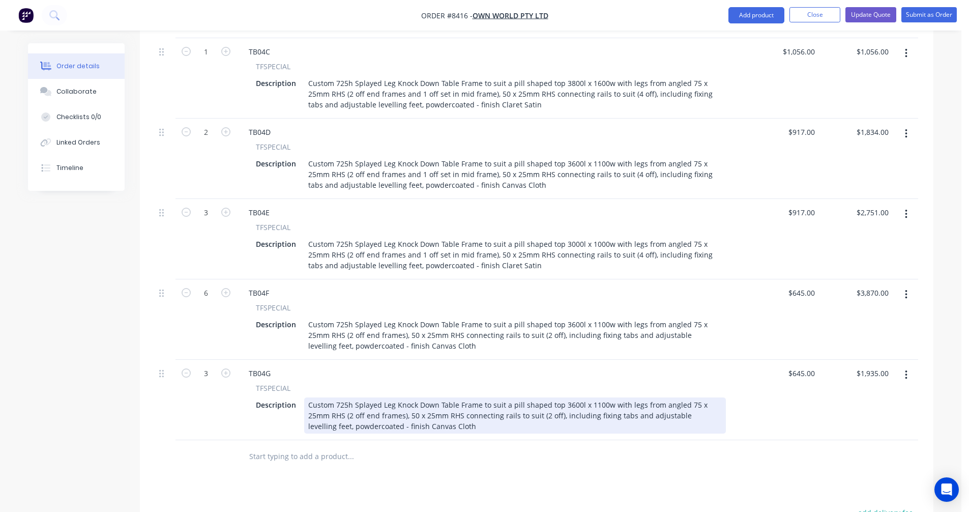
click at [568, 397] on div "Custom 725h Splayed Leg Knock Down Table Frame to suit a pill shaped top 3600l …" at bounding box center [515, 415] width 422 height 36
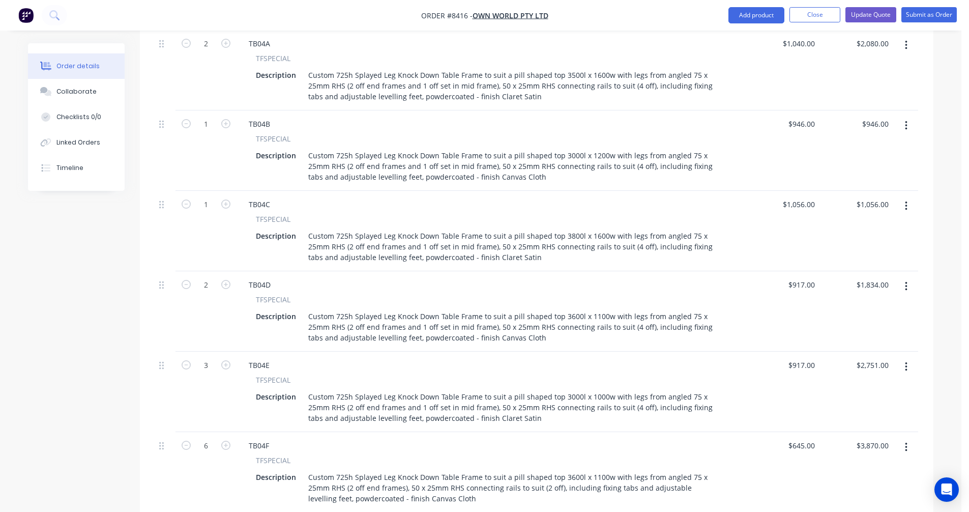
scroll to position [994, 0]
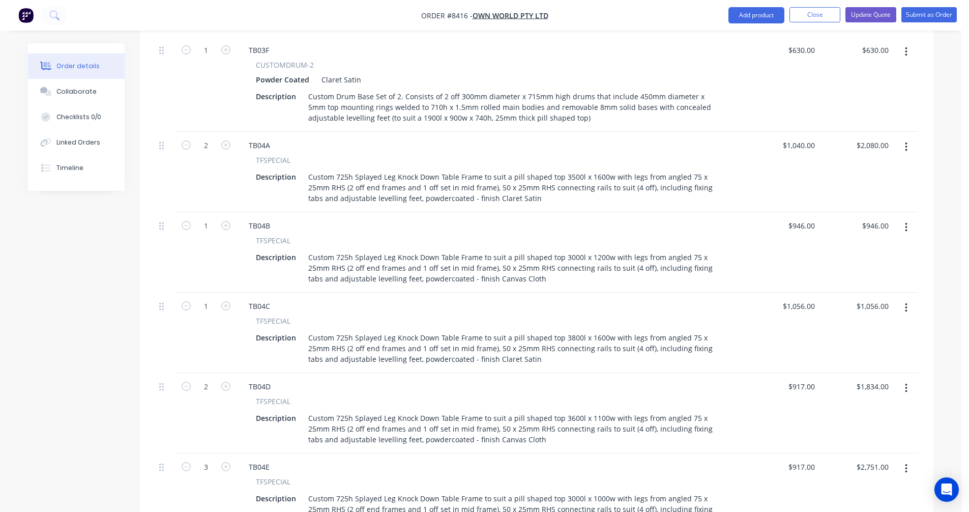
click at [906, 223] on icon "button" at bounding box center [906, 227] width 2 height 9
click at [857, 267] on div "Duplicate" at bounding box center [870, 274] width 78 height 15
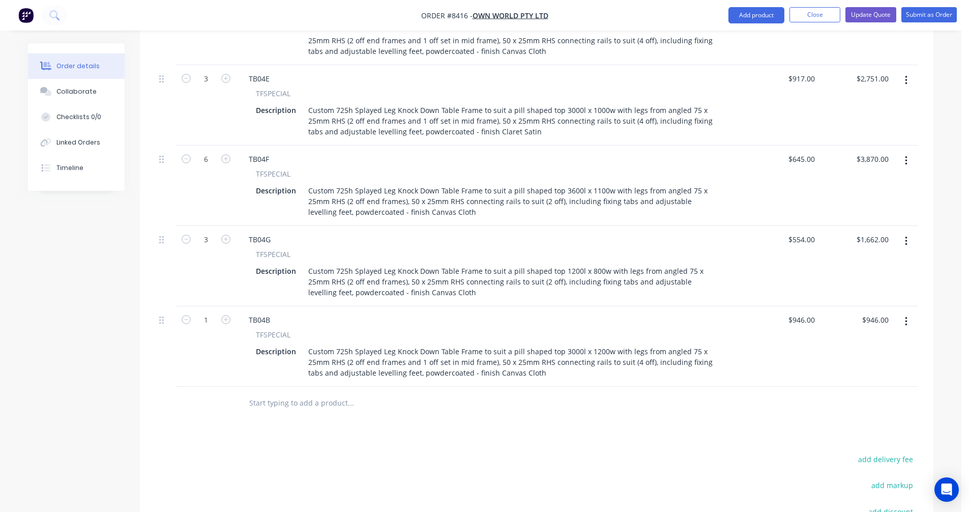
scroll to position [1401, 0]
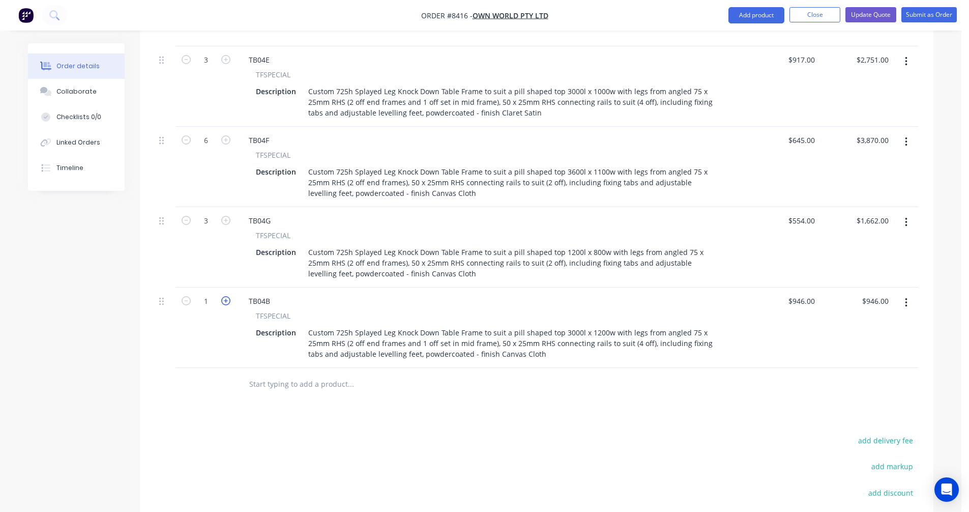
click at [224, 296] on icon "button" at bounding box center [225, 300] width 9 height 9
click at [271, 294] on div "TB04B" at bounding box center [260, 301] width 38 height 15
click at [458, 325] on div "Custom 725h Splayed Leg Knock Down Table Frame to suit a pill shaped top 3000l …" at bounding box center [515, 343] width 422 height 36
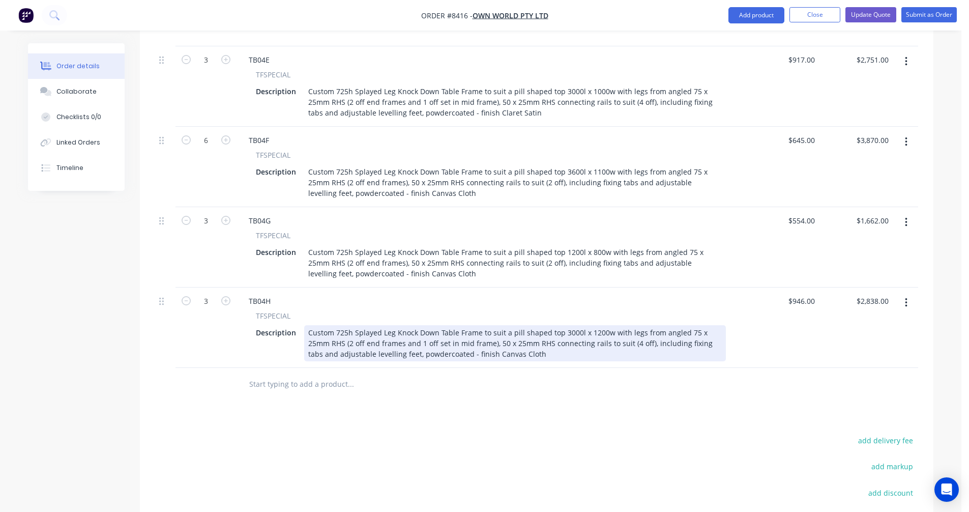
click at [475, 325] on div "Custom 725h Splayed Leg Knock Down Table Frame to suit a pill shaped top 3000l …" at bounding box center [515, 343] width 422 height 36
drag, startPoint x: 528, startPoint y: 316, endPoint x: 465, endPoint y: 316, distance: 63.1
click at [465, 325] on div "Custom 725h Splayed Leg Knock Down Table Frame to suit a pill shaped top 3000l …" at bounding box center [515, 343] width 422 height 36
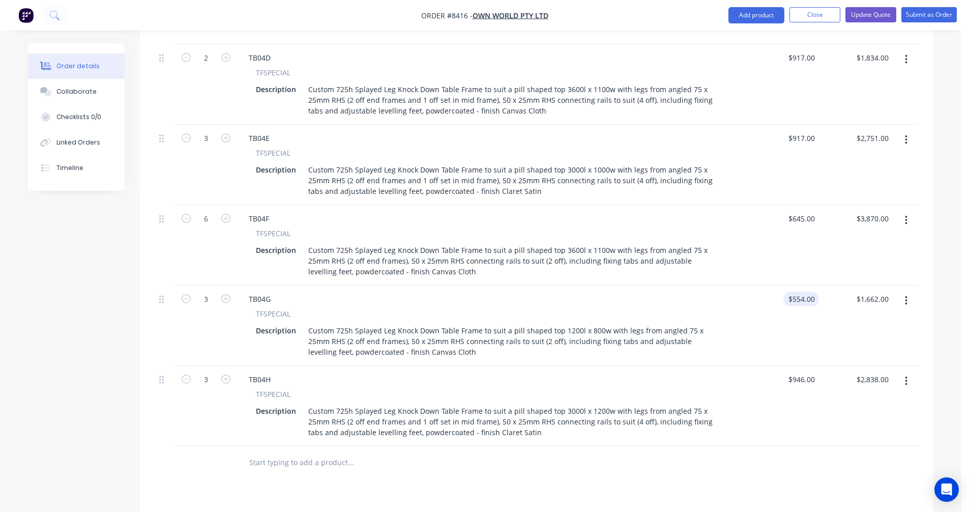
scroll to position [1299, 0]
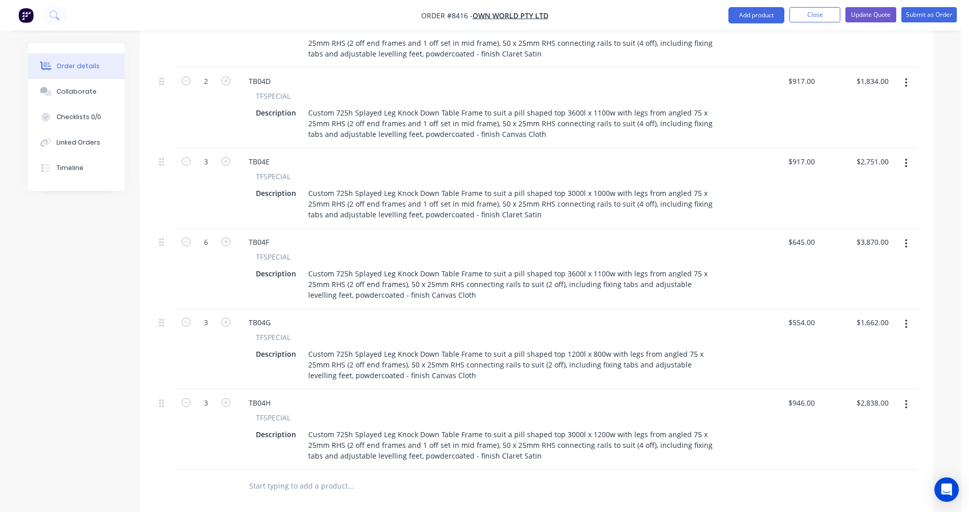
click at [906, 77] on icon "button" at bounding box center [906, 82] width 3 height 11
click at [857, 123] on div "Duplicate" at bounding box center [870, 130] width 78 height 15
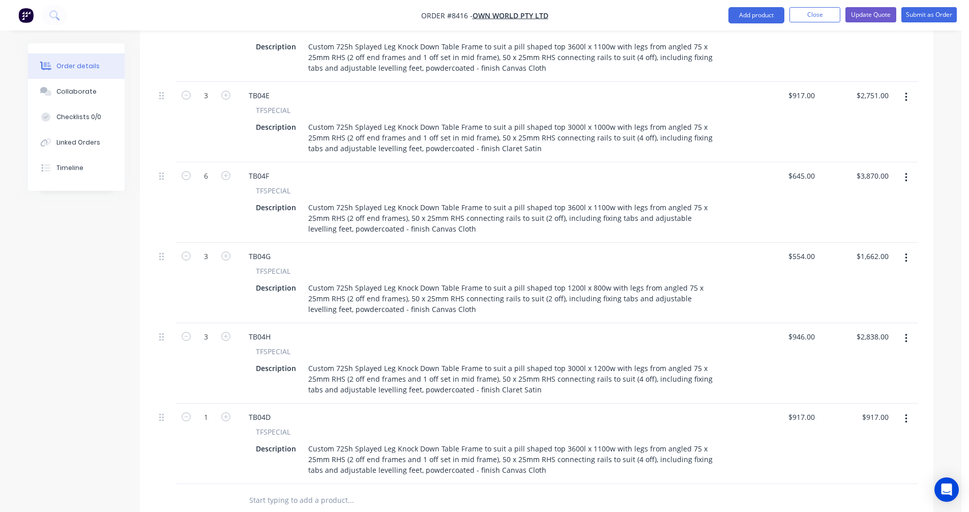
scroll to position [1401, 0]
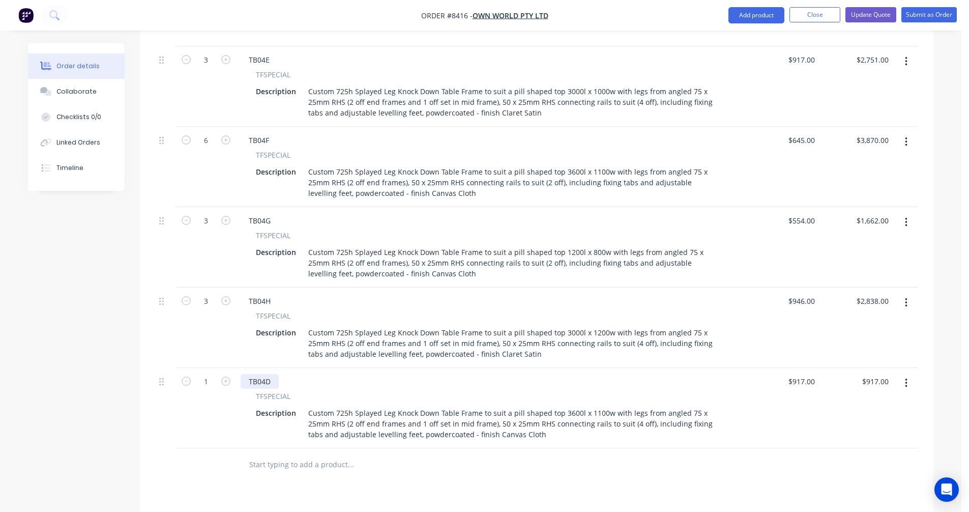
drag, startPoint x: 271, startPoint y: 339, endPoint x: 277, endPoint y: 338, distance: 5.7
click at [272, 374] on div "TB04D" at bounding box center [260, 381] width 38 height 15
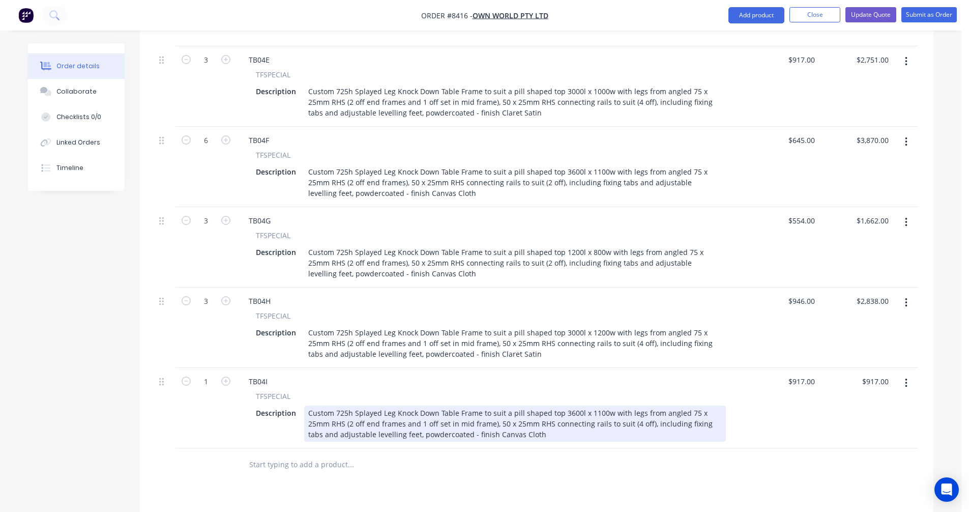
click at [566, 406] on div "Custom 725h Splayed Leg Knock Down Table Frame to suit a pill shaped top 3600l …" at bounding box center [515, 424] width 422 height 36
click at [569, 406] on div "Custom 725h Splayed Leg Knock Down Table Frame to suit a pill shaped top 3600l …" at bounding box center [515, 424] width 422 height 36
drag, startPoint x: 543, startPoint y: 370, endPoint x: 510, endPoint y: 369, distance: 33.1
click at [510, 406] on div "Custom 725h Splayed Leg Knock Down Table Frame to suit a pill shaped top 6500l …" at bounding box center [515, 424] width 422 height 36
click at [515, 406] on div "Custom 725h Splayed Leg Knock Down Table Frame to suit a rectangular top 6500l …" at bounding box center [515, 424] width 422 height 36
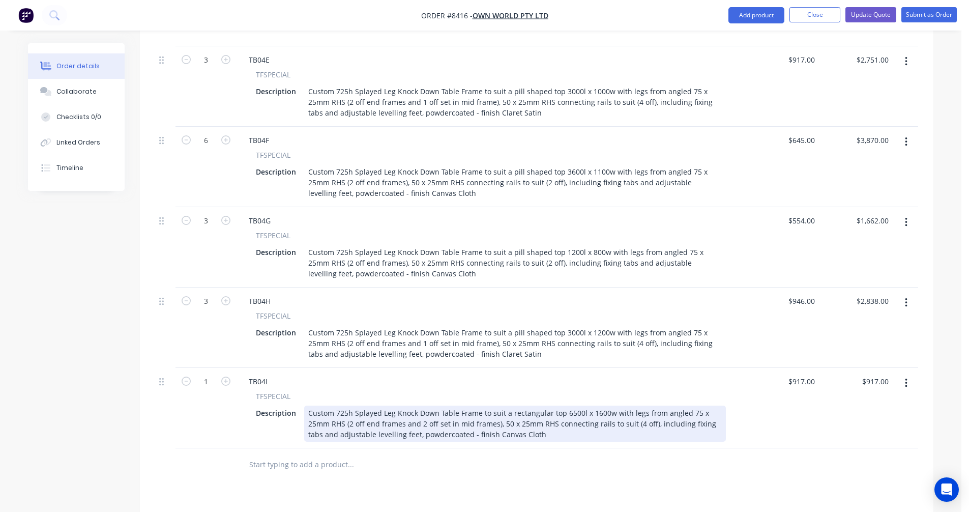
click at [517, 406] on div "Custom 725h Splayed Leg Knock Down Table Frame to suit a rectangular top 6500l …" at bounding box center [515, 424] width 422 height 36
click at [472, 406] on div "Custom 725h Splayed Leg Knock Down Table Frame to suit a rectangular top 6500l …" at bounding box center [515, 424] width 422 height 36
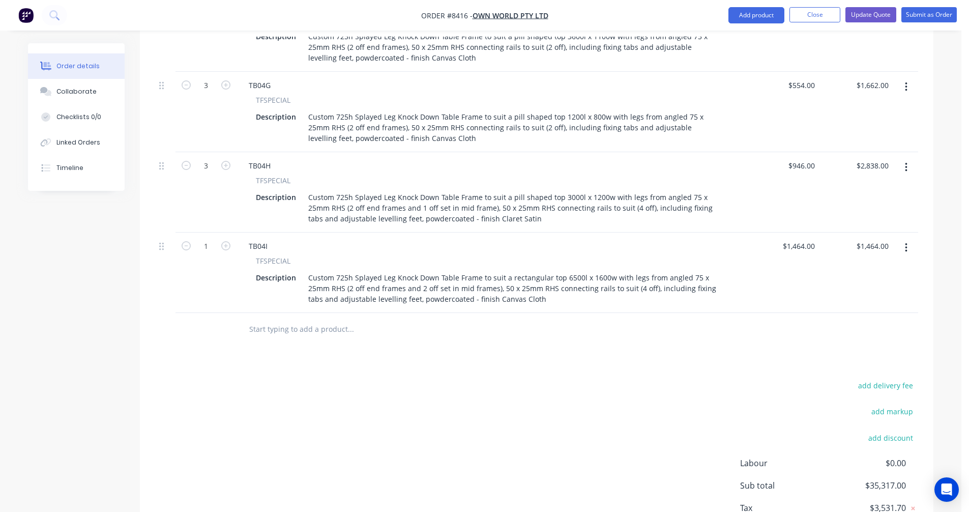
scroll to position [1565, 0]
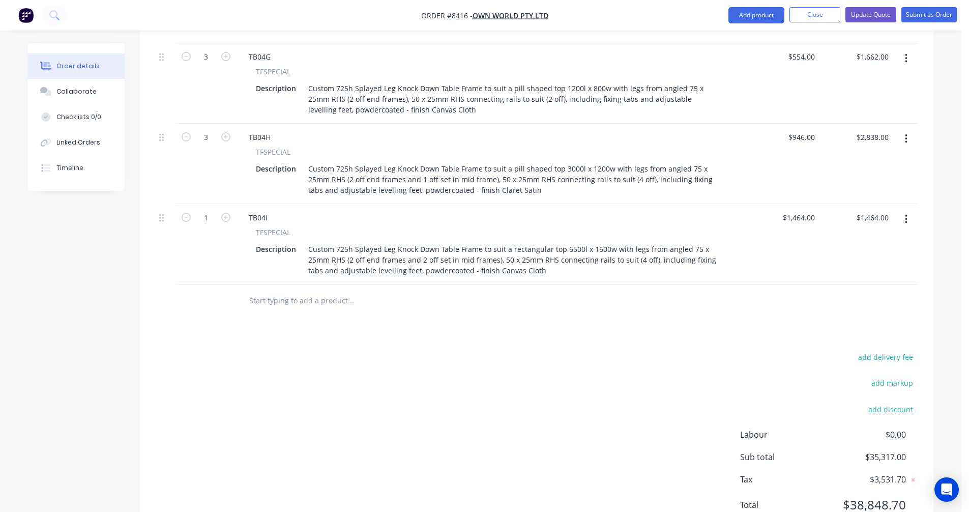
click at [908, 210] on button "button" at bounding box center [906, 219] width 24 height 18
click at [873, 259] on div "Duplicate" at bounding box center [870, 266] width 78 height 15
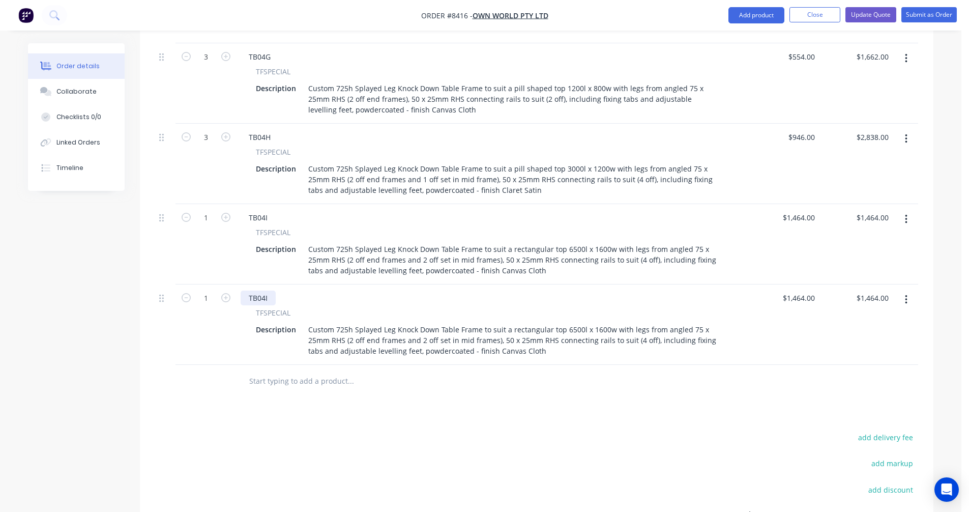
click at [272, 291] on div "TB04I" at bounding box center [258, 298] width 35 height 15
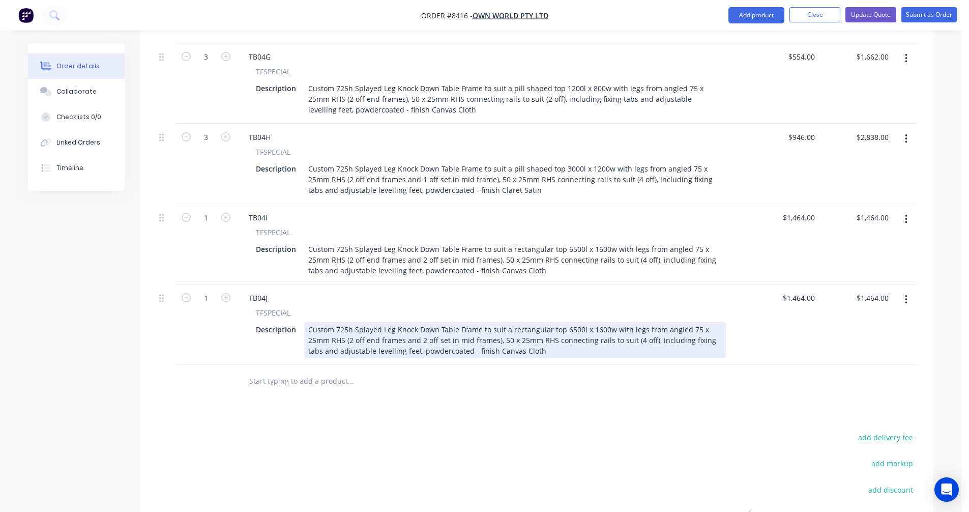
click at [566, 322] on div "Custom 725h Splayed Leg Knock Down Table Frame to suit a rectangular top 6500l …" at bounding box center [515, 340] width 422 height 36
click at [570, 322] on div "Custom 725h Splayed Leg Knock Down Table Frame to suit a rectangular top 6500l …" at bounding box center [515, 340] width 422 height 36
click at [568, 322] on div "Custom 725h Splayed Leg Knock Down Table Frame to suit a rectangular top 6500l …" at bounding box center [515, 340] width 422 height 36
click at [400, 322] on div "Custom 725h Splayed Leg Knock Down Table Frame to suit a rectangular top 8000l …" at bounding box center [515, 340] width 422 height 36
click at [520, 322] on div "Custom 725h Splayed Leg Knock Down Table Frame to suit a rectangular top 8000l …" at bounding box center [515, 340] width 422 height 36
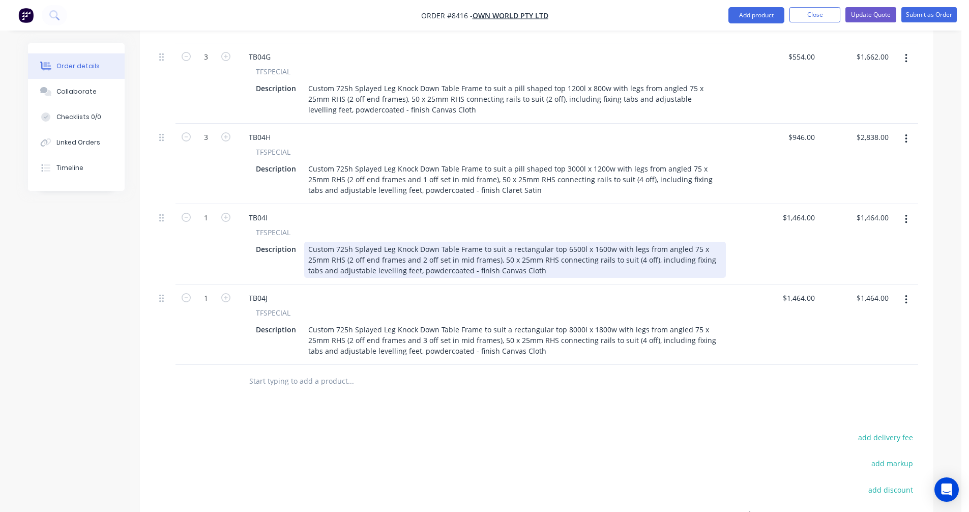
click at [611, 242] on div "Custom 725h Splayed Leg Knock Down Table Frame to suit a rectangular top 6500l …" at bounding box center [515, 260] width 422 height 36
click at [617, 242] on div "Custom 725h Splayed Leg Knock Down Table Frame to suit a rectangular top 6500l …" at bounding box center [515, 260] width 422 height 36
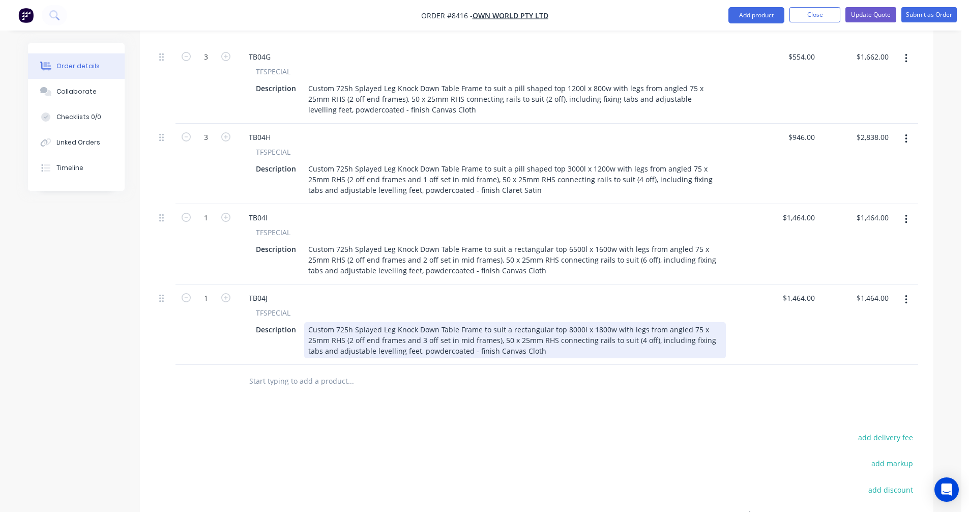
click at [613, 322] on div "Custom 725h Splayed Leg Knock Down Table Frame to suit a rectangular top 8000l …" at bounding box center [515, 340] width 422 height 36
click at [581, 322] on div "Custom 725h Splayed Leg Knock Down Table Frame to suit a rectangular top 8000l …" at bounding box center [515, 340] width 422 height 36
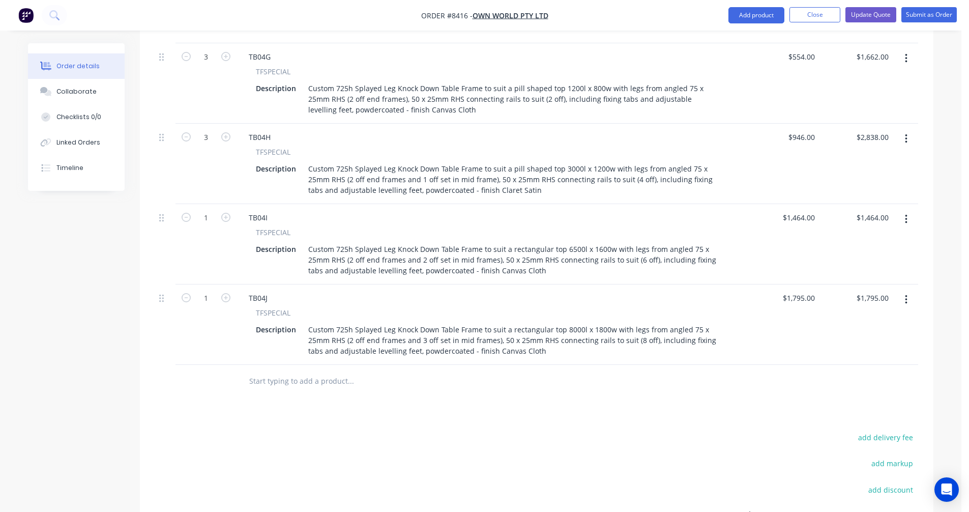
scroll to position [1514, 0]
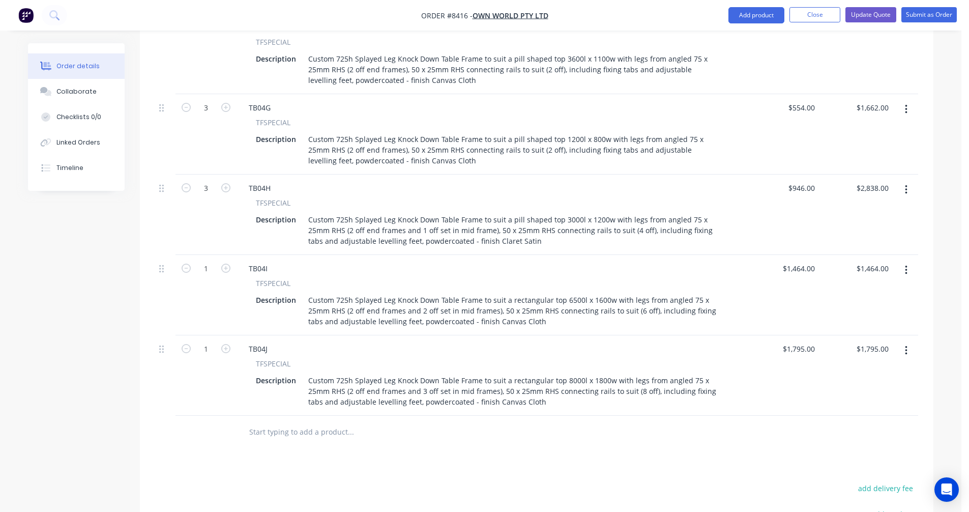
click at [906, 104] on icon "button" at bounding box center [906, 109] width 3 height 11
click at [905, 184] on icon "button" at bounding box center [906, 189] width 3 height 11
click at [873, 229] on div "Duplicate" at bounding box center [870, 236] width 78 height 15
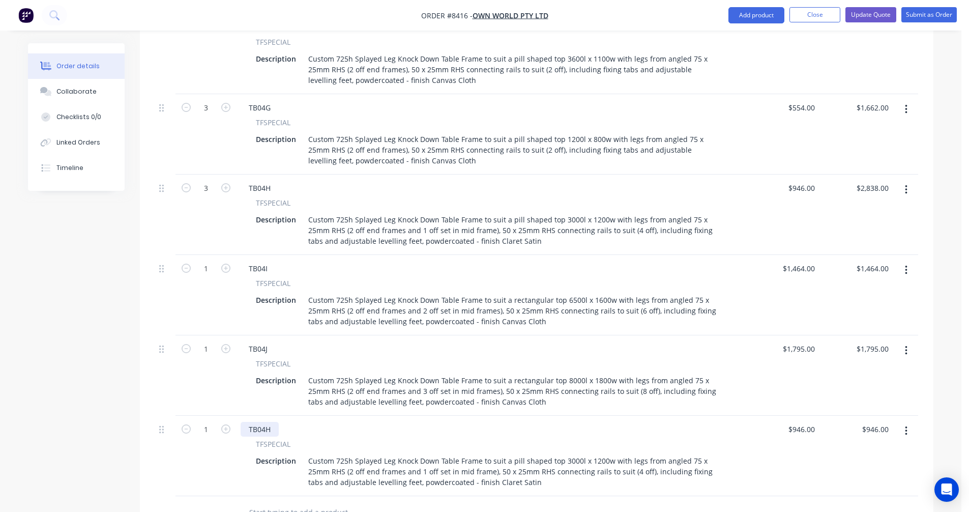
click at [273, 422] on div "TB04H" at bounding box center [260, 429] width 38 height 15
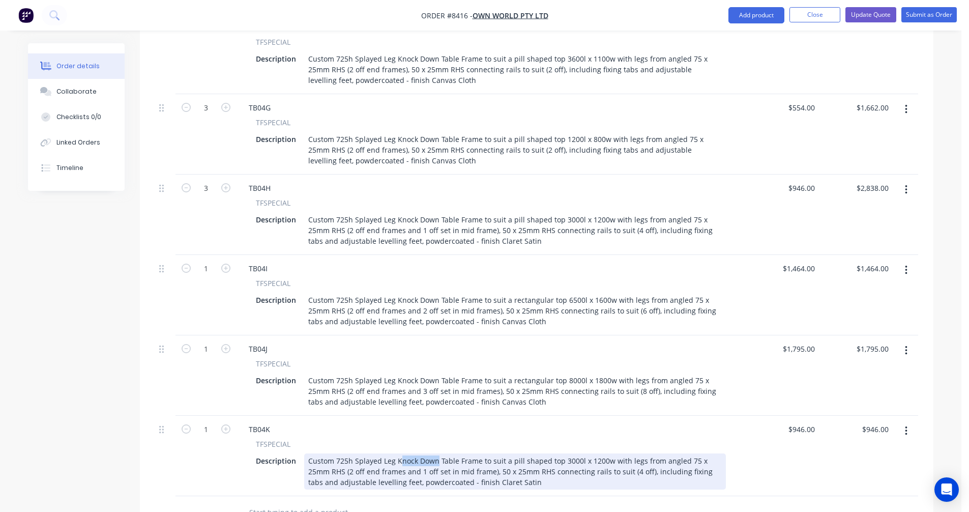
drag, startPoint x: 436, startPoint y: 419, endPoint x: 395, endPoint y: 417, distance: 41.3
click at [395, 453] on div "Custom 725h Splayed Leg Knock Down Table Frame to suit a pill shaped top 3000l …" at bounding box center [515, 471] width 422 height 36
click at [404, 453] on div "Custom 725h Splayed Leg Knock Down Table Frame to suit a pill shaped top 3000l …" at bounding box center [515, 471] width 422 height 36
click at [406, 453] on div "Custom 725h Splayed Leg Knock Down Table Frame to suit a pill shaped top 3000l …" at bounding box center [515, 471] width 422 height 36
drag, startPoint x: 437, startPoint y: 418, endPoint x: 394, endPoint y: 419, distance: 42.7
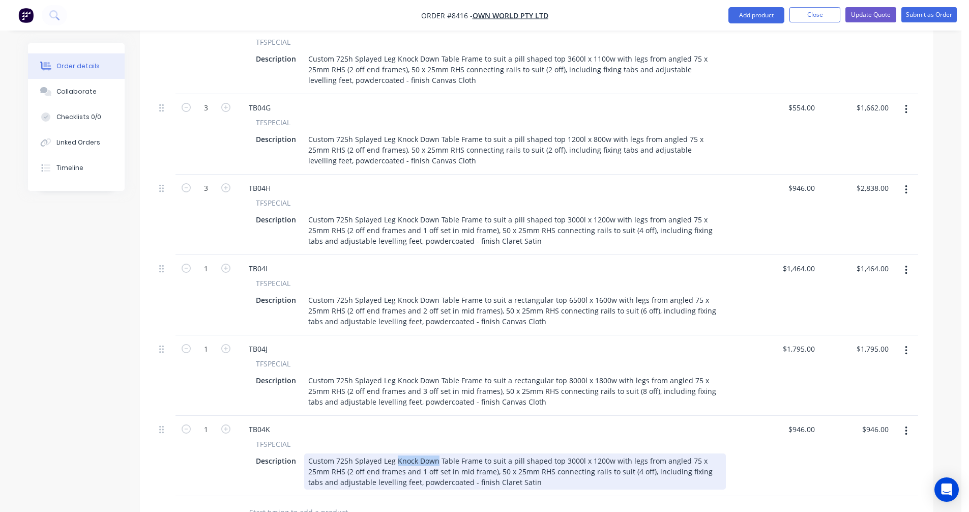
click at [394, 453] on div "Custom 725h Splayed Leg Knock Down Table Frame to suit a pill shaped top 3000l …" at bounding box center [515, 471] width 422 height 36
click at [430, 453] on div "Custom 725h Splayed Leg Welded Table Frame to suit a 1000mm diameter top with l…" at bounding box center [515, 471] width 422 height 36
click at [429, 453] on div "Custom 725h Splayed Leg Welded Table Frame to suit a 1000mm diameter top with l…" at bounding box center [515, 471] width 422 height 36
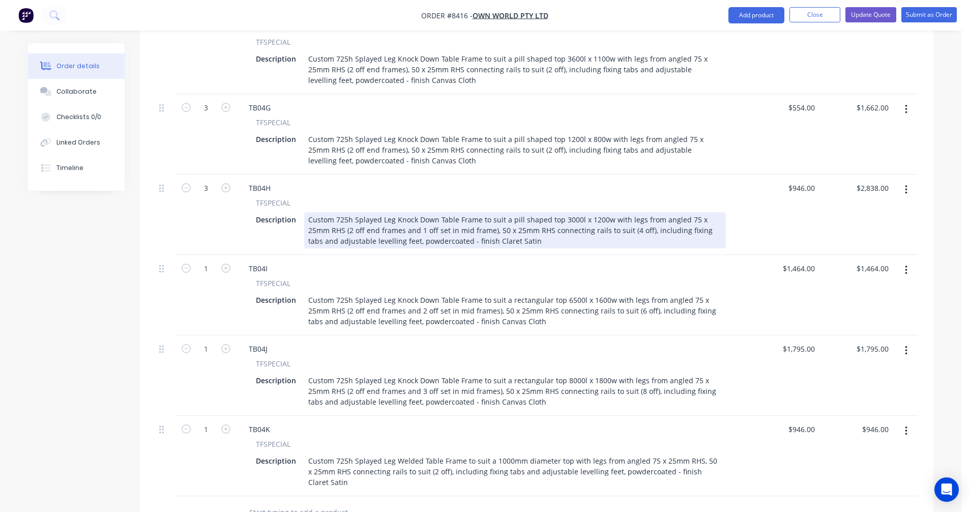
click at [573, 212] on div "Custom 725h Splayed Leg Knock Down Table Frame to suit a pill shaped top 3000l …" at bounding box center [515, 230] width 422 height 36
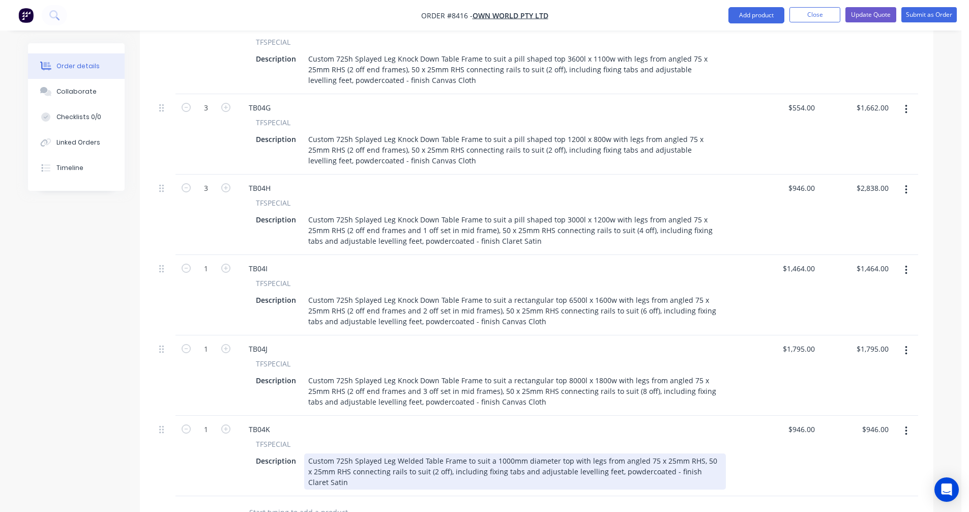
click at [569, 453] on div "Custom 725h Splayed Leg Welded Table Frame to suit a 1000mm diameter top with l…" at bounding box center [515, 471] width 422 height 36
click at [441, 453] on div "Custom 725h Splayed Leg Welded Table Frame to suit a 1000mm diameter top with l…" at bounding box center [515, 471] width 422 height 36
click at [428, 453] on div "Custom 725h Splayed Leg Welded Table Frame to suit a 1000mm diameter top with l…" at bounding box center [515, 471] width 422 height 36
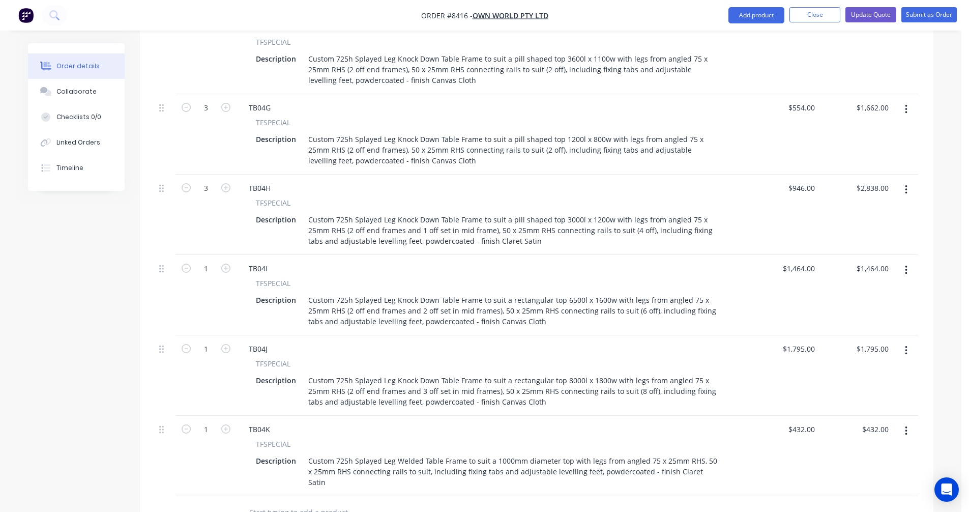
click at [905, 184] on icon "button" at bounding box center [906, 189] width 3 height 11
click at [854, 229] on div "Duplicate" at bounding box center [870, 236] width 78 height 15
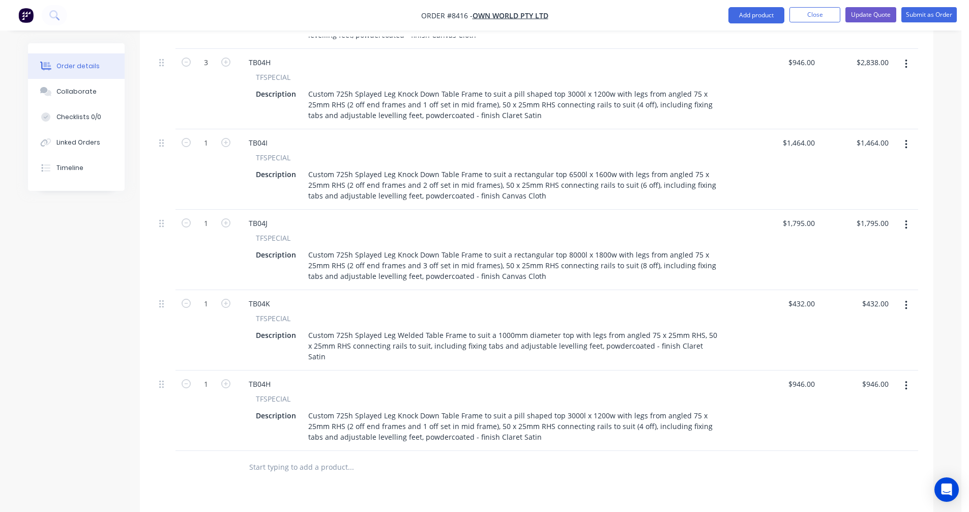
scroll to position [1667, 0]
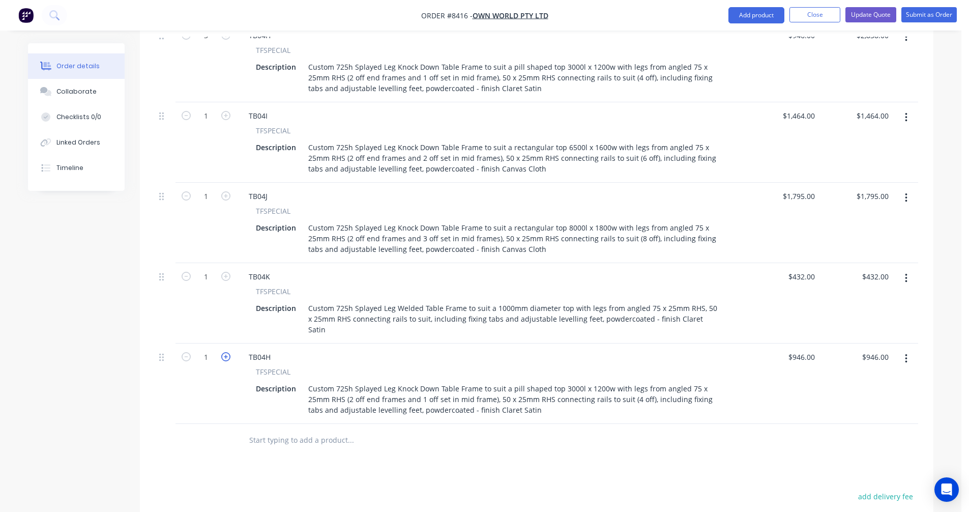
click at [226, 352] on icon "button" at bounding box center [225, 356] width 9 height 9
click at [271, 350] on div "TB04H" at bounding box center [260, 357] width 38 height 15
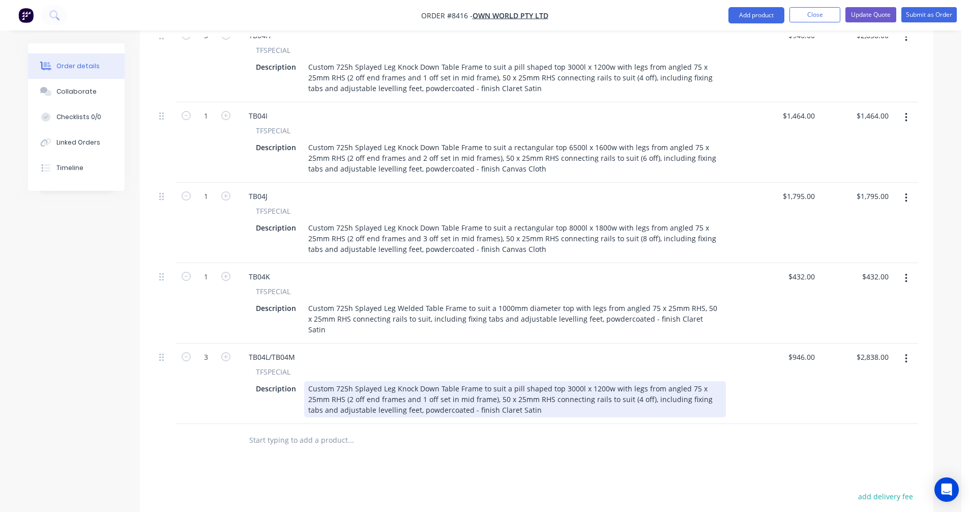
click at [569, 381] on div "Custom 725h Splayed Leg Knock Down Table Frame to suit a pill shaped top 3000l …" at bounding box center [515, 399] width 422 height 36
drag, startPoint x: 566, startPoint y: 336, endPoint x: 580, endPoint y: 336, distance: 13.7
click at [568, 381] on div "Custom 725h Splayed Leg Knock Down Table Frame to suit a pill shaped top 3000l …" at bounding box center [515, 399] width 422 height 36
click at [512, 381] on div "Custom 725h Splayed Leg Knock Down Table Frame to suit a pill shaped top 3200l …" at bounding box center [515, 399] width 422 height 36
drag, startPoint x: 512, startPoint y: 358, endPoint x: 464, endPoint y: 359, distance: 48.3
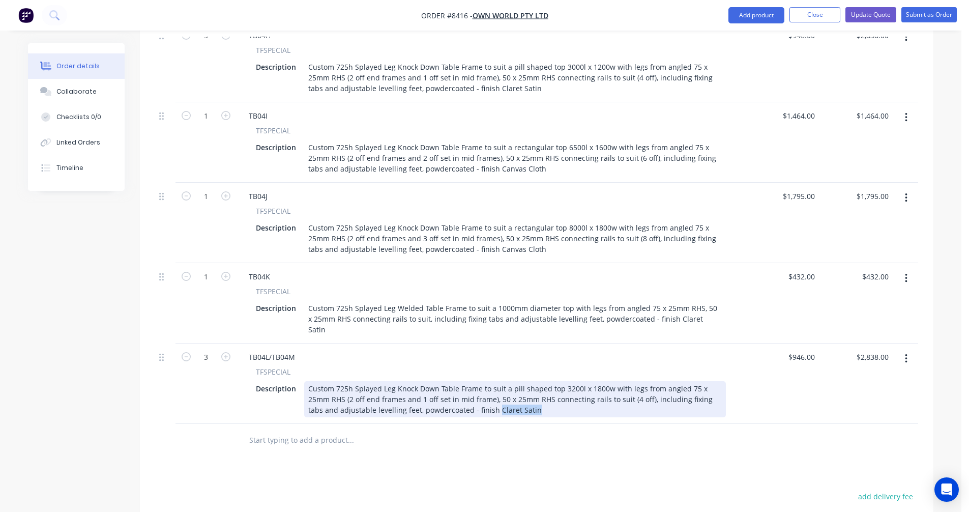
click at [464, 381] on div "Custom 725h Splayed Leg Knock Down Table Frame to suit a pill shaped top 3200l …" at bounding box center [515, 399] width 422 height 36
click at [536, 381] on div "Custom 725h Splayed Leg Knock Down Table Frame to suit a pill shaped top 3200l …" at bounding box center [515, 399] width 422 height 36
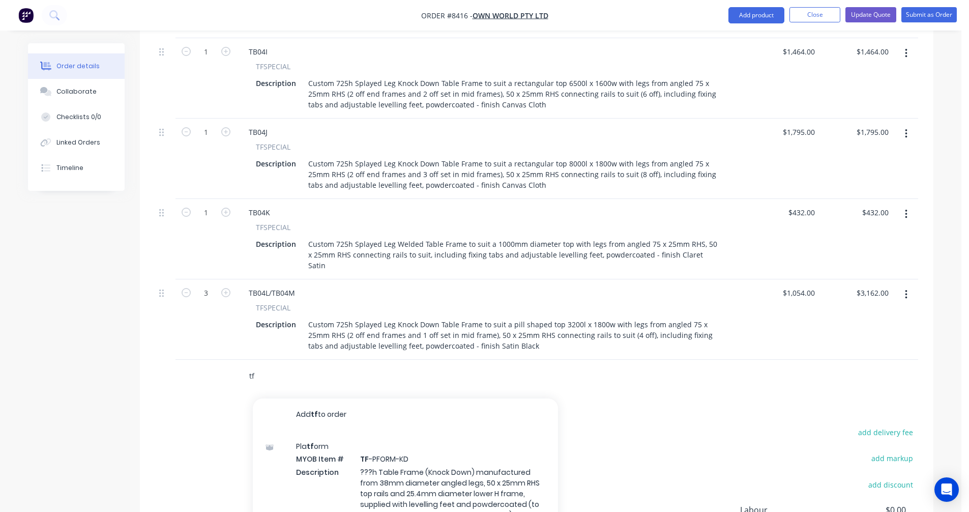
scroll to position [1769, 0]
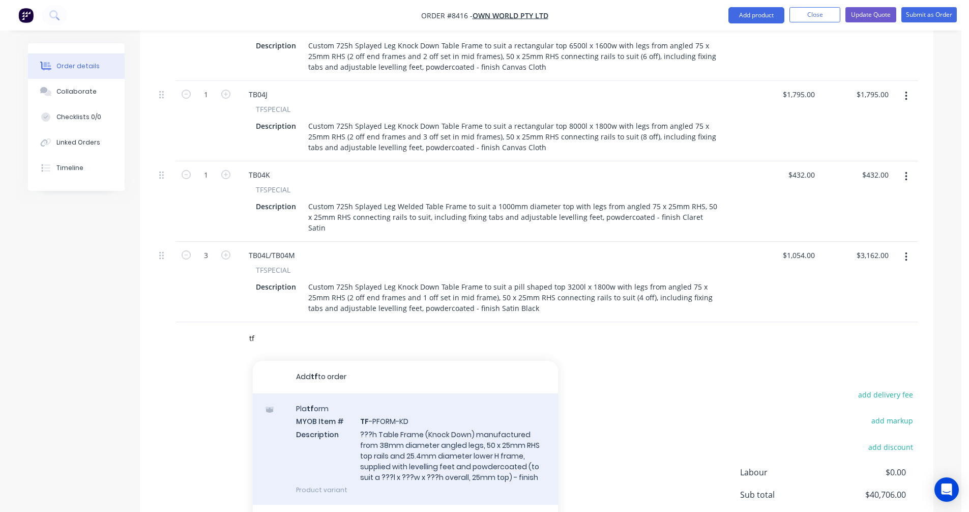
click at [438, 394] on div "Pla tf orm MYOB Item # TF -PFORM-KD Description ???h Table Frame (Knock Down) m…" at bounding box center [405, 448] width 305 height 111
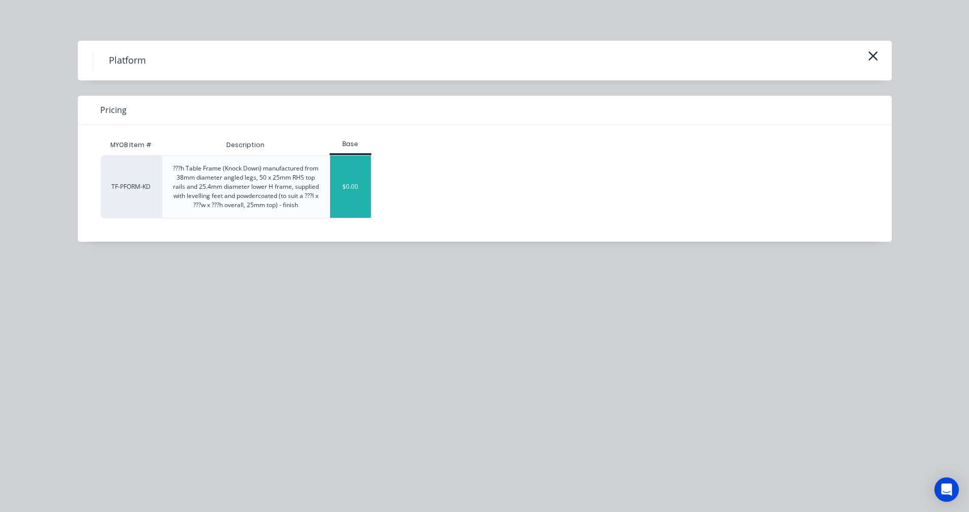
click at [345, 193] on div "$0.00" at bounding box center [350, 187] width 41 height 62
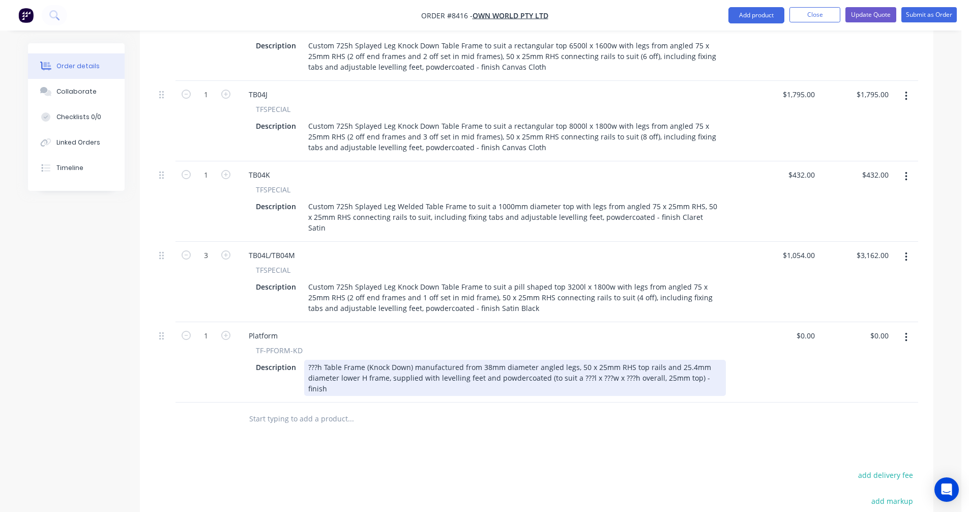
click at [410, 360] on div "???h Table Frame (Knock Down) manufactured from 38mm diameter angled legs, 50 x…" at bounding box center [515, 378] width 422 height 36
click at [358, 360] on div "Custom 875h Knock Down Table Frame to suit a rectangular top 2100l x 600w manuf…" at bounding box center [515, 378] width 422 height 36
click at [416, 360] on div "Custom 875h Knock Down Table Frame to suit a rectangular top 2100l x 600w manuf…" at bounding box center [515, 378] width 422 height 36
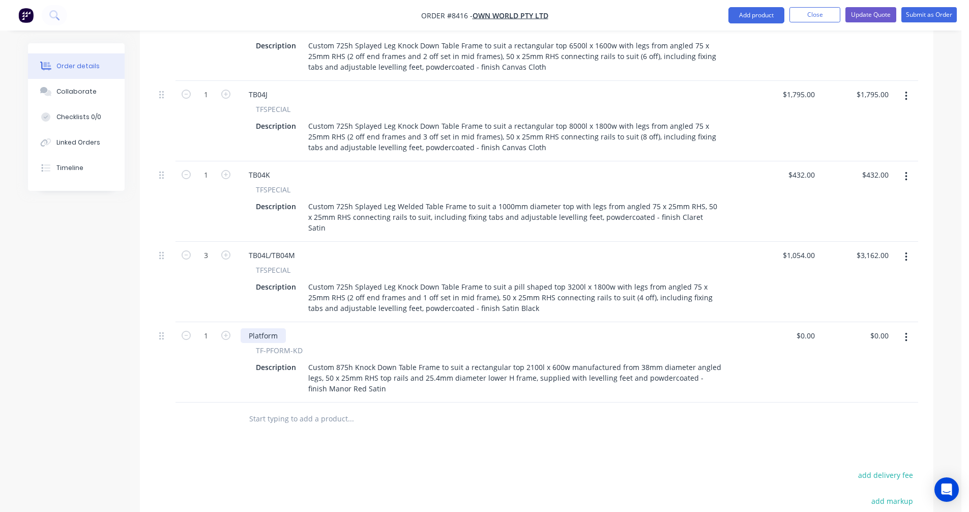
click at [264, 328] on div "Platform" at bounding box center [263, 335] width 45 height 15
drag, startPoint x: 279, startPoint y: 282, endPoint x: 243, endPoint y: 283, distance: 36.6
click at [245, 328] on div "Platform" at bounding box center [263, 335] width 45 height 15
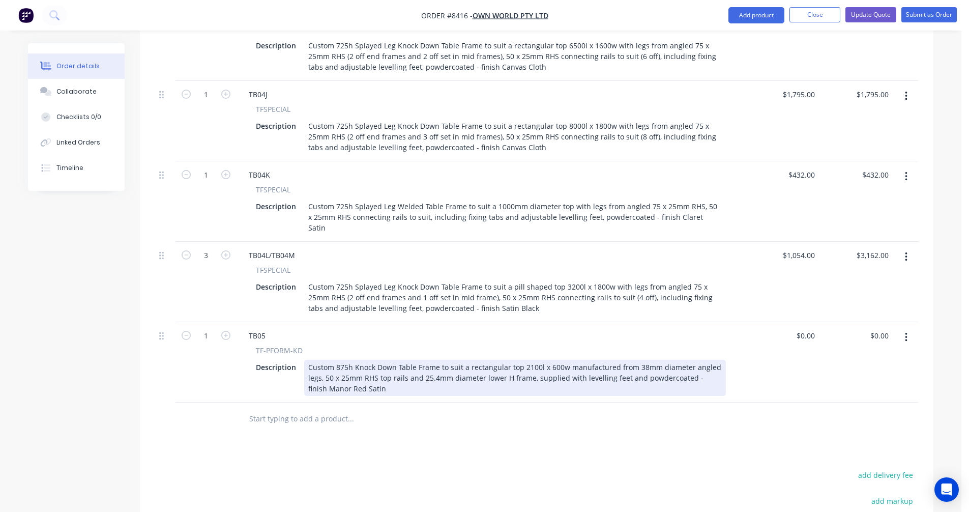
click at [452, 360] on div "Custom 875h Knock Down Table Frame to suit a rectangular top 2100l x 600w manuf…" at bounding box center [515, 378] width 422 height 36
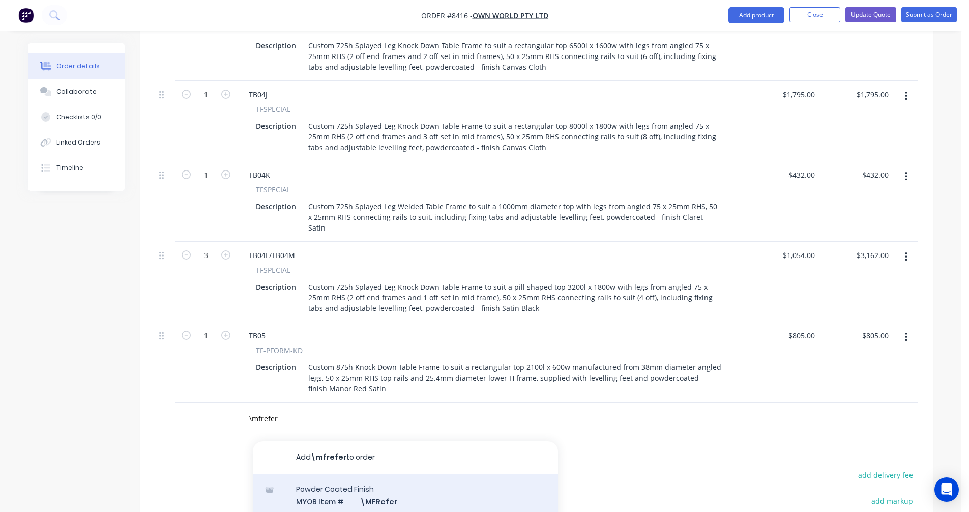
click at [402, 474] on div "Powder Coated Finish MYOB Item # \MFRefer Colour Refer to Line Items for Finish…" at bounding box center [405, 508] width 305 height 69
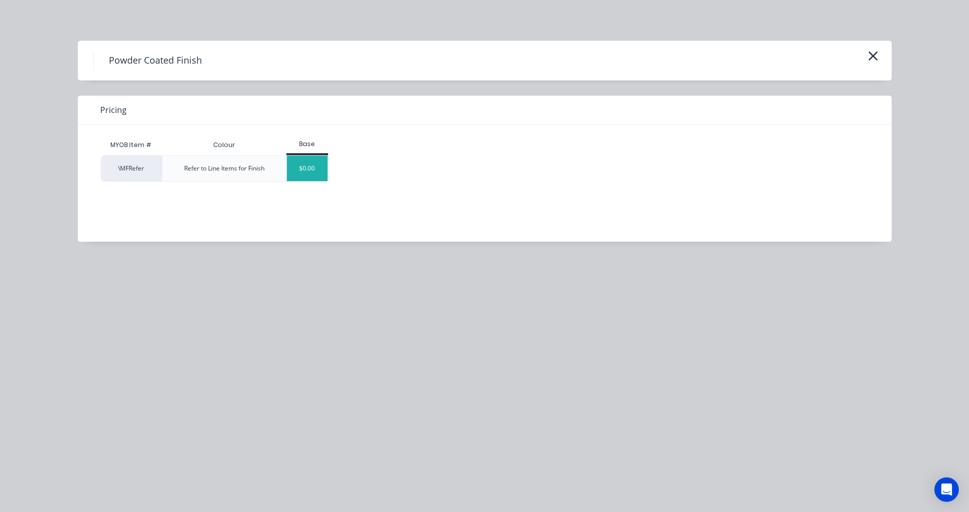
click at [299, 178] on div "$0.00" at bounding box center [307, 168] width 41 height 25
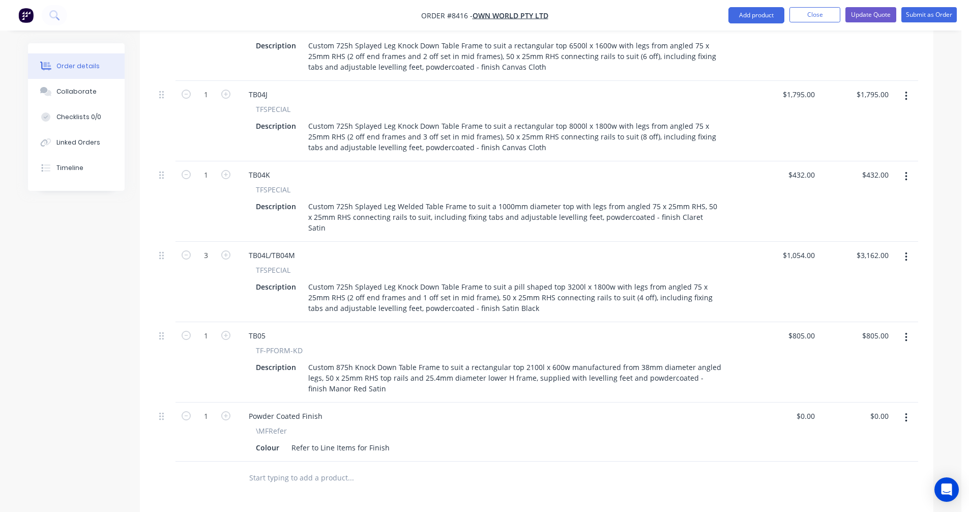
click at [288, 468] on input "text" at bounding box center [351, 478] width 204 height 20
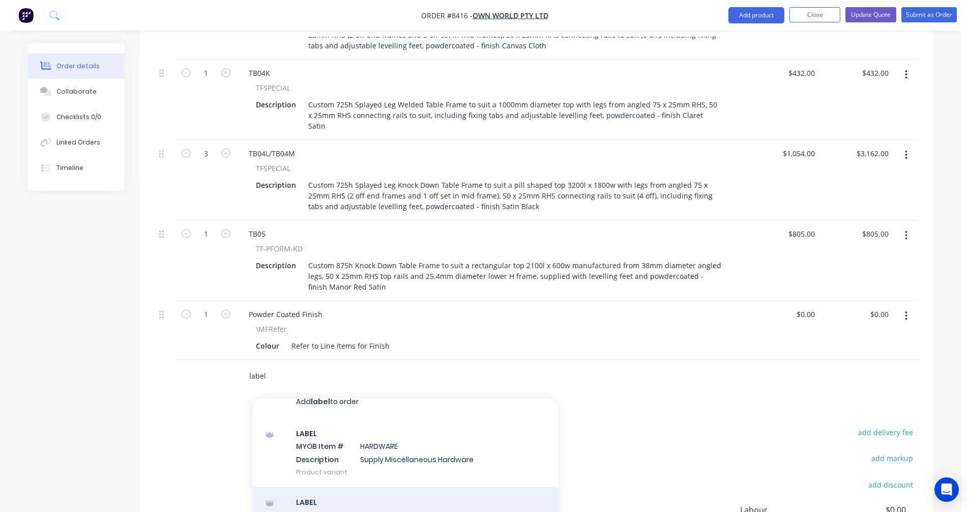
scroll to position [24, 0]
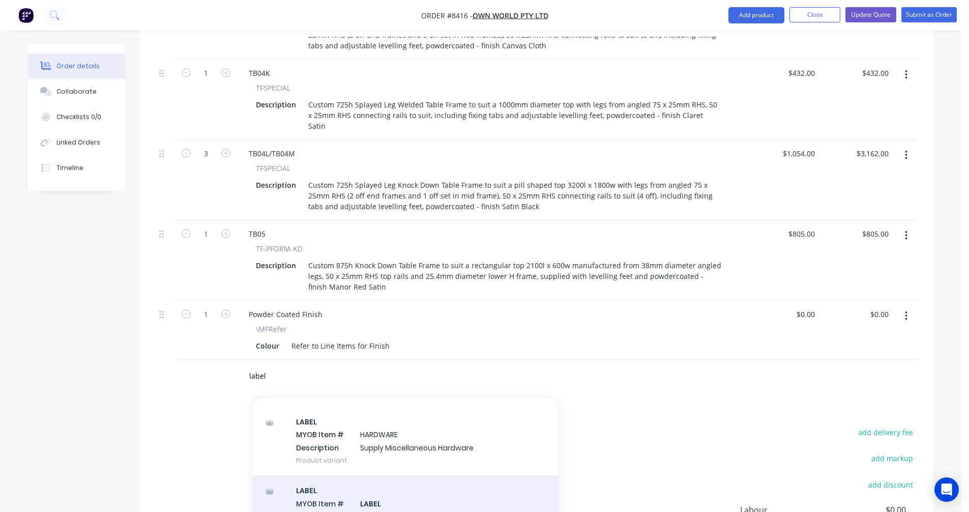
click at [378, 475] on div "LABEL MYOB Item # LABEL Description LABEL As Product variant" at bounding box center [405, 509] width 305 height 69
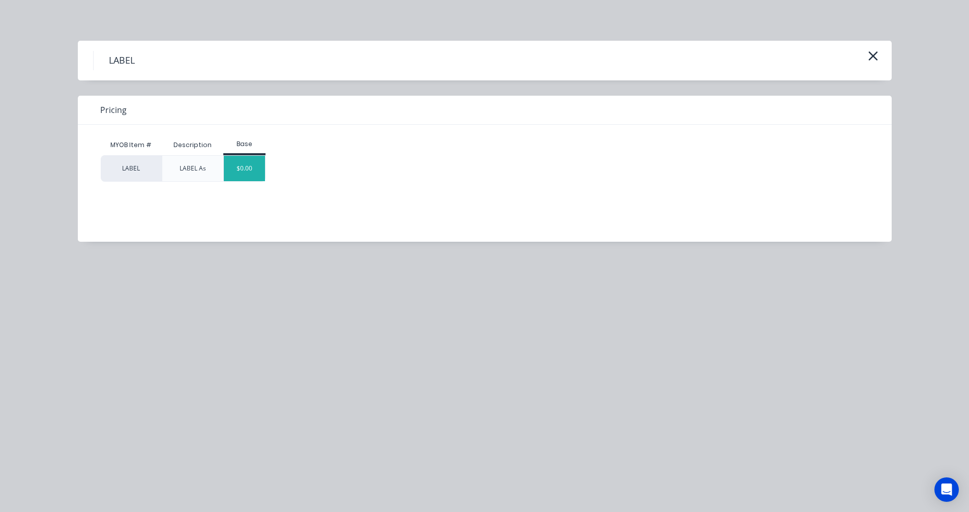
click at [243, 175] on div "$0.00" at bounding box center [244, 168] width 41 height 25
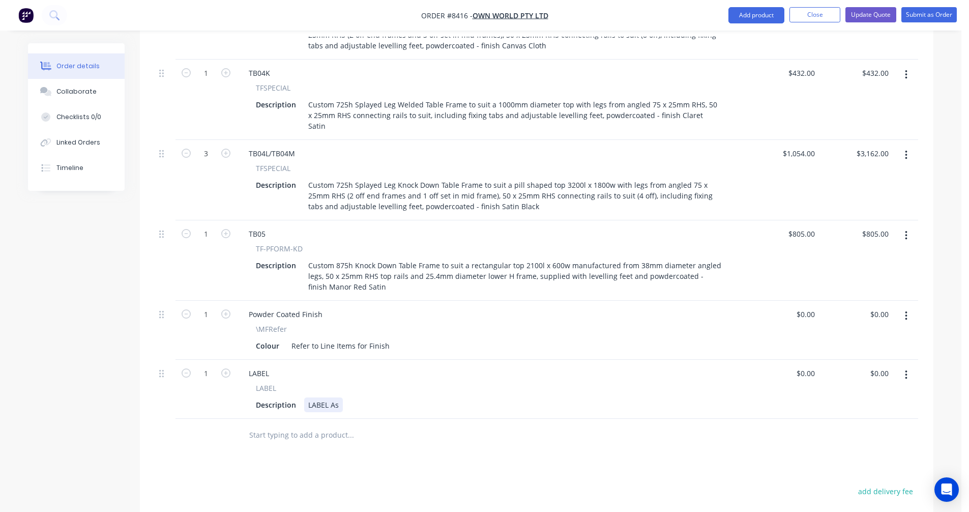
click at [338, 397] on div "LABEL As" at bounding box center [323, 404] width 39 height 15
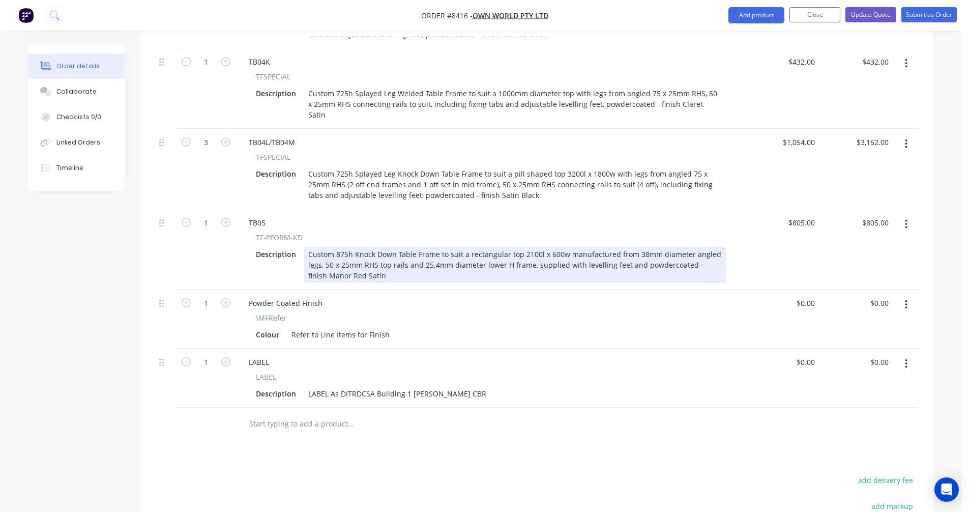
scroll to position [1994, 0]
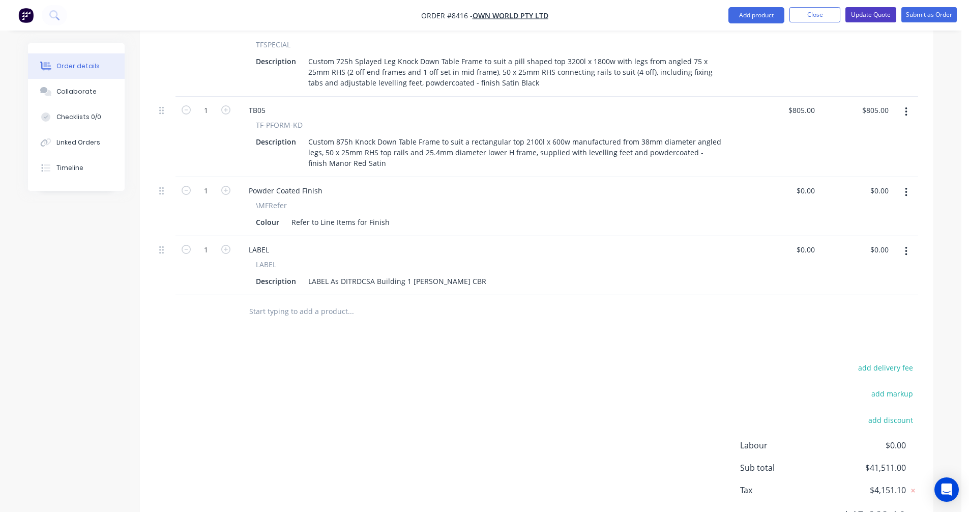
click at [875, 9] on button "Update Quote" at bounding box center [871, 14] width 51 height 15
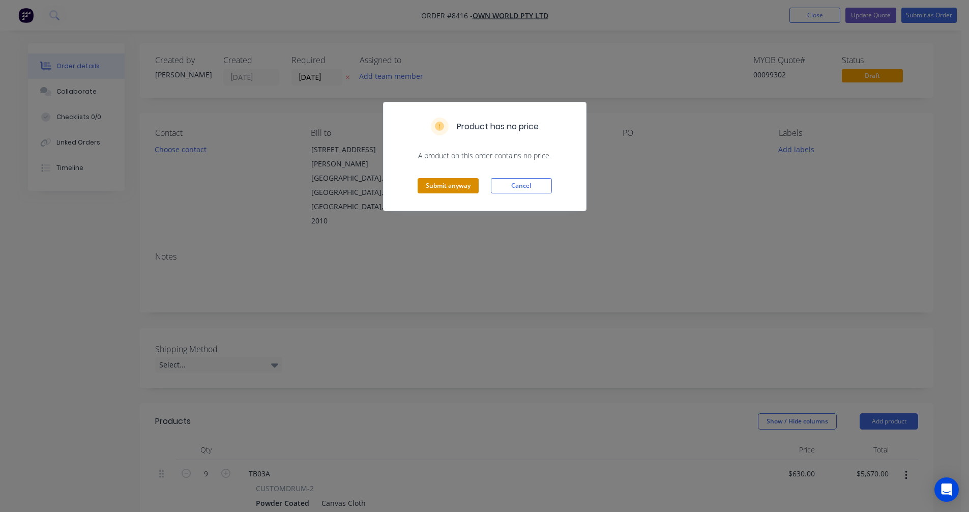
click at [453, 179] on button "Submit anyway" at bounding box center [448, 185] width 61 height 15
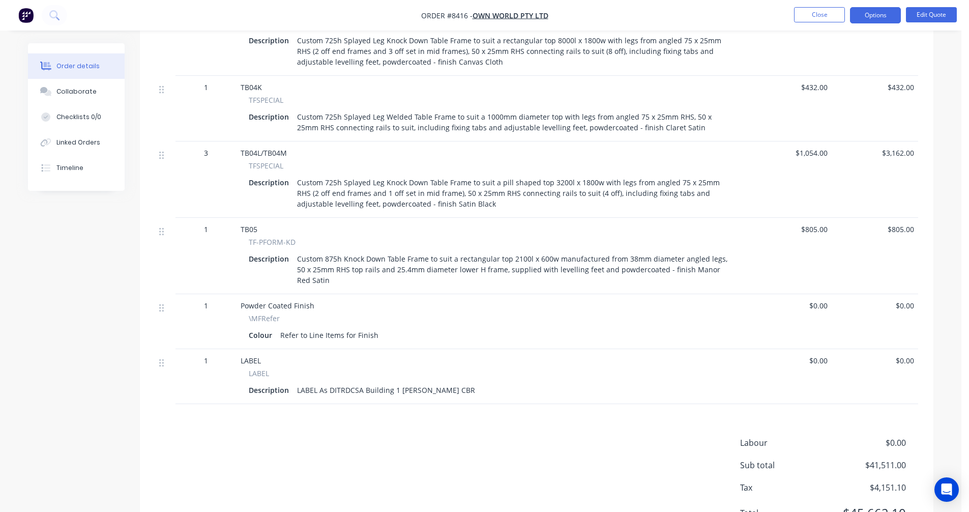
scroll to position [1780, 0]
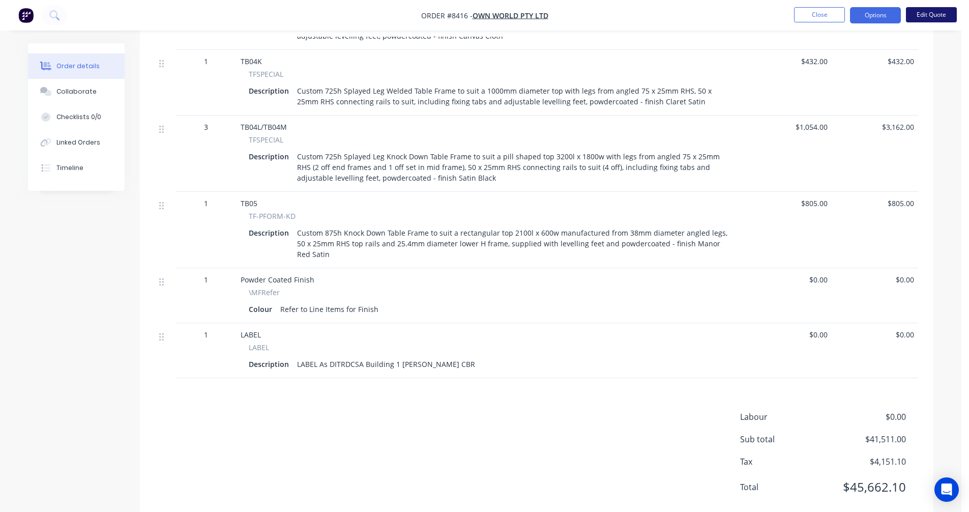
click at [938, 18] on button "Edit Quote" at bounding box center [931, 14] width 51 height 15
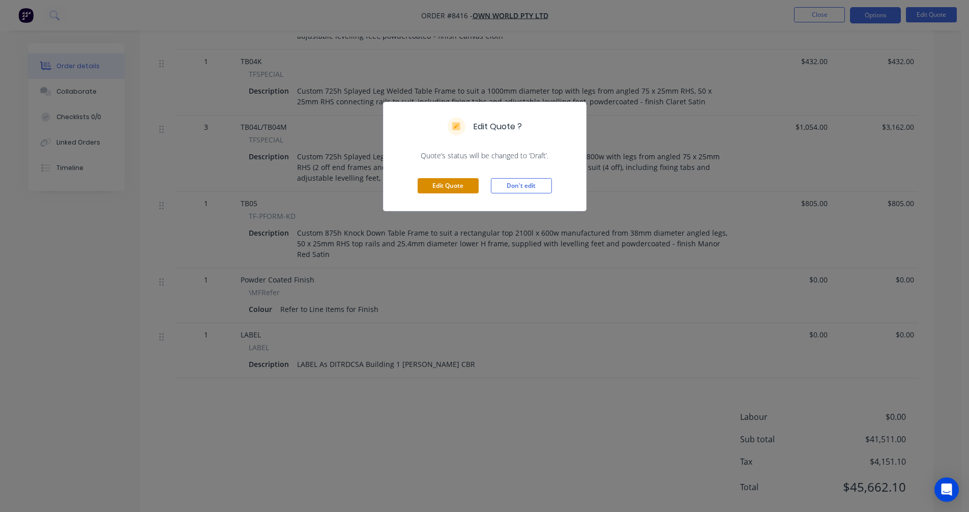
click at [461, 182] on button "Edit Quote" at bounding box center [448, 185] width 61 height 15
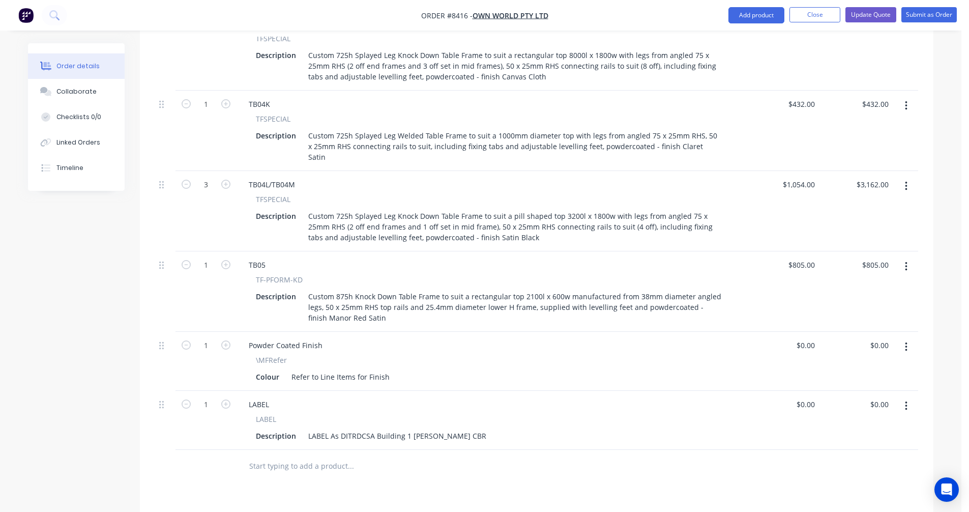
scroll to position [1984, 0]
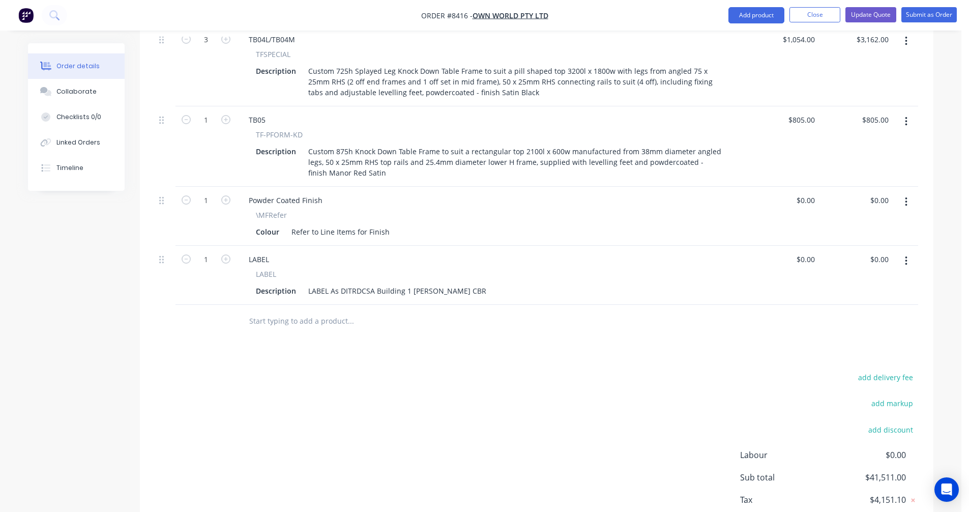
click at [290, 311] on input "text" at bounding box center [351, 321] width 204 height 20
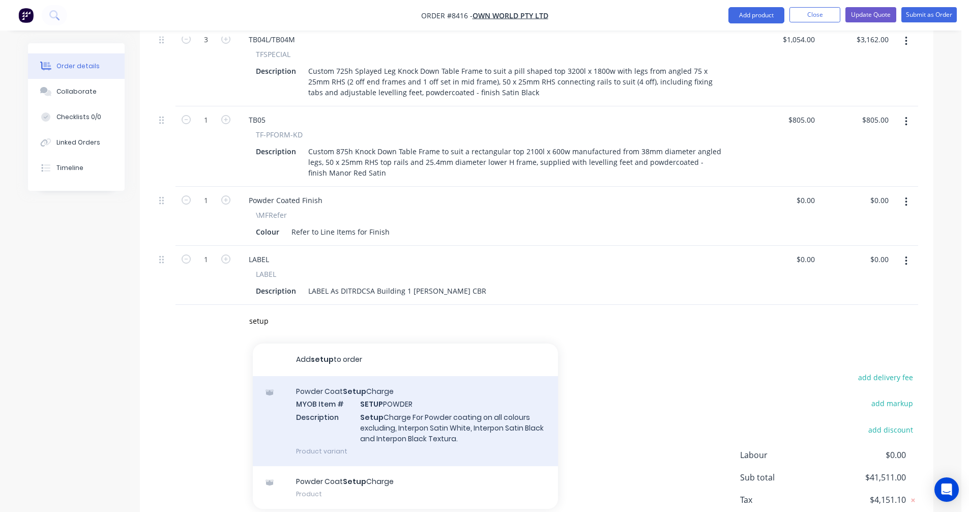
click at [370, 376] on div "Powder Coat Setup Charge MYOB Item # SETUP POWDER Description Setup Charge For …" at bounding box center [405, 421] width 305 height 90
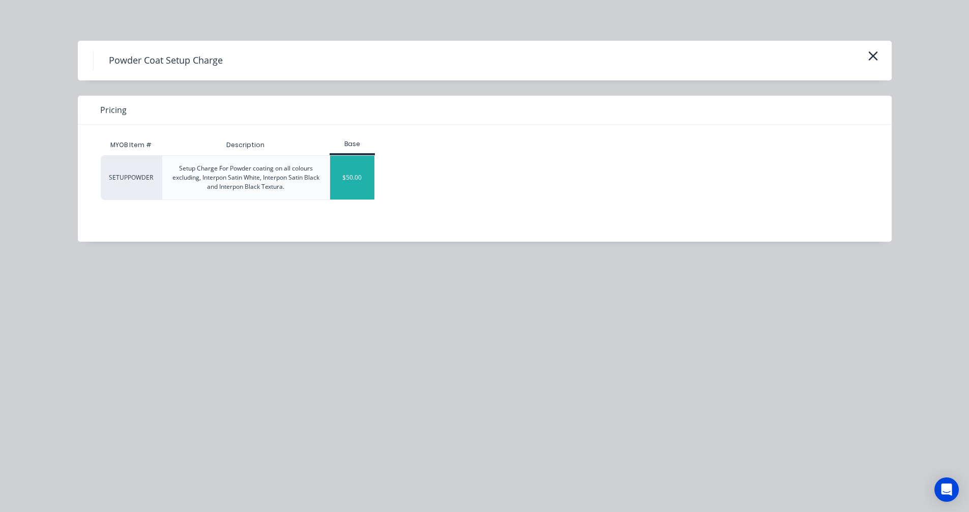
click at [340, 186] on div "$50.00" at bounding box center [352, 178] width 44 height 44
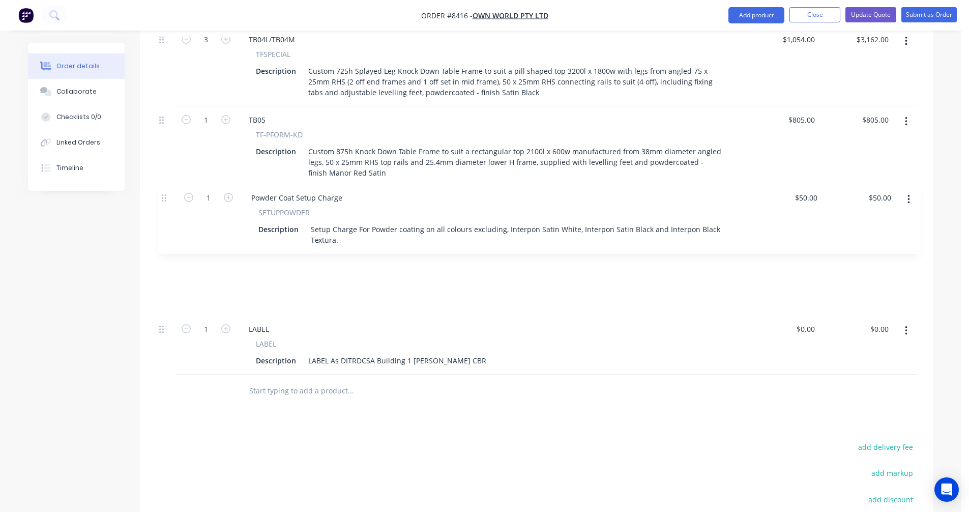
drag, startPoint x: 161, startPoint y: 266, endPoint x: 164, endPoint y: 194, distance: 72.3
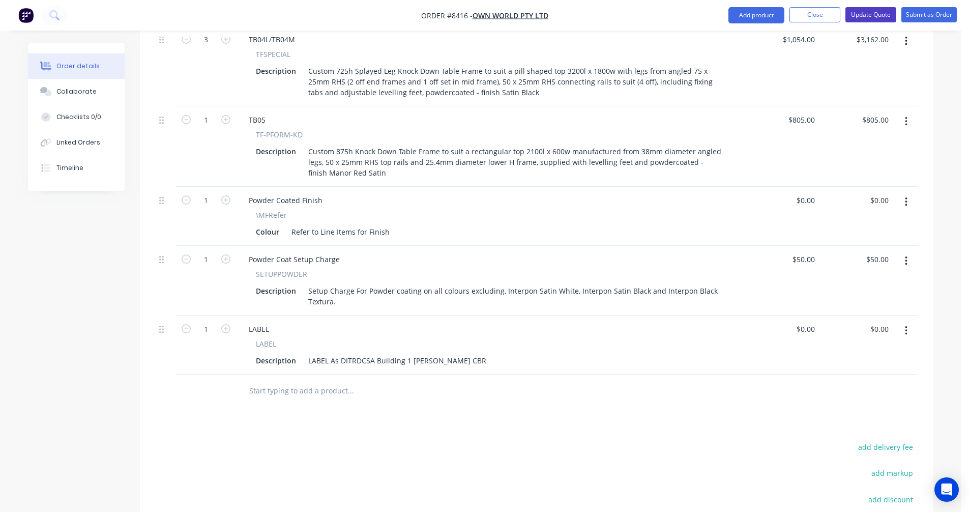
click at [868, 16] on button "Update Quote" at bounding box center [871, 14] width 51 height 15
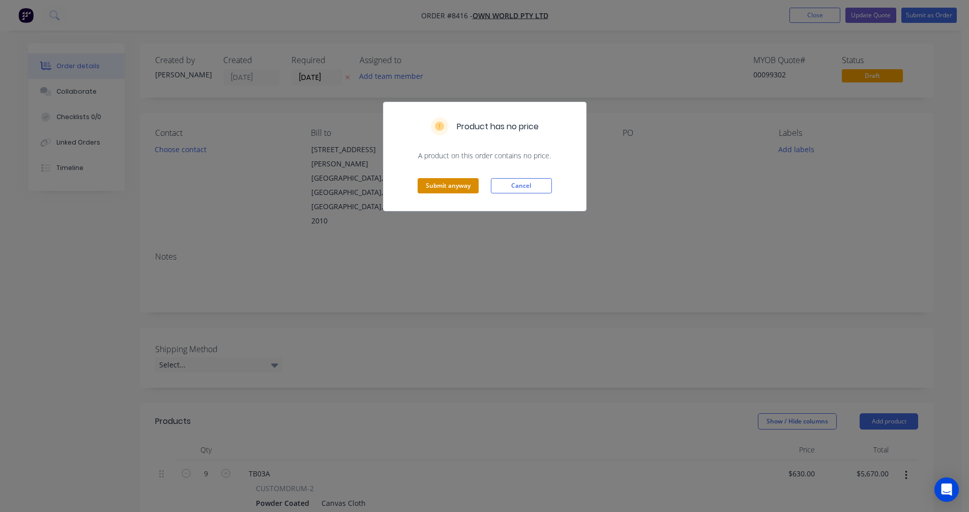
click at [456, 184] on button "Submit anyway" at bounding box center [448, 185] width 61 height 15
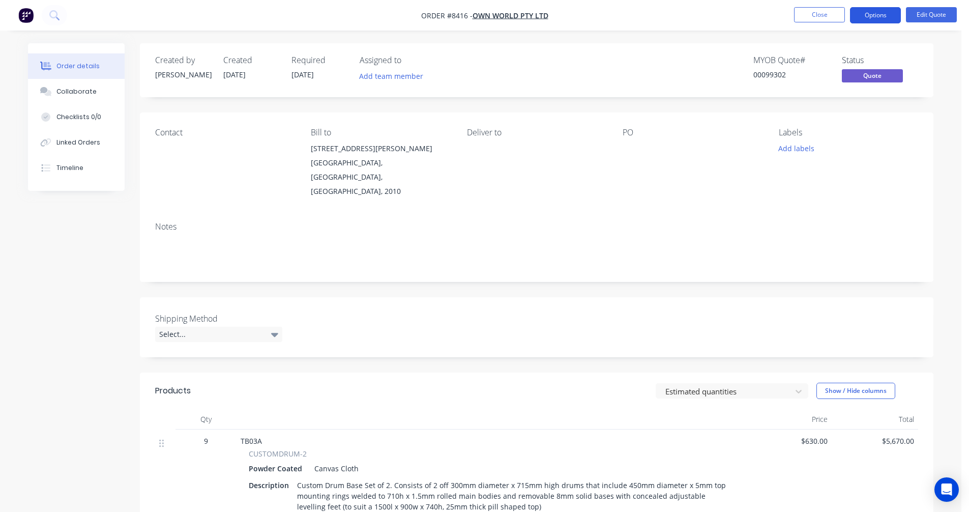
click at [873, 15] on button "Options" at bounding box center [875, 15] width 51 height 16
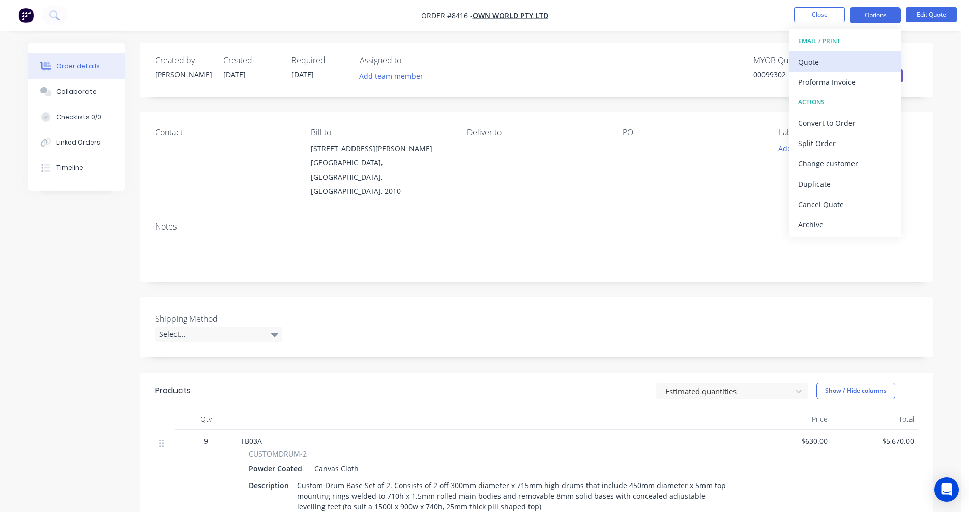
click at [834, 59] on div "Quote" at bounding box center [845, 61] width 94 height 15
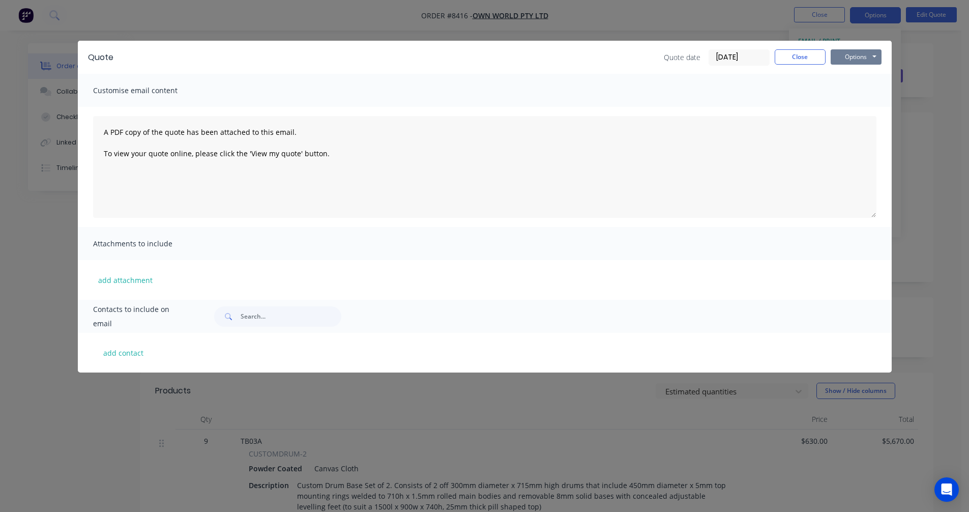
click at [862, 56] on button "Options" at bounding box center [856, 56] width 51 height 15
click at [864, 71] on button "Preview" at bounding box center [863, 75] width 65 height 17
click at [799, 54] on button "Close" at bounding box center [800, 56] width 51 height 15
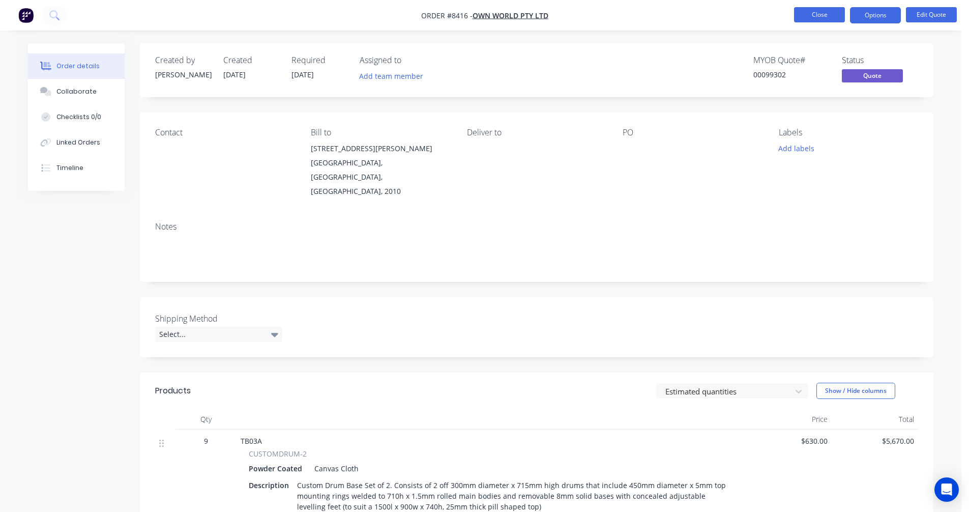
click at [817, 15] on button "Close" at bounding box center [819, 14] width 51 height 15
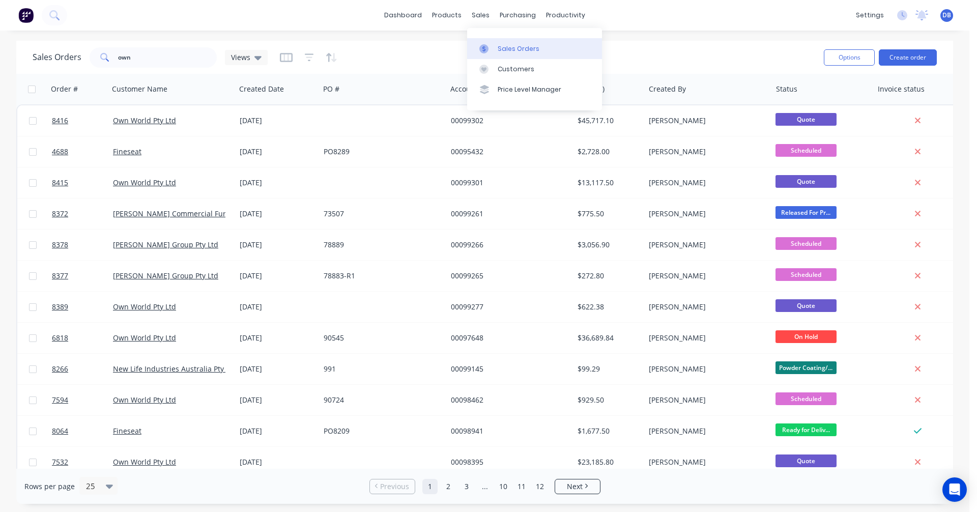
click at [490, 46] on div at bounding box center [486, 48] width 15 height 9
click at [918, 57] on button "Create order" at bounding box center [908, 57] width 58 height 16
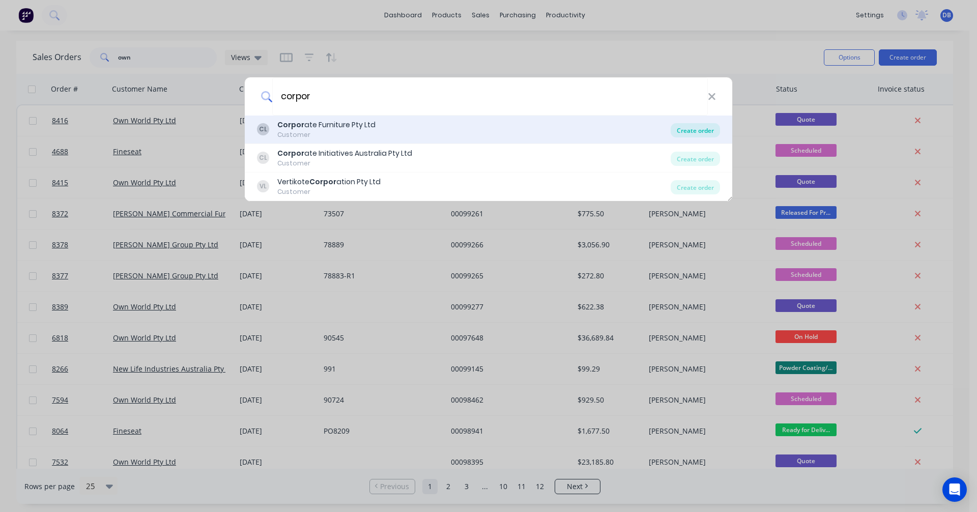
click at [699, 127] on div "Create order" at bounding box center [695, 130] width 49 height 14
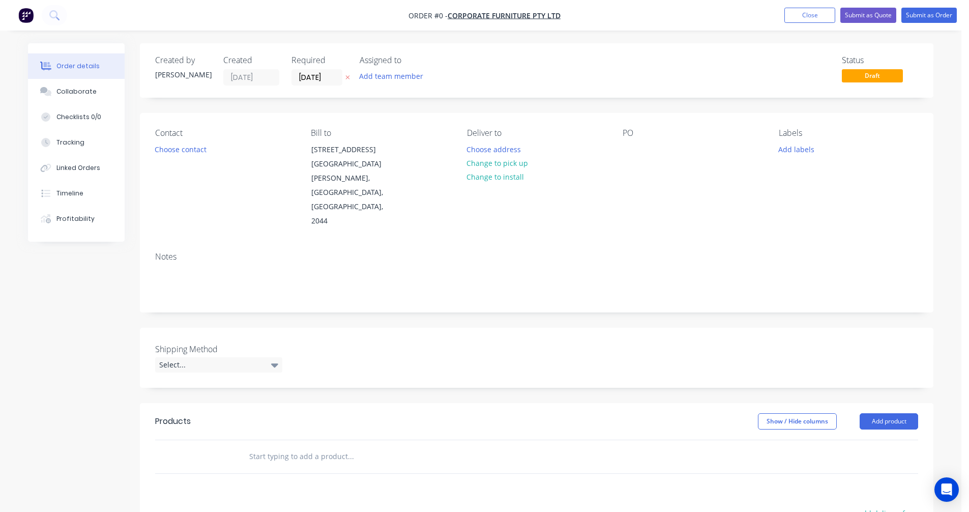
click at [293, 446] on input "text" at bounding box center [351, 456] width 204 height 20
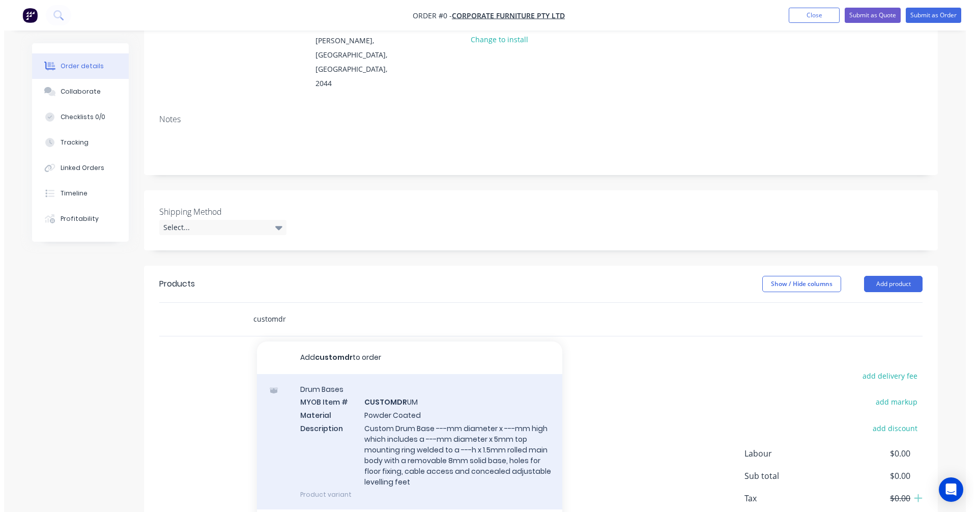
scroll to position [153, 0]
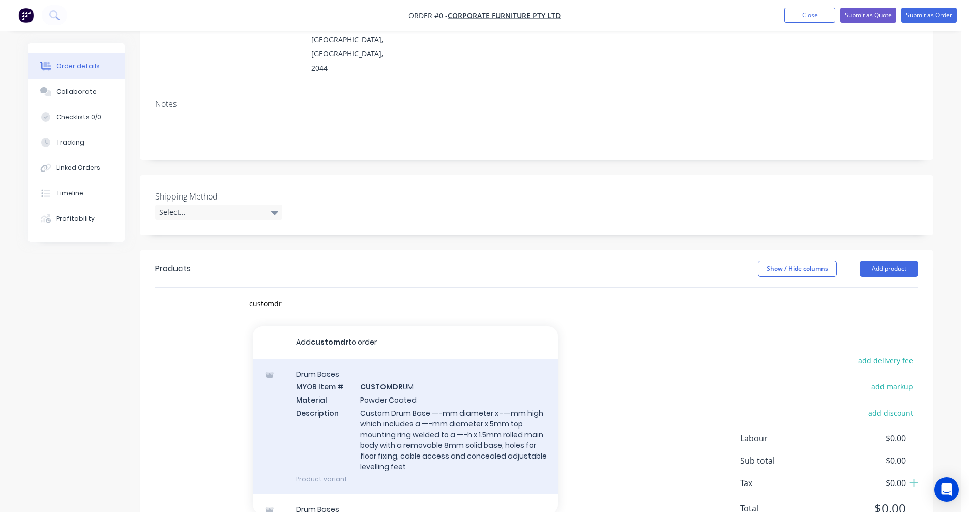
click at [404, 377] on div "Drum Bases MYOB Item # CUSTOMDR UM Material Powder Coated Description Custom Dr…" at bounding box center [405, 426] width 305 height 135
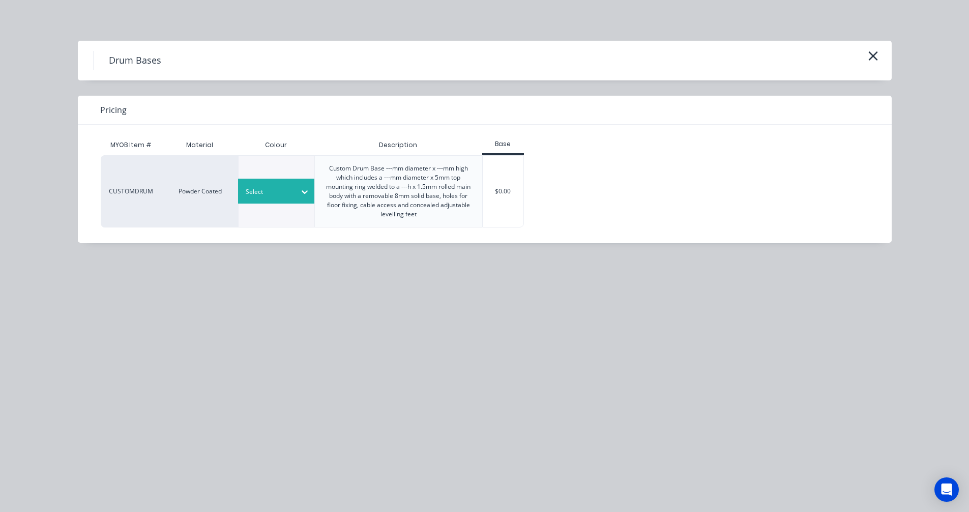
click at [295, 186] on div "Select" at bounding box center [267, 191] width 57 height 13
click at [127, 470] on div "[PERSON_NAME]" at bounding box center [63, 479] width 127 height 19
click at [508, 192] on div "$0.00" at bounding box center [503, 191] width 41 height 71
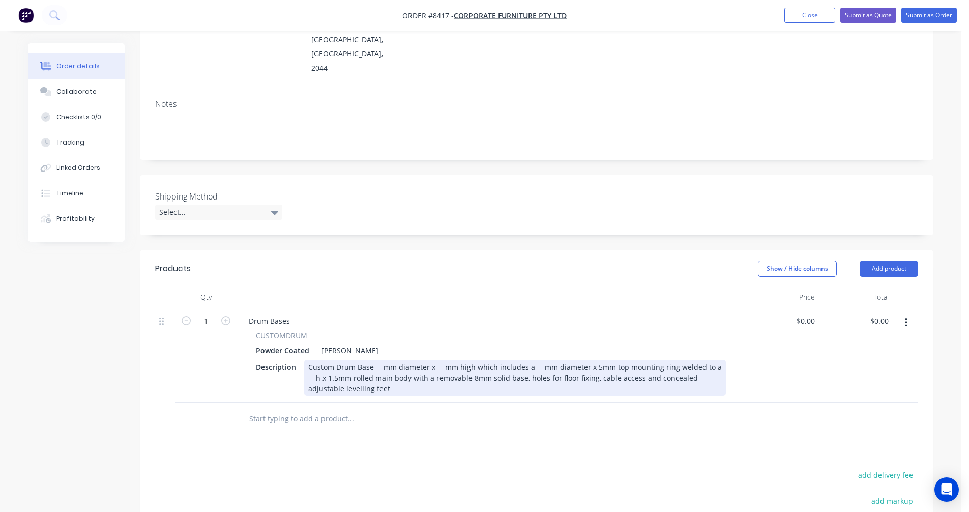
click at [383, 360] on div "Custom Drum Base ---mm diameter x ---mm high which includes a ---mm diameter x …" at bounding box center [515, 378] width 422 height 36
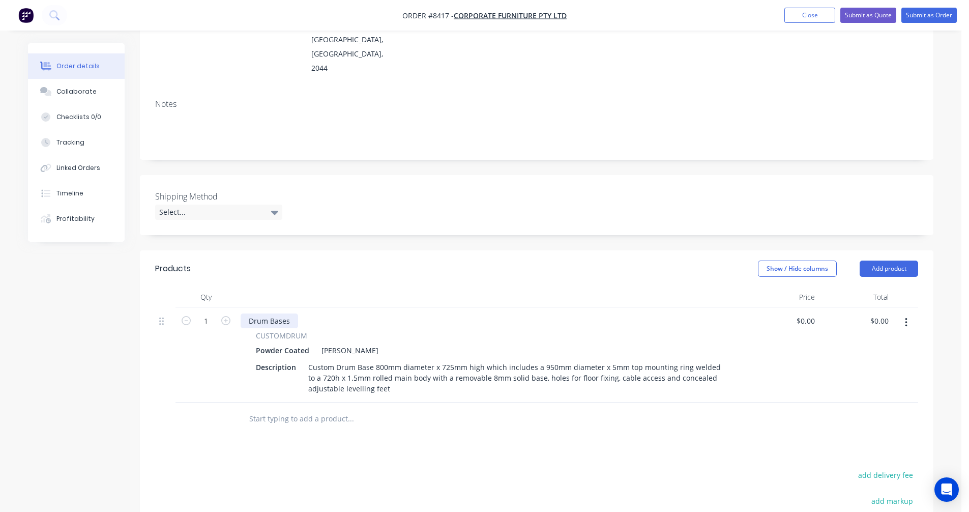
click at [286, 313] on div "Drum Bases" at bounding box center [269, 320] width 57 height 15
drag, startPoint x: 291, startPoint y: 279, endPoint x: 243, endPoint y: 283, distance: 48.5
click at [243, 313] on div "Drum Bases" at bounding box center [269, 320] width 57 height 15
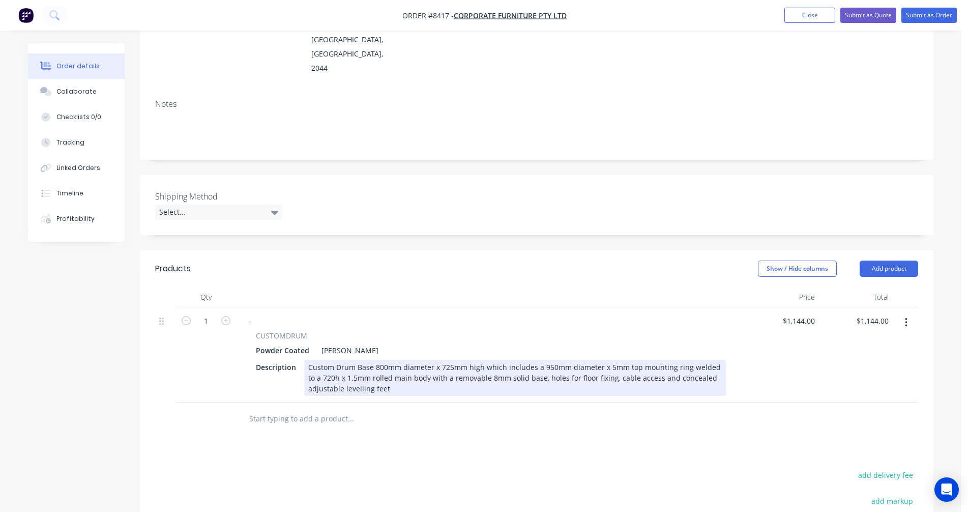
click at [490, 360] on div "Custom Drum Base 800mm diameter x 725mm high which includes a 950mm diameter x …" at bounding box center [515, 378] width 422 height 36
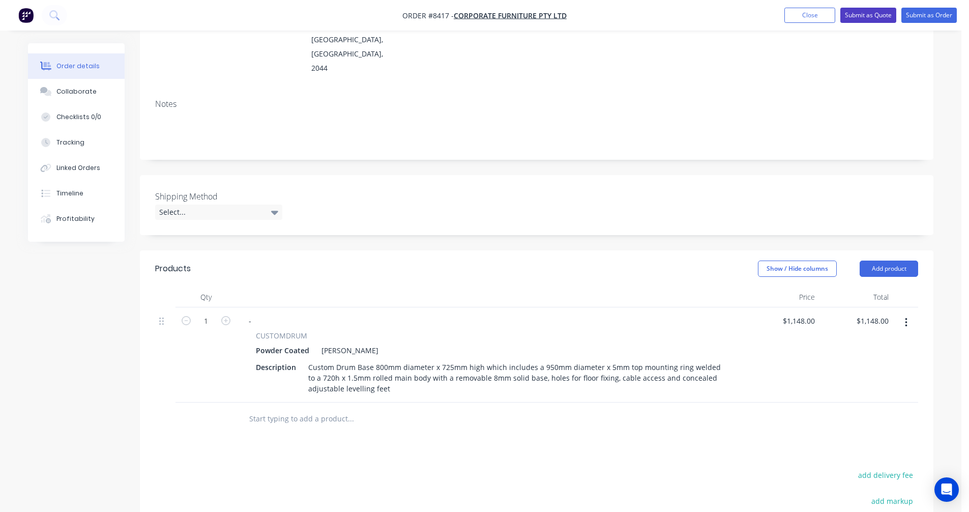
click at [858, 11] on button "Submit as Quote" at bounding box center [869, 15] width 56 height 15
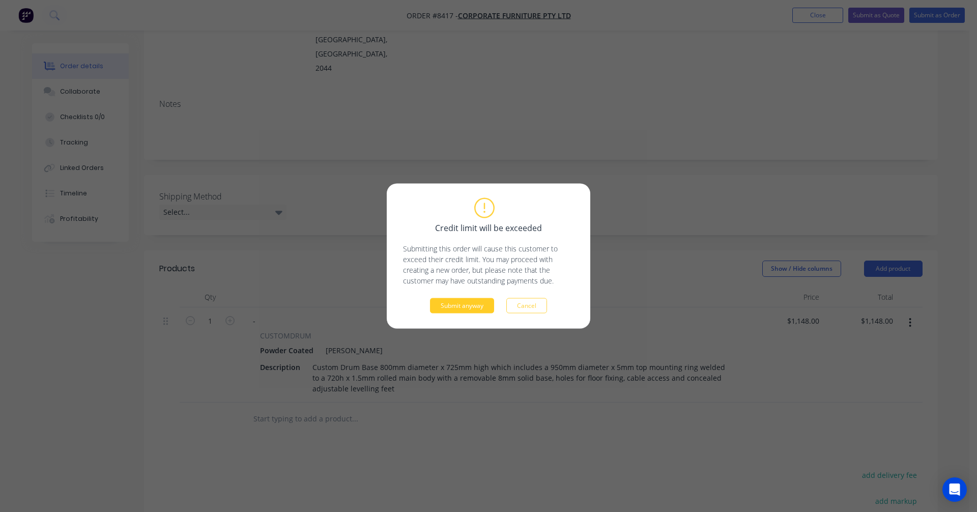
click at [467, 300] on button "Submit anyway" at bounding box center [462, 305] width 64 height 15
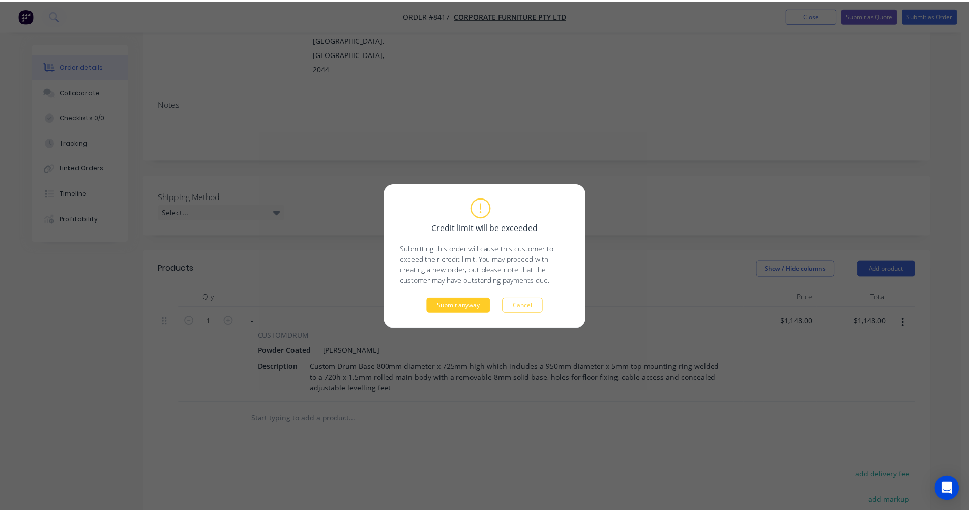
scroll to position [152, 0]
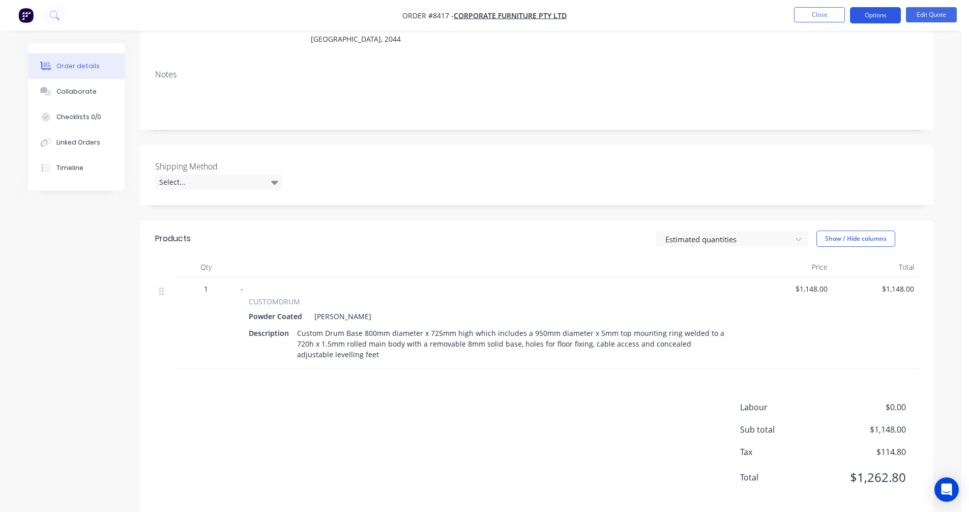
click at [875, 12] on button "Options" at bounding box center [875, 15] width 51 height 16
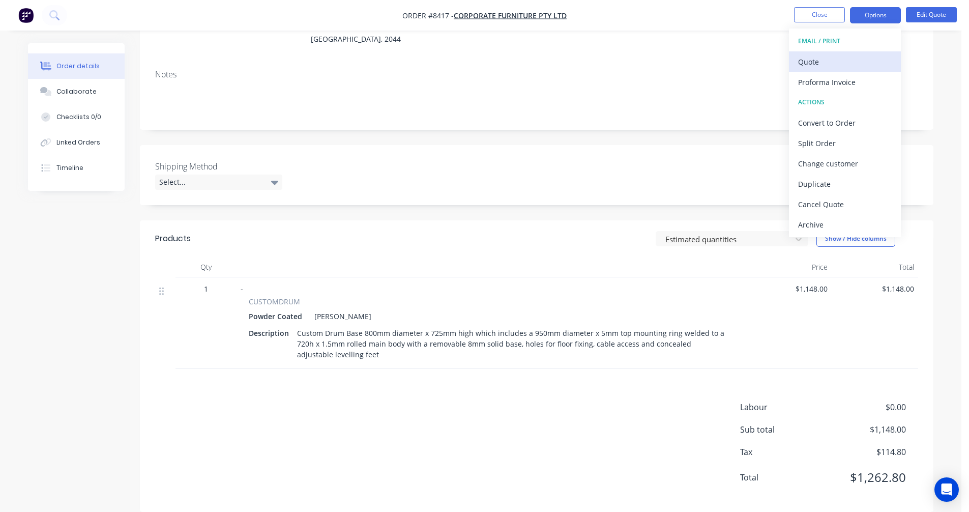
click at [824, 63] on div "Quote" at bounding box center [845, 61] width 94 height 15
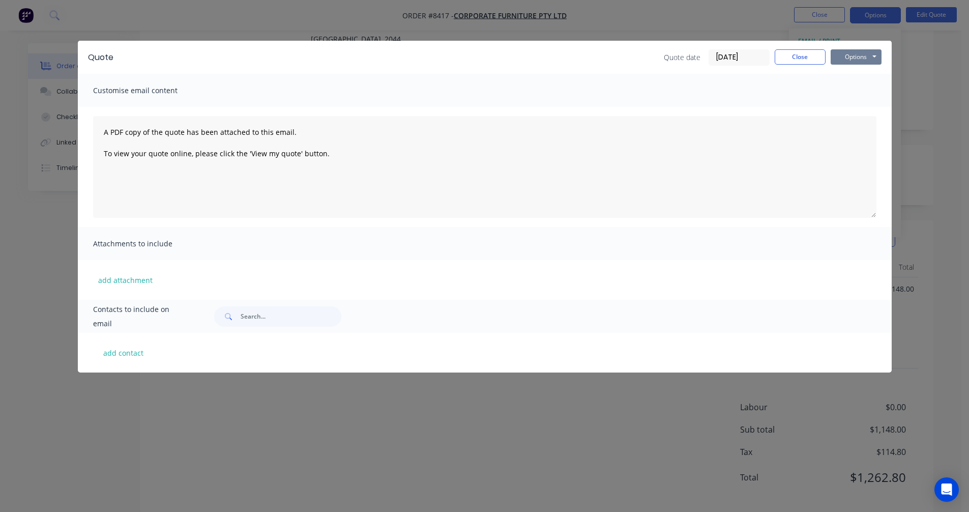
click at [857, 55] on button "Options" at bounding box center [856, 56] width 51 height 15
click at [856, 74] on button "Preview" at bounding box center [863, 75] width 65 height 17
click at [88, 221] on div "A PDF copy of the quote has been attached to this email. To view your quote onl…" at bounding box center [485, 167] width 814 height 120
click at [804, 56] on button "Close" at bounding box center [800, 56] width 51 height 15
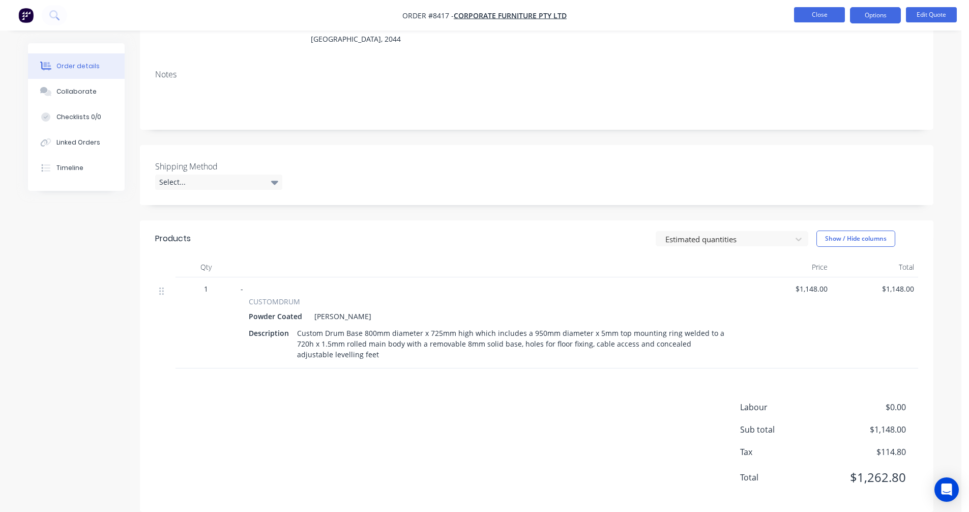
click at [829, 13] on button "Close" at bounding box center [819, 14] width 51 height 15
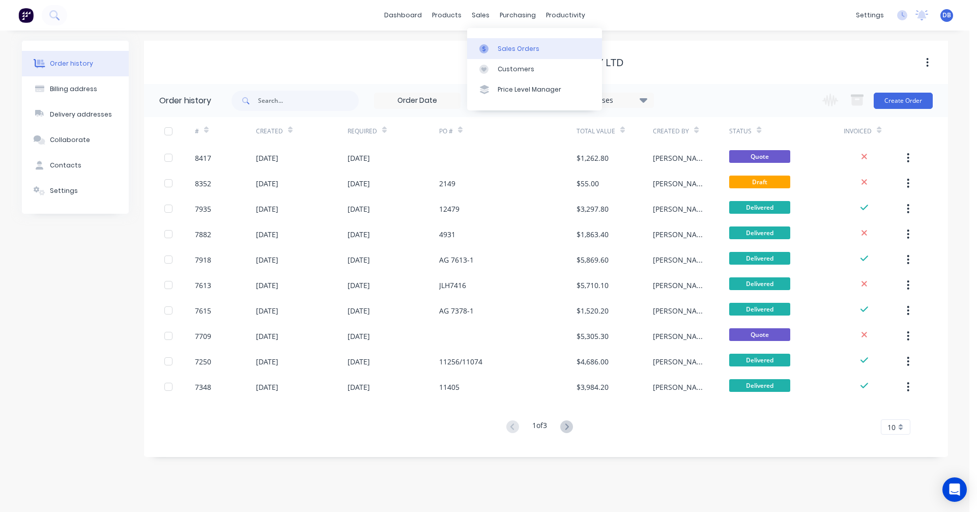
click at [498, 42] on link "Sales Orders" at bounding box center [534, 48] width 135 height 20
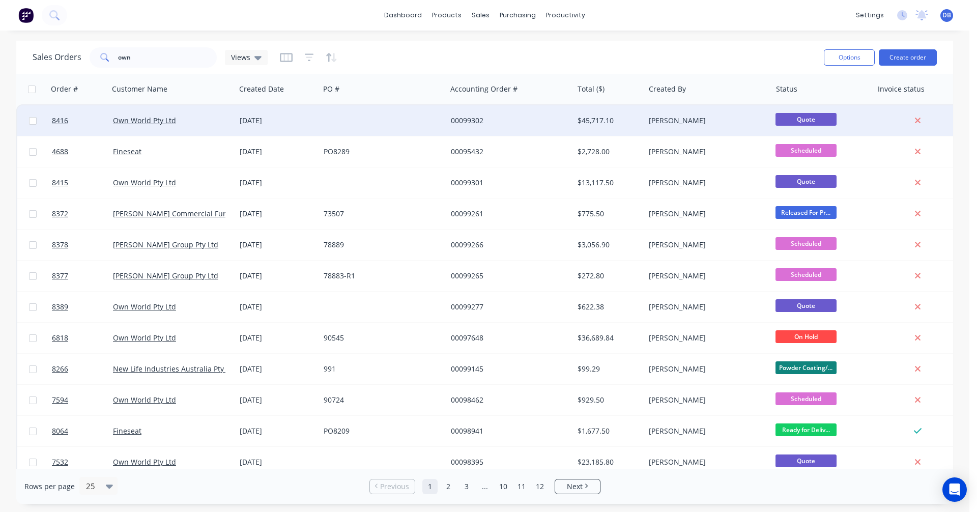
click at [469, 119] on div "00099302" at bounding box center [507, 120] width 113 height 10
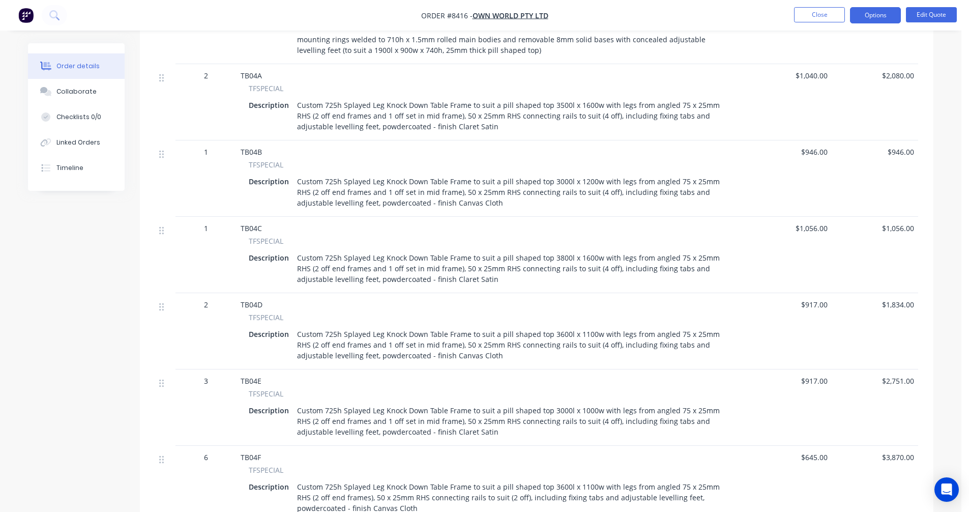
scroll to position [1018, 0]
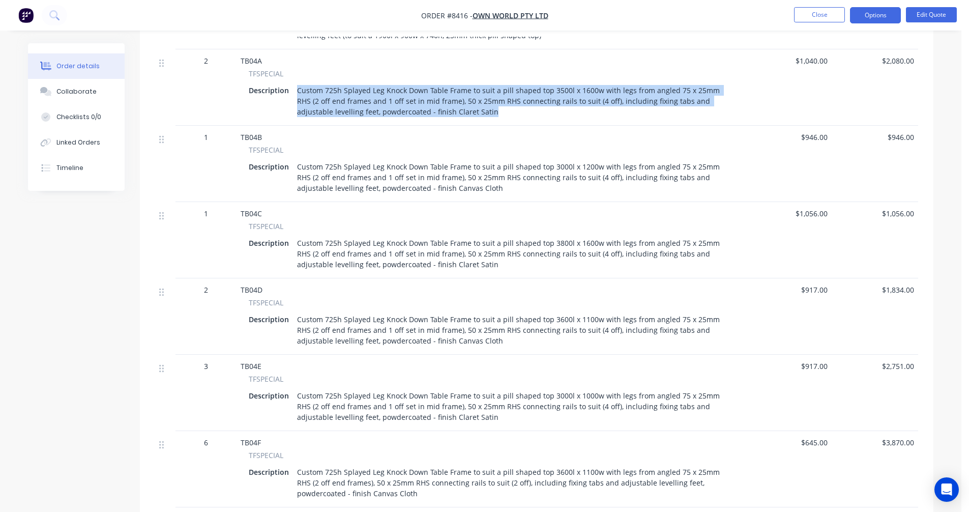
drag, startPoint x: 459, startPoint y: 98, endPoint x: 295, endPoint y: 74, distance: 166.0
click at [295, 83] on div "Custom 725h Splayed Leg Knock Down Table Frame to suit a pill shaped top 3500l …" at bounding box center [513, 101] width 440 height 36
copy div "Custom 725h Splayed Leg Knock Down Table Frame to suit a pill shaped top 3500l …"
click at [821, 13] on button "Close" at bounding box center [819, 14] width 51 height 15
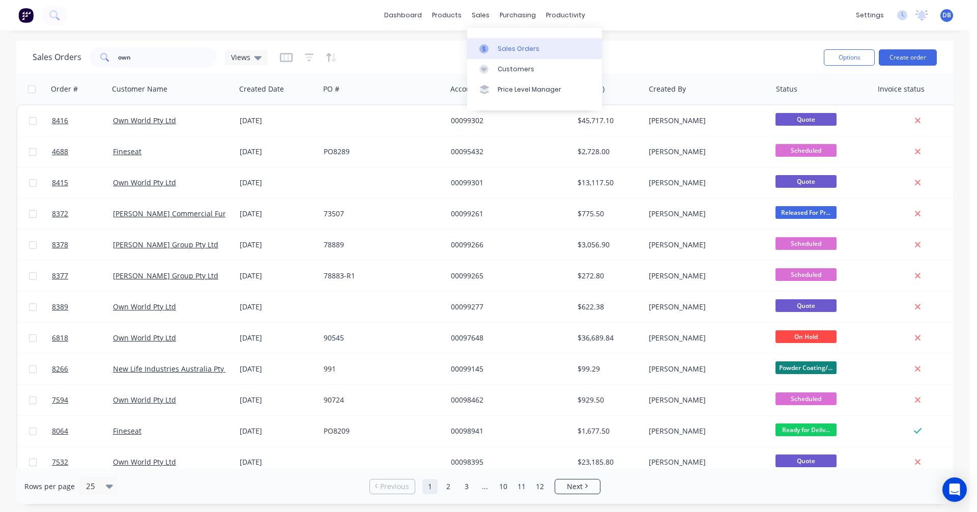
click at [498, 41] on link "Sales Orders" at bounding box center [534, 48] width 135 height 20
click at [906, 54] on button "Create order" at bounding box center [908, 57] width 58 height 16
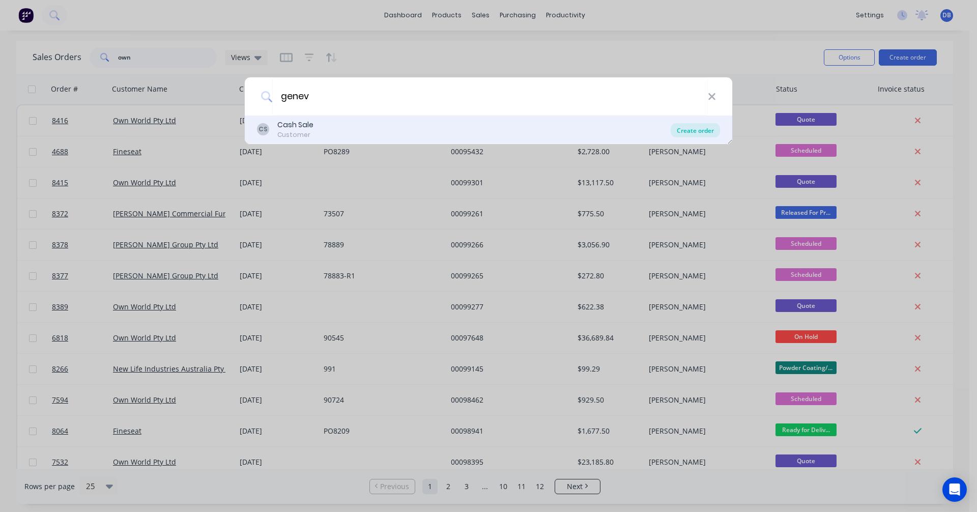
click at [703, 132] on div "Create order" at bounding box center [695, 130] width 49 height 14
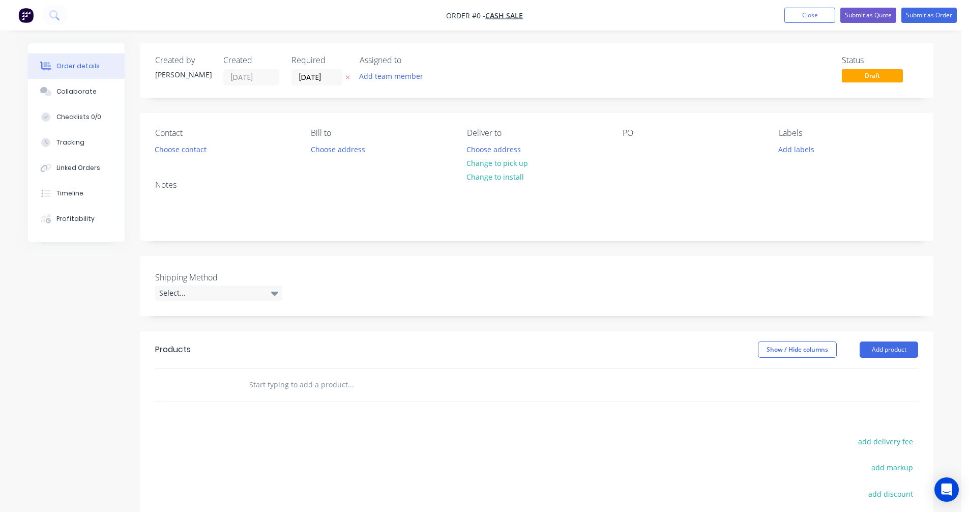
click at [290, 380] on input "text" at bounding box center [351, 384] width 204 height 20
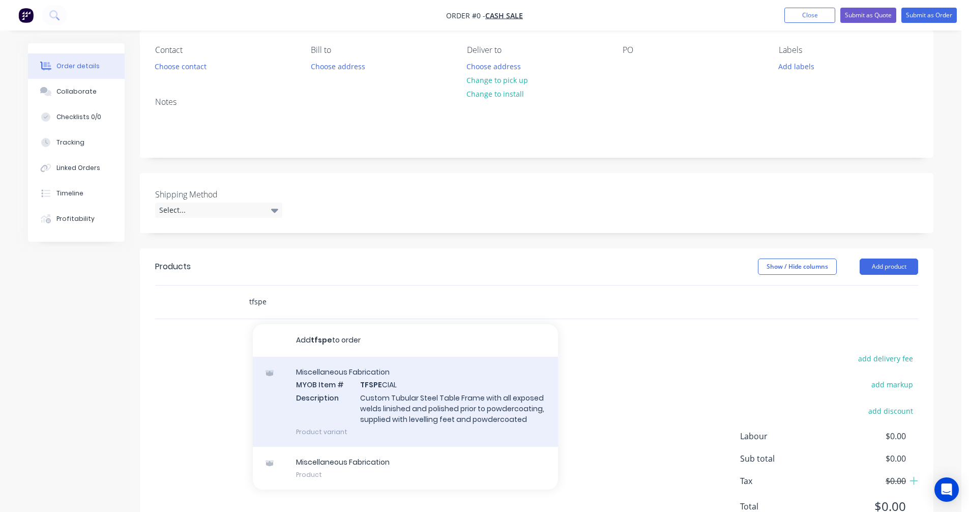
scroll to position [102, 0]
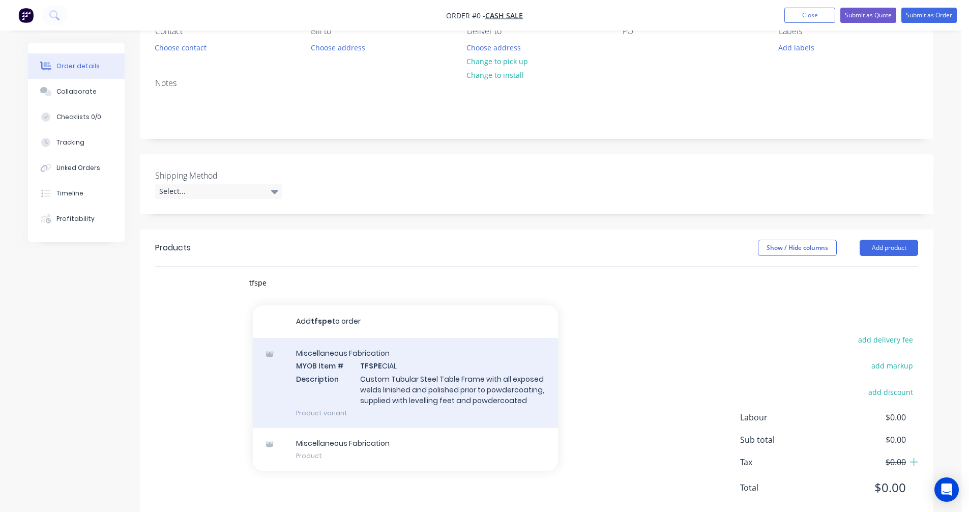
click at [392, 378] on div "Miscellaneous Fabrication MYOB Item # TFSPE CIAL Description Custom Tubular Ste…" at bounding box center [405, 383] width 305 height 90
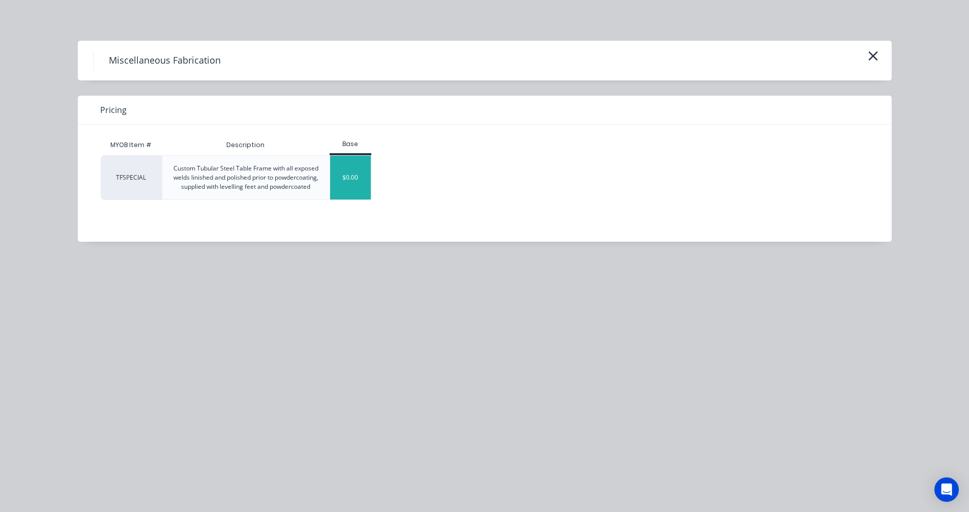
click at [353, 189] on div "$0.00" at bounding box center [350, 178] width 41 height 44
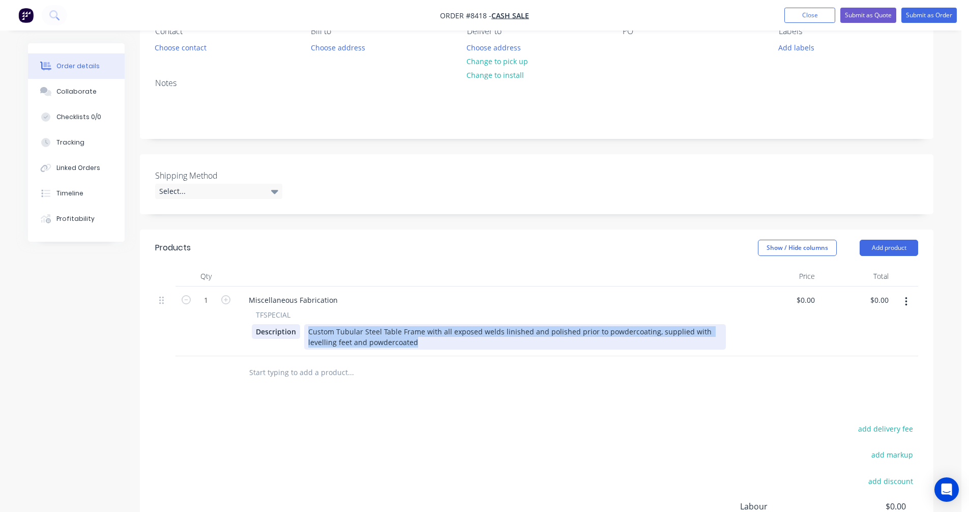
drag, startPoint x: 371, startPoint y: 339, endPoint x: 294, endPoint y: 326, distance: 78.5
click at [296, 327] on div "Description Custom Tubular Steel Table Frame with all exposed welds linished an…" at bounding box center [489, 336] width 474 height 25
paste div
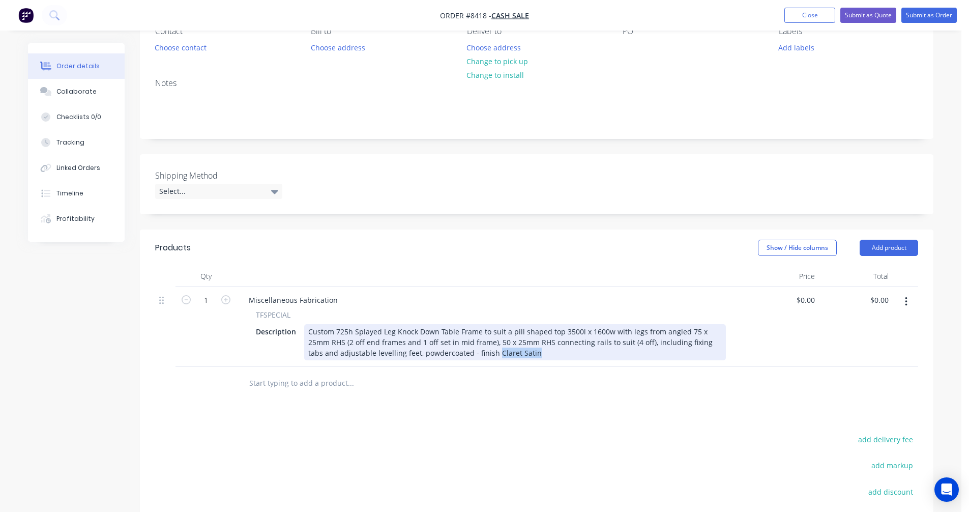
drag, startPoint x: 483, startPoint y: 355, endPoint x: 466, endPoint y: 355, distance: 16.8
click at [466, 355] on div "Custom 725h Splayed Leg Knock Down Table Frame to suit a pill shaped top 3500l …" at bounding box center [515, 342] width 422 height 36
click at [415, 338] on div "Custom 725h Splayed Leg Knock Down Table Frame to suit a pill shaped top 3500l …" at bounding box center [515, 342] width 422 height 36
click at [345, 331] on div "Custom 725h Splayed Leg Knock Down Table Frame to suit a pill shaped top 3500l …" at bounding box center [515, 342] width 422 height 36
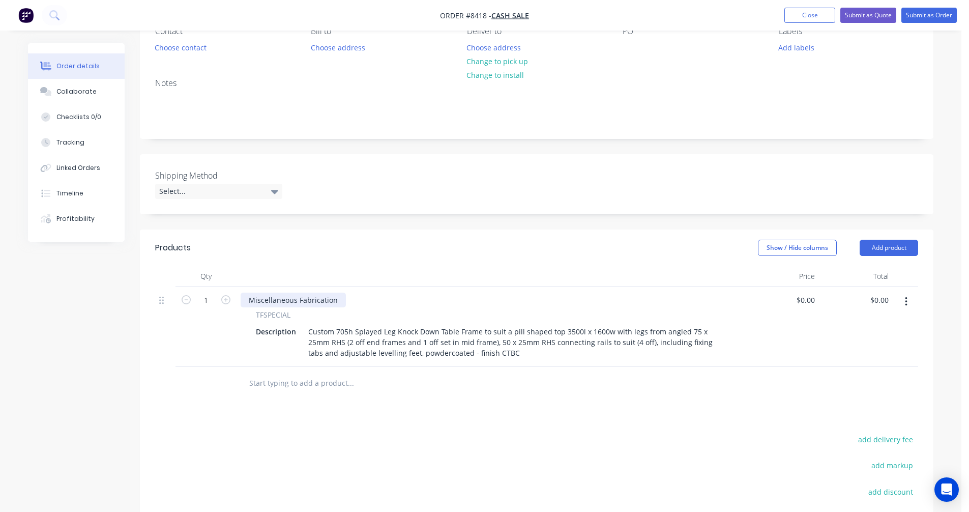
click at [284, 300] on div "Miscellaneous Fabrication" at bounding box center [293, 300] width 105 height 15
drag, startPoint x: 338, startPoint y: 300, endPoint x: 238, endPoint y: 298, distance: 100.3
click at [238, 298] on div "Miscellaneous Fabrication TFSPECIAL Description Custom 705h Splayed Leg Knock D…" at bounding box center [491, 326] width 509 height 80
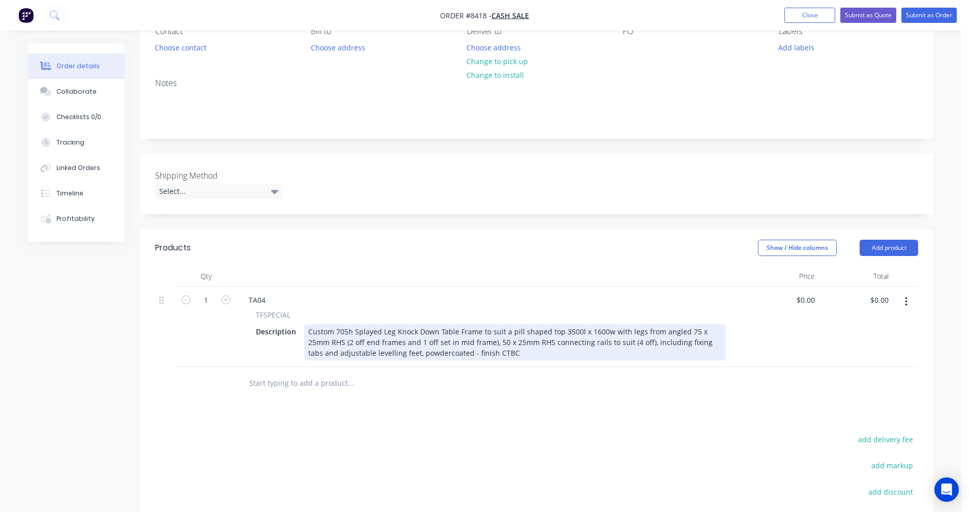
click at [519, 330] on div "Custom 705h Splayed Leg Knock Down Table Frame to suit a pill shaped top 3500l …" at bounding box center [515, 342] width 422 height 36
click at [562, 338] on div "Custom 705h Splayed Leg Knock Down Table Frame to suit a tapered top 3500l x 16…" at bounding box center [515, 342] width 422 height 36
click at [561, 331] on div "Custom 705h Splayed Leg Knock Down Table Frame to suit a tapered top 3500l x 16…" at bounding box center [515, 342] width 422 height 36
click at [594, 329] on div "Custom 705h Splayed Leg Knock Down Table Frame to suit a tapered top 4050l x 13…" at bounding box center [515, 342] width 422 height 36
click at [483, 352] on div "Custom 705h Splayed Leg Knock Down Table Frame to suit a tapered top 4050l x 13…" at bounding box center [515, 342] width 422 height 36
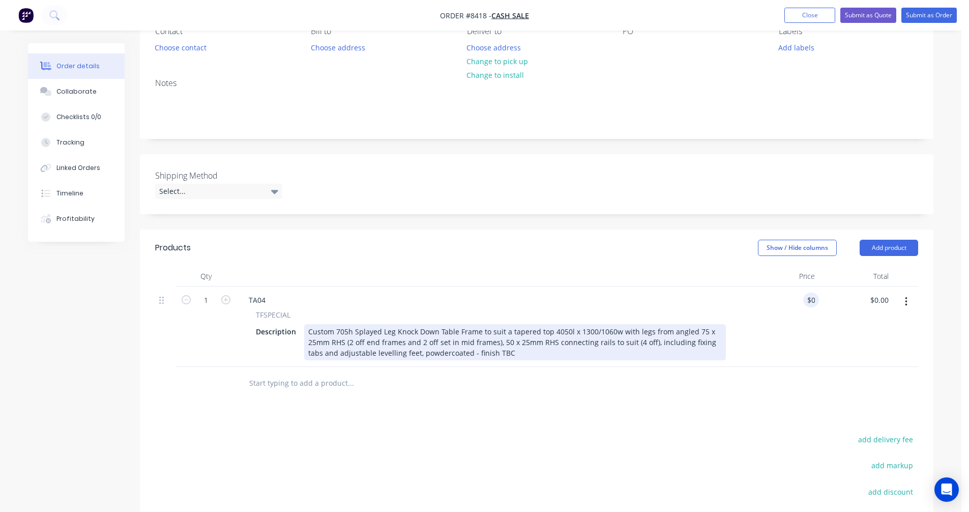
click at [449, 352] on div "Custom 705h Splayed Leg Knock Down Table Frame to suit a tapered top 4050l x 13…" at bounding box center [515, 342] width 422 height 36
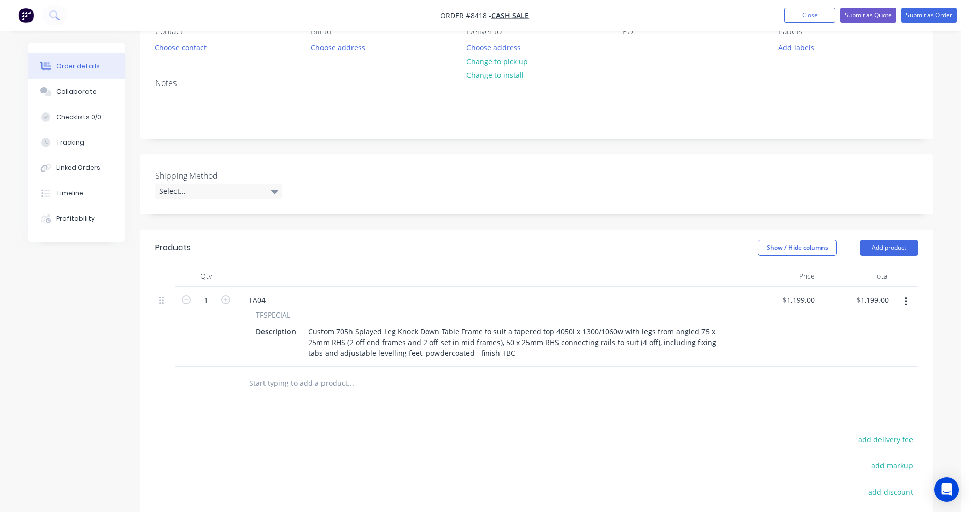
click at [904, 300] on button "button" at bounding box center [906, 302] width 24 height 18
click at [863, 351] on div "Duplicate" at bounding box center [870, 348] width 78 height 15
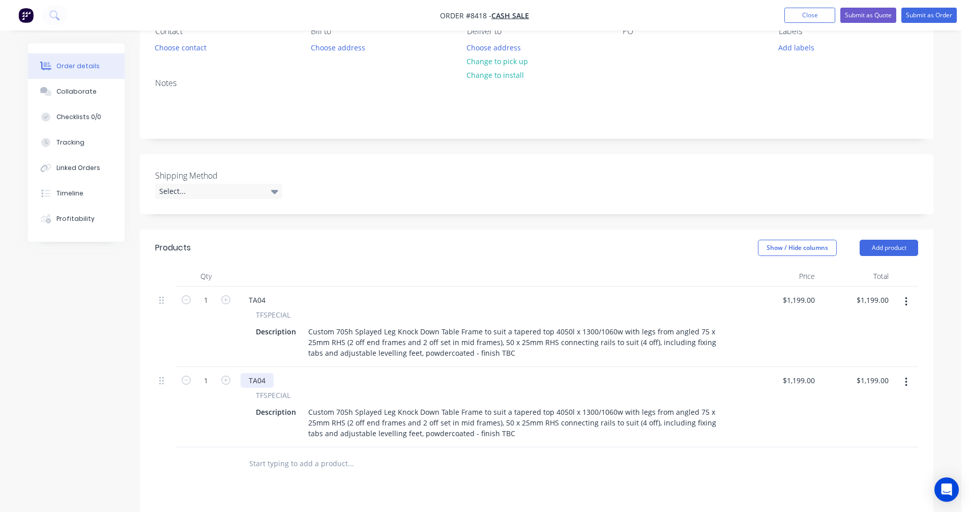
click at [267, 379] on div "TA04" at bounding box center [257, 380] width 33 height 15
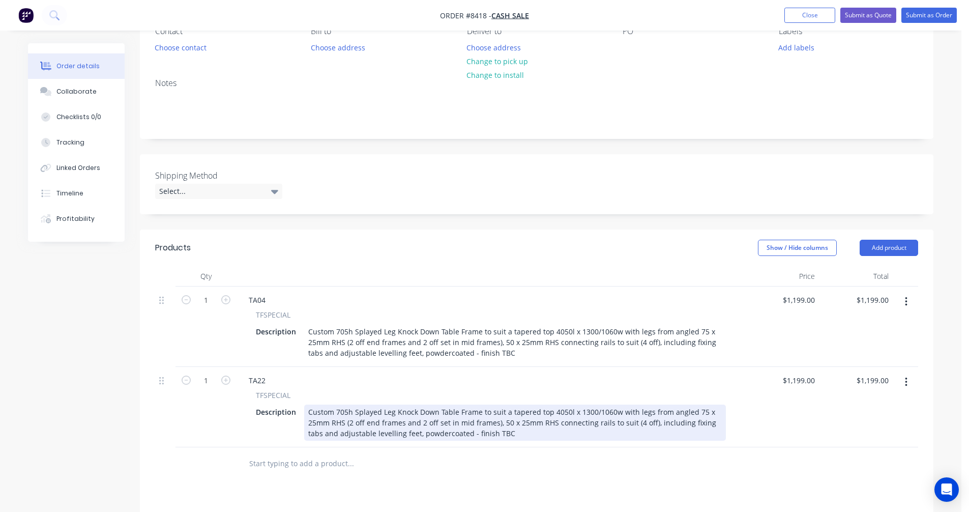
click at [560, 412] on div "Custom 705h Splayed Leg Knock Down Table Frame to suit a tapered top 4050l x 13…" at bounding box center [515, 422] width 422 height 36
click at [587, 413] on div "Custom 705h Splayed Leg Knock Down Table Frame to suit a tapered top 4050l x 13…" at bounding box center [515, 422] width 422 height 36
click at [600, 411] on div "Custom 705h Splayed Leg Knock Down Table Frame to suit a tapered top 4050l x 14…" at bounding box center [515, 422] width 422 height 36
click at [636, 423] on div "Custom 705h Splayed Leg Knock Down Table Frame to suit a tapered top 4050l x 14…" at bounding box center [515, 422] width 422 height 36
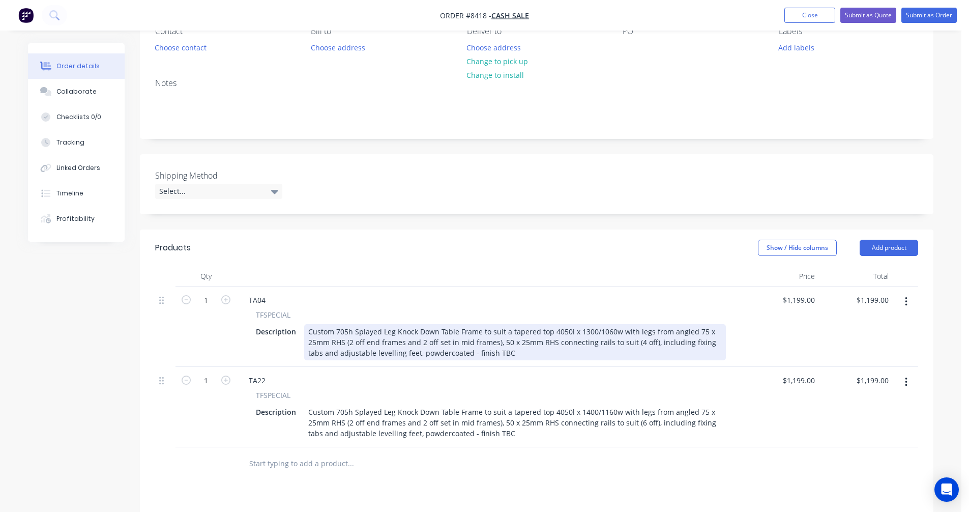
click at [635, 341] on div "Custom 705h Splayed Leg Knock Down Table Frame to suit a tapered top 4050l x 13…" at bounding box center [515, 342] width 422 height 36
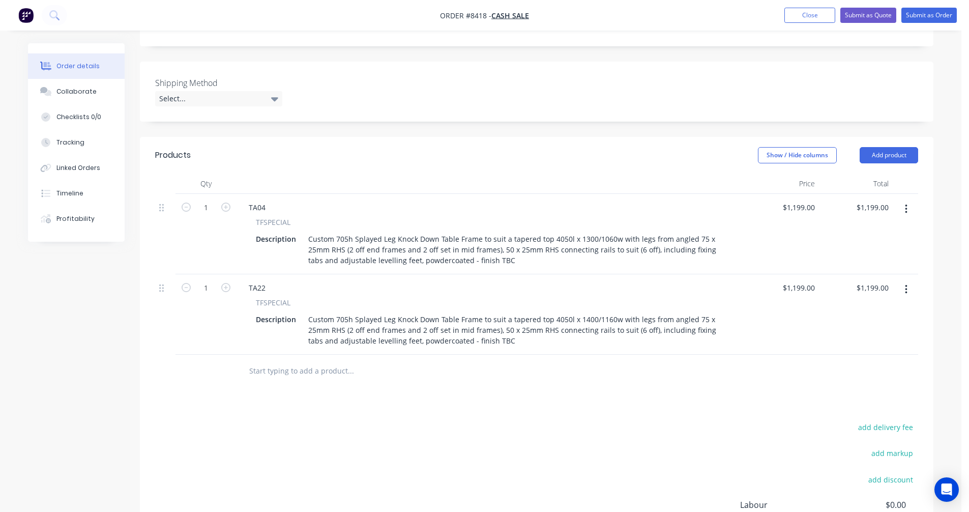
scroll to position [204, 0]
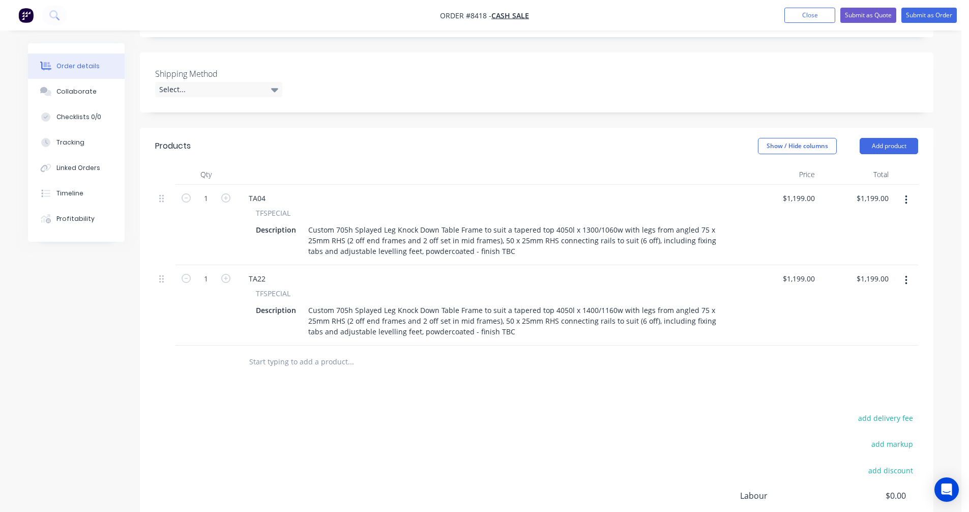
click at [905, 281] on icon "button" at bounding box center [906, 280] width 3 height 11
click at [860, 330] on div "Duplicate" at bounding box center [870, 327] width 78 height 15
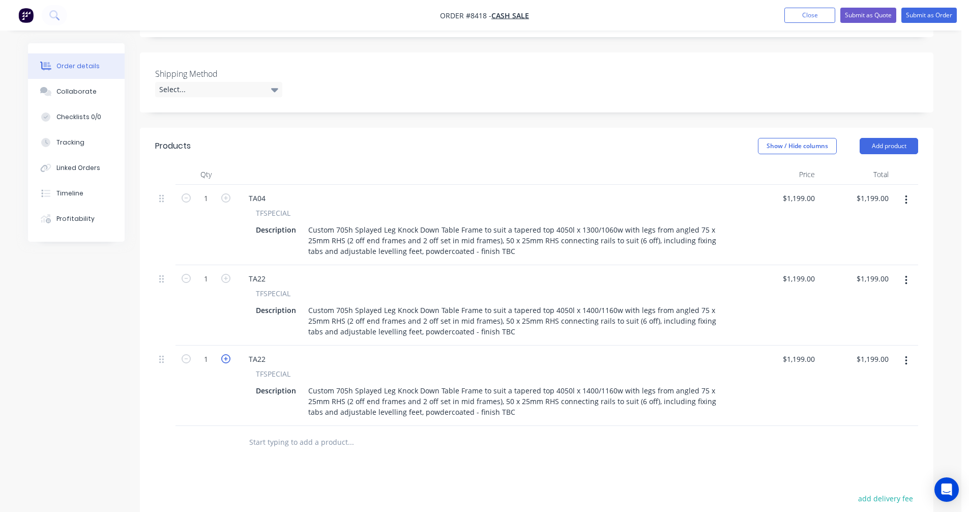
click at [223, 356] on icon "button" at bounding box center [225, 358] width 9 height 9
click at [263, 359] on div "TA22" at bounding box center [257, 359] width 33 height 15
click at [266, 360] on div "TA22" at bounding box center [257, 359] width 33 height 15
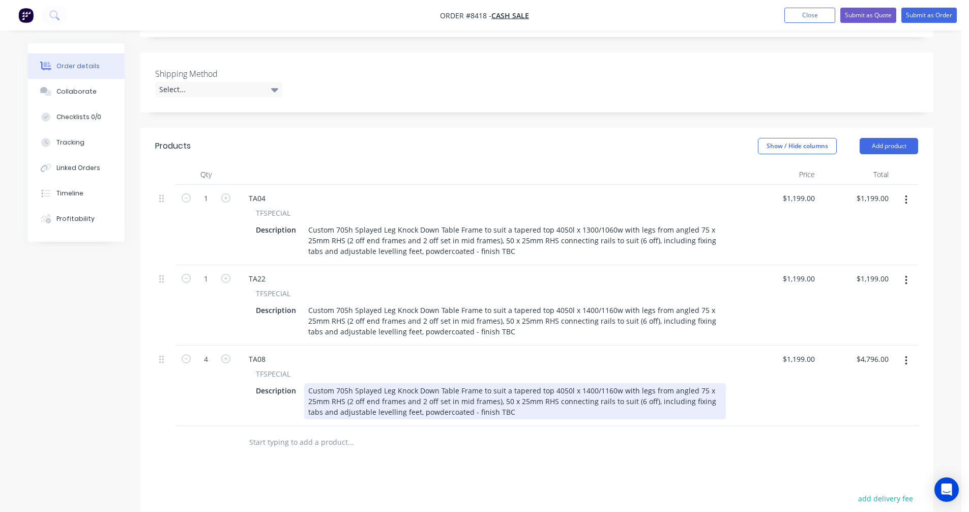
click at [511, 389] on div "Custom 705h Splayed Leg Knock Down Table Frame to suit a tapered top 4050l x 14…" at bounding box center [515, 401] width 422 height 36
click at [508, 390] on div "Custom 705h Splayed Leg Knock Down Table Frame to suit a tapered top 4050l x 14…" at bounding box center [515, 401] width 422 height 36
click at [467, 397] on div "Custom 705h Splayed Leg Knock Down Table Frame to suit a wall mounted tapered t…" at bounding box center [515, 401] width 422 height 36
click at [440, 390] on div "Custom 705h Splayed Leg Knock Down Table Frame to suit a wall mounted tapered t…" at bounding box center [515, 401] width 422 height 36
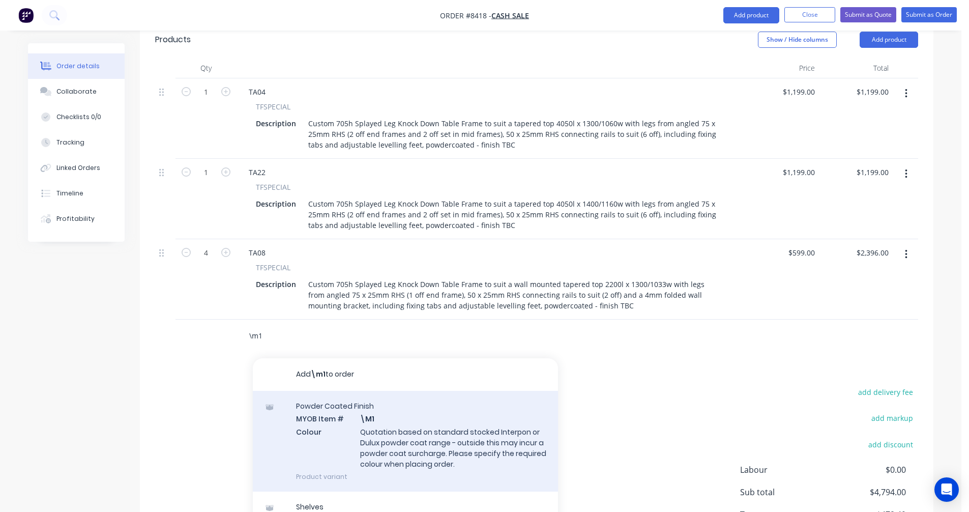
scroll to position [356, 0]
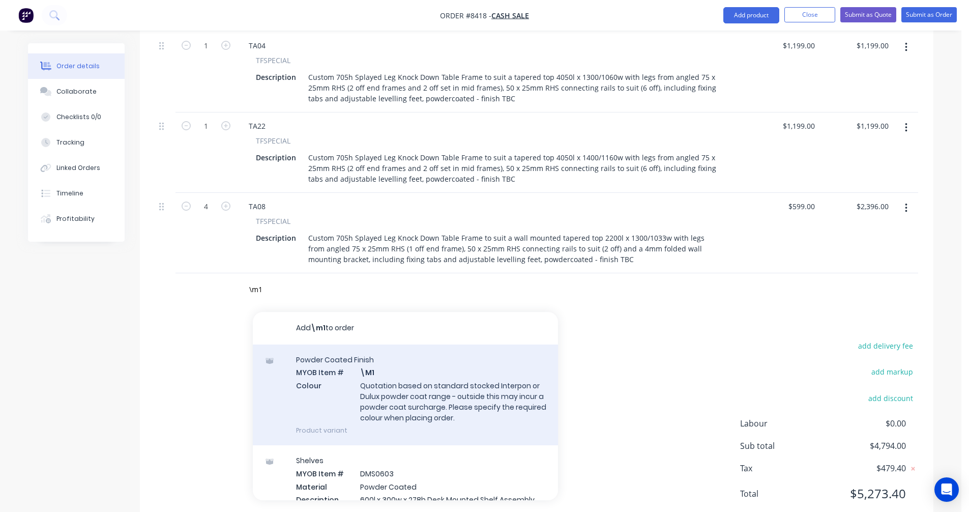
click at [372, 375] on div "Powder Coated Finish MYOB Item # \M1 Colour Quotation based on standard stocked…" at bounding box center [405, 394] width 305 height 101
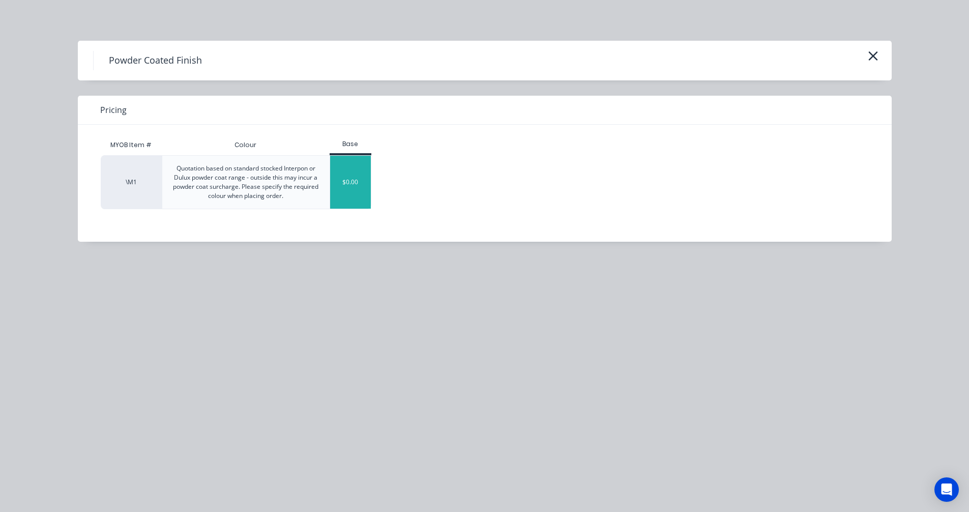
click at [346, 178] on div "$0.00" at bounding box center [350, 182] width 41 height 53
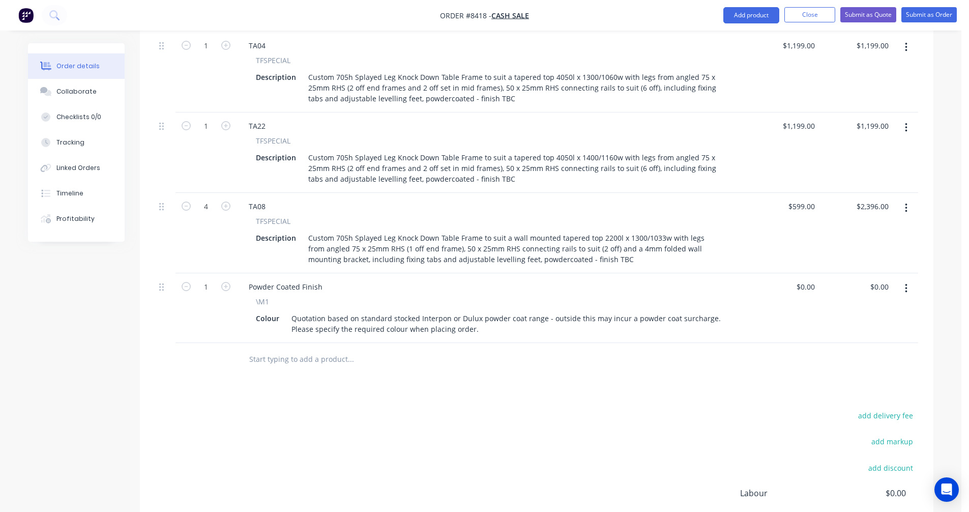
click at [277, 355] on input "text" at bounding box center [351, 359] width 204 height 20
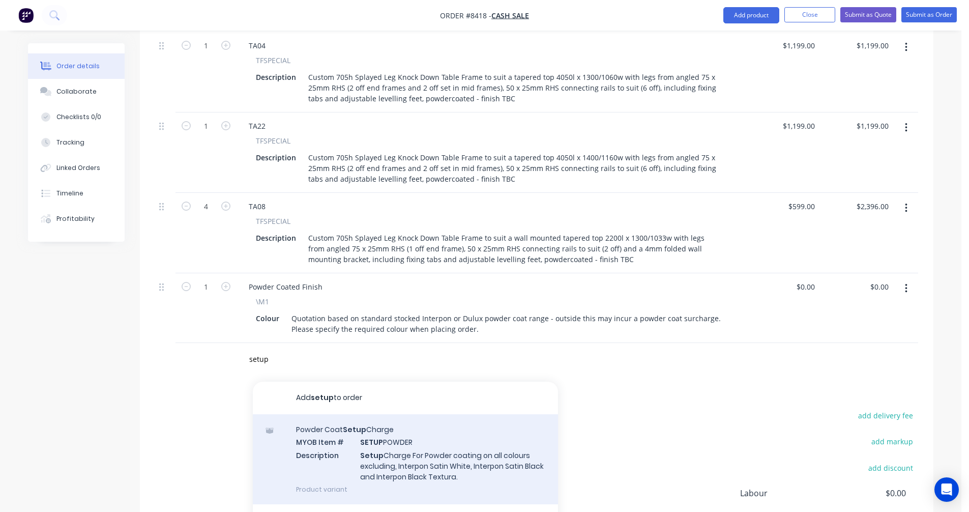
click at [371, 437] on div "Powder Coat Setup Charge MYOB Item # SETUP POWDER Description Setup Charge For …" at bounding box center [405, 459] width 305 height 90
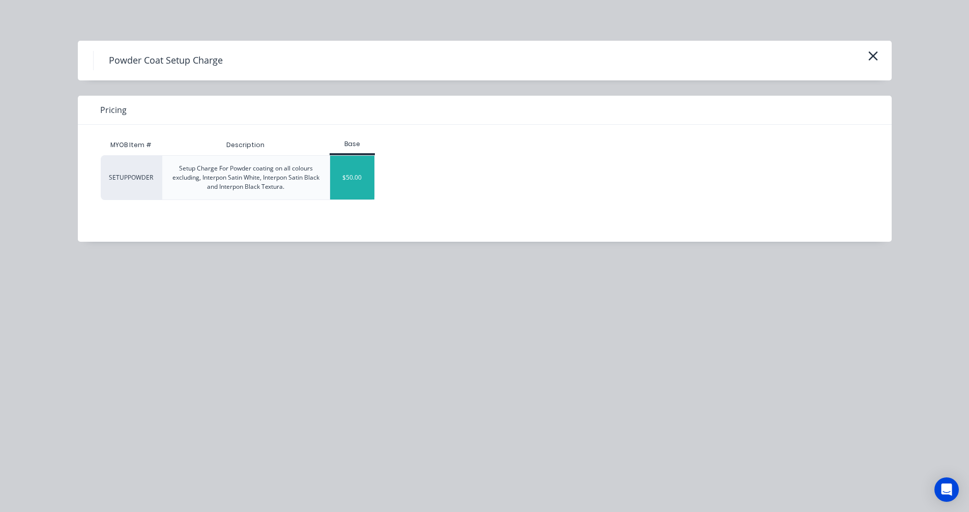
click at [339, 189] on div "$50.00" at bounding box center [352, 178] width 44 height 44
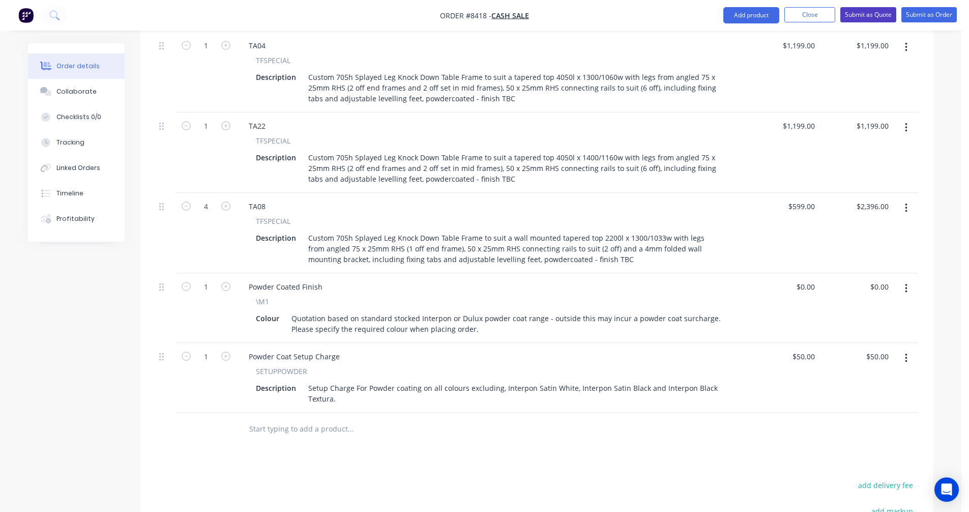
click at [859, 11] on button "Submit as Quote" at bounding box center [869, 14] width 56 height 15
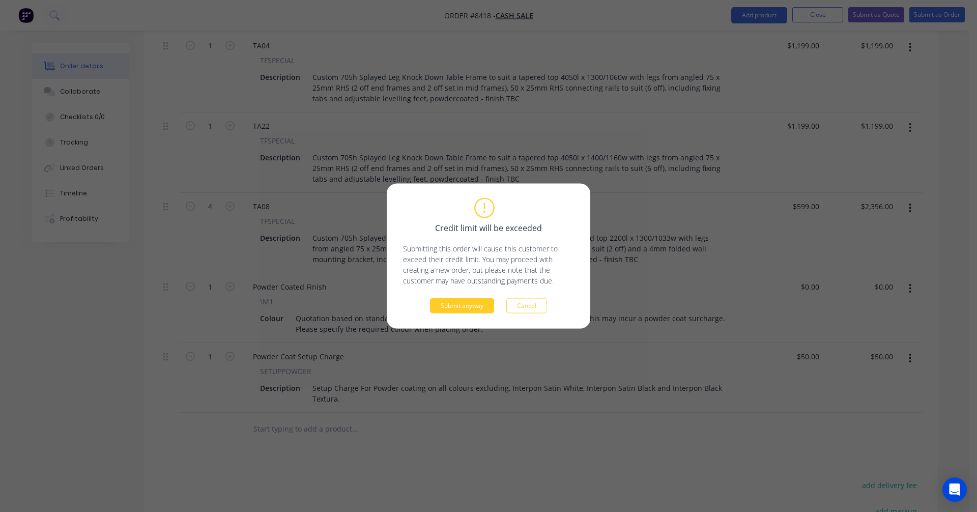
click at [470, 303] on button "Submit anyway" at bounding box center [462, 305] width 64 height 15
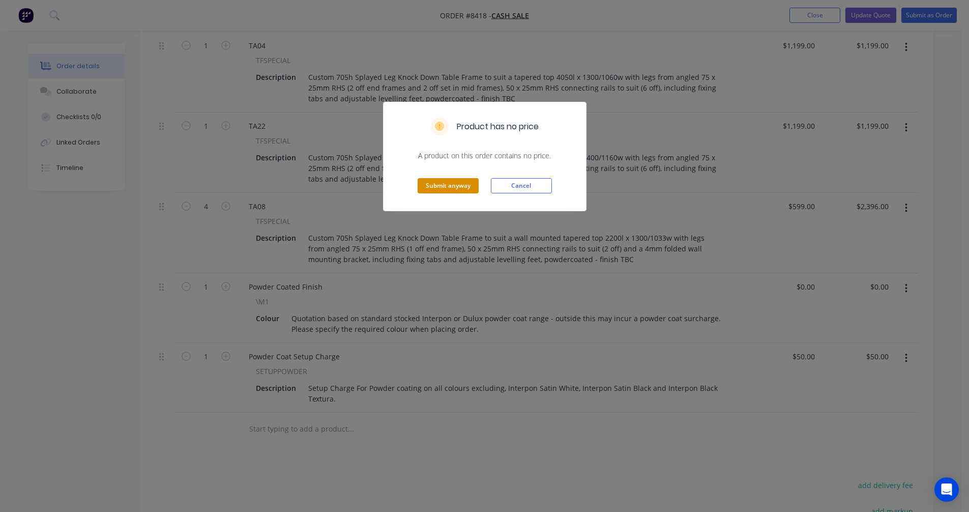
click at [453, 184] on button "Submit anyway" at bounding box center [448, 185] width 61 height 15
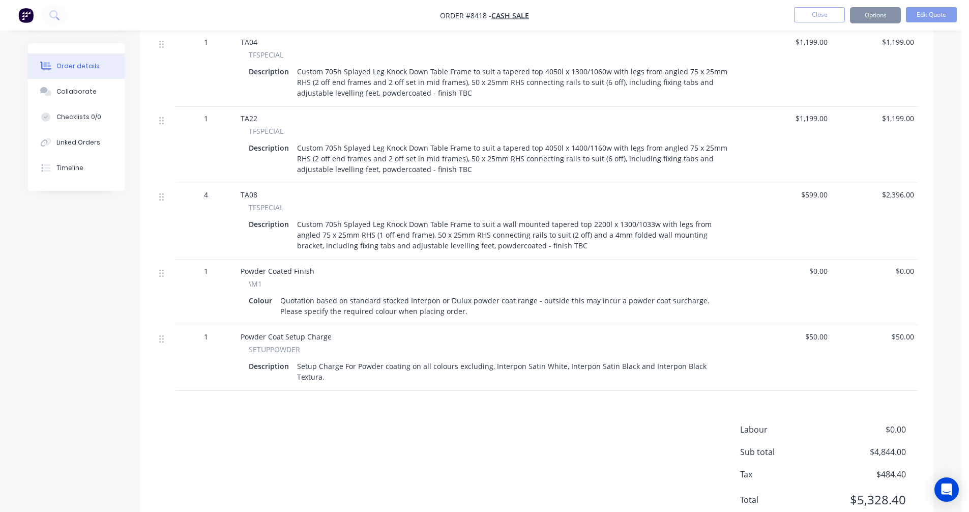
scroll to position [355, 0]
click at [874, 11] on button "Options" at bounding box center [875, 15] width 51 height 16
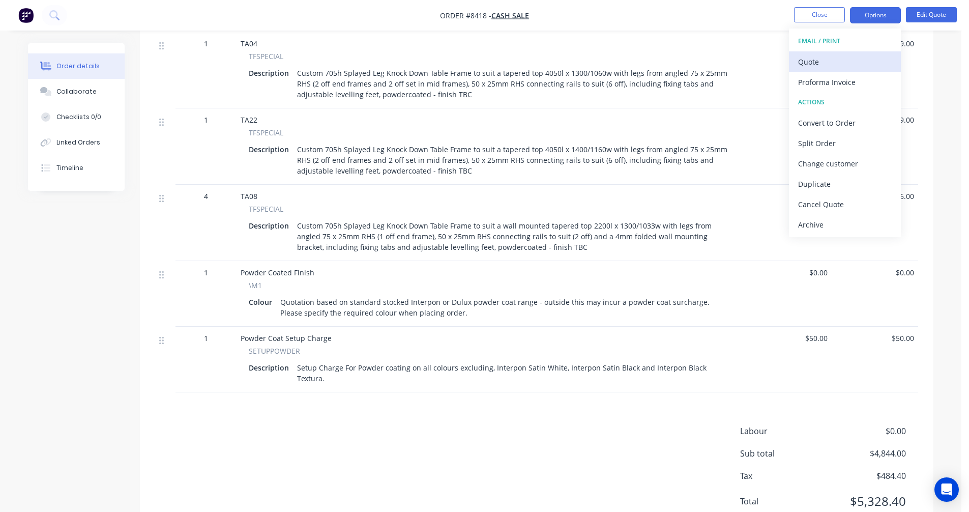
click at [831, 64] on div "Quote" at bounding box center [845, 61] width 94 height 15
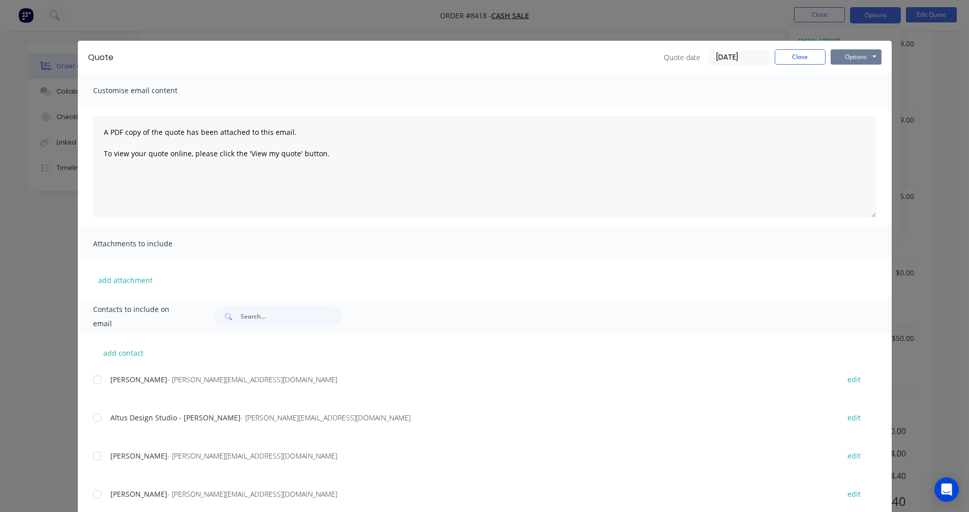
click at [864, 52] on button "Options" at bounding box center [856, 56] width 51 height 15
click at [863, 68] on button "Preview" at bounding box center [863, 75] width 65 height 17
click at [797, 55] on button "Close" at bounding box center [800, 56] width 51 height 15
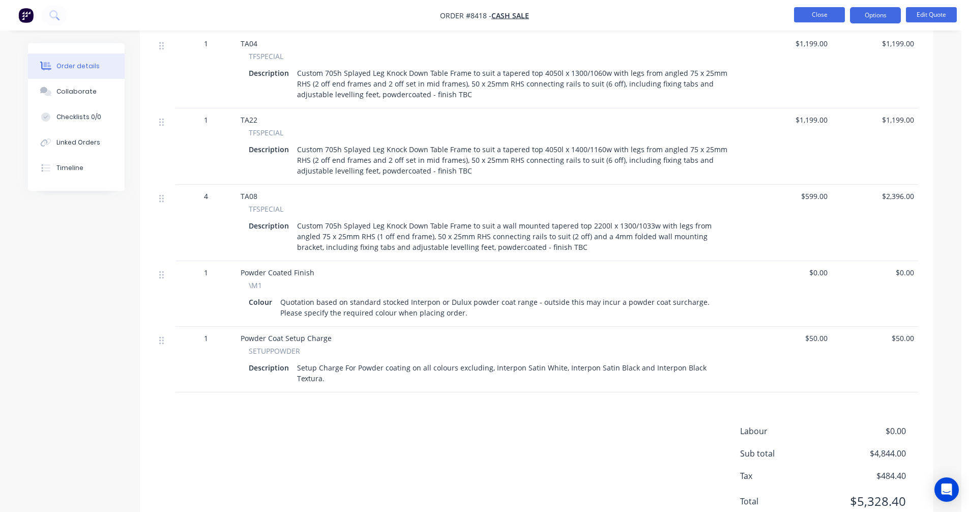
click at [815, 16] on button "Close" at bounding box center [819, 14] width 51 height 15
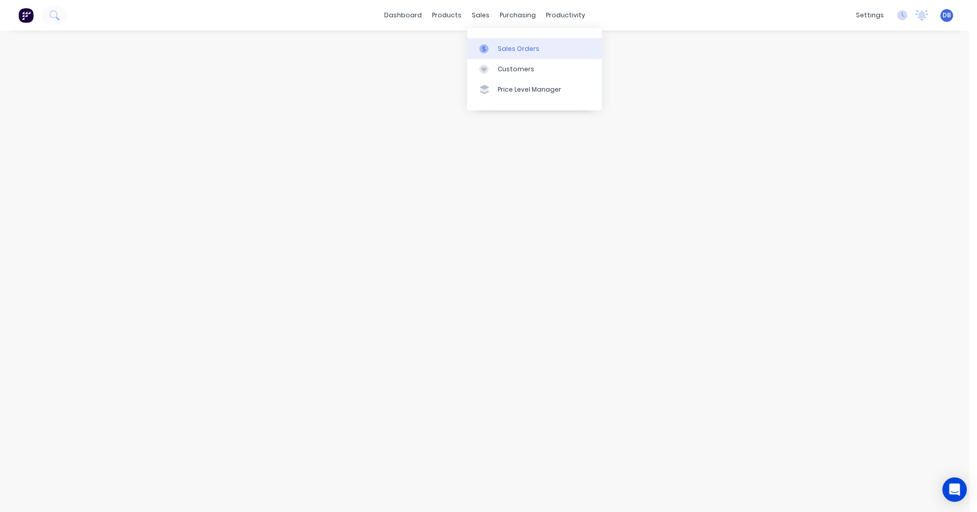
click at [515, 51] on div "Sales Orders" at bounding box center [519, 48] width 42 height 9
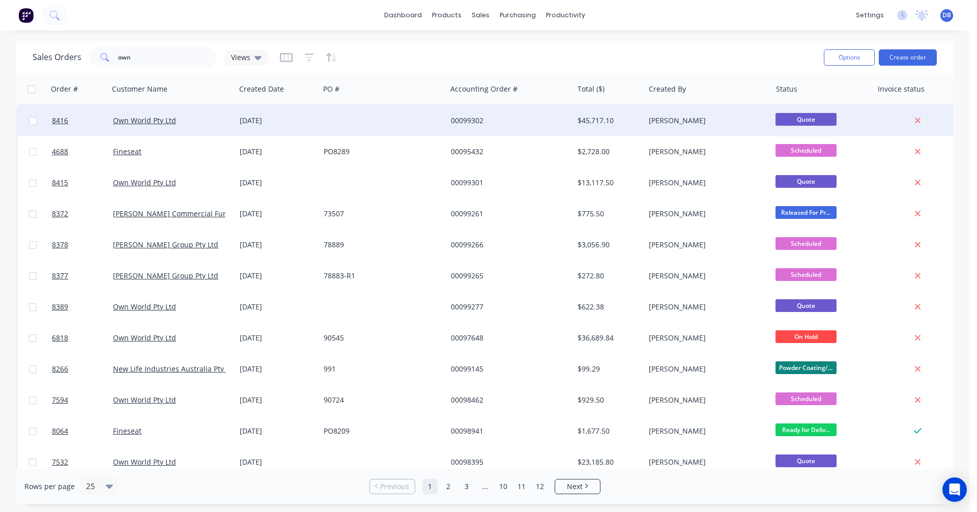
click at [472, 127] on div "00099302" at bounding box center [510, 120] width 127 height 31
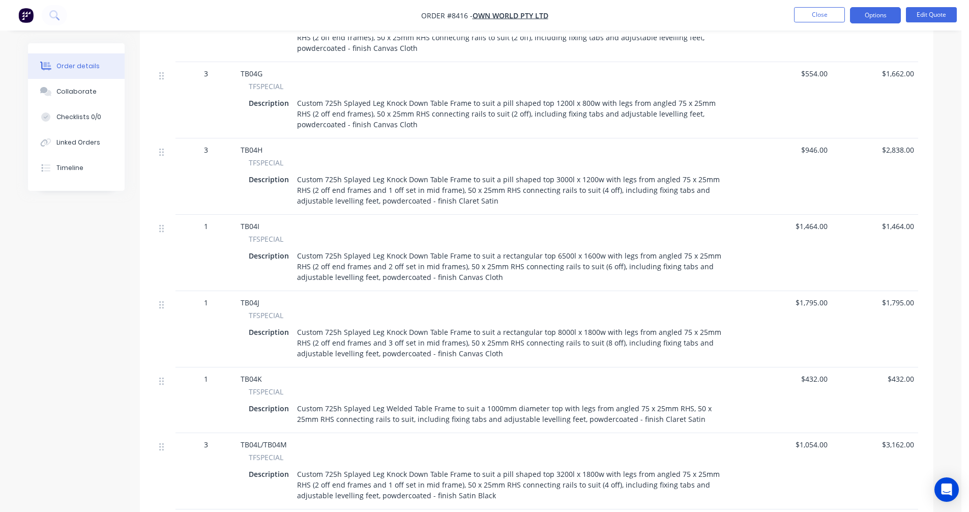
scroll to position [1476, 0]
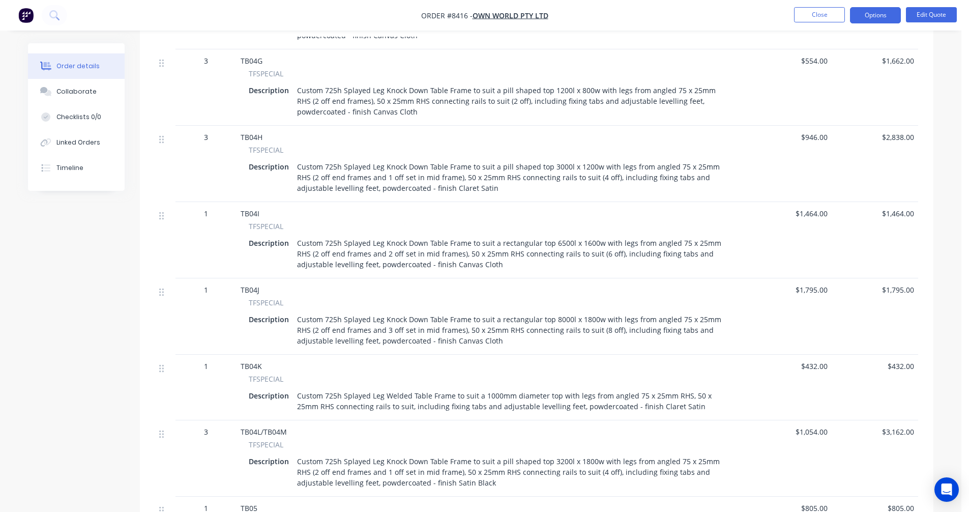
click at [463, 329] on div "Custom 725h Splayed Leg Knock Down Table Frame to suit a rectangular top 8000l …" at bounding box center [513, 330] width 440 height 36
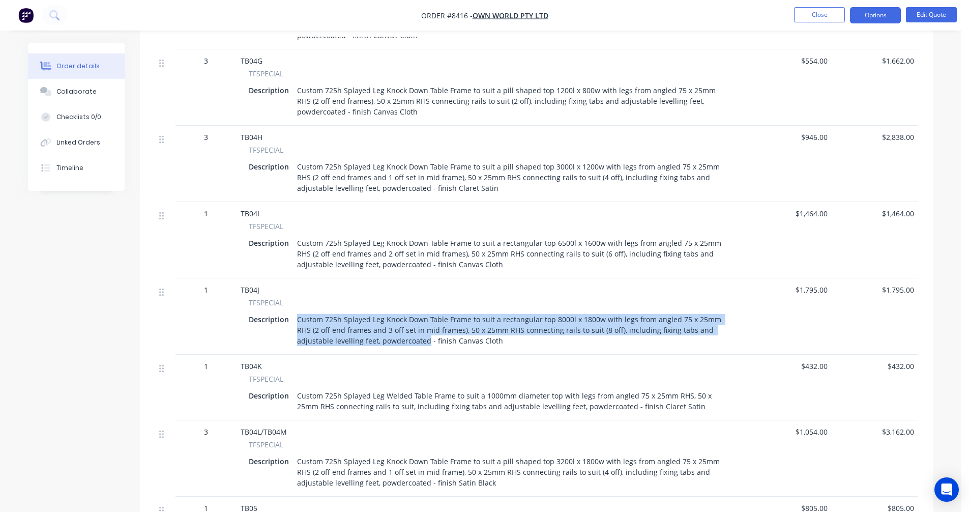
drag, startPoint x: 390, startPoint y: 328, endPoint x: 292, endPoint y: 304, distance: 101.1
click at [292, 312] on div "Description Custom 725h Splayed Leg Knock Down Table Frame to suit a rectangula…" at bounding box center [491, 330] width 484 height 36
copy div "Custom 725h Splayed Leg Knock Down Table Frame to suit a rectangular top 8000l …"
click at [816, 14] on button "Close" at bounding box center [819, 14] width 51 height 15
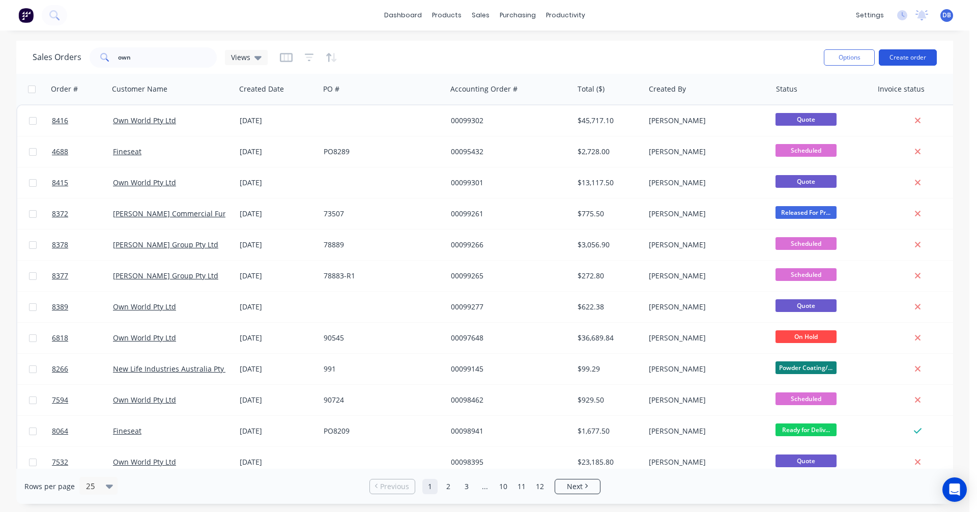
click at [896, 55] on button "Create order" at bounding box center [908, 57] width 58 height 16
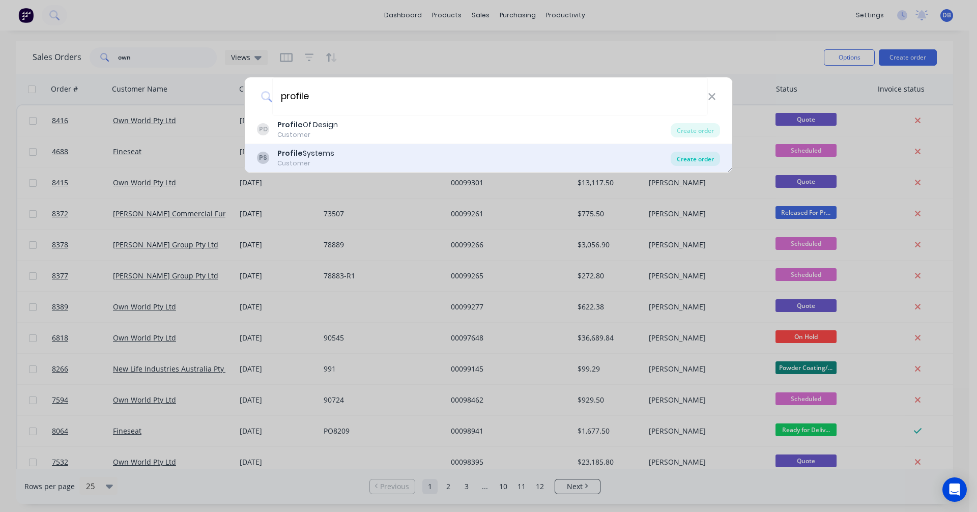
click at [695, 158] on div "Create order" at bounding box center [695, 159] width 49 height 14
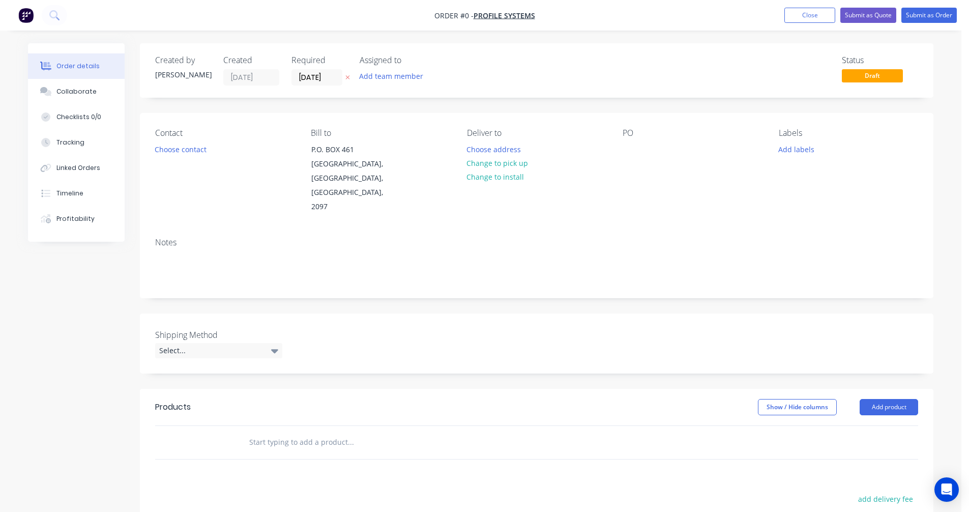
click at [279, 432] on input "text" at bounding box center [351, 442] width 204 height 20
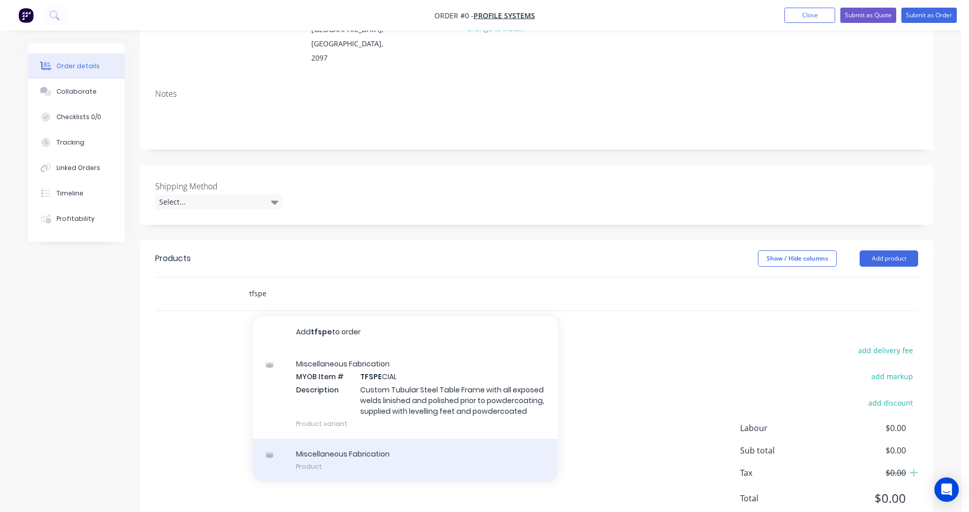
scroll to position [170, 0]
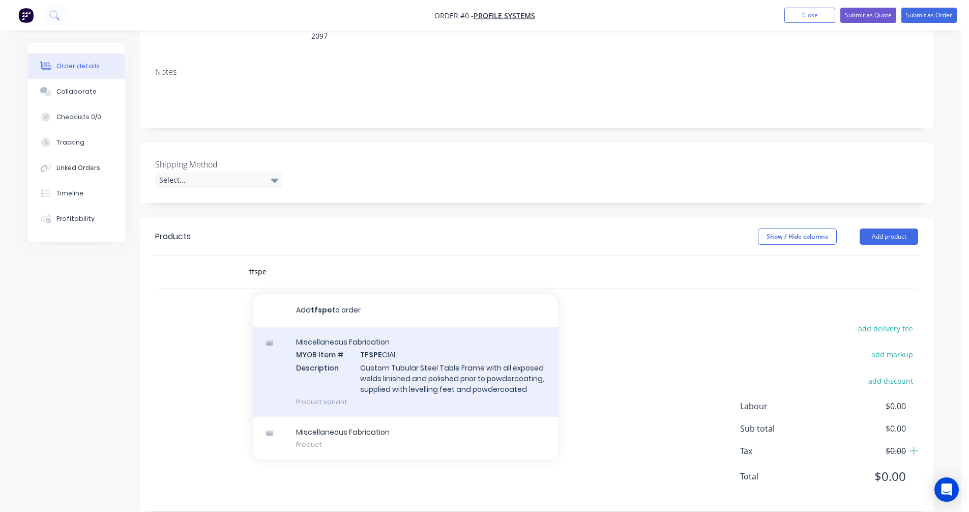
click at [398, 363] on div "Miscellaneous Fabrication MYOB Item # TFSPE CIAL Description Custom Tubular Ste…" at bounding box center [405, 372] width 305 height 90
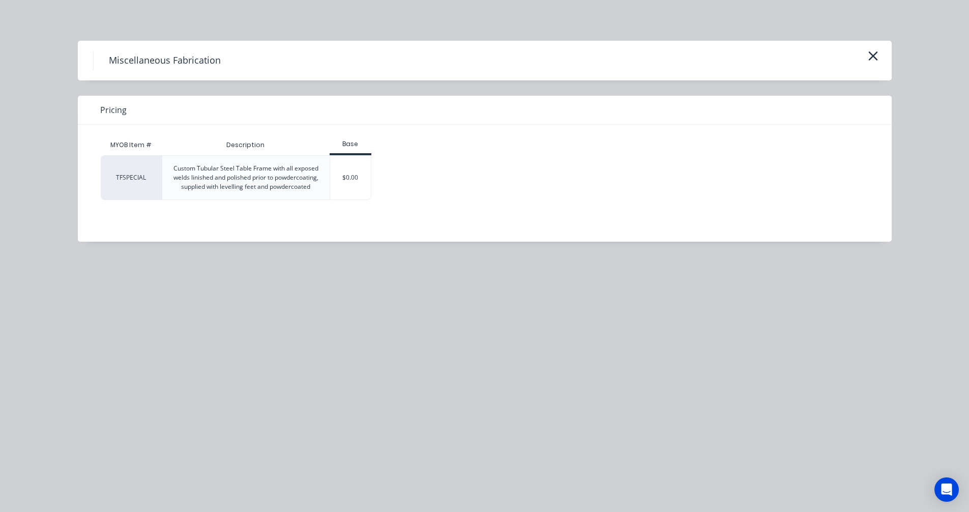
click at [356, 185] on div "$0.00" at bounding box center [350, 178] width 41 height 44
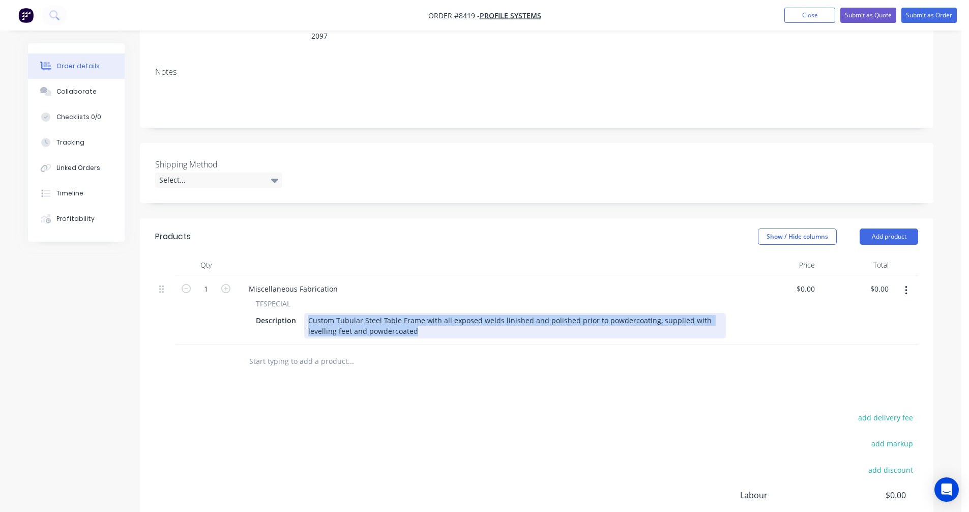
drag, startPoint x: 384, startPoint y: 316, endPoint x: 301, endPoint y: 301, distance: 84.8
click at [302, 313] on div "Description Custom Tubular Steel Table Frame with all exposed welds linished an…" at bounding box center [489, 325] width 474 height 25
paste div
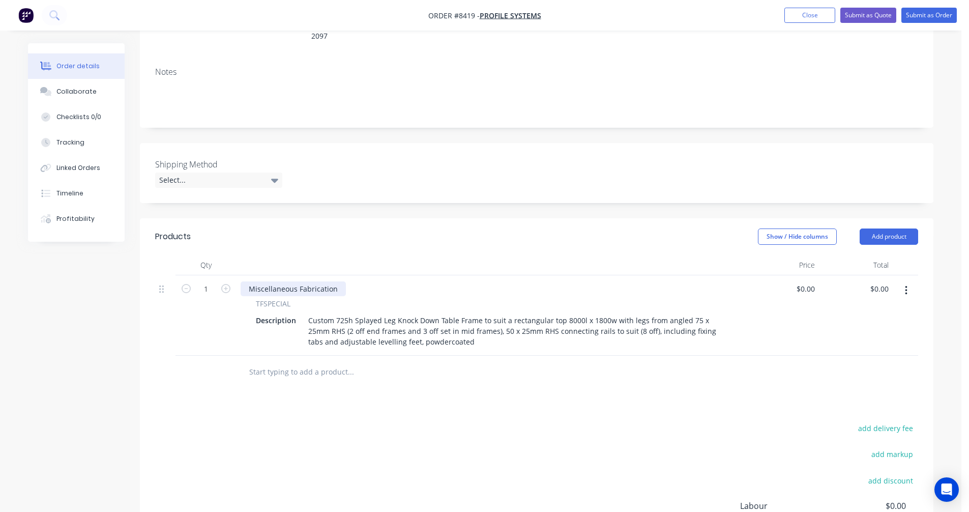
click at [249, 281] on div "Miscellaneous Fabrication" at bounding box center [293, 288] width 105 height 15
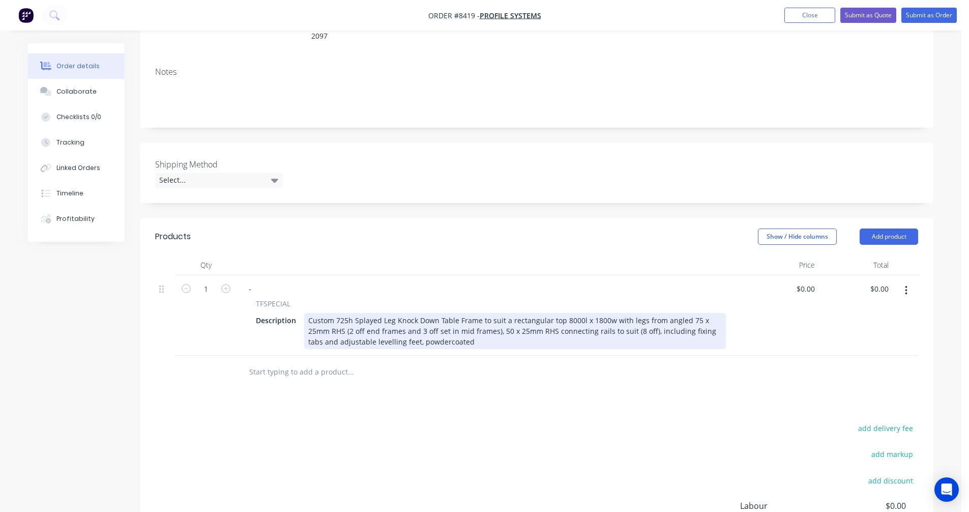
click at [307, 315] on div "Custom 725h Splayed Leg Knock Down Table Frame to suit a rectangular top 8000l …" at bounding box center [515, 331] width 422 height 36
click at [333, 313] on div "Custom 695h Splayed Leg Knock Down Table Frame to suit a rectangular top 5000l …" at bounding box center [515, 331] width 422 height 36
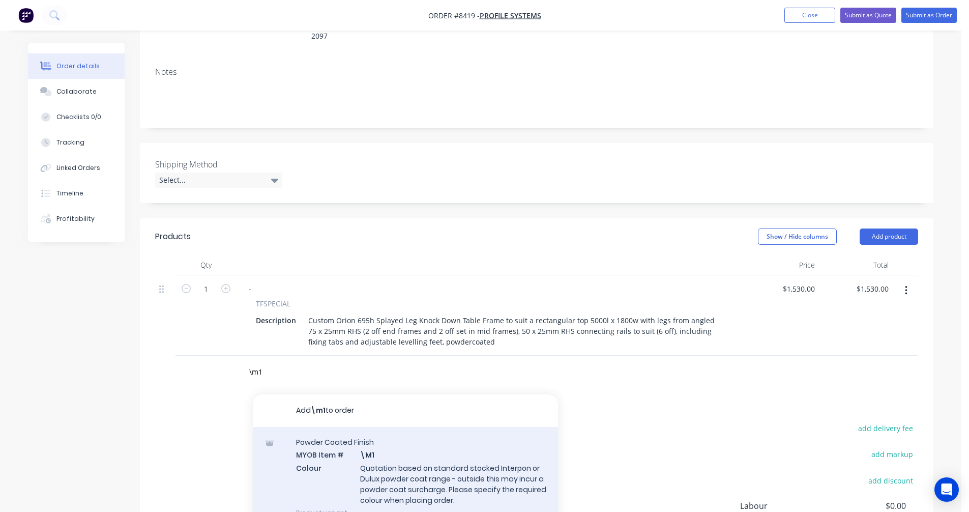
click at [406, 456] on div "Powder Coated Finish MYOB Item # \M1 Colour Quotation based on standard stocked…" at bounding box center [405, 477] width 305 height 101
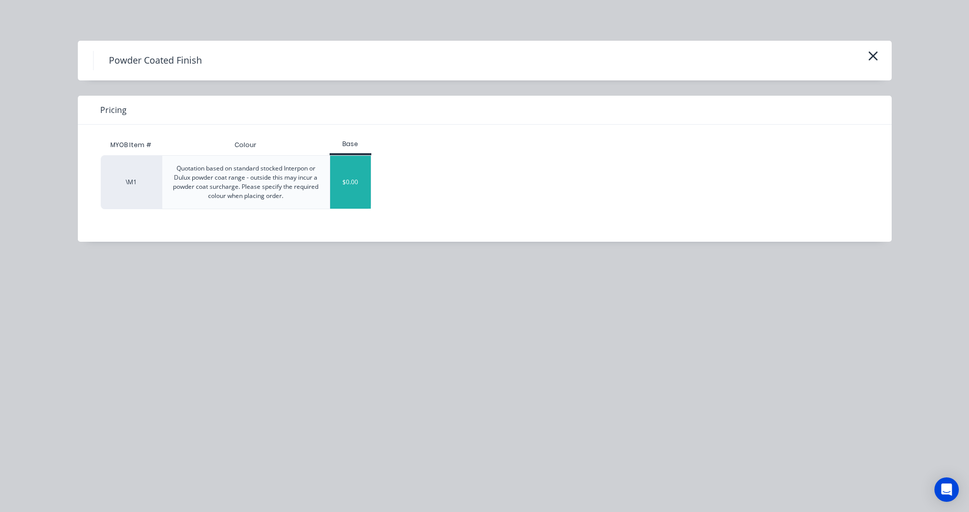
click at [343, 186] on div "$0.00" at bounding box center [350, 182] width 41 height 53
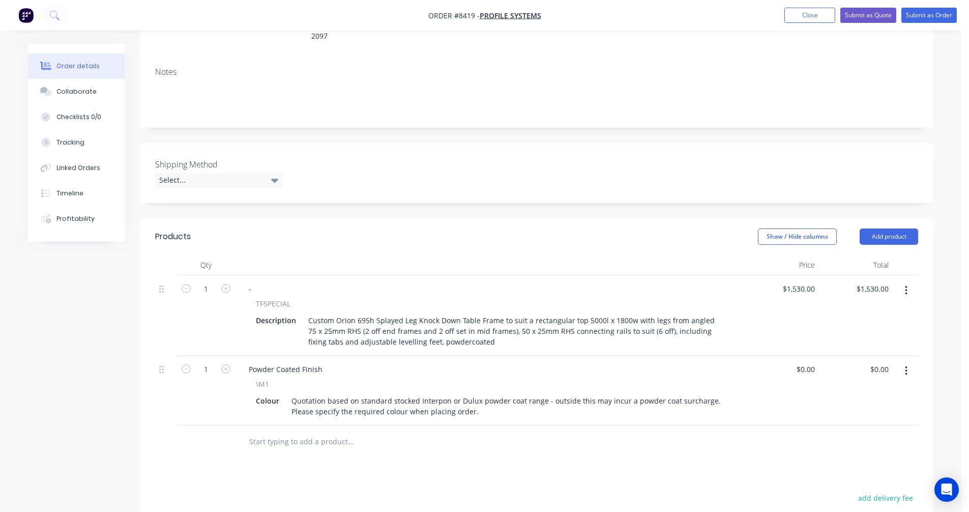
click at [300, 431] on input "text" at bounding box center [351, 441] width 204 height 20
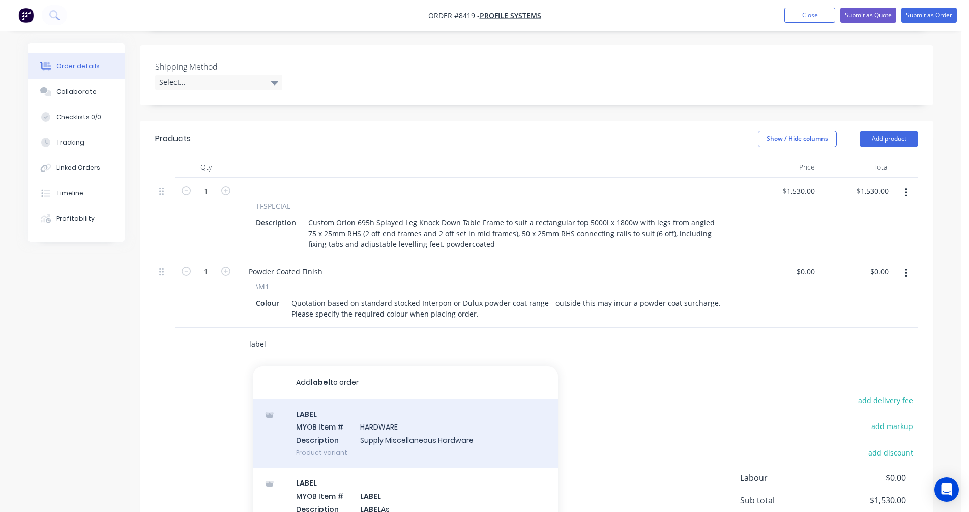
scroll to position [272, 0]
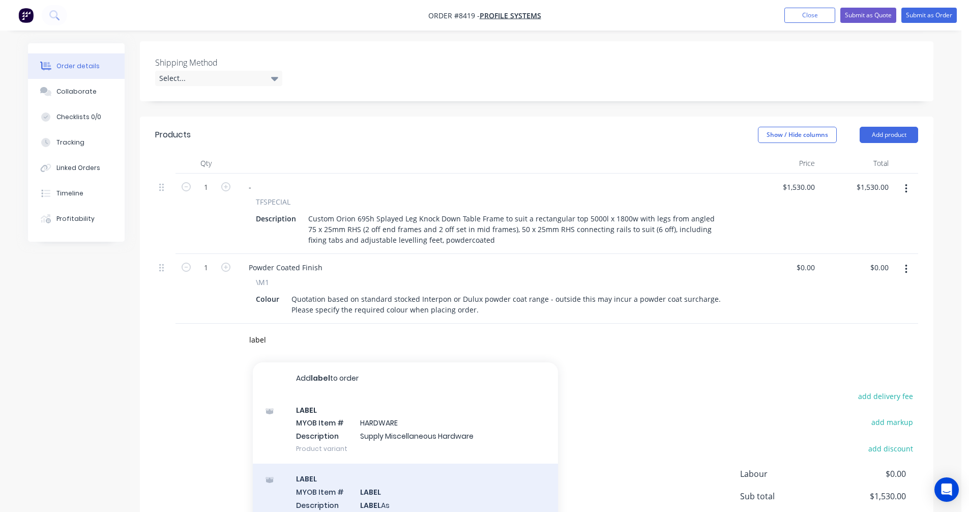
click at [379, 480] on div "LABEL MYOB Item # LABEL Description LABEL As Product variant" at bounding box center [405, 498] width 305 height 69
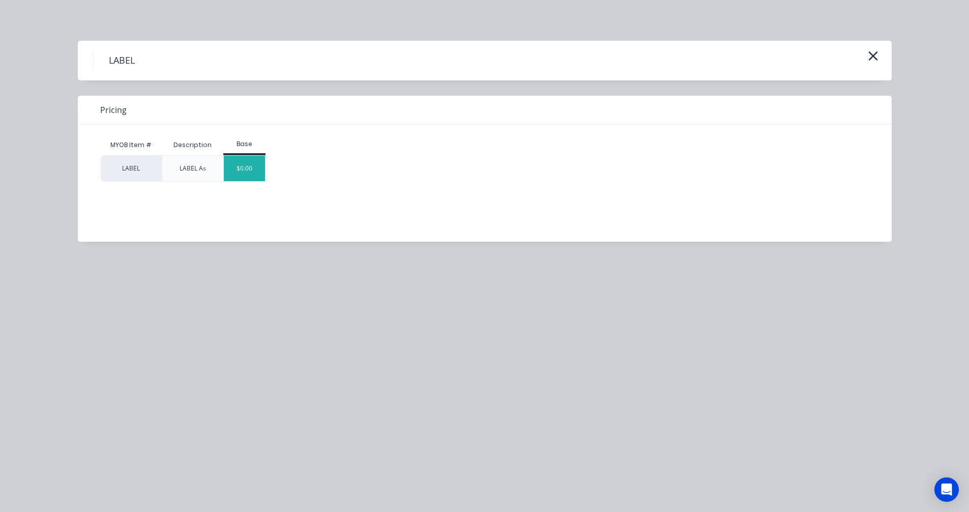
click at [250, 173] on div "$0.00" at bounding box center [244, 168] width 41 height 25
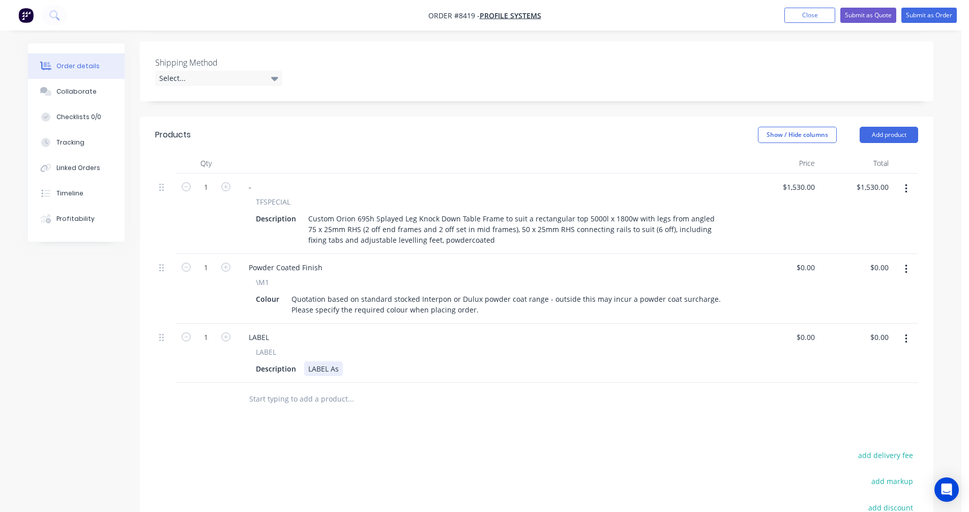
click at [337, 361] on div "LABEL As" at bounding box center [323, 368] width 39 height 15
click at [863, 15] on button "Submit as Quote" at bounding box center [869, 15] width 56 height 15
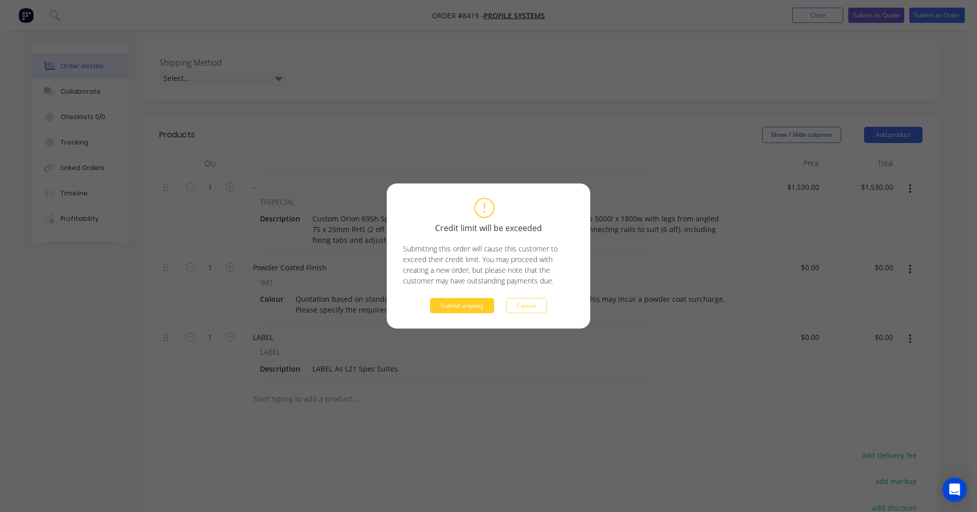
click at [470, 304] on button "Submit anyway" at bounding box center [462, 305] width 64 height 15
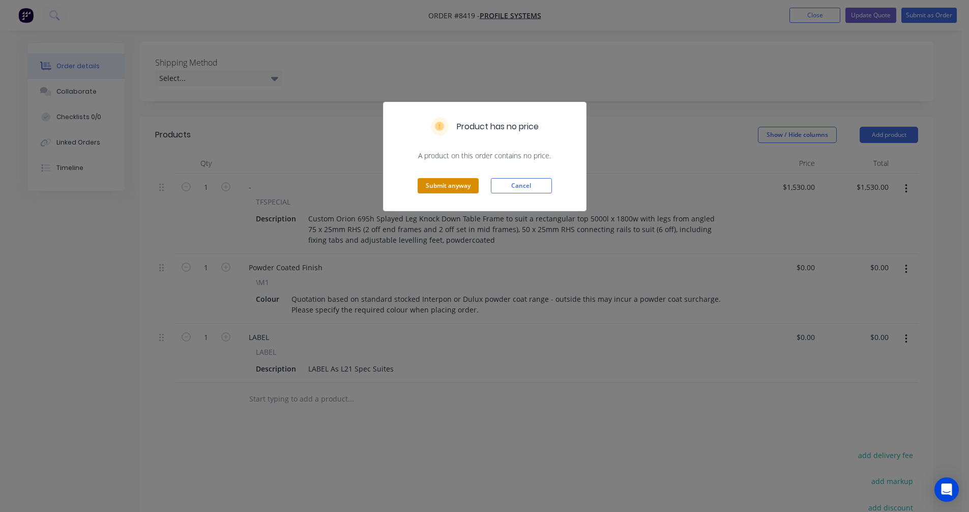
click at [457, 191] on button "Submit anyway" at bounding box center [448, 185] width 61 height 15
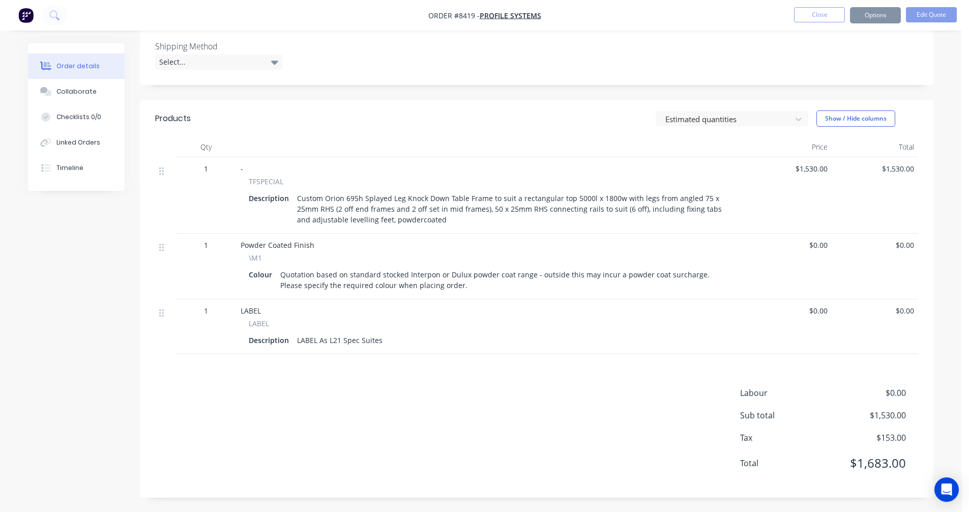
scroll to position [256, 0]
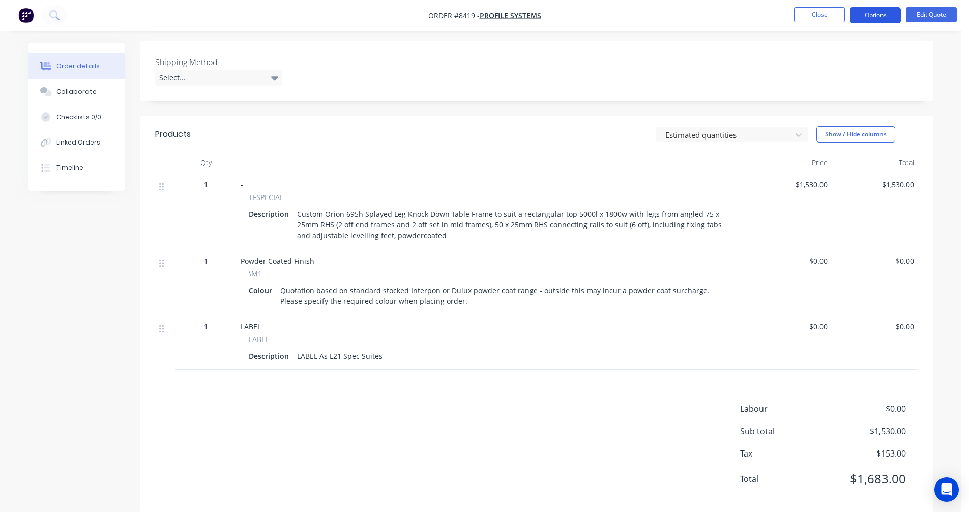
click at [864, 14] on button "Options" at bounding box center [875, 15] width 51 height 16
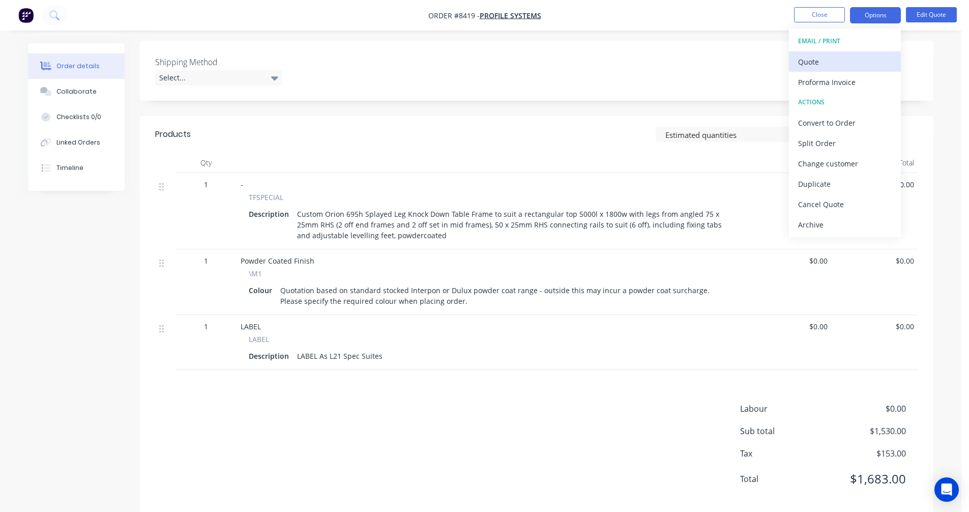
click at [827, 56] on div "Quote" at bounding box center [845, 61] width 94 height 15
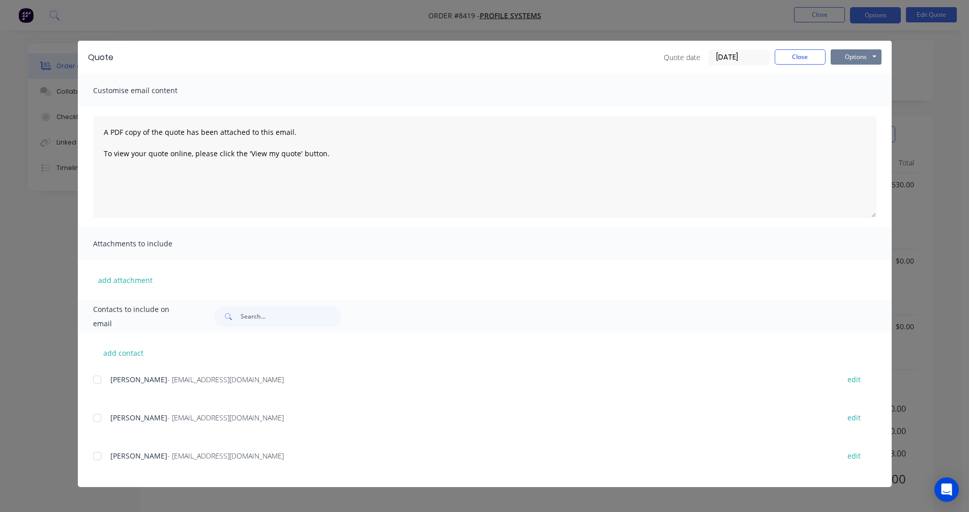
click at [867, 54] on button "Options" at bounding box center [856, 56] width 51 height 15
click at [863, 73] on button "Preview" at bounding box center [863, 75] width 65 height 17
drag, startPoint x: 810, startPoint y: 61, endPoint x: 813, endPoint y: 46, distance: 15.1
click at [810, 60] on button "Close" at bounding box center [800, 56] width 51 height 15
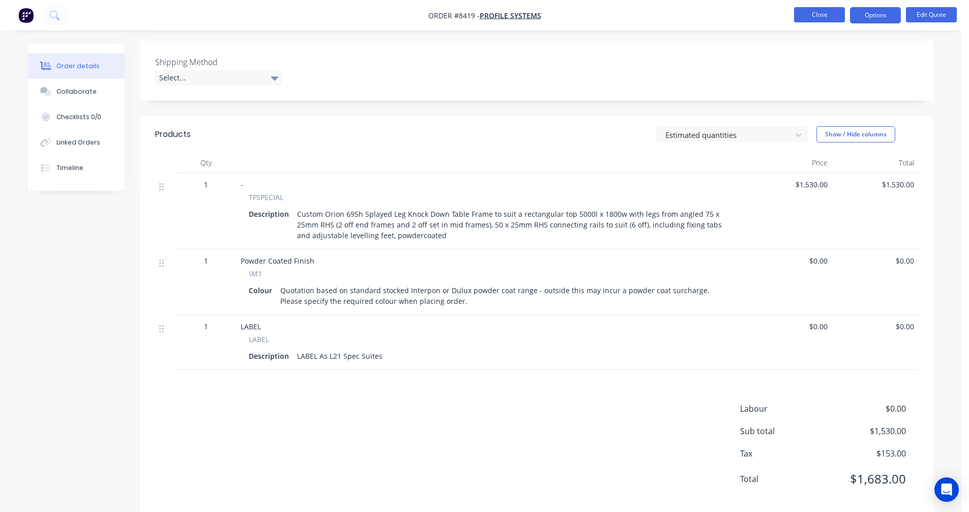
click at [819, 12] on button "Close" at bounding box center [819, 14] width 51 height 15
